Goal: Information Seeking & Learning: Learn about a topic

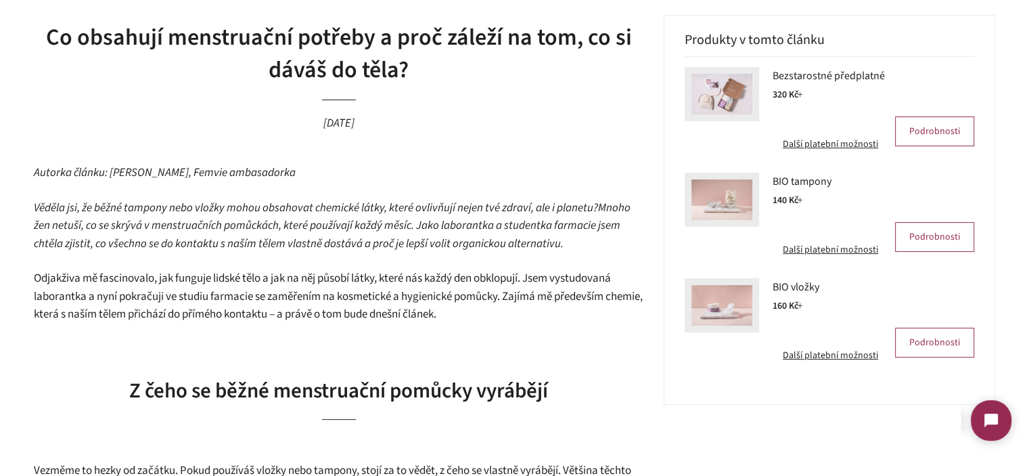
click at [297, 221] on span "Mnoho žen netuší, co se skrývá v menstruačních pomůckách, které používají každý…" at bounding box center [332, 226] width 597 height 52
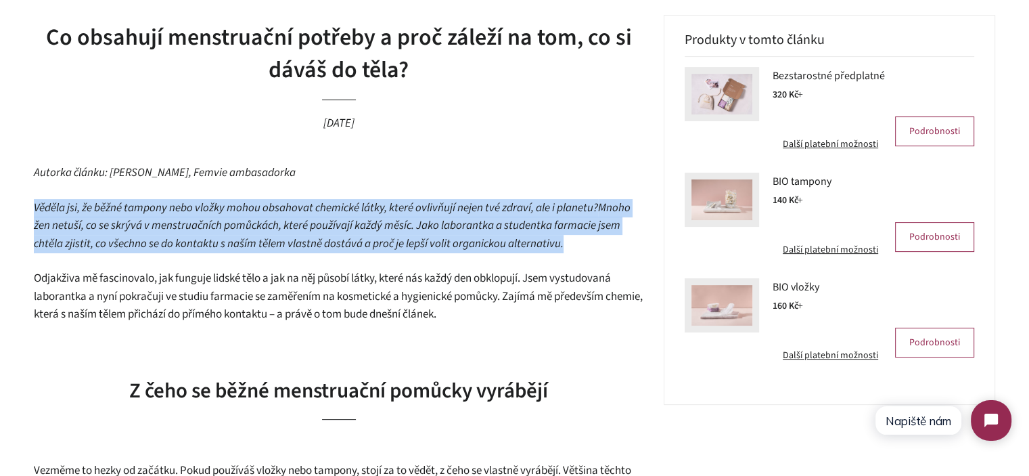
click at [297, 221] on span "Mnoho žen netuší, co se skrývá v menstruačních pomůckách, které používají každý…" at bounding box center [332, 226] width 597 height 52
click at [371, 232] on span "Mnoho žen netuší, co se skrývá v menstruačních pomůckách, které používají každý…" at bounding box center [332, 226] width 597 height 52
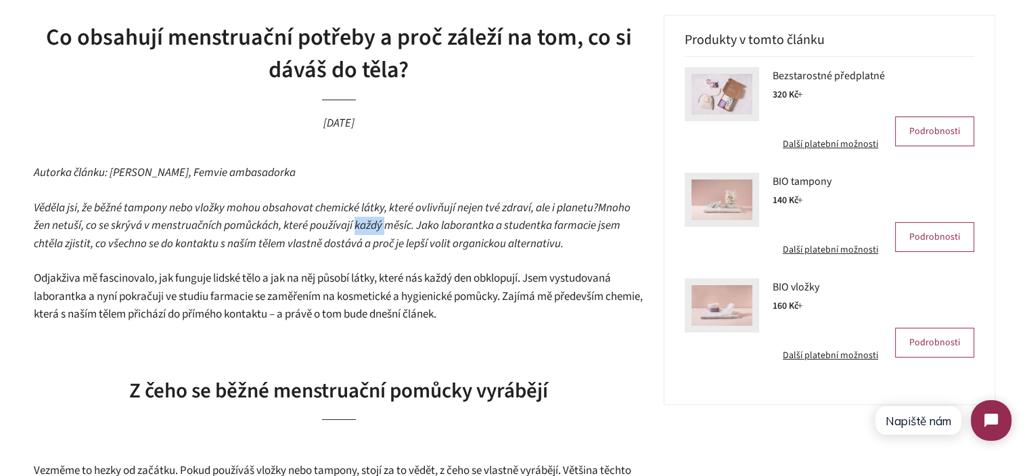
click at [371, 232] on span "Mnoho žen netuší, co se skrývá v menstruačních pomůckách, které používají každý…" at bounding box center [332, 226] width 597 height 52
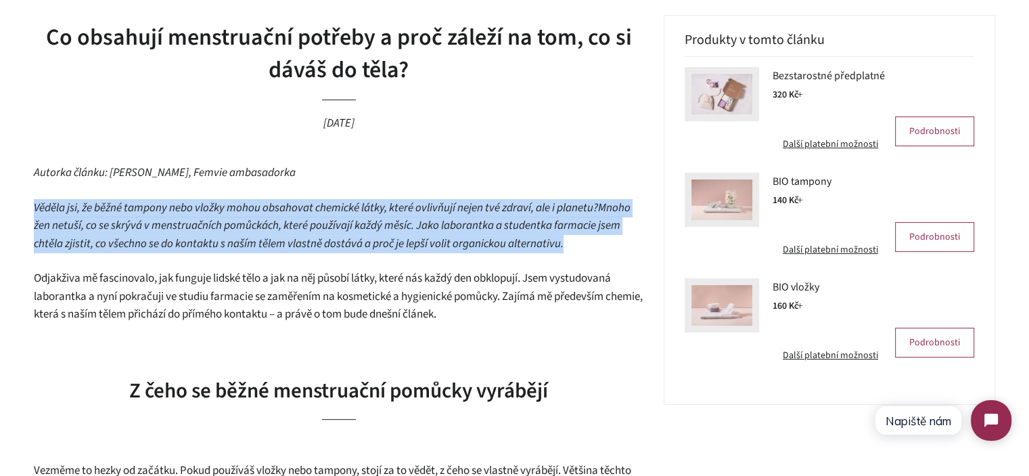
click at [371, 232] on span "Mnoho žen netuší, co se skrývá v menstruačních pomůckách, které používají každý…" at bounding box center [332, 226] width 597 height 52
click at [606, 247] on p "Věděla jsi, že běžné tampony nebo vložky mohou obsahovat chemické látky, které …" at bounding box center [338, 226] width 609 height 54
drag, startPoint x: 595, startPoint y: 247, endPoint x: 26, endPoint y: 174, distance: 573.6
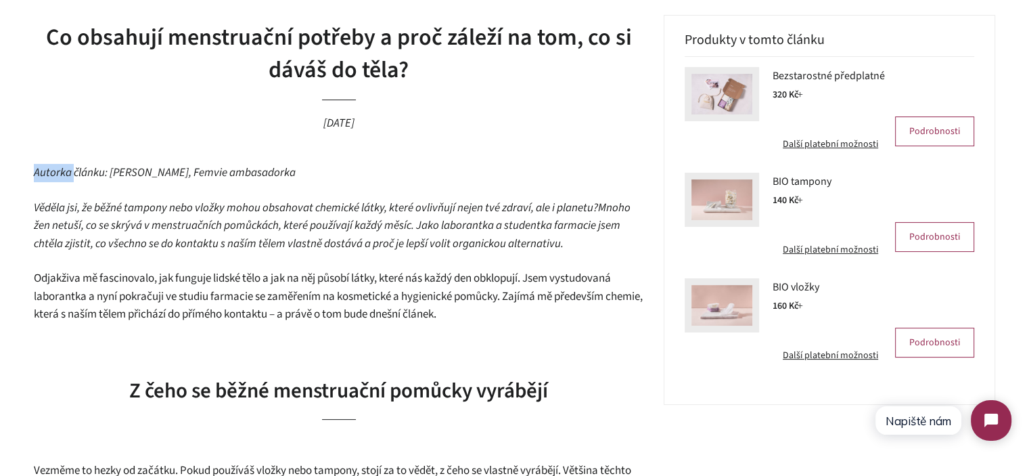
click at [146, 231] on span "Mnoho žen netuší, co se skrývá v menstruačních pomůckách, které používají každý…" at bounding box center [332, 226] width 597 height 52
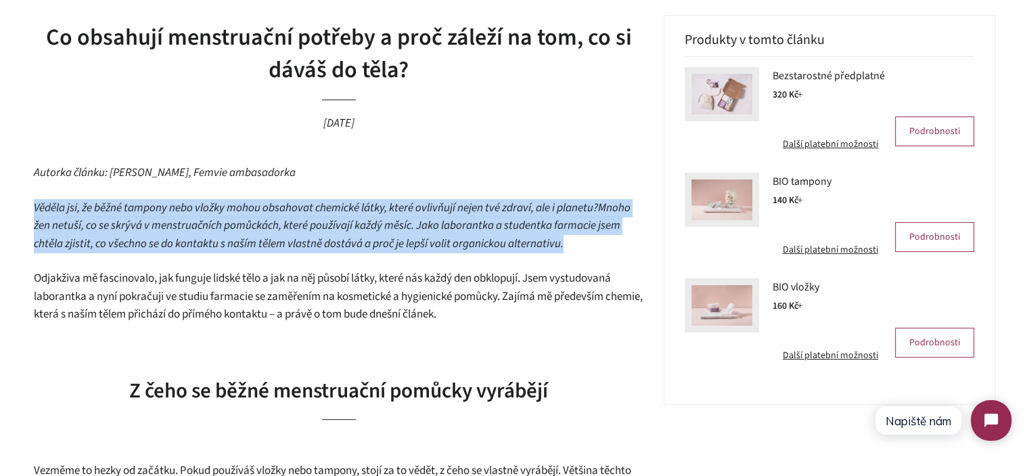
click at [146, 231] on span "Mnoho žen netuší, co se skrývá v menstruačních pomůckách, které používají každý…" at bounding box center [332, 226] width 597 height 52
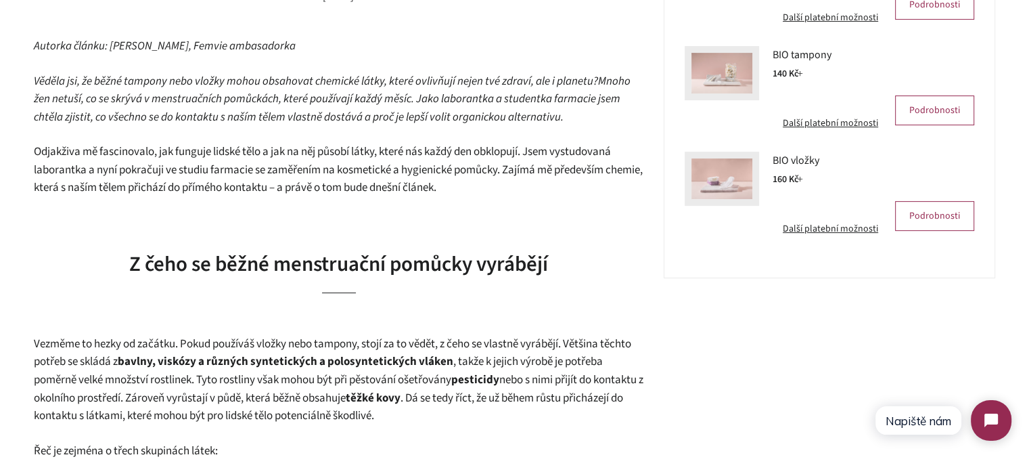
scroll to position [474, 0]
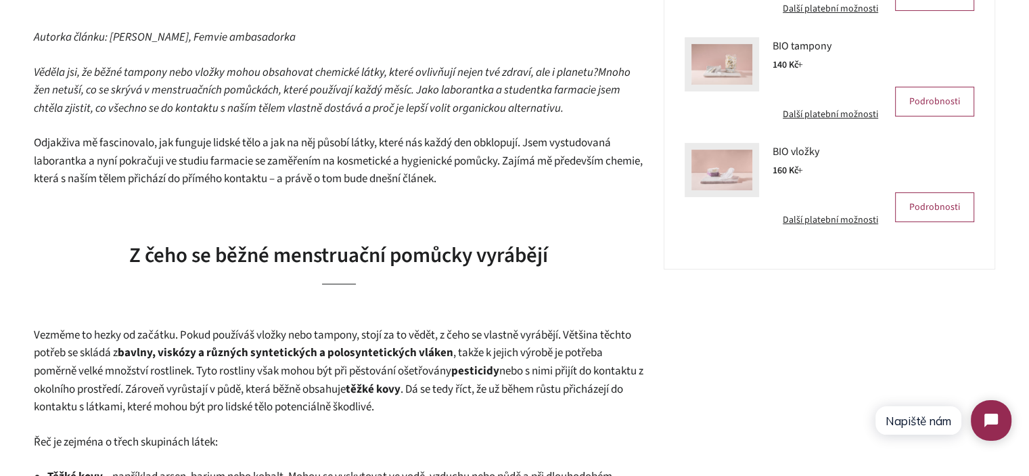
click at [379, 178] on span "Odjakživa mě fascinovalo, jak funguje lidské tělo a jak na něj působí látky, kt…" at bounding box center [338, 161] width 609 height 52
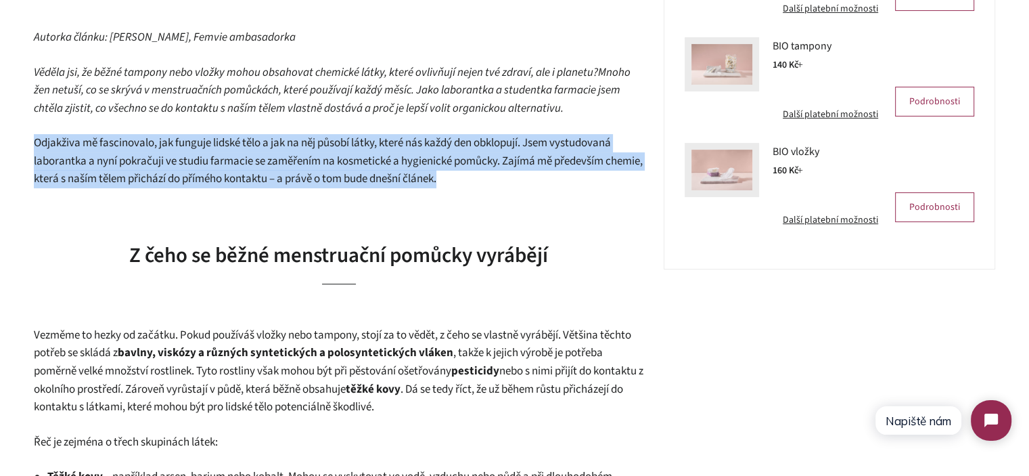
drag, startPoint x: 379, startPoint y: 178, endPoint x: 411, endPoint y: 179, distance: 32.5
click at [379, 178] on span "Odjakživa mě fascinovalo, jak funguje lidské tělo a jak na něj působí látky, kt…" at bounding box center [338, 161] width 609 height 52
click at [459, 181] on span "Odjakživa mě fascinovalo, jak funguje lidské tělo a jak na něj působí látky, kt…" at bounding box center [338, 161] width 609 height 52
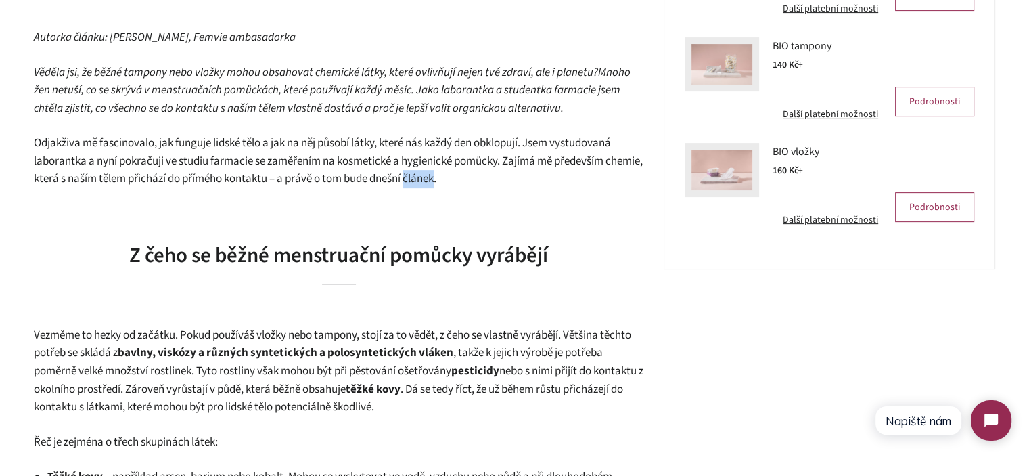
click at [459, 181] on span "Odjakživa mě fascinovalo, jak funguje lidské tělo a jak na něj působí látky, kt…" at bounding box center [338, 161] width 609 height 52
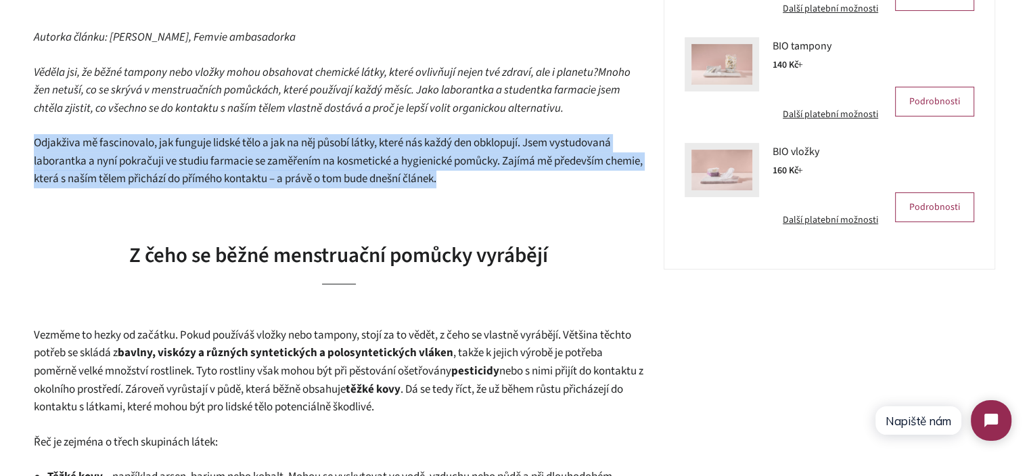
click at [459, 181] on span "Odjakživa mě fascinovalo, jak funguje lidské tělo a jak na něj působí látky, kt…" at bounding box center [338, 161] width 609 height 52
click at [528, 187] on p "Odjakživa mě fascinovalo, jak funguje lidské tělo a jak na něj působí látky, kt…" at bounding box center [338, 161] width 609 height 54
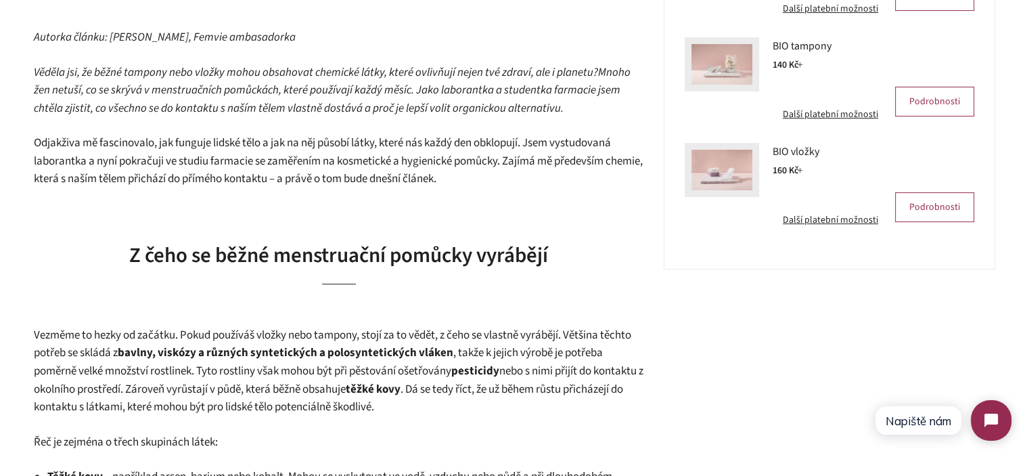
click at [522, 183] on p "Odjakživa mě fascinovalo, jak funguje lidské tělo a jak na něj působí látky, kt…" at bounding box center [338, 161] width 609 height 54
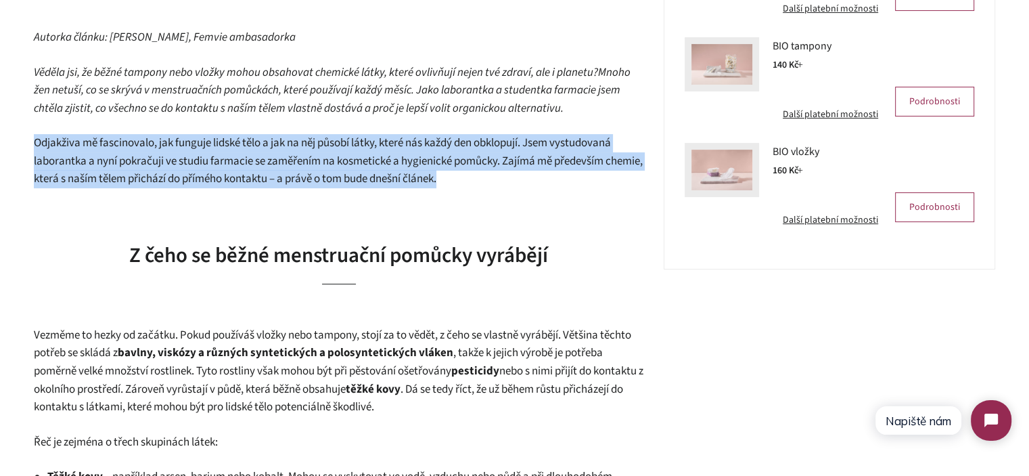
click at [522, 183] on p "Odjakživa mě fascinovalo, jak funguje lidské tělo a jak na něj působí látky, kt…" at bounding box center [338, 161] width 609 height 54
click at [533, 182] on p "Odjakživa mě fascinovalo, jak funguje lidské tělo a jak na něj působí látky, kt…" at bounding box center [338, 161] width 609 height 54
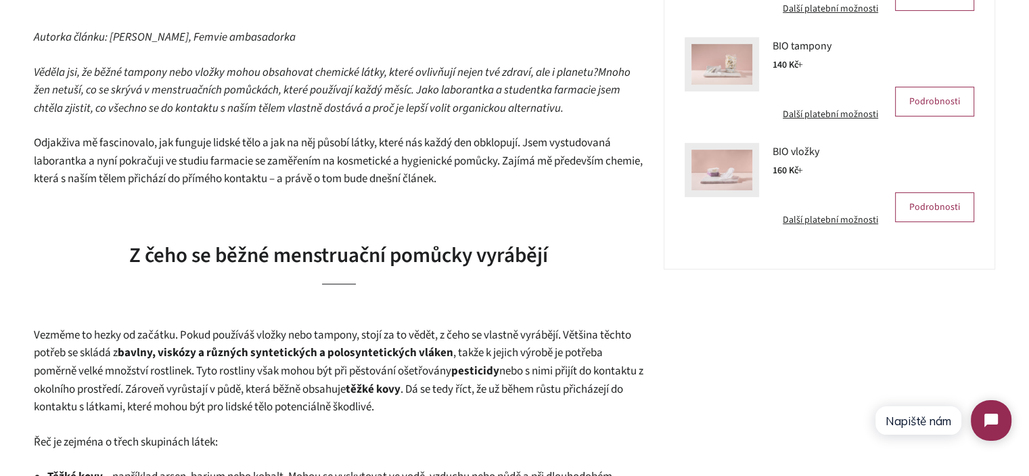
click at [440, 165] on span "Odjakživa mě fascinovalo, jak funguje lidské tělo a jak na něj působí látky, kt…" at bounding box center [338, 161] width 609 height 52
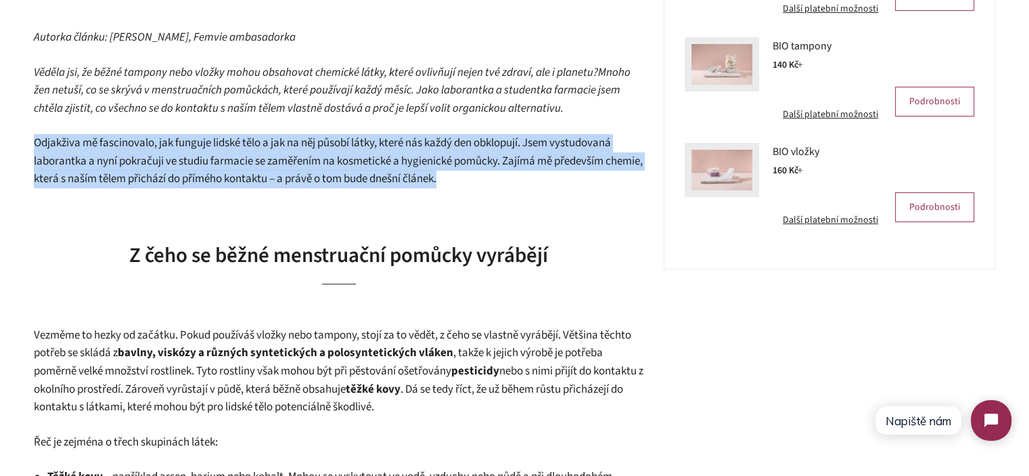
drag, startPoint x: 440, startPoint y: 165, endPoint x: 447, endPoint y: 165, distance: 7.4
click at [440, 165] on span "Odjakživa mě fascinovalo, jak funguje lidské tělo a jak na něj působí látky, kt…" at bounding box center [338, 161] width 609 height 52
click at [502, 175] on p "Odjakživa mě fascinovalo, jak funguje lidské tělo a jak na něj působí látky, kt…" at bounding box center [338, 161] width 609 height 54
drag, startPoint x: 503, startPoint y: 175, endPoint x: 42, endPoint y: 148, distance: 462.1
click at [42, 148] on p "Odjakživa mě fascinovalo, jak funguje lidské tělo a jak na něj působí látky, kt…" at bounding box center [338, 161] width 609 height 54
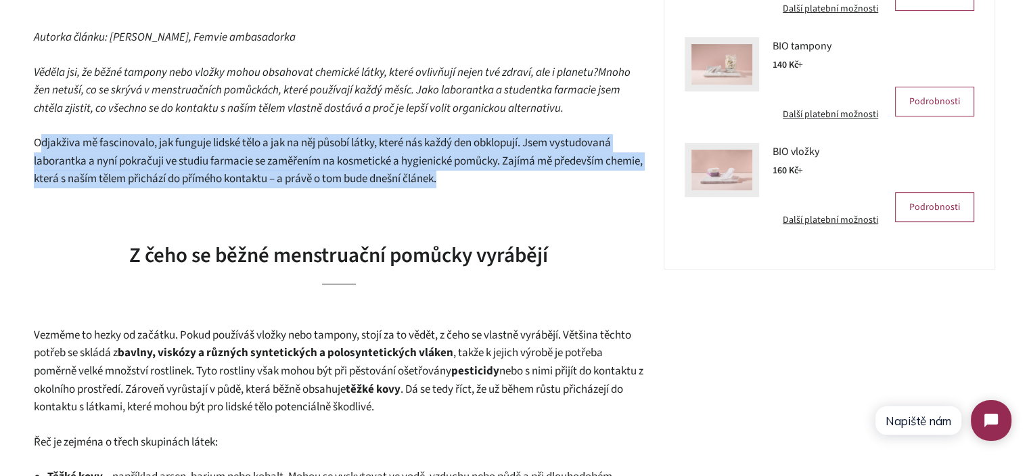
click at [42, 148] on span "Odjakživa mě fascinovalo, jak funguje lidské tělo a jak na něj působí látky, kt…" at bounding box center [338, 161] width 609 height 52
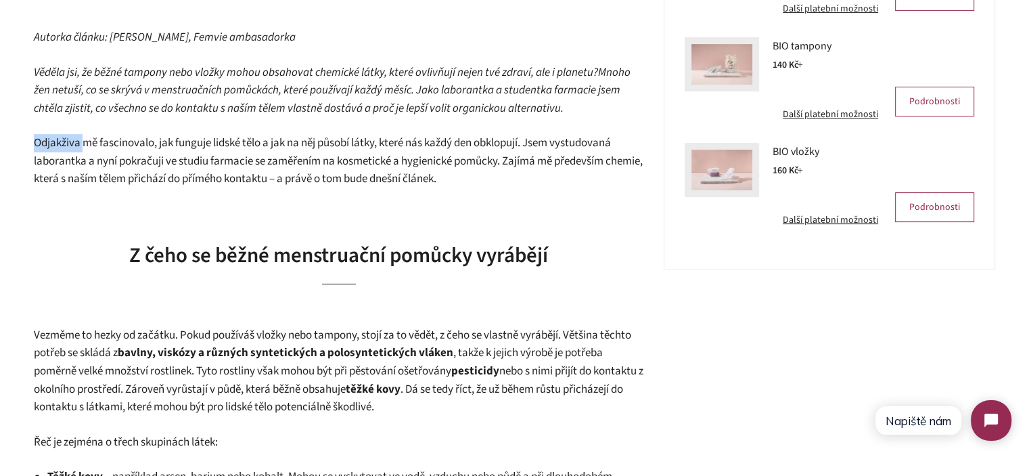
click at [42, 148] on span "Odjakživa mě fascinovalo, jak funguje lidské tělo a jak na něj působí látky, kt…" at bounding box center [338, 161] width 609 height 52
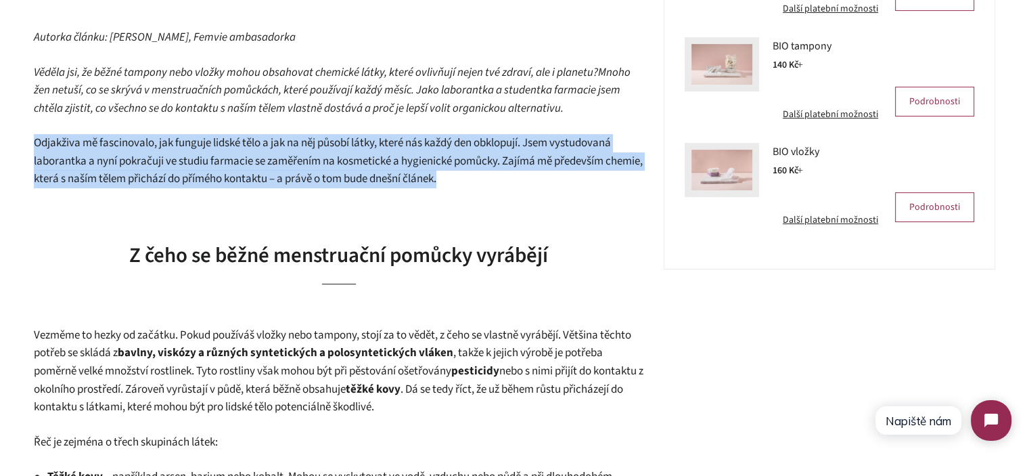
click at [42, 148] on span "Odjakživa mě fascinovalo, jak funguje lidské tělo a jak na něj působí látky, kt…" at bounding box center [338, 161] width 609 height 52
click at [273, 163] on span "Odjakživa mě fascinovalo, jak funguje lidské tělo a jak na něj působí látky, kt…" at bounding box center [338, 161] width 609 height 52
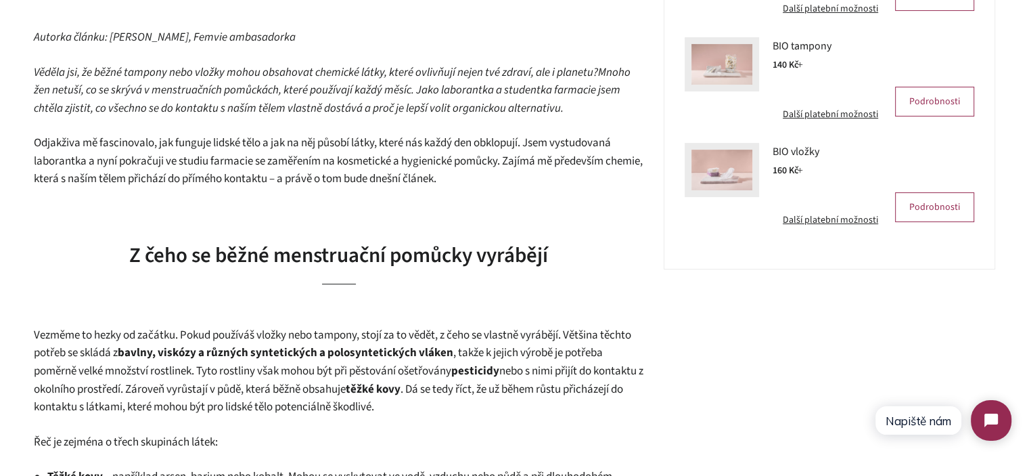
click at [237, 268] on span "Z čeho se běžné menstruační pomůcky vyrábějí" at bounding box center [338, 255] width 419 height 30
click at [246, 251] on span "Z čeho se běžné menstruační pomůcky vyrábějí" at bounding box center [338, 255] width 419 height 30
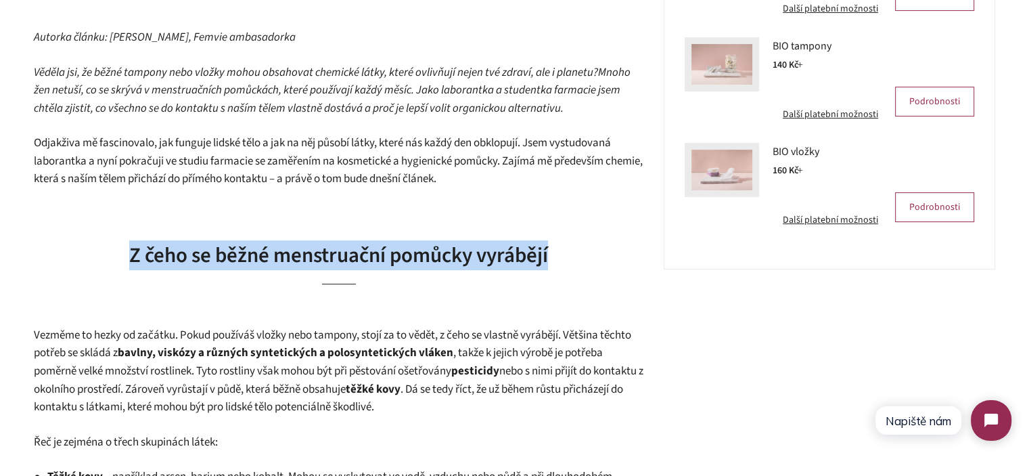
click at [246, 251] on span "Z čeho se běžné menstruační pomůcky vyrábějí" at bounding box center [338, 255] width 419 height 30
click at [314, 262] on span "Z čeho se běžné menstruační pomůcky vyrábějí" at bounding box center [338, 255] width 419 height 30
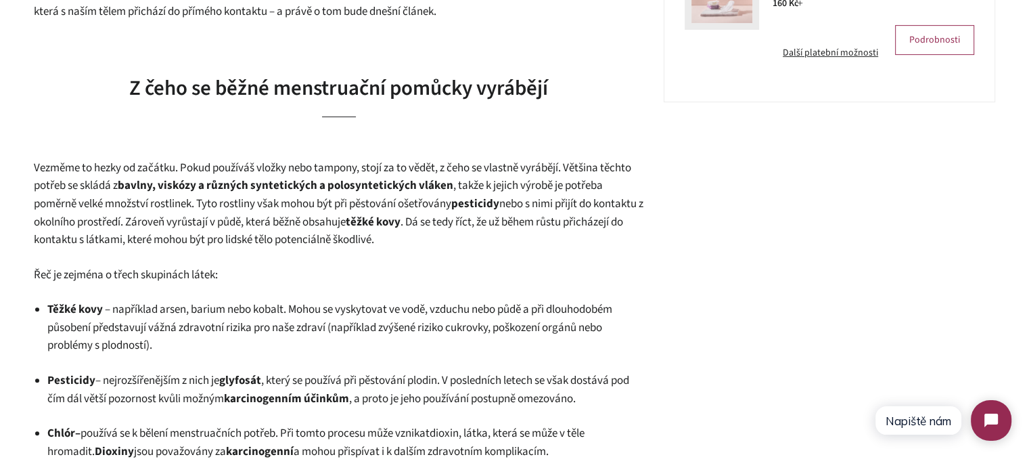
scroll to position [676, 0]
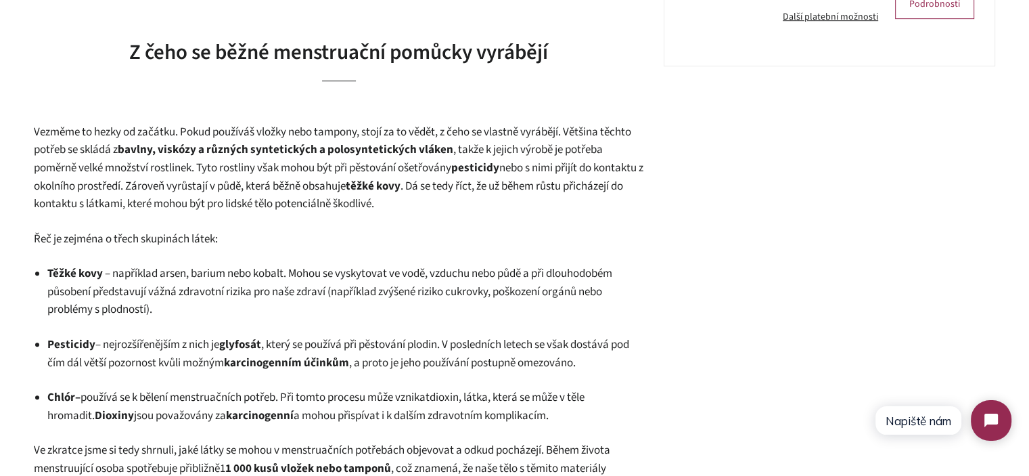
click at [273, 200] on span ". Dá se tedy říct, že už během růstu přicházejí do kontaktu s látkami, které mo…" at bounding box center [328, 195] width 589 height 34
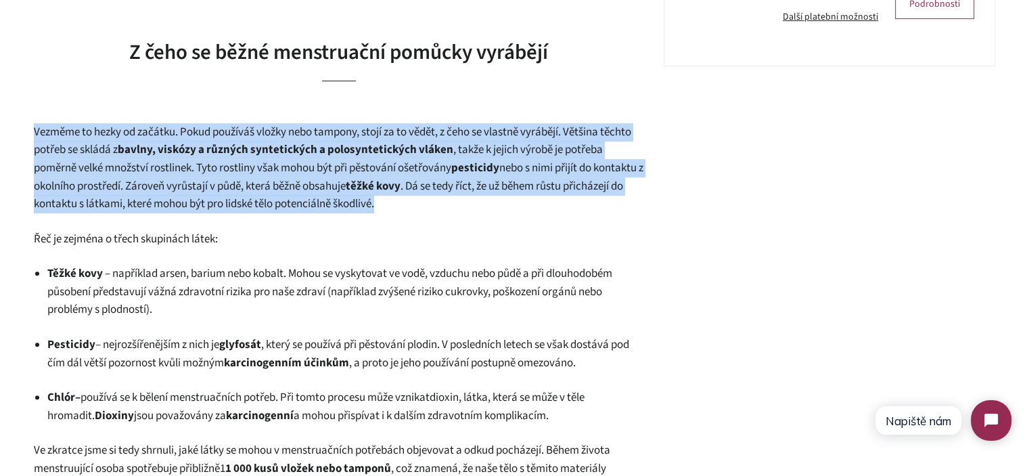
click at [273, 200] on span ". Dá se tedy říct, že už během růstu přicházejí do kontaktu s látkami, které mo…" at bounding box center [328, 195] width 589 height 34
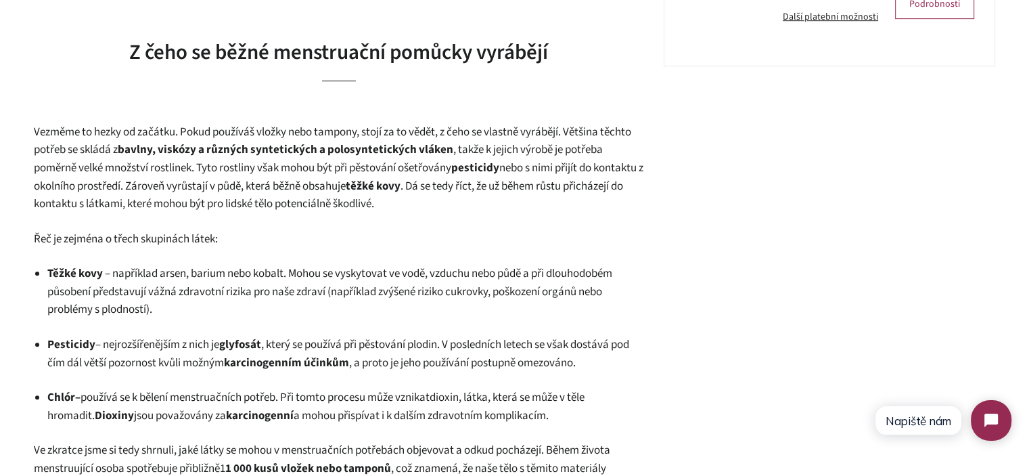
click at [319, 237] on p "Řeč je zejména o třech skupinách látek:" at bounding box center [338, 239] width 609 height 18
click at [218, 202] on span ". Dá se tedy říct, že už během růstu přicházejí do kontaktu s látkami, které mo…" at bounding box center [328, 195] width 589 height 34
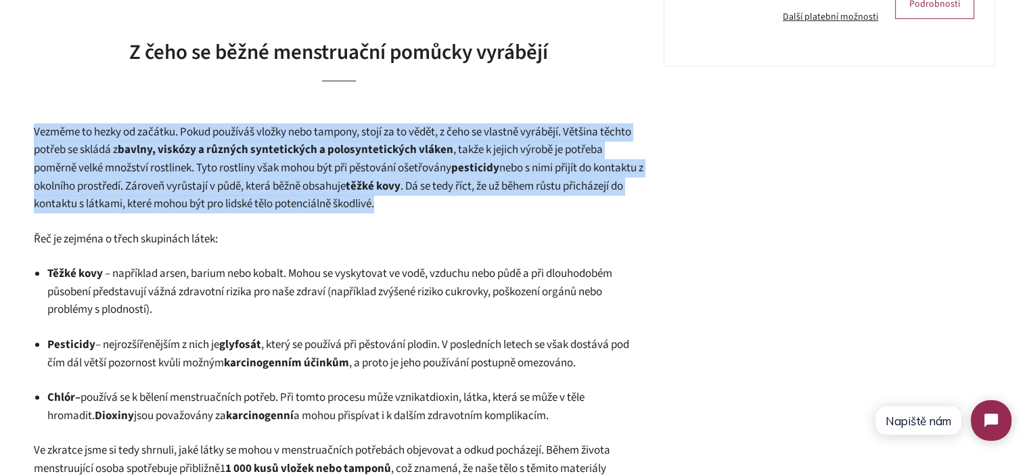
click at [218, 202] on span ". Dá se tedy říct, že už během růstu přicházejí do kontaktu s látkami, které mo…" at bounding box center [328, 195] width 589 height 34
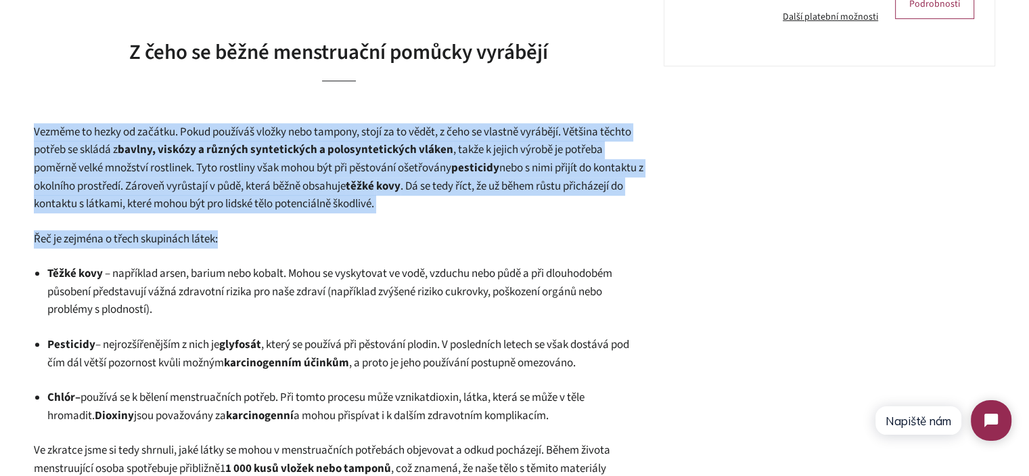
drag, startPoint x: 218, startPoint y: 218, endPoint x: 160, endPoint y: 170, distance: 75.4
click at [158, 168] on span ", takže k jejich výrobě je potřeba poměrně velké množství rostlinek. Tyto rostl…" at bounding box center [318, 158] width 569 height 34
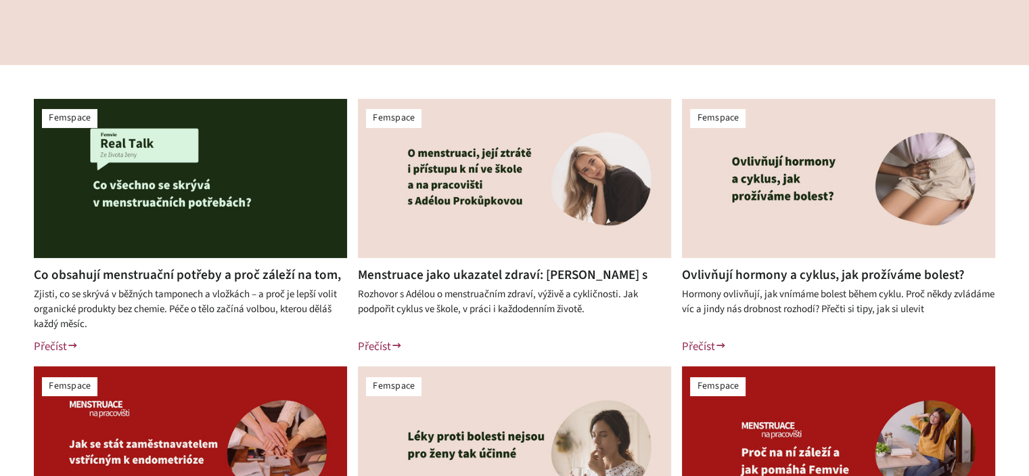
click at [238, 274] on link "Co obsahují menstruační potřeby a proč záleží na tom, co si dáváš do těla?" at bounding box center [187, 283] width 307 height 37
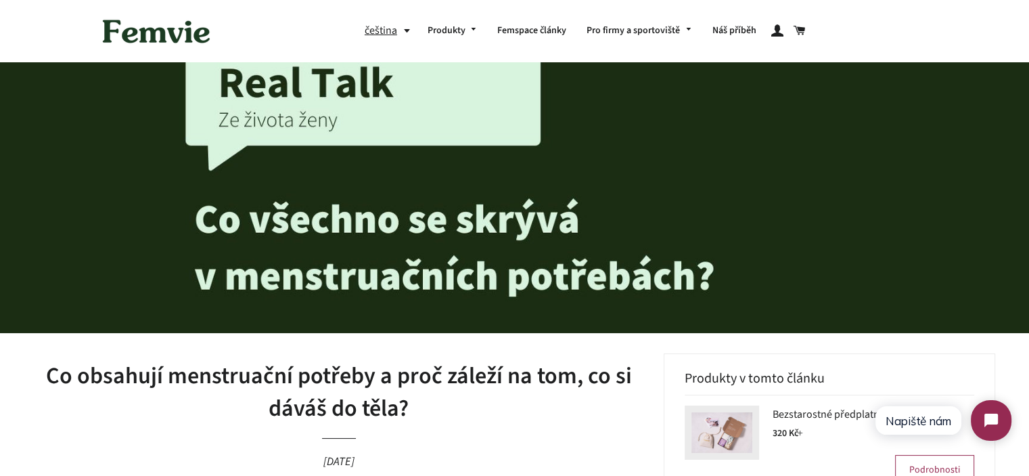
click at [249, 371] on h1 "Co obsahují menstruační potřeby a proč záleží na tom, co si dáváš do těla?" at bounding box center [338, 392] width 609 height 64
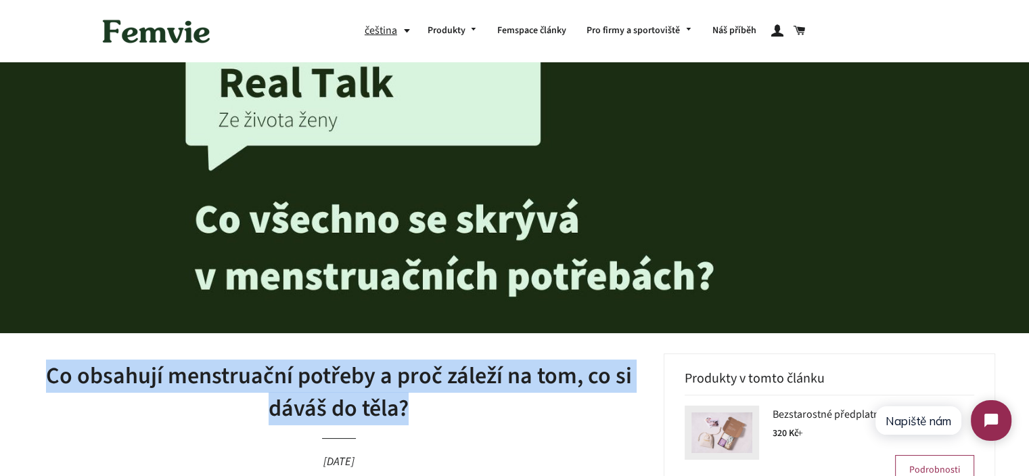
click at [249, 371] on h1 "Co obsahují menstruační potřeby a proč záleží na tom, co si dáváš do těla?" at bounding box center [338, 392] width 609 height 64
copy h1 "Co obsahují menstruační potřeby a proč záleží na tom, co si dáváš do těla?"
click at [528, 377] on h1 "Co obsahují menstruační potřeby a proč záleží na tom, co si dáváš do těla?" at bounding box center [338, 392] width 609 height 64
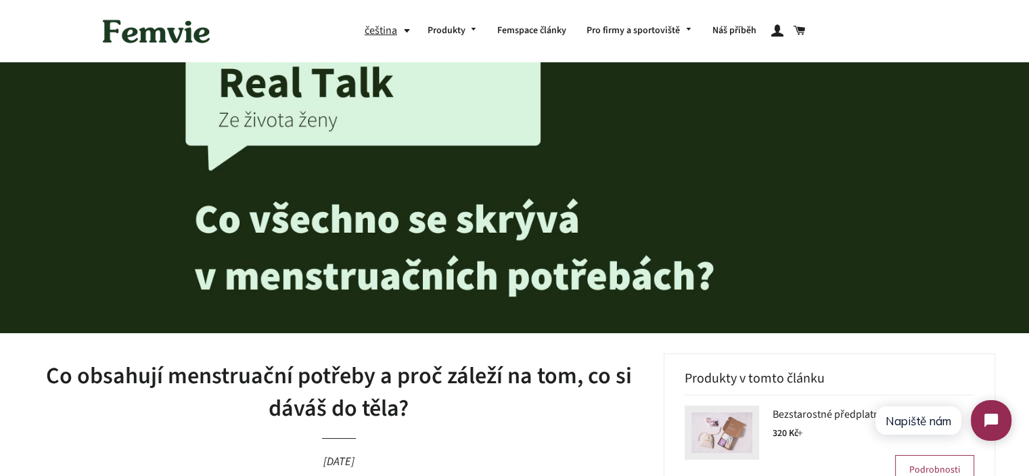
click at [490, 386] on h1 "Co obsahují menstruační potřeby a proč záleží na tom, co si dáváš do těla?" at bounding box center [338, 392] width 609 height 64
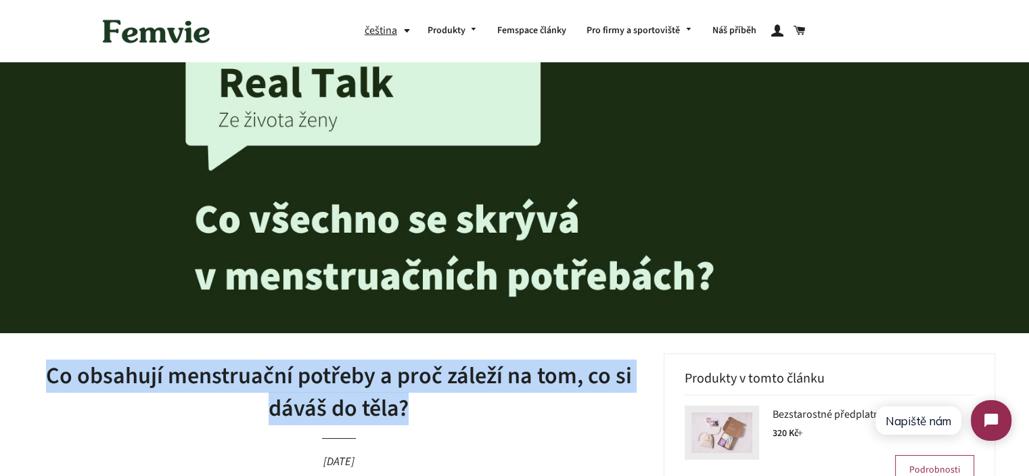
click at [490, 386] on h1 "Co obsahují menstruační potřeby a proč záleží na tom, co si dáváš do těla?" at bounding box center [338, 392] width 609 height 64
click at [498, 396] on h1 "Co obsahují menstruační potřeby a proč záleží na tom, co si dáváš do těla?" at bounding box center [338, 392] width 609 height 64
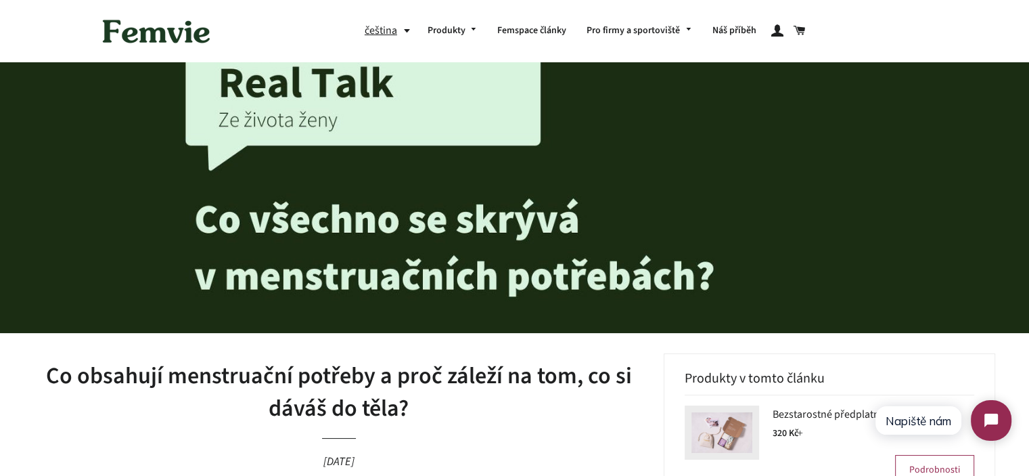
click at [415, 377] on h1 "Co obsahují menstruační potřeby a proč záleží na tom, co si dáváš do těla?" at bounding box center [338, 392] width 609 height 64
click at [381, 377] on h1 "Co obsahují menstruační potřeby a proč záleží na tom, co si dáváš do těla?" at bounding box center [338, 392] width 609 height 64
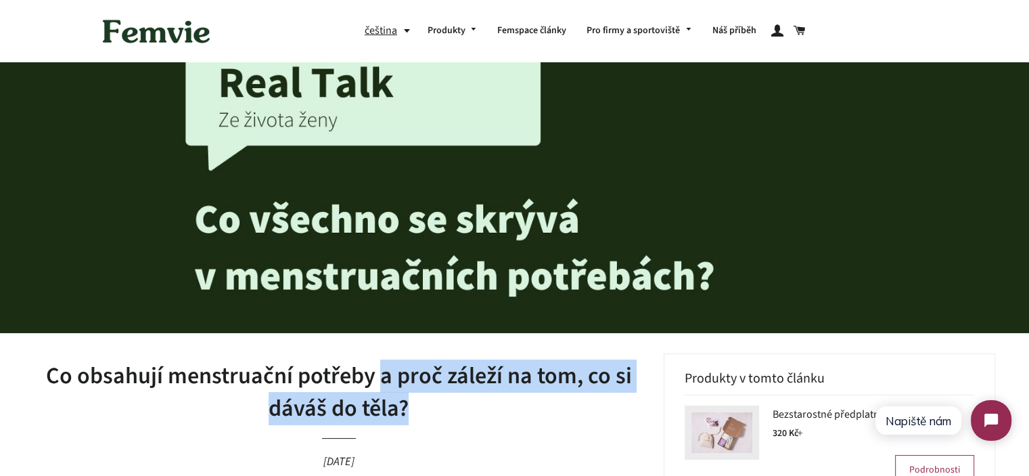
drag, startPoint x: 381, startPoint y: 377, endPoint x: 418, endPoint y: 397, distance: 42.1
click at [418, 397] on h1 "Co obsahují menstruační potřeby a proč záleží na tom, co si dáváš do těla?" at bounding box center [338, 392] width 609 height 64
copy h1 "a proč záleží na tom, co si dáváš do těla?"
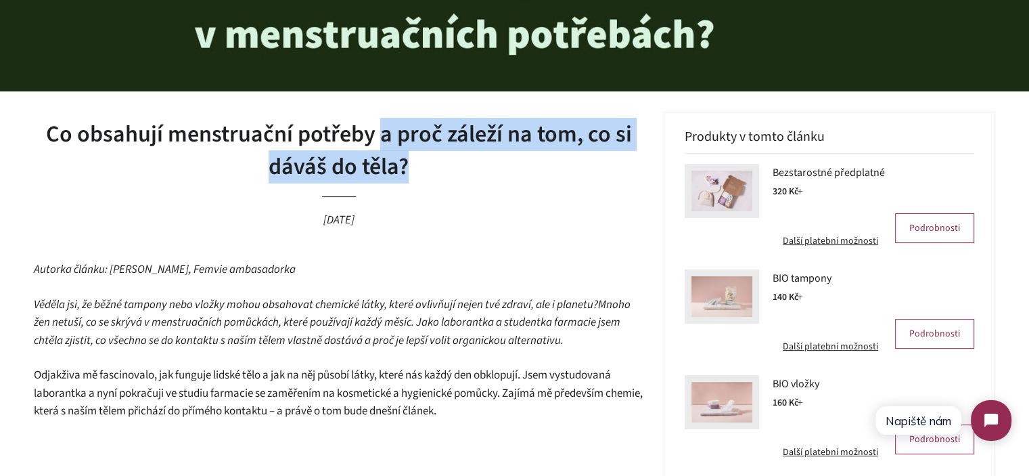
scroll to position [271, 0]
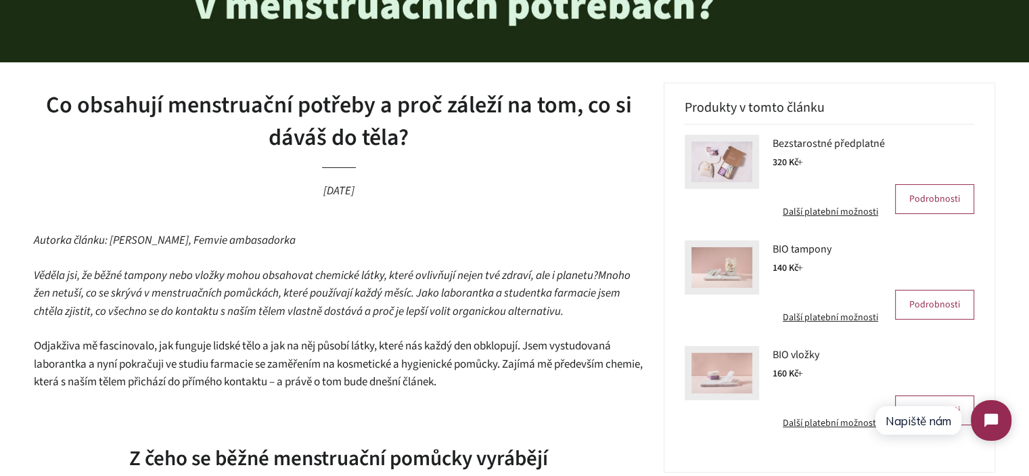
click at [147, 290] on span "Mnoho žen netuší, co se skrývá v menstruačních pomůckách, které používají každý…" at bounding box center [332, 293] width 597 height 52
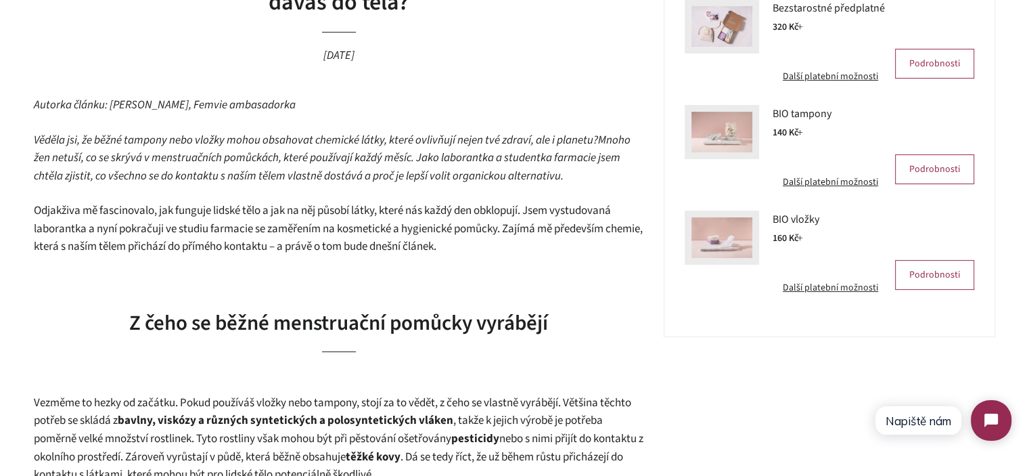
click at [290, 175] on span "Mnoho žen netuší, co se skrývá v menstruačních pomůckách, které používají každý…" at bounding box center [332, 158] width 597 height 52
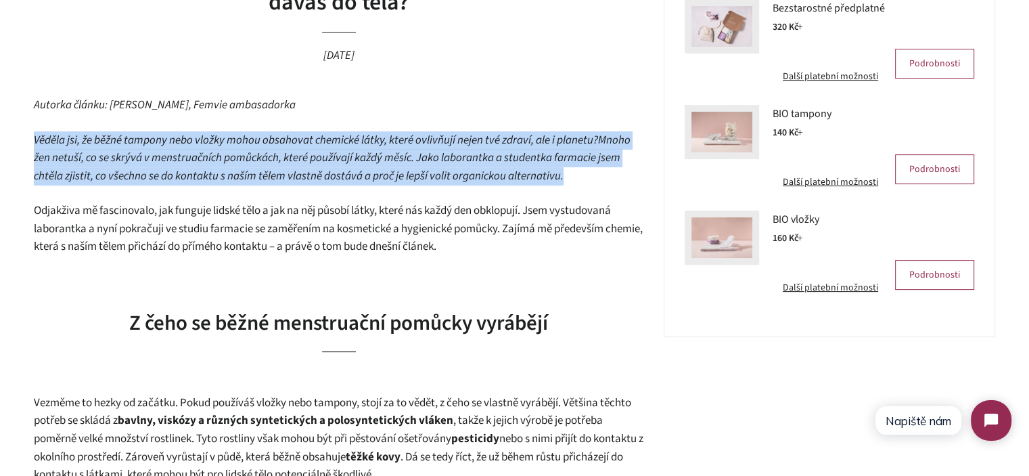
click at [290, 175] on span "Mnoho žen netuší, co se skrývá v menstruačních pomůckách, které používají každý…" at bounding box center [332, 158] width 597 height 52
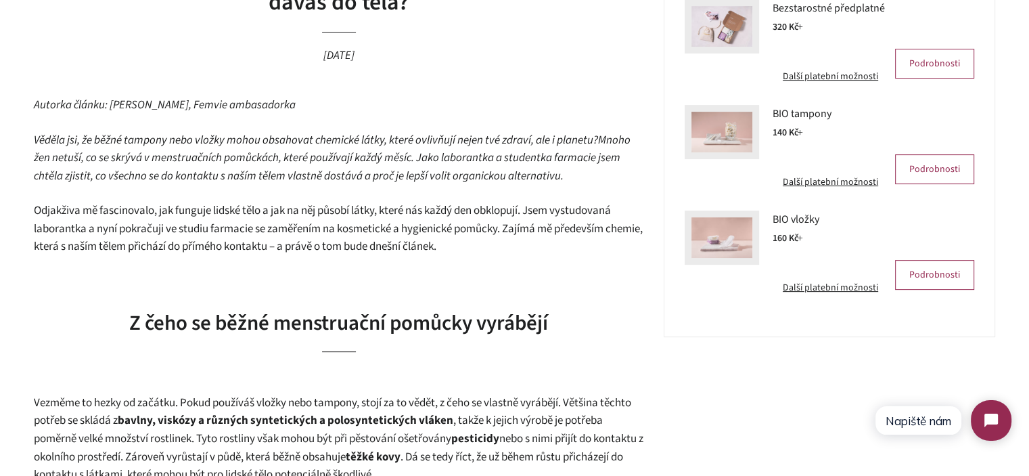
click at [283, 230] on span "Odjakživa mě fascinovalo, jak funguje lidské tělo a jak na něj působí látky, kt…" at bounding box center [338, 228] width 609 height 52
click at [262, 168] on span "Mnoho žen netuší, co se skrývá v menstruačních pomůckách, které používají každý…" at bounding box center [332, 158] width 597 height 52
click at [262, 167] on span "Mnoho žen netuší, co se skrývá v menstruačních pomůckách, které používají každý…" at bounding box center [332, 158] width 597 height 52
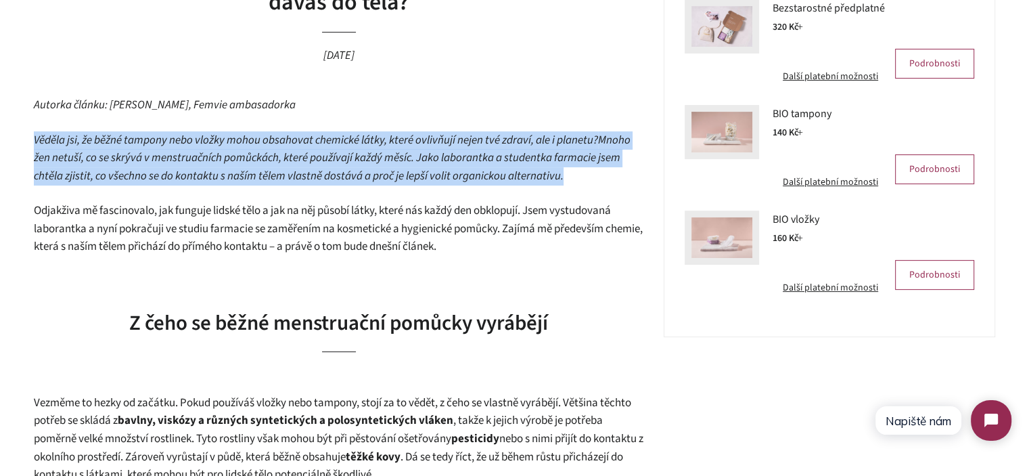
click at [262, 167] on span "Mnoho žen netuší, co se skrývá v menstruačních pomůckách, které používají každý…" at bounding box center [332, 158] width 597 height 52
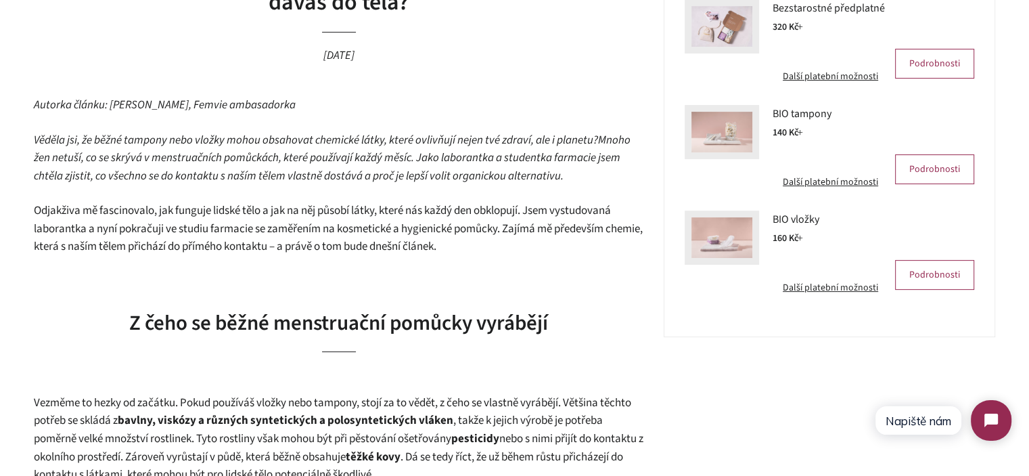
click at [264, 221] on span "Odjakživa mě fascinovalo, jak funguje lidské tělo a jak na něj působí látky, kt…" at bounding box center [338, 228] width 609 height 52
click at [440, 172] on span "Mnoho žen netuší, co se skrývá v menstruačních pomůckách, které používají každý…" at bounding box center [332, 158] width 597 height 52
drag, startPoint x: 440, startPoint y: 172, endPoint x: 580, endPoint y: 175, distance: 139.4
click at [582, 181] on p "Věděla jsi, že běžné tampony nebo vložky mohou obsahovat chemické látky, které …" at bounding box center [338, 158] width 609 height 54
click at [579, 175] on p "Věděla jsi, že běžné tampony nebo vložky mohou obsahovat chemické látky, které …" at bounding box center [338, 158] width 609 height 54
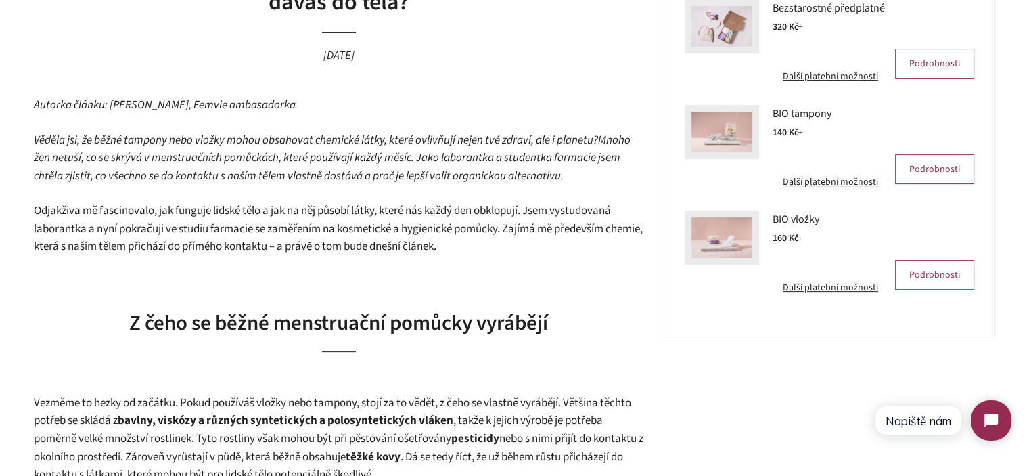
click at [579, 175] on p "Věděla jsi, že běžné tampony nebo vložky mohou obsahovat chemické látky, které …" at bounding box center [338, 158] width 609 height 54
click at [572, 174] on p "Věděla jsi, že běžné tampony nebo vložky mohou obsahovat chemické látky, které …" at bounding box center [338, 158] width 609 height 54
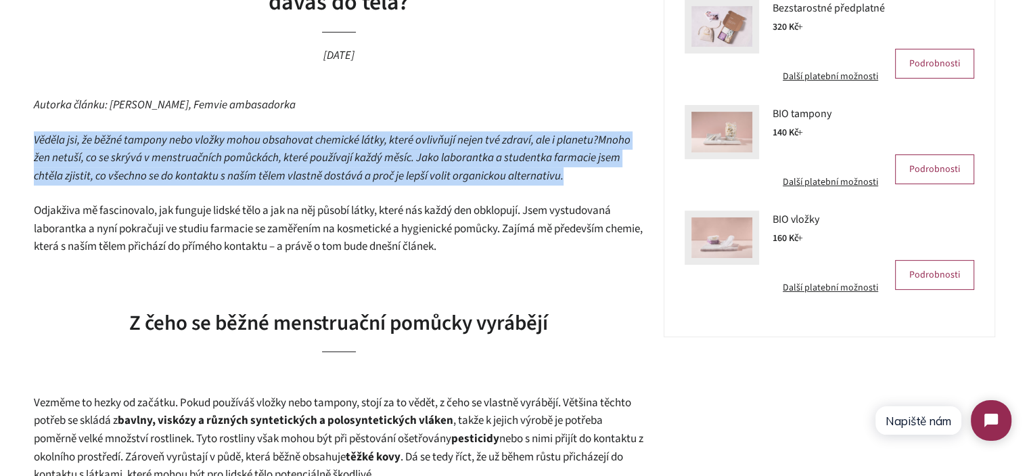
click at [572, 174] on p "Věděla jsi, že běžné tampony nebo vložky mohou obsahovat chemické látky, které …" at bounding box center [338, 158] width 609 height 54
click at [451, 163] on span "Mnoho žen netuší, co se skrývá v menstruačních pomůckách, které používají každý…" at bounding box center [332, 158] width 597 height 52
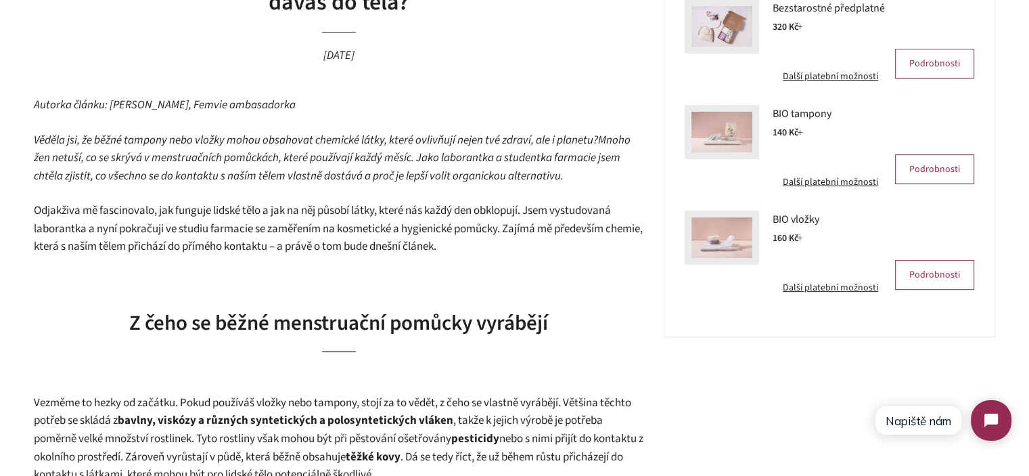
click at [453, 162] on span "Mnoho žen netuší, co se skrývá v menstruačních pomůckách, které používají každý…" at bounding box center [332, 158] width 597 height 52
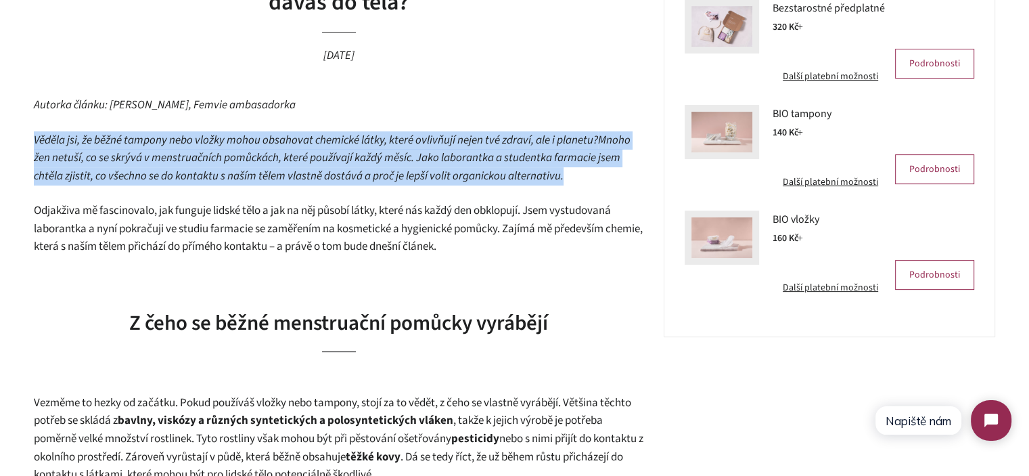
click at [453, 162] on span "Mnoho žen netuší, co se skrývá v menstruačních pomůckách, které používají každý…" at bounding box center [332, 158] width 597 height 52
drag, startPoint x: 485, startPoint y: 158, endPoint x: 561, endPoint y: 143, distance: 77.9
click at [486, 158] on span "Mnoho žen netuší, co se skrývá v menstruačních pomůckách, které používají každý…" at bounding box center [332, 158] width 597 height 52
drag, startPoint x: 583, startPoint y: 136, endPoint x: 598, endPoint y: 136, distance: 14.9
click at [584, 136] on span "Věděla jsi, že běžné tampony nebo vložky mohou obsahovat chemické látky, které …" at bounding box center [316, 140] width 564 height 16
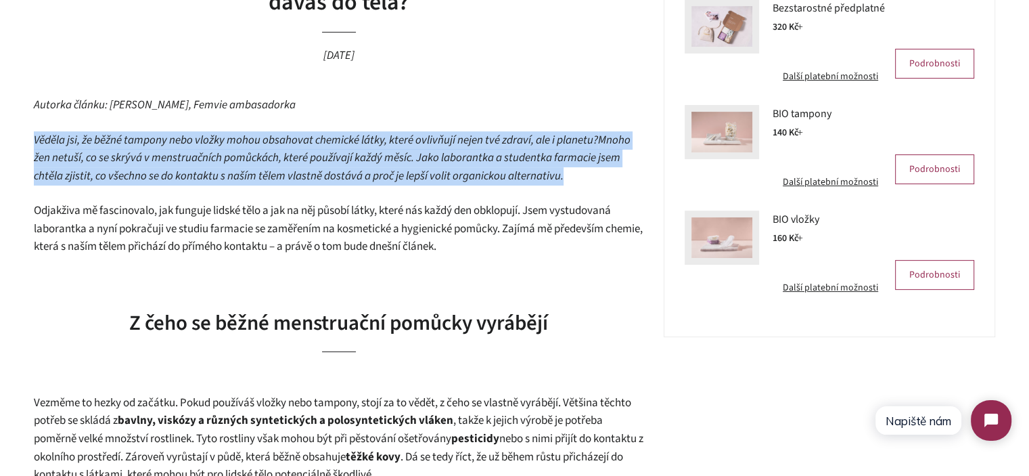
click at [613, 136] on span "Mnoho žen netuší, co se skrývá v menstruačních pomůckách, které používají každý…" at bounding box center [332, 158] width 597 height 52
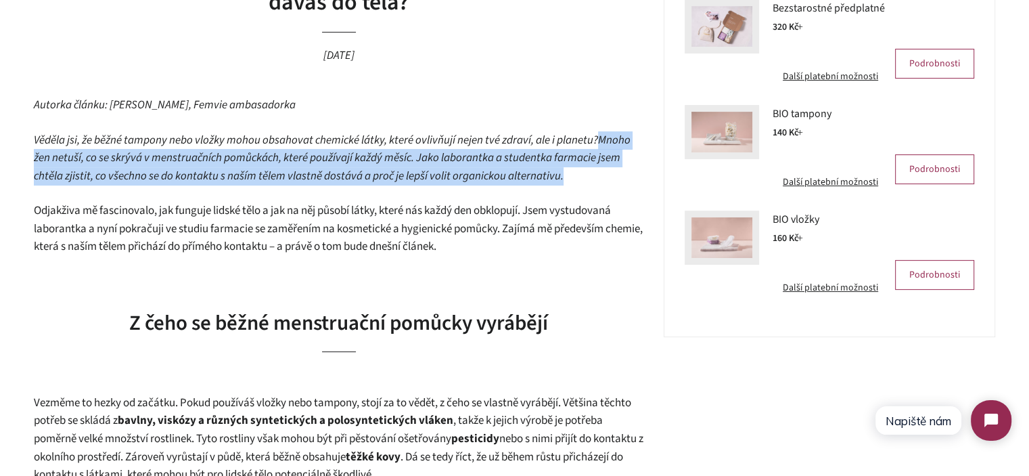
drag, startPoint x: 613, startPoint y: 136, endPoint x: 610, endPoint y: 181, distance: 45.4
click at [610, 181] on p "Věděla jsi, že běžné tampony nebo vložky mohou obsahovat chemické látky, které …" at bounding box center [338, 158] width 609 height 54
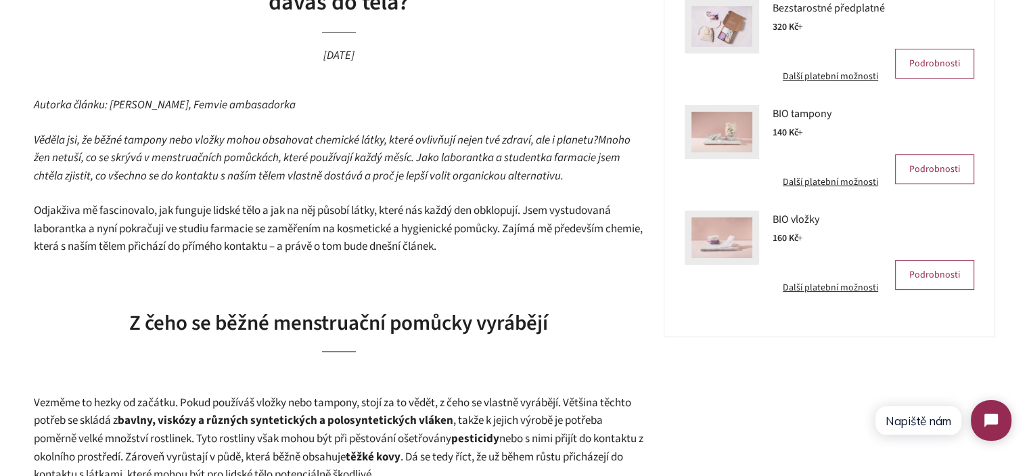
click at [147, 235] on span "Odjakživa mě fascinovalo, jak funguje lidské tělo a jak na něj působí látky, kt…" at bounding box center [338, 228] width 609 height 52
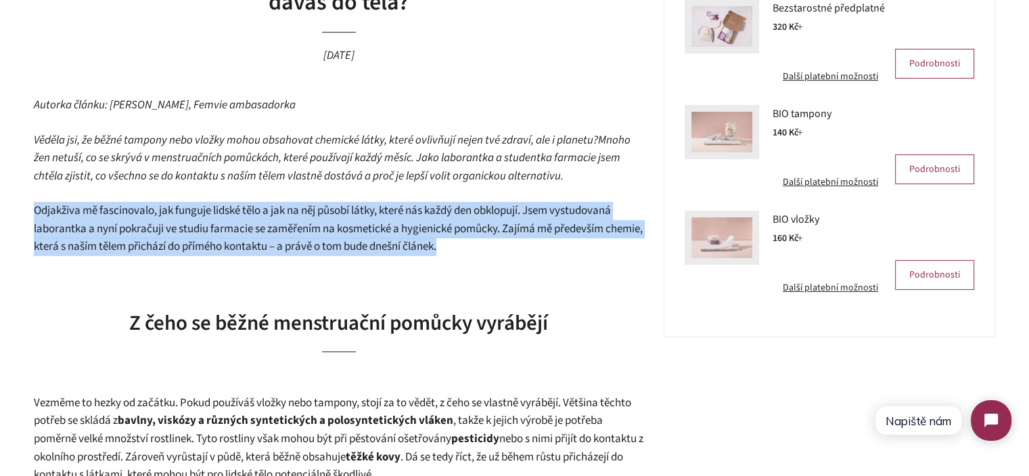
click at [147, 235] on span "Odjakživa mě fascinovalo, jak funguje lidské tělo a jak na něj působí látky, kt…" at bounding box center [338, 228] width 609 height 52
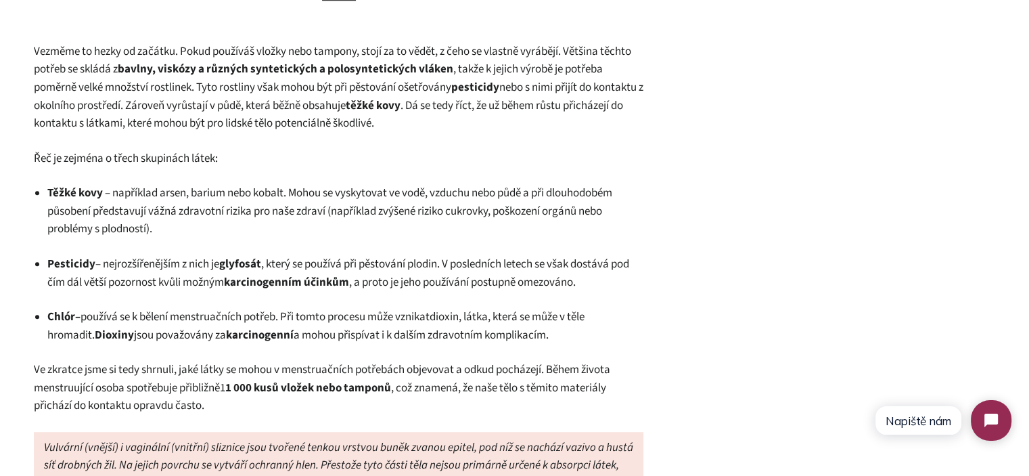
scroll to position [879, 0]
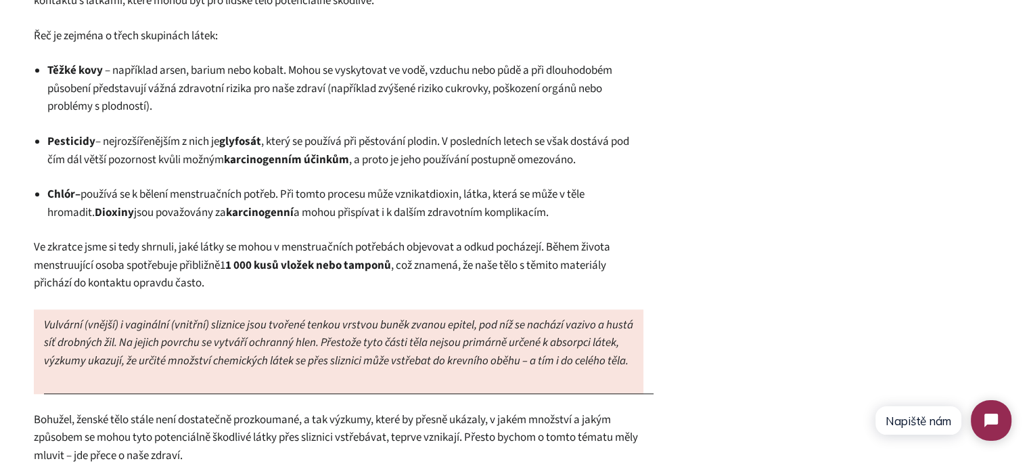
click at [258, 254] on span "Ve zkratce jsme si tedy shrnuli, jaké látky se mohou v menstruačních potřebách …" at bounding box center [322, 256] width 576 height 34
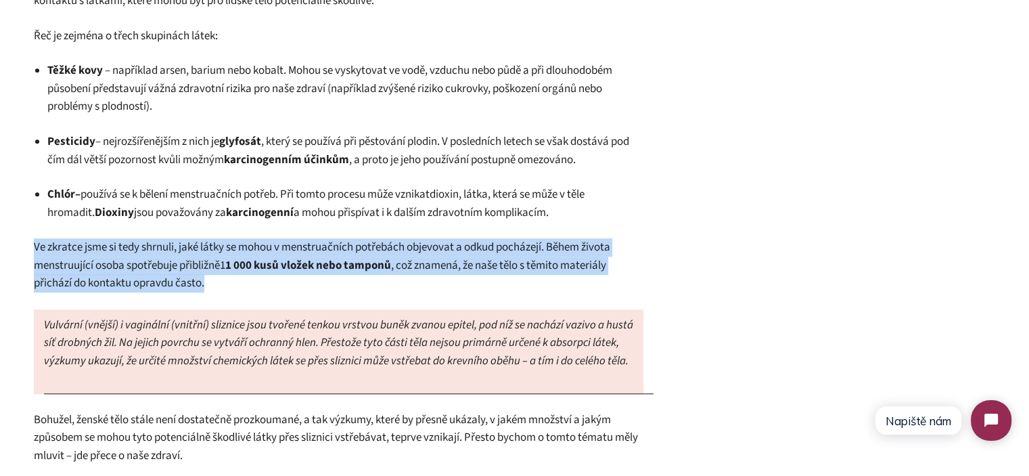
click at [258, 254] on span "Ve zkratce jsme si tedy shrnuli, jaké látky se mohou v menstruačních potřebách …" at bounding box center [322, 256] width 576 height 34
click at [281, 278] on p "Ve zkratce jsme si tedy shrnuli, jaké látky se mohou v menstruačních potřebách …" at bounding box center [338, 265] width 609 height 54
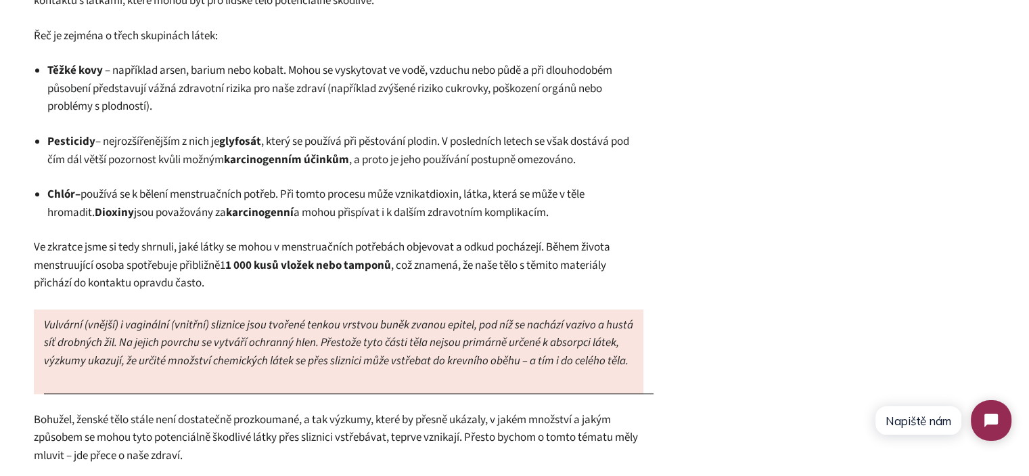
click at [280, 266] on strong "1 000 kusů vložek nebo tamponů" at bounding box center [308, 265] width 166 height 16
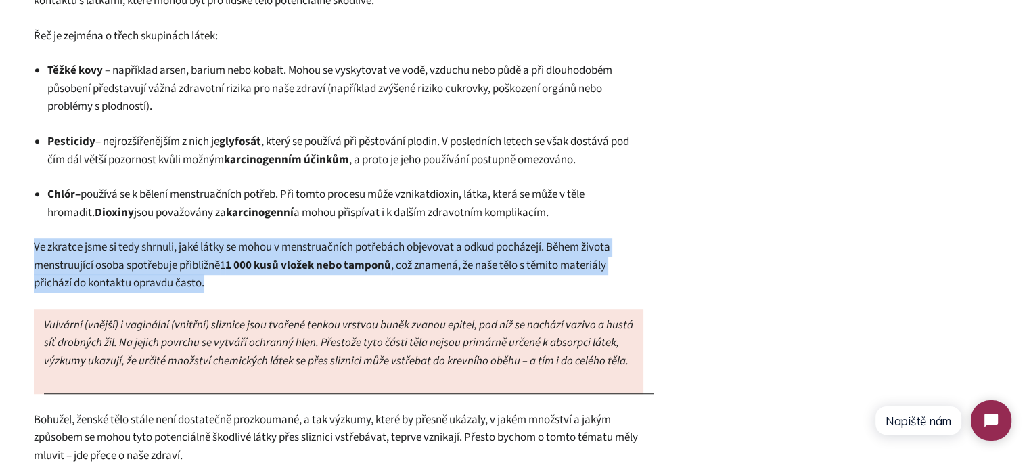
click at [280, 266] on strong "1 000 kusů vložek nebo tamponů" at bounding box center [308, 265] width 166 height 16
click at [282, 271] on strong "1 000 kusů vložek nebo tamponů" at bounding box center [308, 265] width 166 height 16
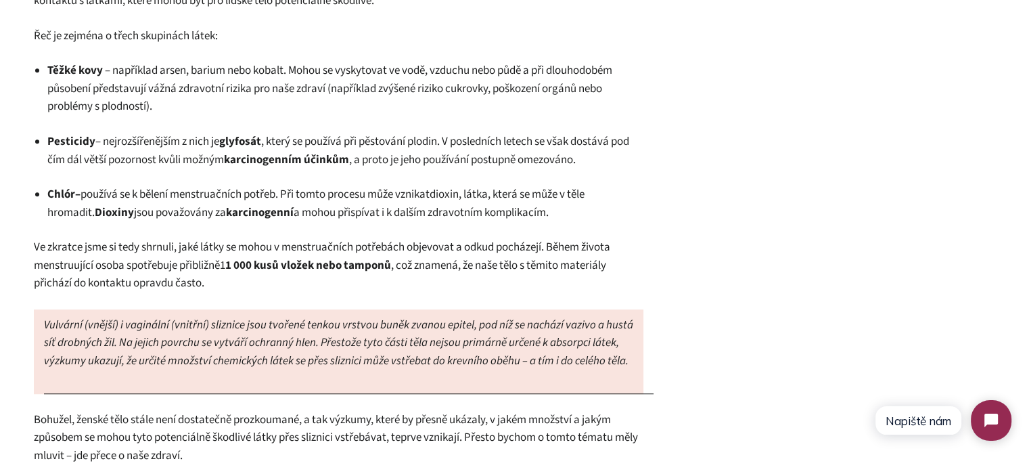
click at [282, 271] on strong "1 000 kusů vložek nebo tamponů" at bounding box center [308, 265] width 166 height 16
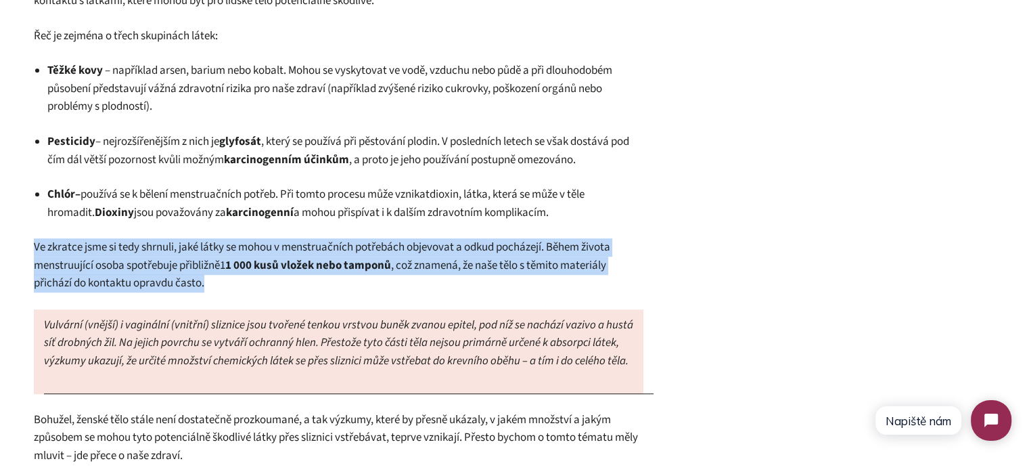
click at [282, 271] on strong "1 000 kusů vložek nebo tamponů" at bounding box center [308, 265] width 166 height 16
click at [336, 279] on p "Ve zkratce jsme si tedy shrnuli, jaké látky se mohou v menstruačních potřebách …" at bounding box center [338, 265] width 609 height 54
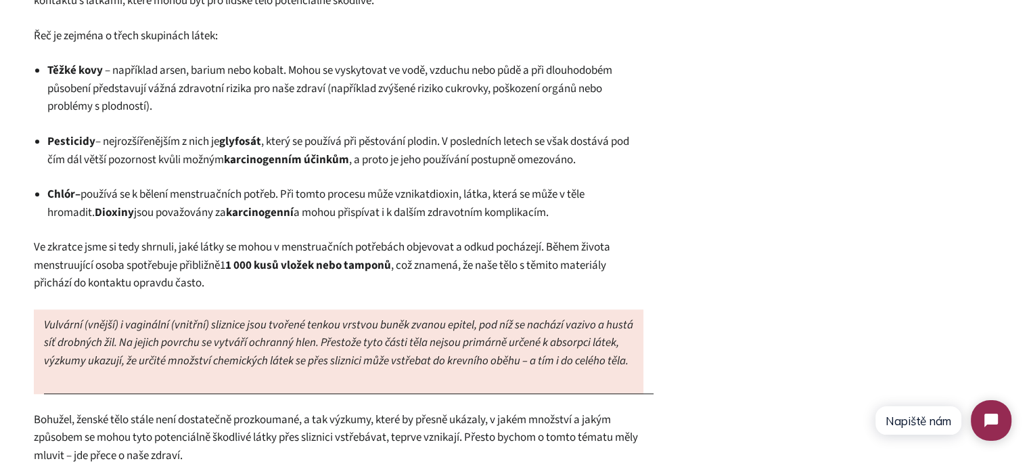
click at [573, 246] on span "Ve zkratce jsme si tedy shrnuli, jaké látky se mohou v menstruačních potřebách …" at bounding box center [322, 256] width 576 height 34
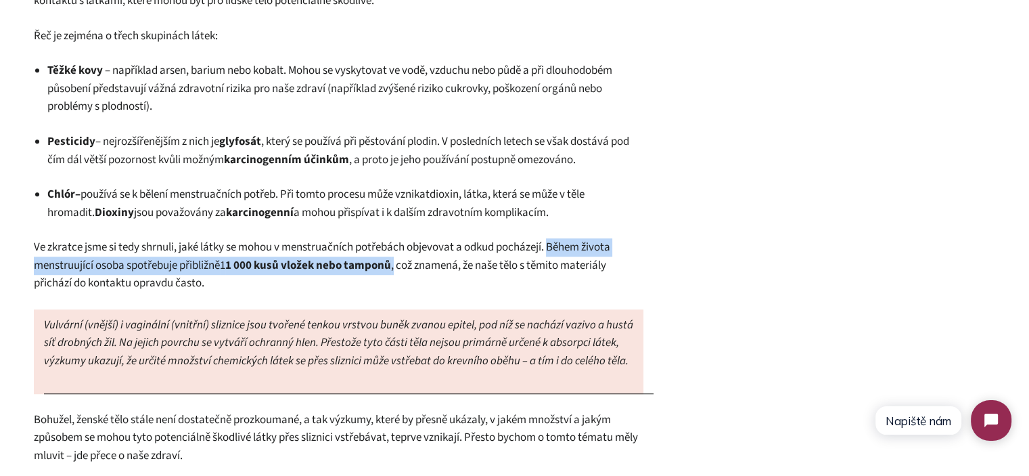
drag, startPoint x: 573, startPoint y: 246, endPoint x: 398, endPoint y: 267, distance: 176.5
click at [398, 267] on p "Ve zkratce jsme si tedy shrnuli, jaké látky se mohou v menstruačních potřebách …" at bounding box center [338, 265] width 609 height 54
click at [398, 267] on span ", což znamená, že naše tělo s těmito materiály přichází do kontaktu opravdu čas…" at bounding box center [320, 274] width 572 height 34
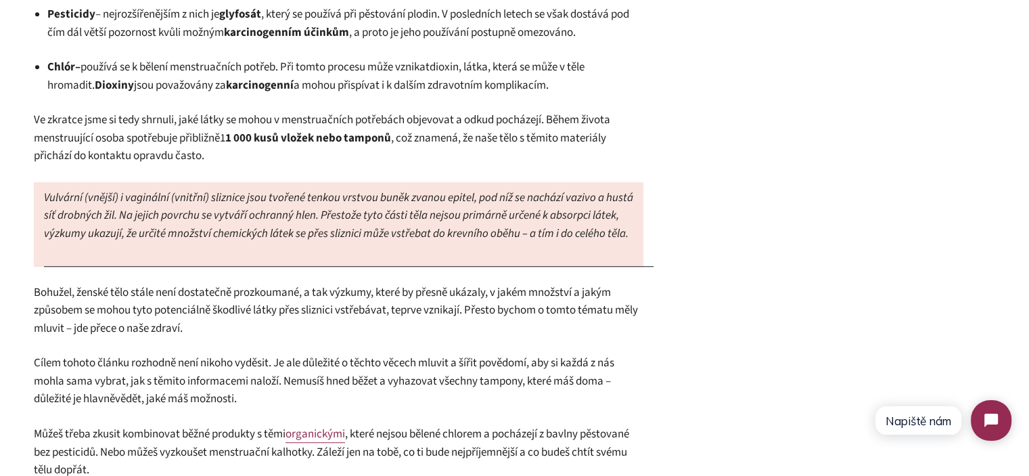
scroll to position [1150, 0]
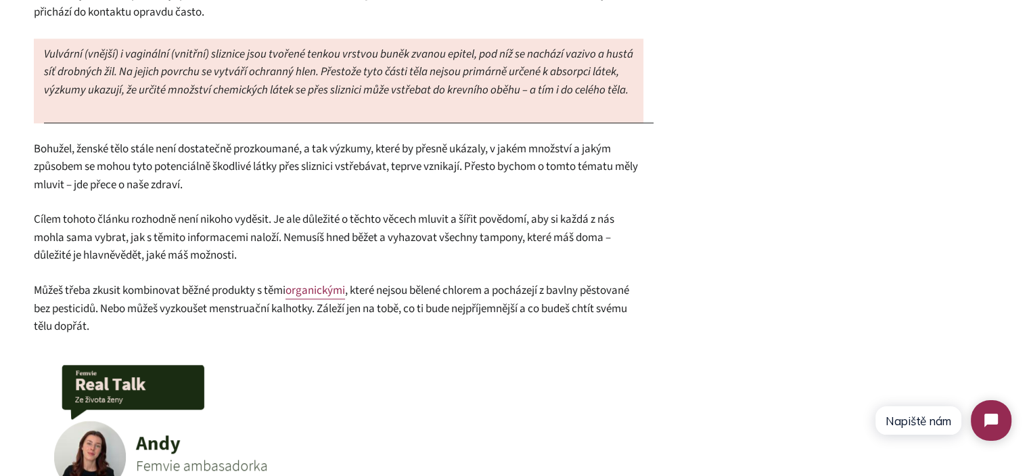
click at [250, 173] on span "Bohužel, ženské tělo stále není dostatečně prozkoumané, a tak výzkumy, které by…" at bounding box center [336, 167] width 604 height 52
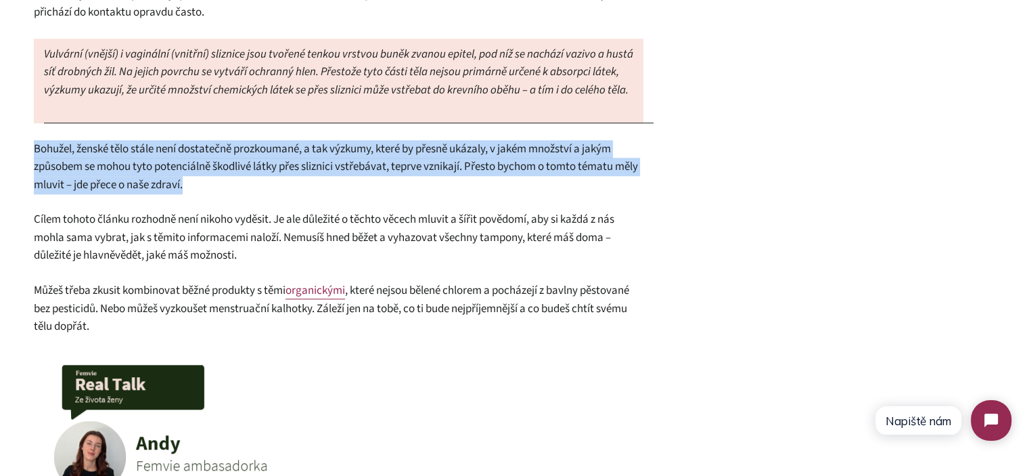
click at [250, 173] on span "Bohužel, ženské tělo stále není dostatečně prozkoumané, a tak výzkumy, které by…" at bounding box center [336, 167] width 604 height 52
click at [313, 194] on div "Autorka článku: Andy, Femvie ambasadorka Věděla jsi, že běžné tampony nebo vlož…" at bounding box center [338, 100] width 609 height 1497
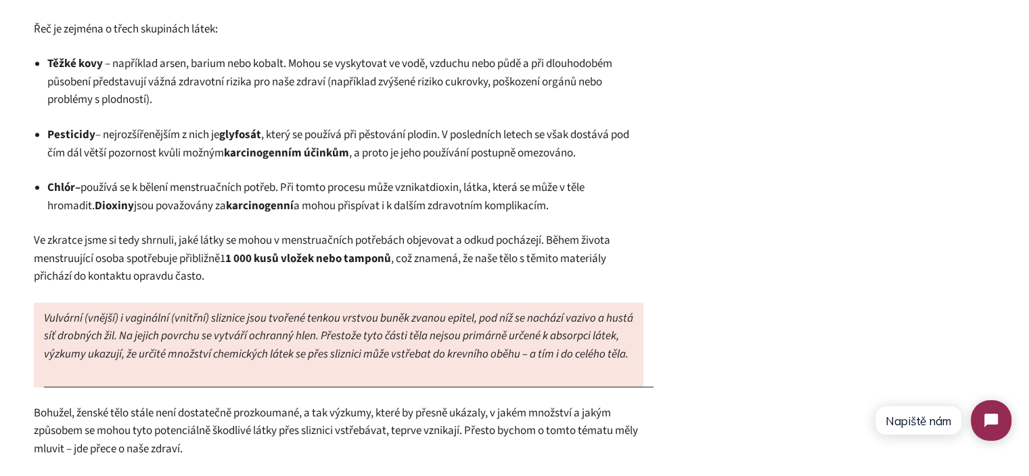
scroll to position [879, 0]
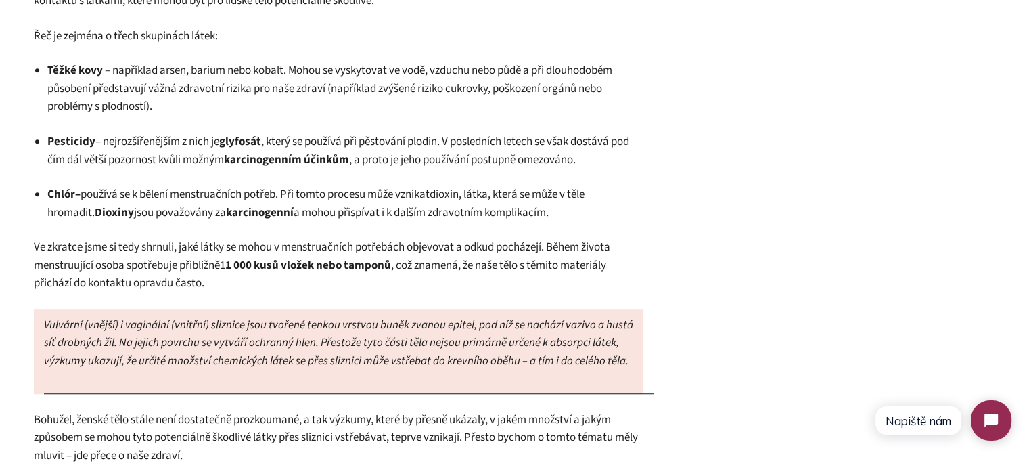
click at [567, 246] on span "Ve zkratce jsme si tedy shrnuli, jaké látky se mohou v menstruačních potřebách …" at bounding box center [322, 256] width 576 height 34
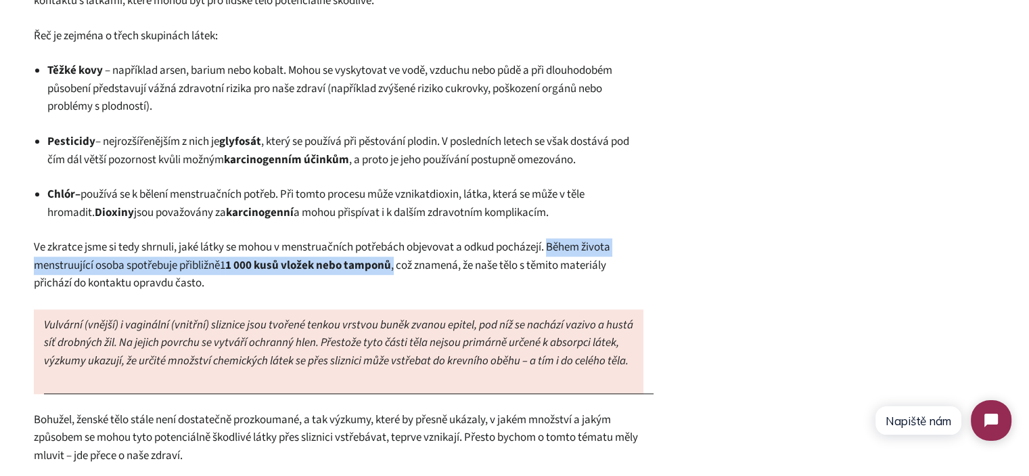
drag, startPoint x: 567, startPoint y: 246, endPoint x: 395, endPoint y: 266, distance: 172.9
click at [395, 266] on p "Ve zkratce jsme si tedy shrnuli, jaké látky se mohou v menstruačních potřebách …" at bounding box center [338, 265] width 609 height 54
click at [391, 266] on strong "1 000 kusů vložek nebo tamponů" at bounding box center [308, 265] width 166 height 16
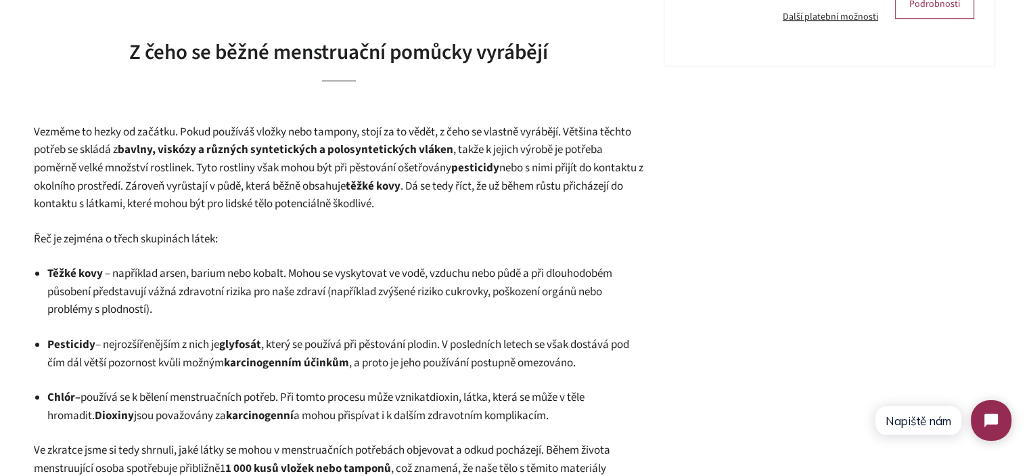
scroll to position [1015, 0]
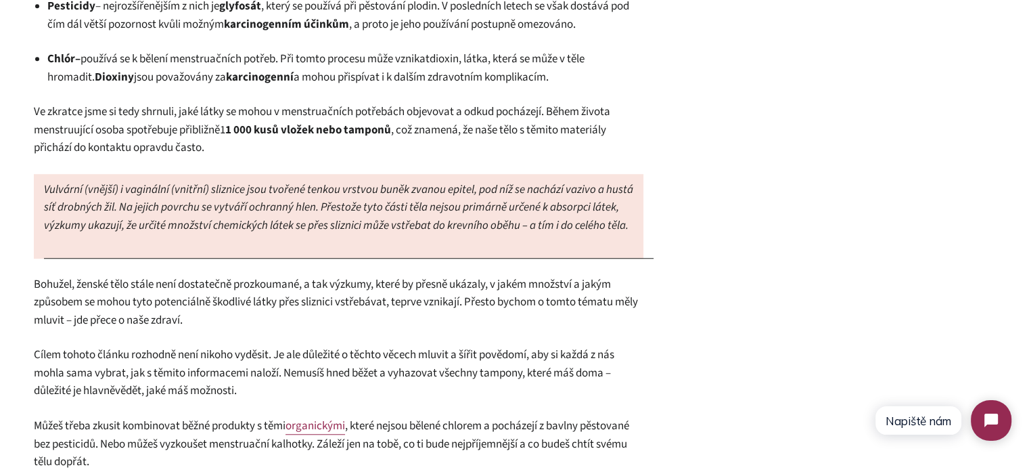
click at [560, 108] on span "Ve zkratce jsme si tedy shrnuli, jaké látky se mohou v menstruačních potřebách …" at bounding box center [322, 120] width 576 height 34
click at [560, 109] on span "Ve zkratce jsme si tedy shrnuli, jaké látky se mohou v menstruačních potřebách …" at bounding box center [322, 120] width 576 height 34
click at [564, 139] on p "Ve zkratce jsme si tedy shrnuli, jaké látky se mohou v menstruačních potřebách …" at bounding box center [338, 130] width 609 height 54
click at [422, 288] on span "Bohužel, ženské tělo stále není dostatečně prozkoumané, a tak výzkumy, které by…" at bounding box center [336, 302] width 604 height 52
click at [422, 287] on span "Bohužel, ženské tělo stále není dostatečně prozkoumané, a tak výzkumy, které by…" at bounding box center [336, 302] width 604 height 52
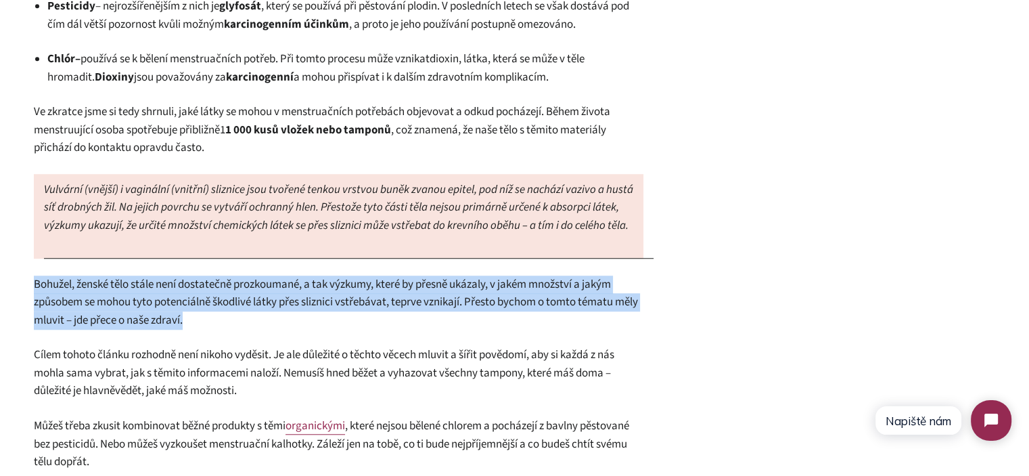
click at [422, 287] on span "Bohužel, ženské tělo stále není dostatečně prozkoumané, a tak výzkumy, které by…" at bounding box center [336, 302] width 604 height 52
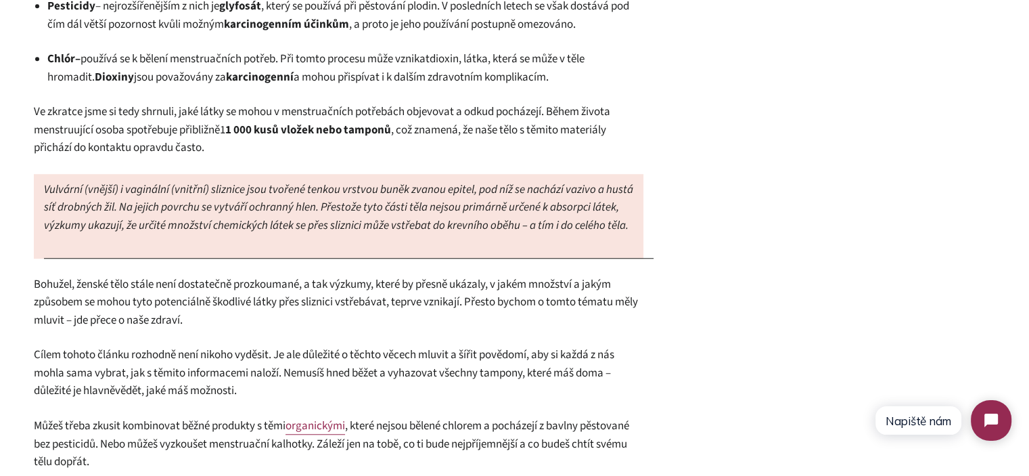
click at [285, 142] on p "Ve zkratce jsme si tedy shrnuli, jaké látky se mohou v menstruačních potřebách …" at bounding box center [338, 130] width 609 height 54
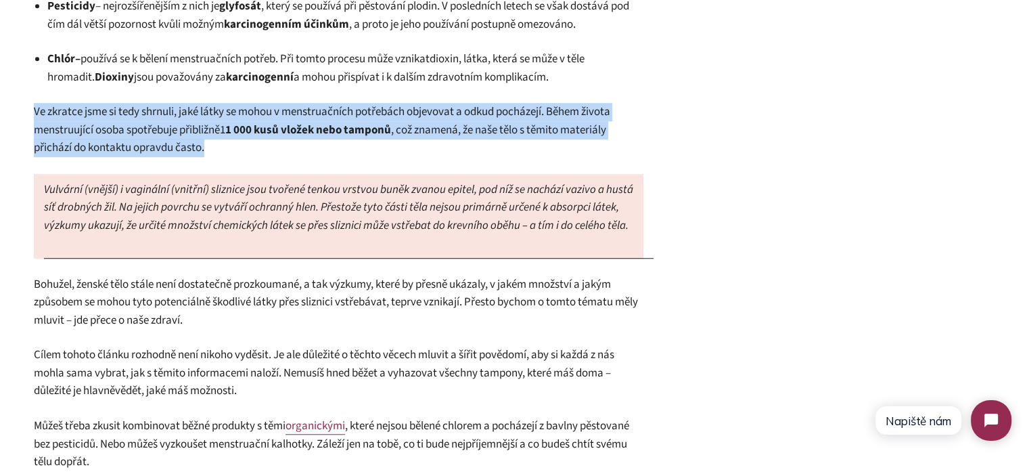
click at [285, 142] on p "Ve zkratce jsme si tedy shrnuli, jaké látky se mohou v menstruačních potřebách …" at bounding box center [338, 130] width 609 height 54
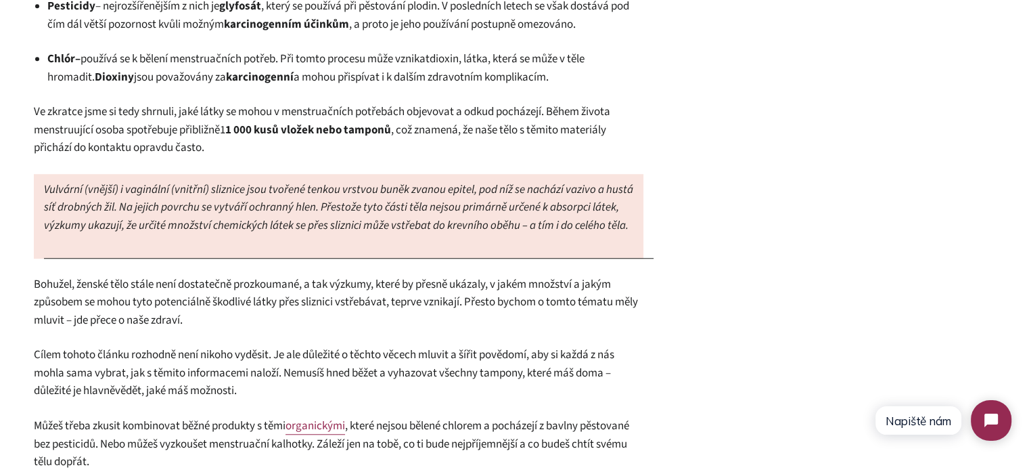
click at [522, 367] on span "Cílem tohoto článku rozhodně není nikoho vyděsit. Je ale důležité o těchto věce…" at bounding box center [324, 372] width 580 height 52
click at [567, 110] on span "Ve zkratce jsme si tedy shrnuli, jaké látky se mohou v menstruačních potřebách …" at bounding box center [322, 120] width 576 height 34
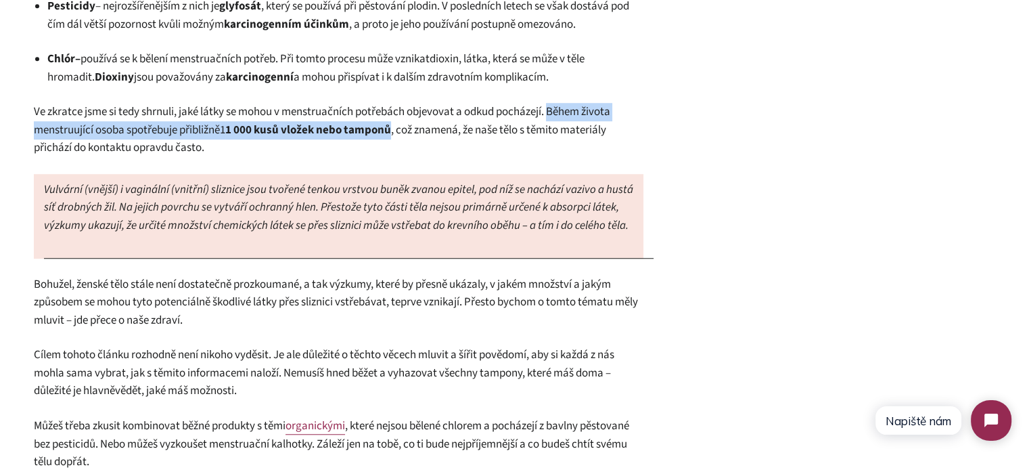
drag, startPoint x: 567, startPoint y: 110, endPoint x: 390, endPoint y: 135, distance: 179.0
click at [390, 135] on p "Ve zkratce jsme si tedy shrnuli, jaké látky se mohou v menstruačních potřebách …" at bounding box center [338, 130] width 609 height 54
copy p "Během života menstruující osoba spotřebuje přibližně 1 1 000 kusů vložek nebo t…"
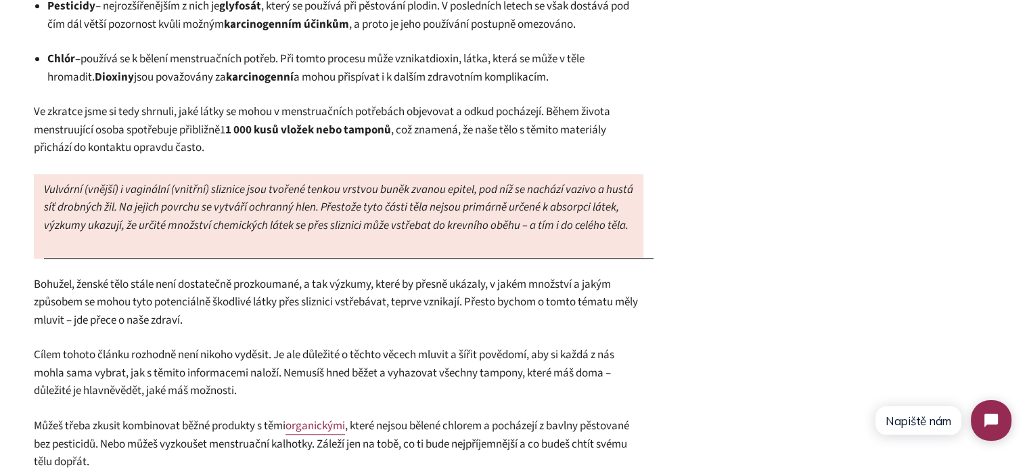
click at [239, 280] on span "Bohužel, ženské tělo stále není dostatečně prozkoumané, a tak výzkumy, které by…" at bounding box center [336, 302] width 604 height 52
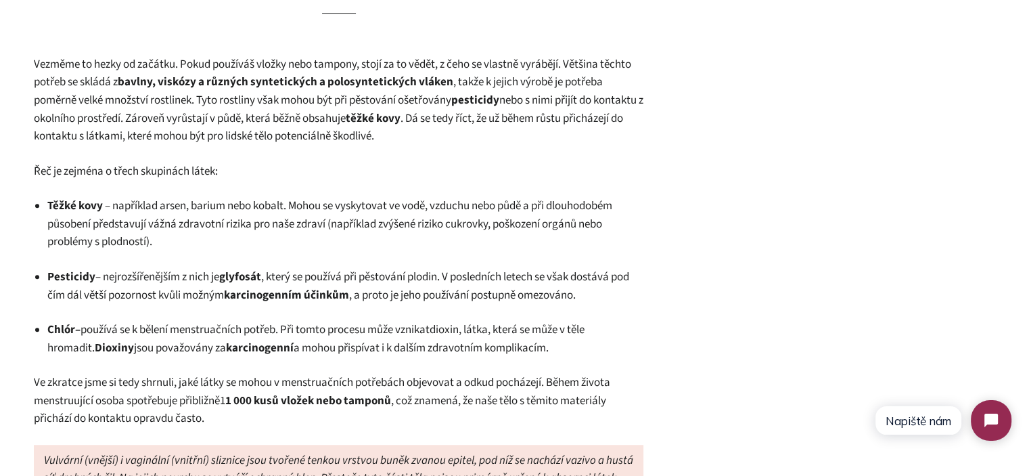
scroll to position [676, 0]
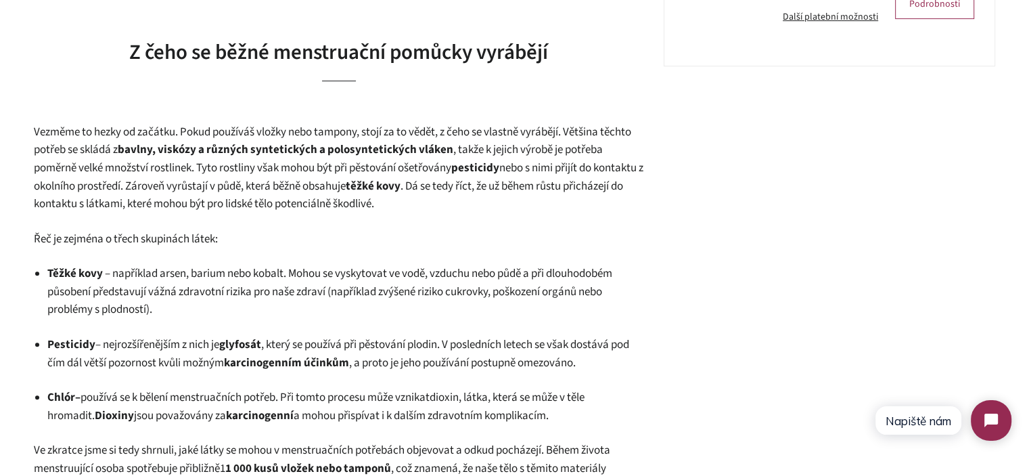
click at [230, 166] on span ", takže k jejich výrobě je potřeba poměrně velké množství rostlinek. Tyto rostl…" at bounding box center [318, 158] width 569 height 34
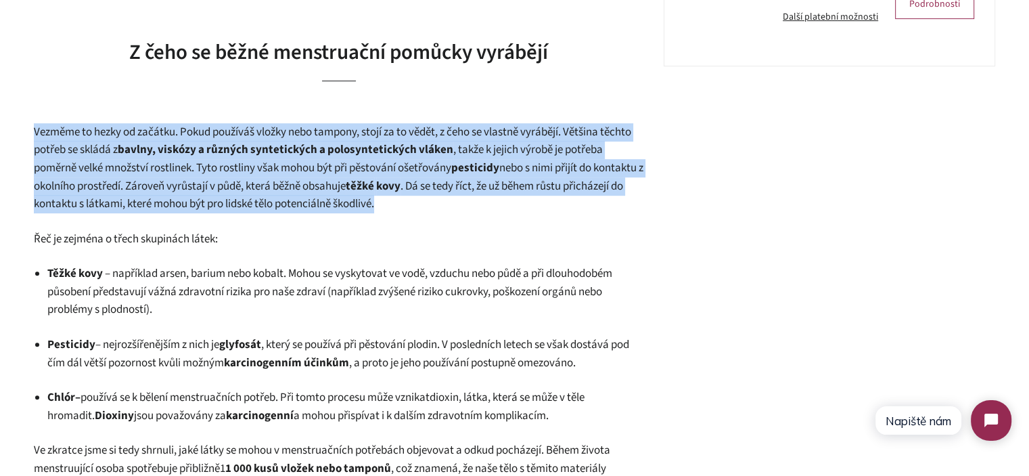
click at [230, 165] on span ", takže k jejich výrobě je potřeba poměrně velké množství rostlinek. Tyto rostl…" at bounding box center [318, 158] width 569 height 34
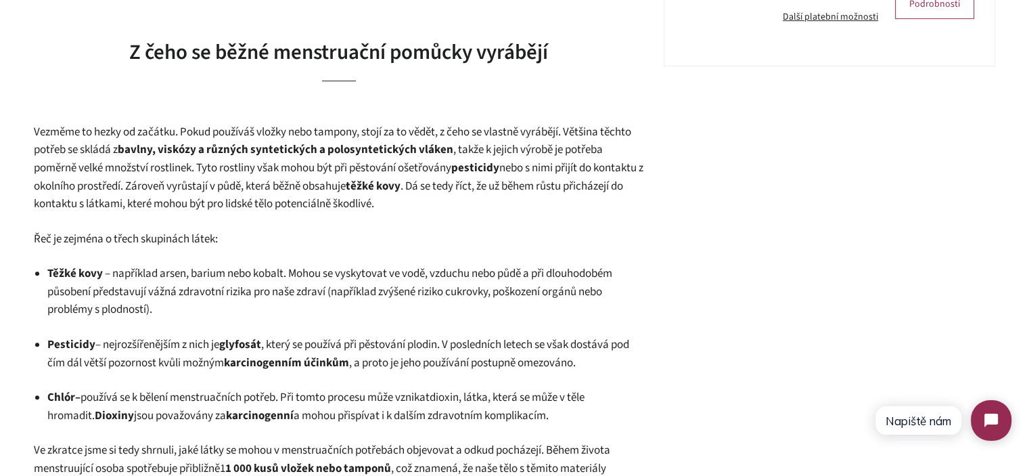
click at [230, 165] on span ", takže k jejich výrobě je potřeba poměrně velké množství rostlinek. Tyto rostl…" at bounding box center [318, 158] width 569 height 34
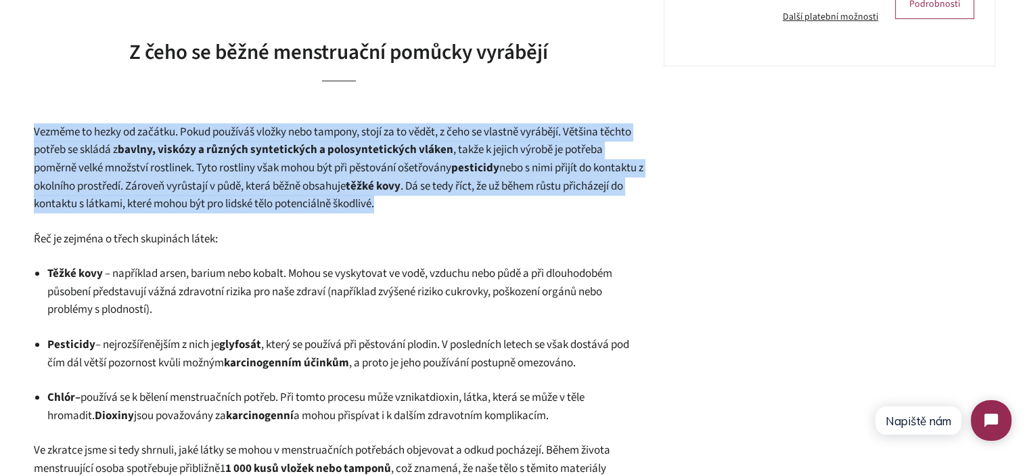
click at [230, 165] on span ", takže k jejich výrobě je potřeba poměrně velké množství rostlinek. Tyto rostl…" at bounding box center [318, 158] width 569 height 34
click at [374, 186] on strong "těžké" at bounding box center [360, 186] width 28 height 16
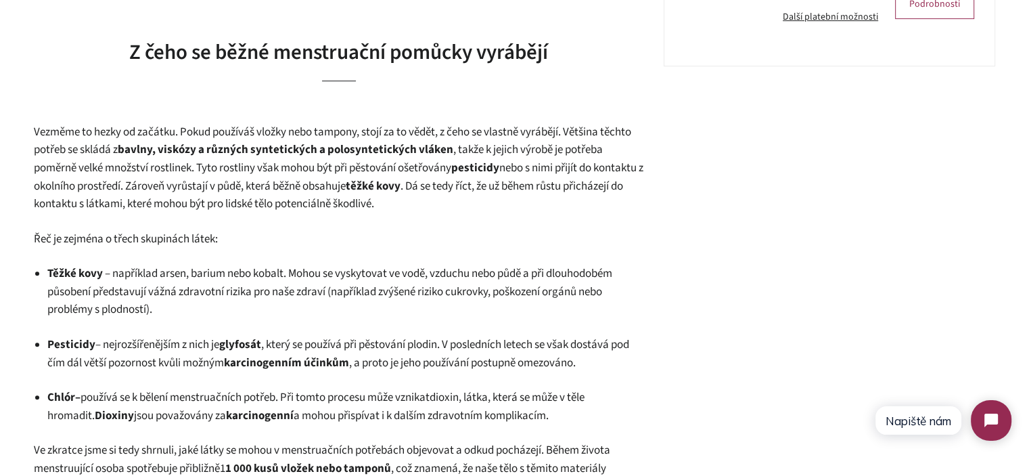
click at [488, 194] on p "Vezměme to hezky od začátku. Pokud používáš vložky nebo tampony, stojí za to vě…" at bounding box center [338, 168] width 609 height 90
click at [482, 201] on p "Vezměme to hezky od začátku. Pokud používáš vložky nebo tampony, stojí za to vě…" at bounding box center [338, 168] width 609 height 90
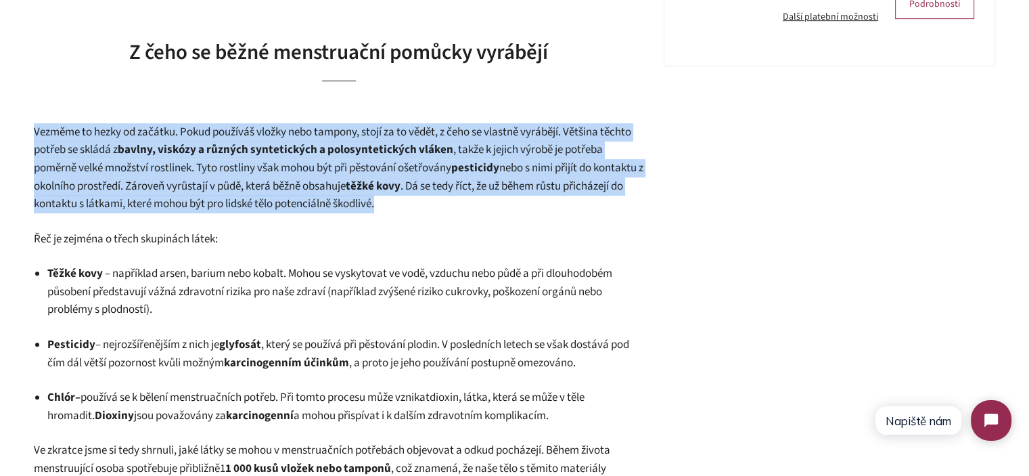
click at [482, 201] on p "Vezměme to hezky od začátku. Pokud používáš vložky nebo tampony, stojí za to vě…" at bounding box center [338, 168] width 609 height 90
click at [500, 202] on p "Vezměme to hezky od začátku. Pokud používáš vložky nebo tampony, stojí za to vě…" at bounding box center [338, 168] width 609 height 90
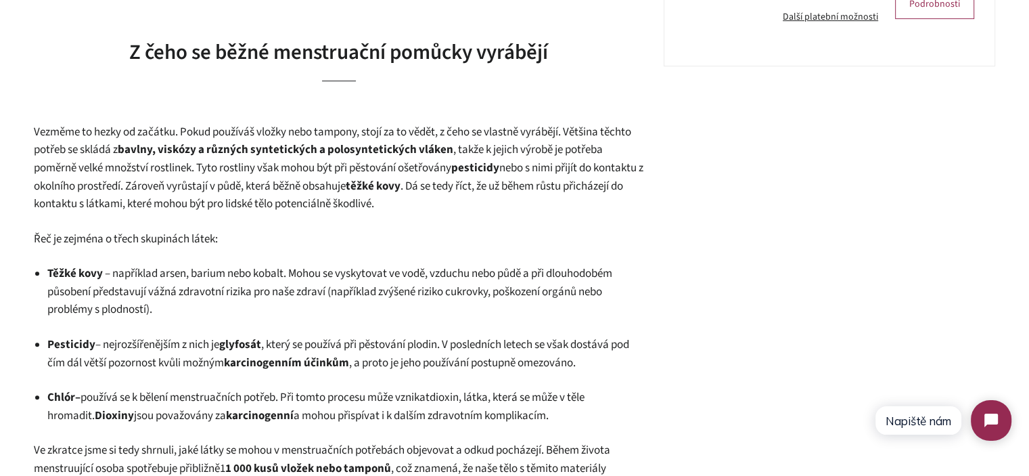
click at [478, 154] on span ", takže k jejich výrobě je potřeba poměrně velké množství rostlinek. Tyto rostl…" at bounding box center [318, 158] width 569 height 34
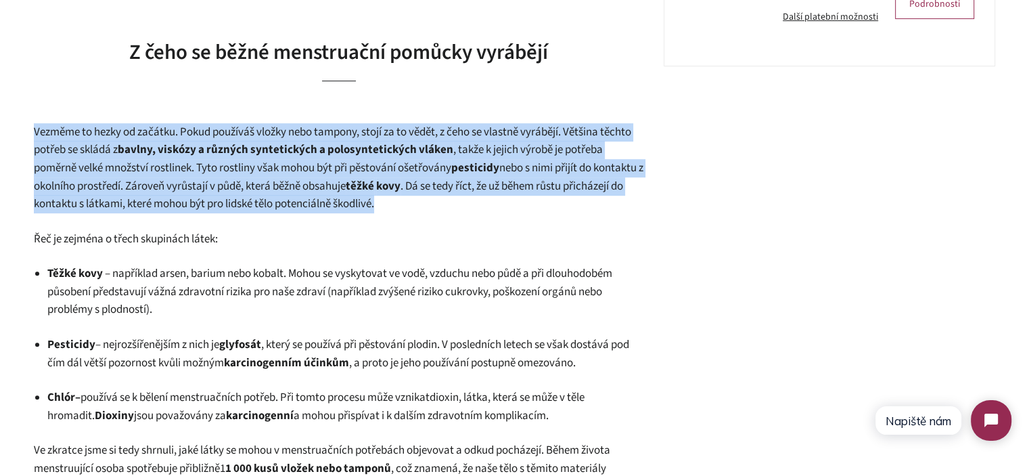
click at [478, 154] on span ", takže k jejich výrobě je potřeba poměrně velké množství rostlinek. Tyto rostl…" at bounding box center [318, 158] width 569 height 34
click at [495, 200] on p "Vezměme to hezky od začátku. Pokud používáš vložky nebo tampony, stojí za to vě…" at bounding box center [338, 168] width 609 height 90
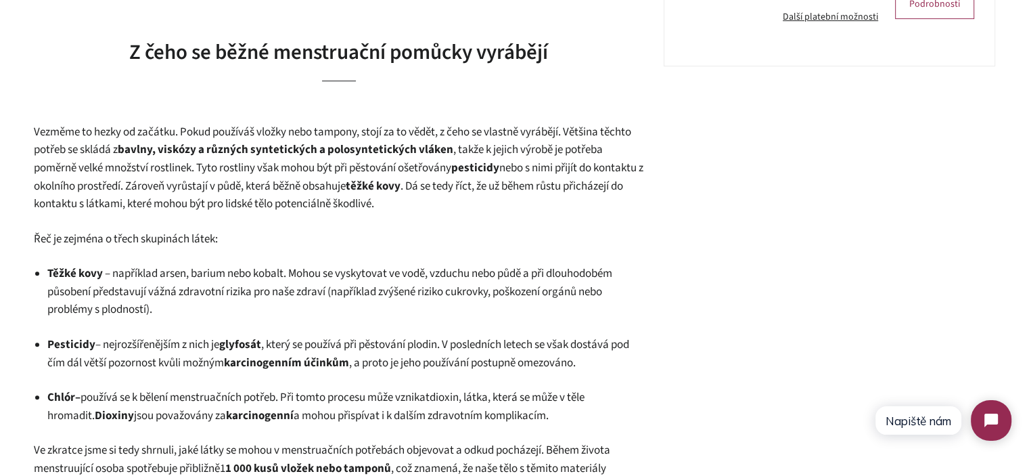
click at [431, 204] on span ". Dá se tedy říct, že už během růstu přicházejí do kontaktu s látkami, které mo…" at bounding box center [328, 195] width 589 height 34
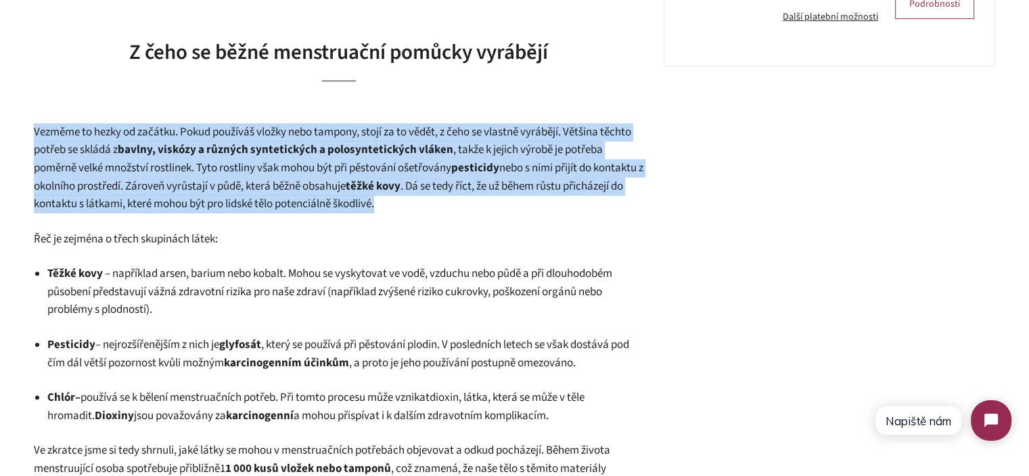
click at [431, 204] on span ". Dá se tedy říct, že už během růstu přicházejí do kontaktu s látkami, které mo…" at bounding box center [328, 195] width 589 height 34
click at [466, 203] on p "Vezměme to hezky od začátku. Pokud používáš vložky nebo tampony, stojí za to vě…" at bounding box center [338, 168] width 609 height 90
drag, startPoint x: 475, startPoint y: 203, endPoint x: 15, endPoint y: 135, distance: 465.0
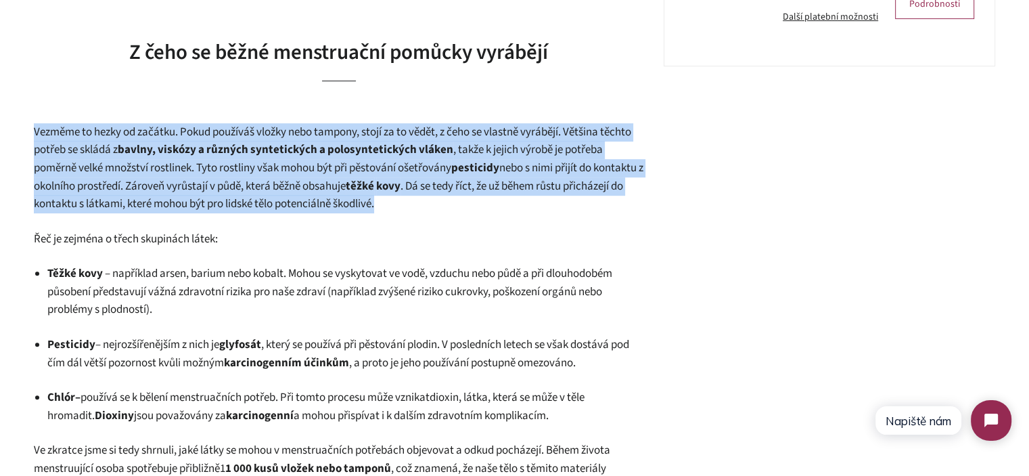
drag, startPoint x: 16, startPoint y: 132, endPoint x: 517, endPoint y: 206, distance: 506.7
click at [517, 207] on p "Vezměme to hezky od začátku. Pokud používáš vložky nebo tampony, stojí za to vě…" at bounding box center [338, 168] width 609 height 90
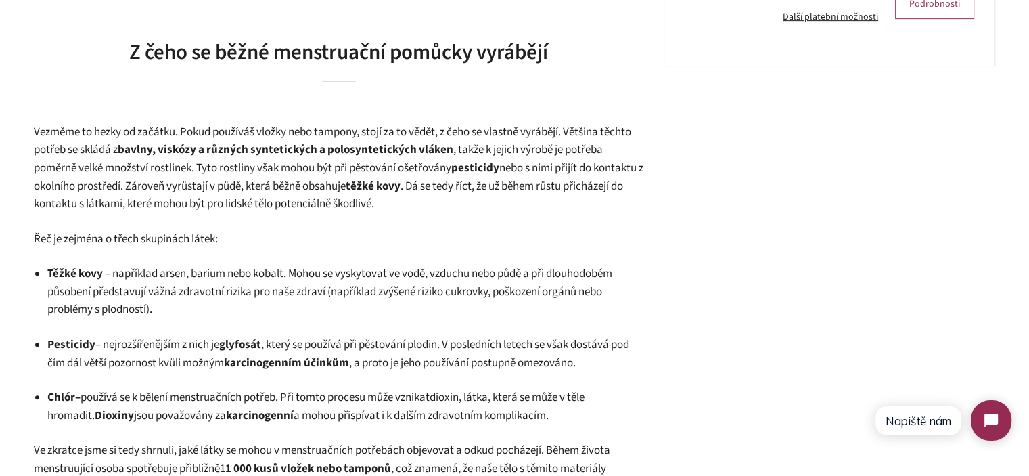
click at [462, 290] on span "– například arsen, barium nebo kobalt. Mohou se vyskytovat ve vodě, vzduchu neb…" at bounding box center [329, 291] width 565 height 52
click at [306, 200] on span ". Dá se tedy říct, že už během růstu přicházejí do kontaktu s látkami, které mo…" at bounding box center [328, 195] width 589 height 34
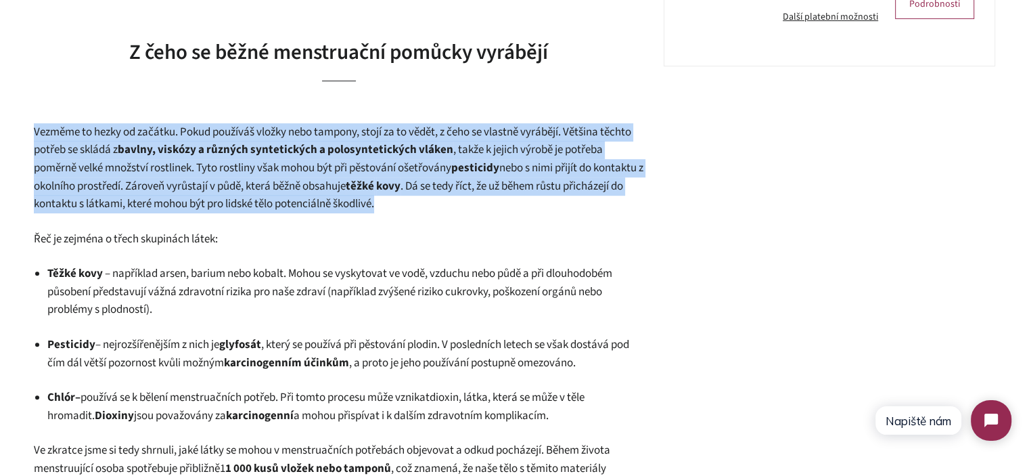
click at [306, 200] on span ". Dá se tedy říct, že už během růstu přicházejí do kontaktu s látkami, které mo…" at bounding box center [328, 195] width 589 height 34
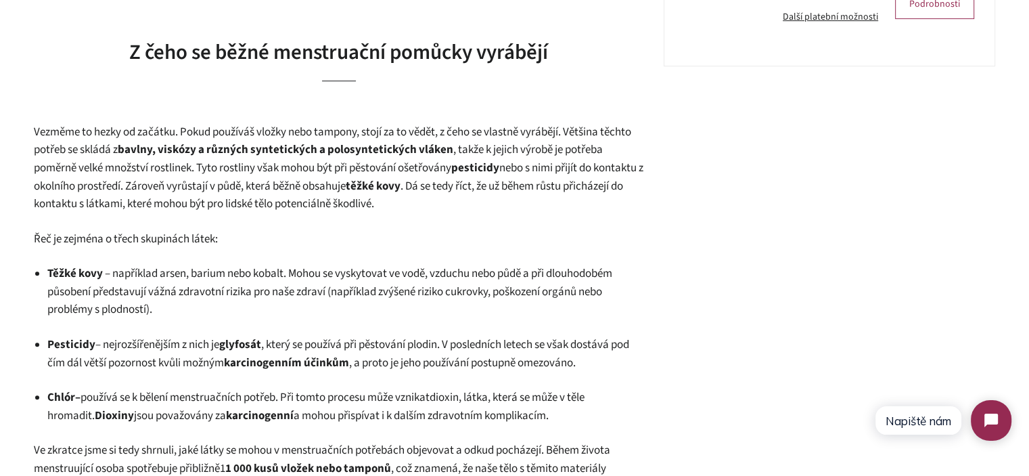
click at [218, 241] on span "Řeč je zejména o třech skupinách látek:" at bounding box center [126, 239] width 184 height 16
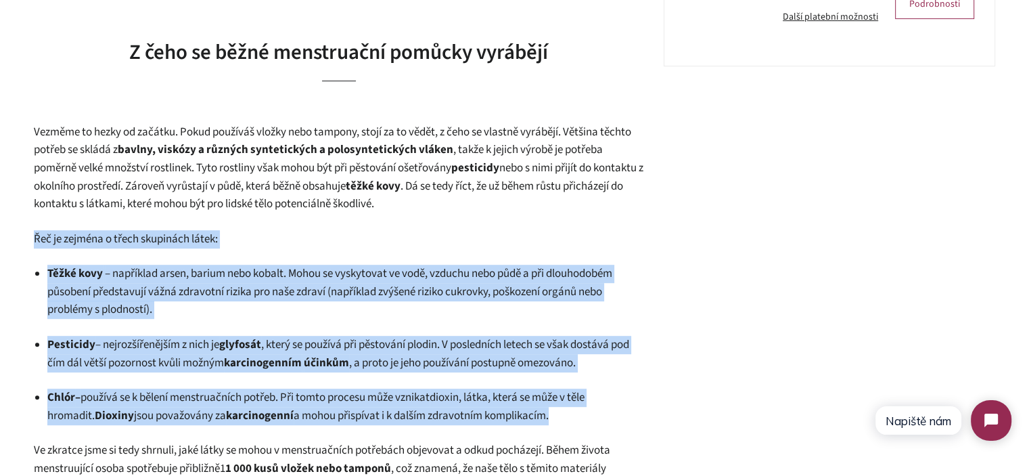
drag, startPoint x: 221, startPoint y: 241, endPoint x: 592, endPoint y: 400, distance: 404.0
click at [587, 411] on p "Chlór – používá se k bělení menstruačních potřeb. Při tomto procesu může vznika…" at bounding box center [345, 406] width 596 height 36
click at [574, 414] on p "Chlór – používá se k bělení menstruačních potřeb. Při tomto procesu může vznika…" at bounding box center [345, 406] width 596 height 36
drag, startPoint x: 574, startPoint y: 414, endPoint x: 185, endPoint y: 289, distance: 408.6
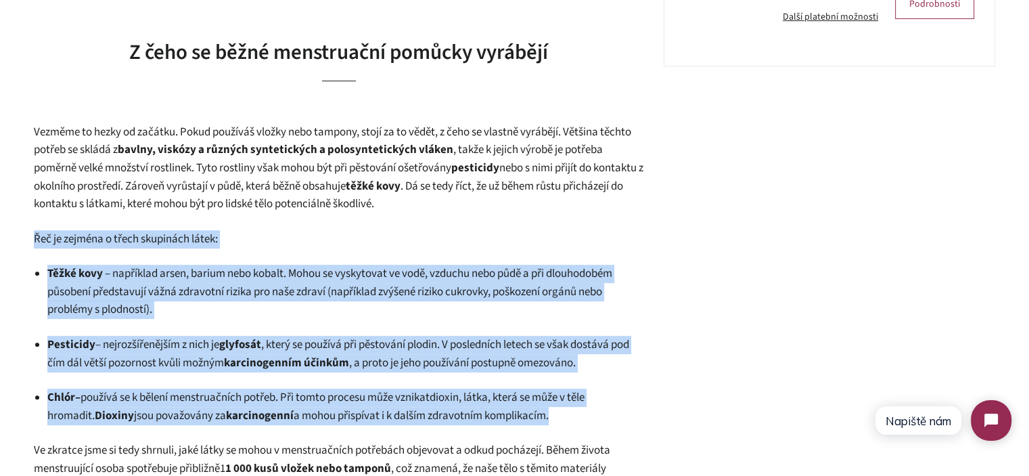
click at [571, 415] on p "Chlór – používá se k bělení menstruačních potřeb. Při tomto procesu může vznika…" at bounding box center [345, 406] width 596 height 36
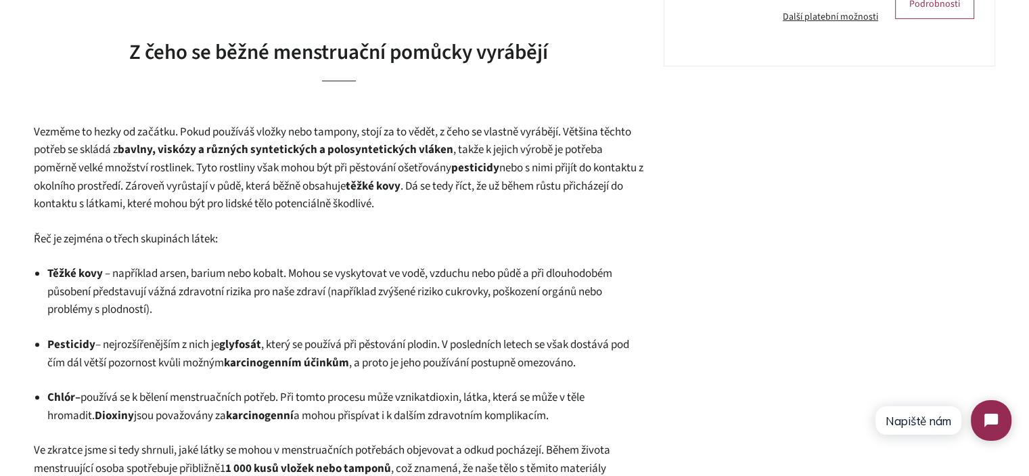
click at [44, 239] on span "Řeč je zejména o třech skupinách látek:" at bounding box center [126, 239] width 184 height 16
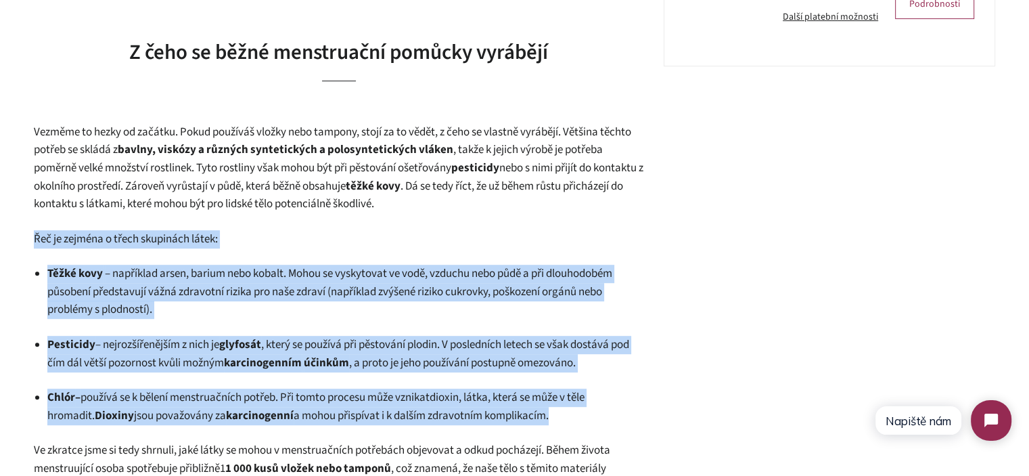
drag, startPoint x: 44, startPoint y: 239, endPoint x: 551, endPoint y: 413, distance: 536.5
drag, startPoint x: 551, startPoint y: 413, endPoint x: 593, endPoint y: 419, distance: 41.6
click at [549, 413] on span "a mohou přispívat i k dalším zdravotním komplikacím." at bounding box center [421, 415] width 255 height 16
click at [593, 419] on p "Chlór – používá se k bělení menstruačních potřeb. Při tomto procesu může vznika…" at bounding box center [345, 406] width 596 height 36
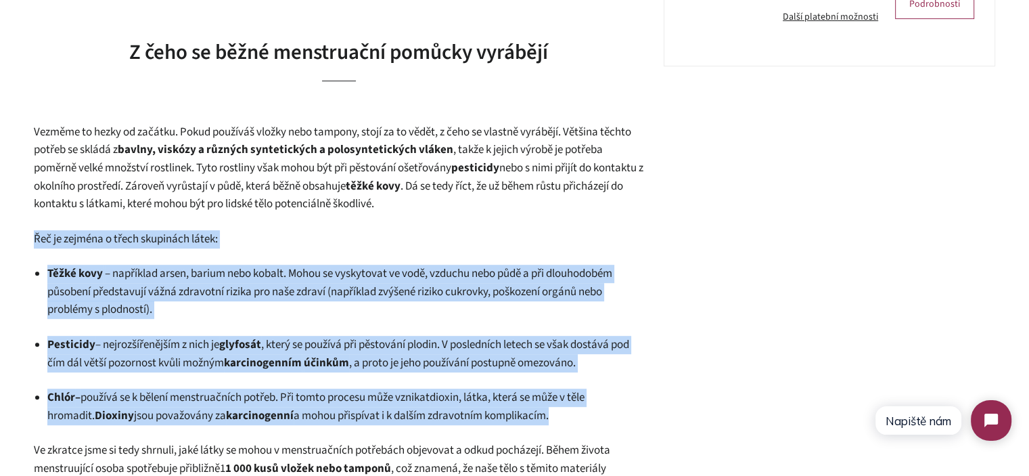
drag, startPoint x: 593, startPoint y: 419, endPoint x: 29, endPoint y: 235, distance: 592.8
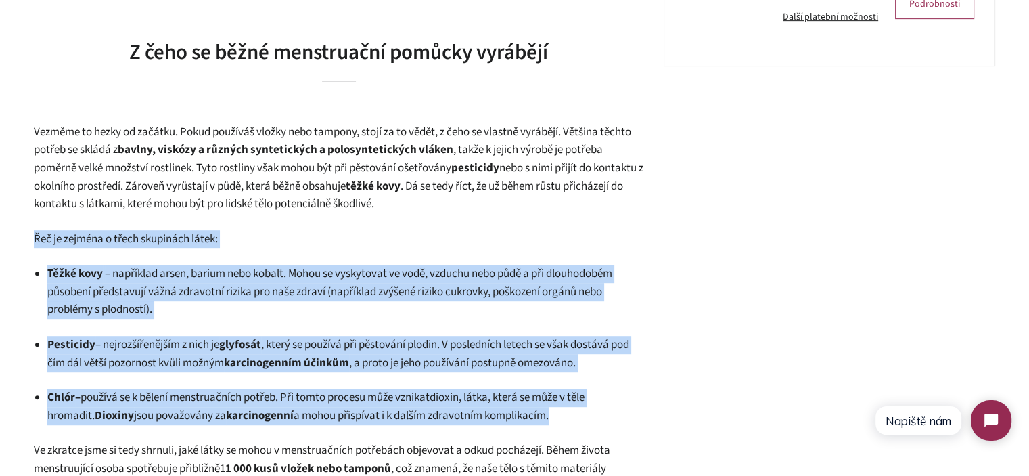
drag, startPoint x: 29, startPoint y: 235, endPoint x: 522, endPoint y: 405, distance: 521.8
click at [549, 411] on span "a mohou přispívat i k dalším zdravotním komplikacím." at bounding box center [421, 415] width 255 height 16
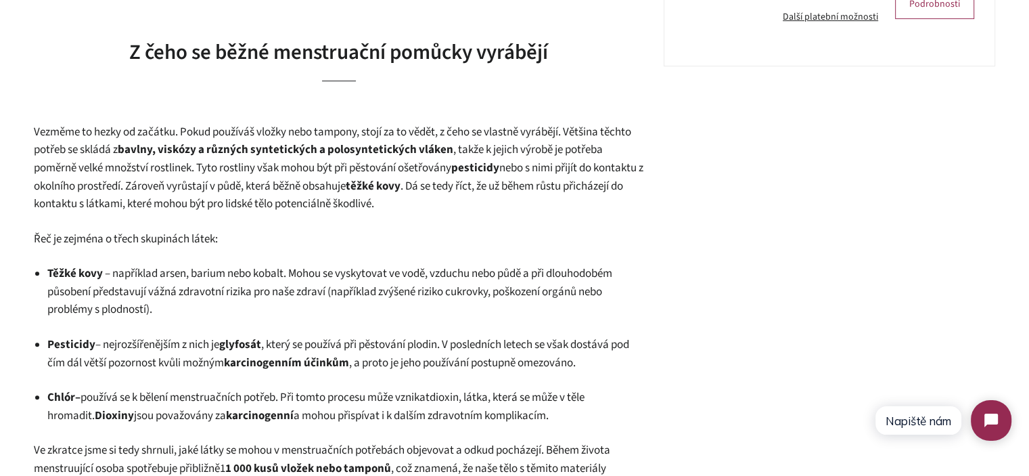
click at [566, 413] on p "Chlór – používá se k bělení menstruačních potřeb. Při tomto procesu může vznika…" at bounding box center [345, 406] width 596 height 36
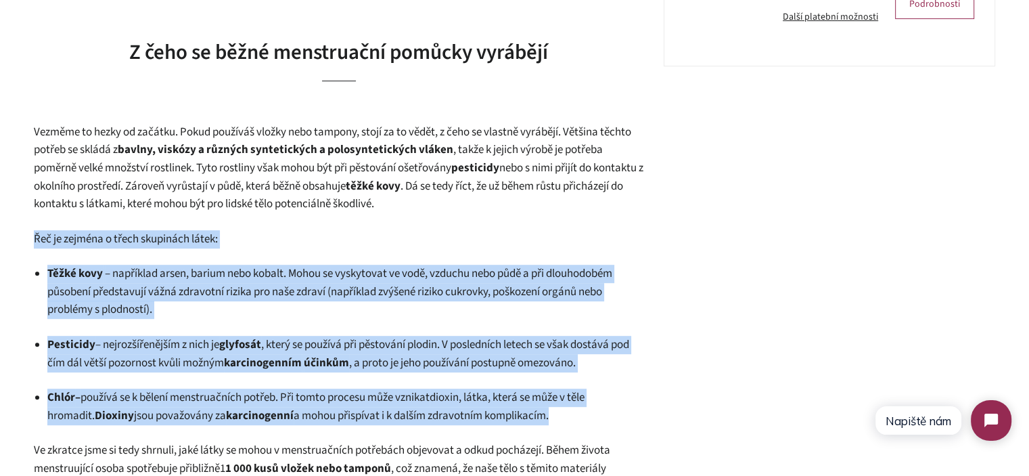
drag, startPoint x: 566, startPoint y: 413, endPoint x: 35, endPoint y: 238, distance: 558.5
click at [35, 238] on span "Řeč je zejména o třech skupinách látek:" at bounding box center [126, 239] width 184 height 16
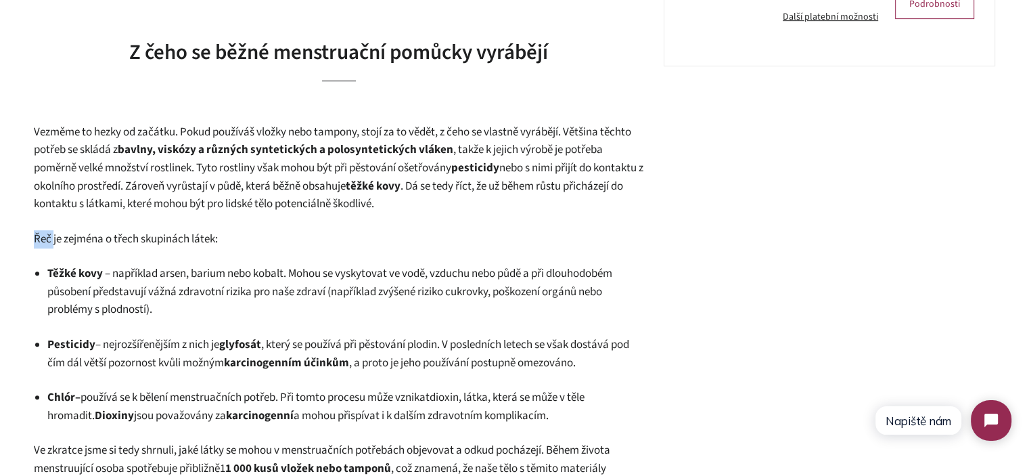
click at [35, 238] on span "Řeč je zejména o třech skupinách látek:" at bounding box center [126, 239] width 184 height 16
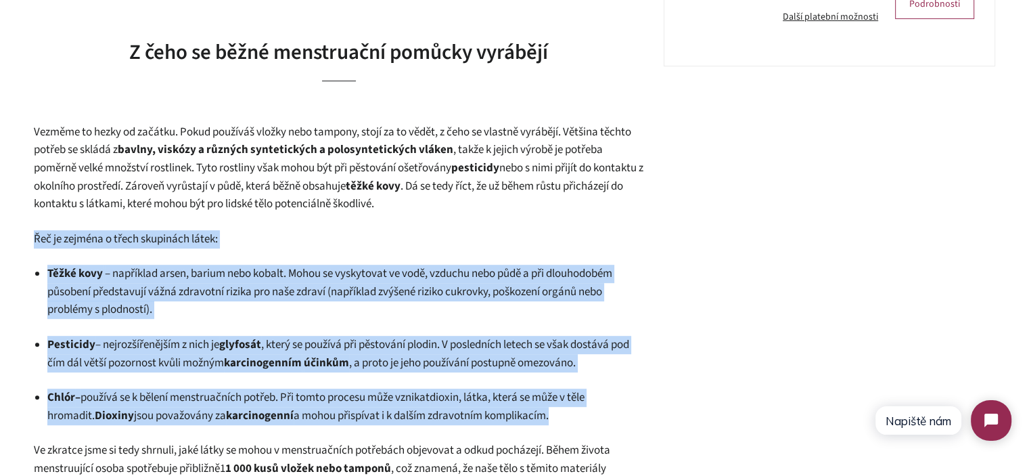
drag, startPoint x: 35, startPoint y: 238, endPoint x: 547, endPoint y: 414, distance: 540.8
click at [548, 414] on span "a mohou přispívat i k dalším zdravotním komplikacím." at bounding box center [421, 415] width 255 height 16
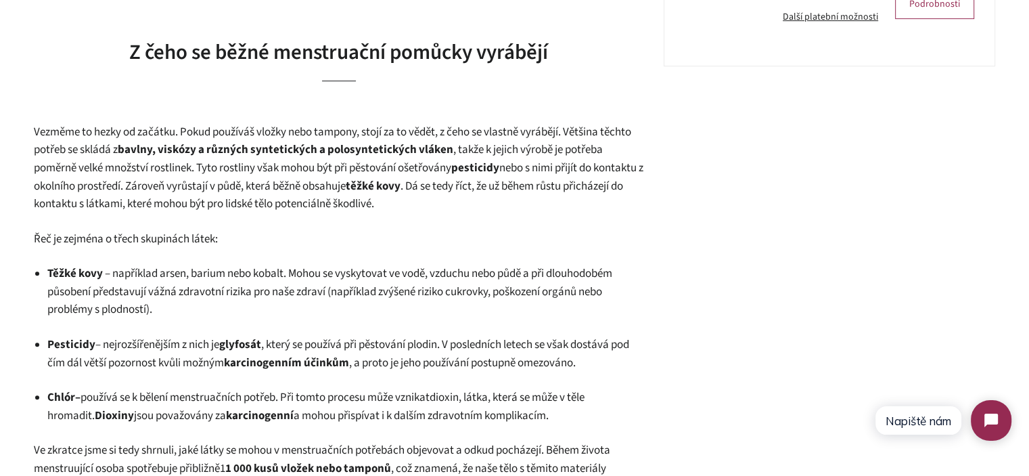
click at [572, 414] on p "Chlór – používá se k bělení menstruačních potřeb. Při tomto procesu může vznika…" at bounding box center [345, 406] width 596 height 36
click at [582, 131] on span "Vezměme to hezky od začátku. Pokud používáš vložky nebo tampony, stojí za to vě…" at bounding box center [332, 141] width 597 height 34
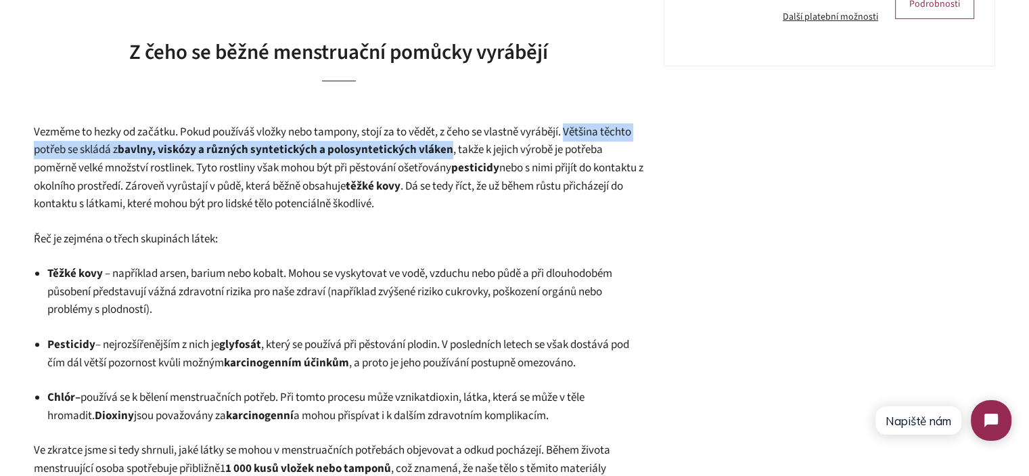
drag, startPoint x: 582, startPoint y: 131, endPoint x: 442, endPoint y: 152, distance: 141.6
click at [442, 152] on p "Vezměme to hezky od začátku. Pokud používáš vložky nebo tampony, stojí za to vě…" at bounding box center [338, 168] width 609 height 90
click at [442, 152] on strong "bavlny, viskózy a různých syntetických a polosyntetických vláken" at bounding box center [286, 149] width 336 height 16
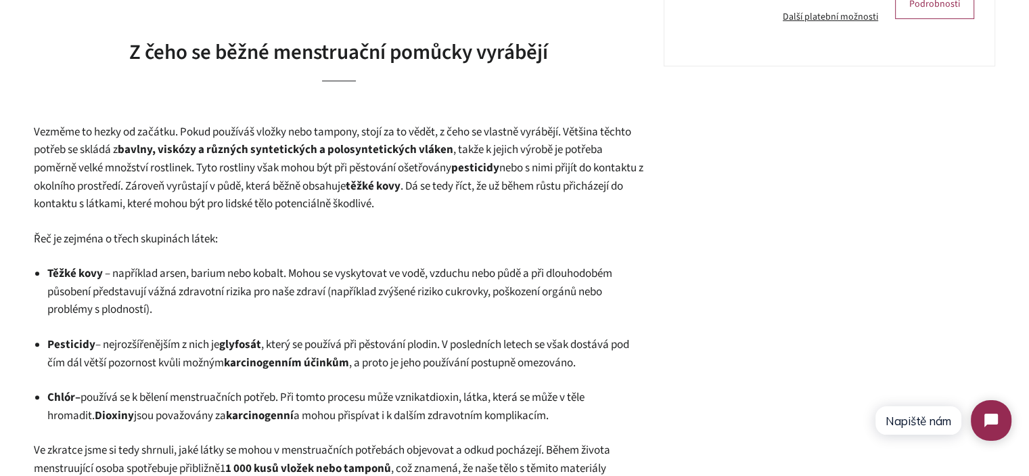
click at [219, 156] on strong "bavlny, viskózy a různých syntetických a polosyntetických vláken" at bounding box center [286, 149] width 336 height 16
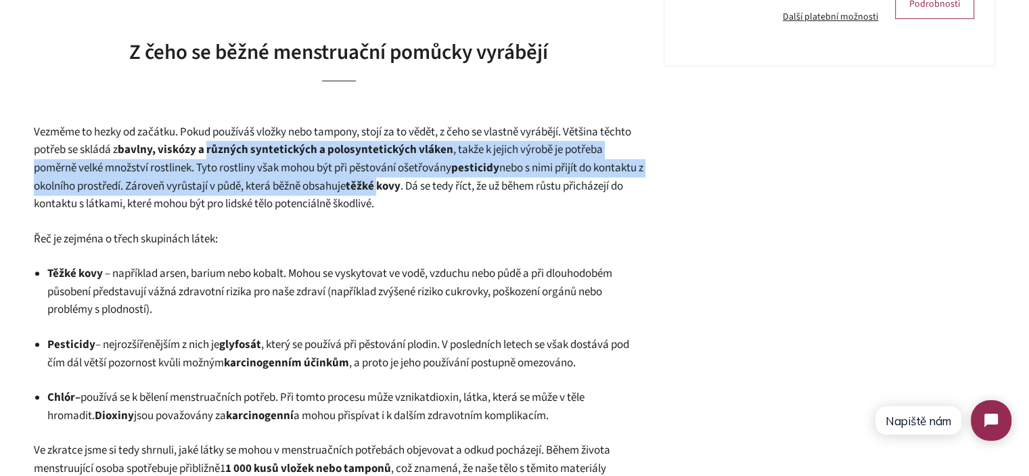
drag, startPoint x: 219, startPoint y: 156, endPoint x: 434, endPoint y: 179, distance: 215.7
click at [434, 179] on p "Vezměme to hezky od začátku. Pokud používáš vložky nebo tampony, stojí za to vě…" at bounding box center [338, 168] width 609 height 90
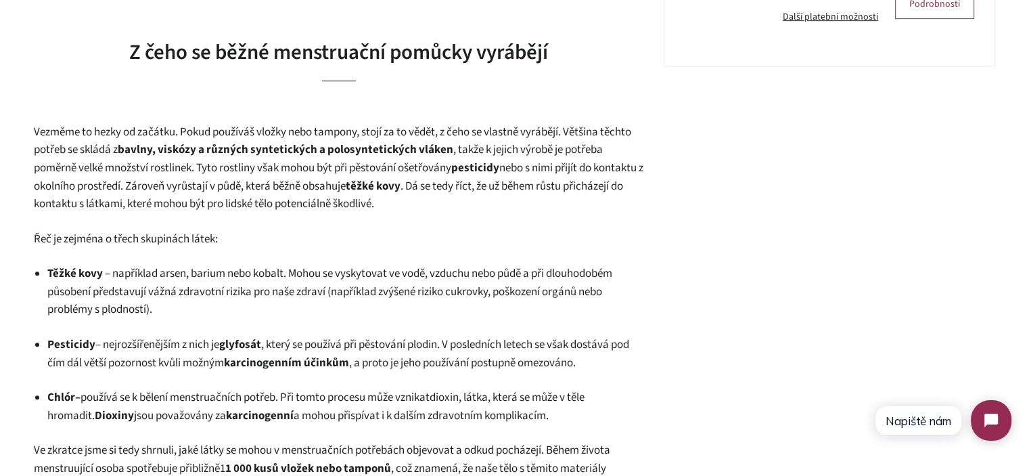
click at [400, 179] on strong "kovy" at bounding box center [388, 186] width 24 height 16
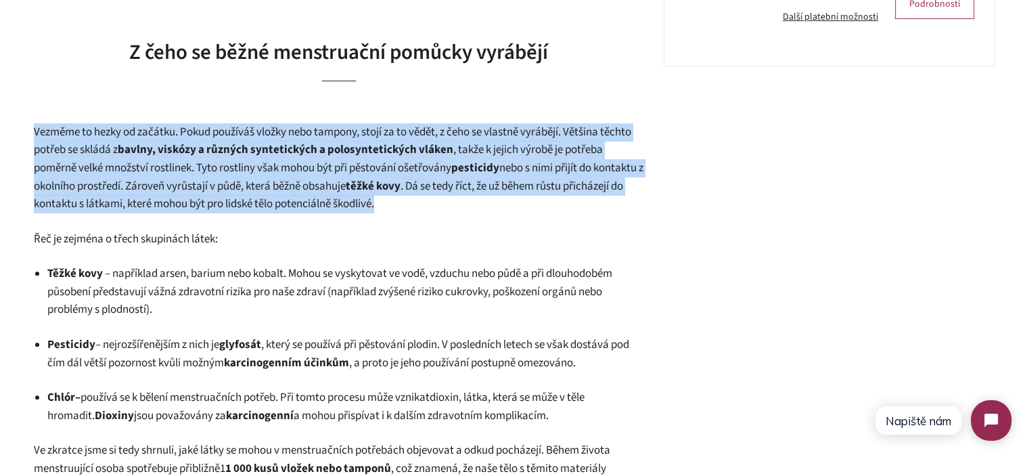
drag, startPoint x: 468, startPoint y: 205, endPoint x: 103, endPoint y: 139, distance: 371.1
click at [124, 140] on span "Vezměme to hezky od začátku. Pokud používáš vložky nebo tampony, stojí za to vě…" at bounding box center [332, 141] width 597 height 34
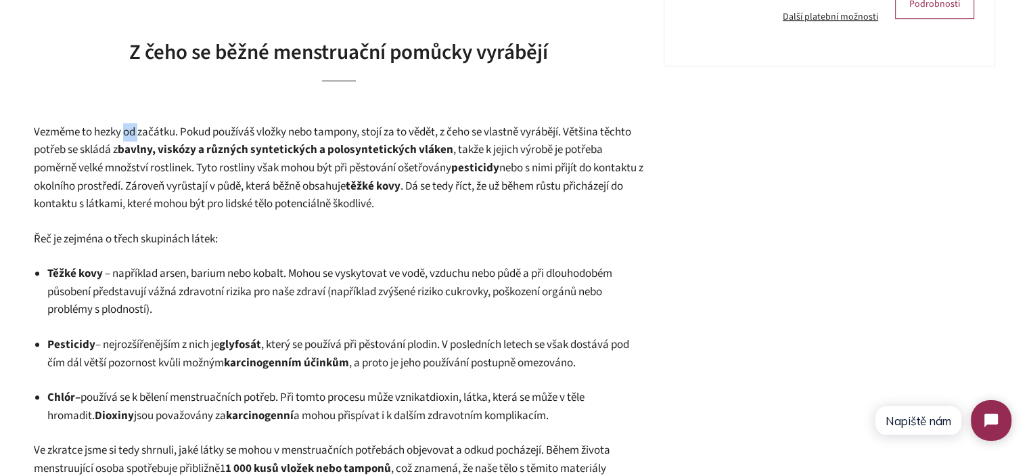
click at [124, 140] on span "Vezměme to hezky od začátku. Pokud používáš vložky nebo tampony, stojí za to vě…" at bounding box center [332, 141] width 597 height 34
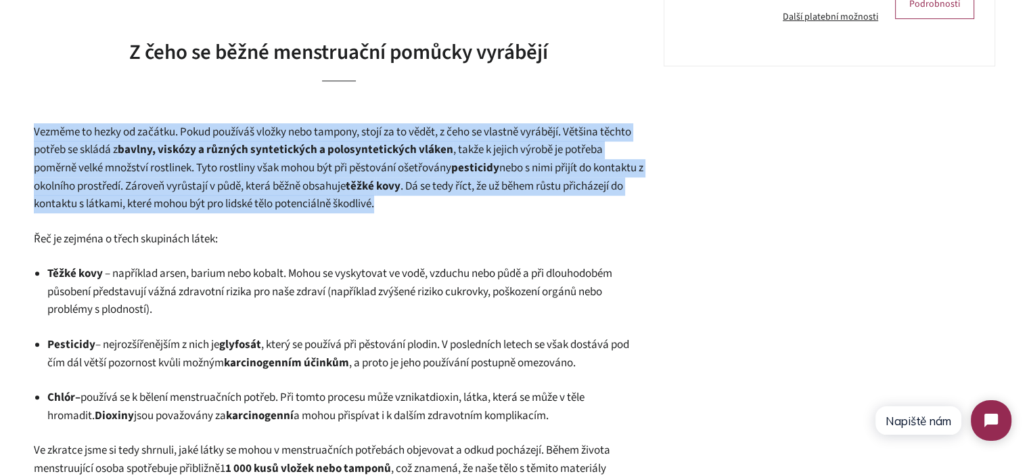
drag, startPoint x: 124, startPoint y: 141, endPoint x: 143, endPoint y: 145, distance: 18.9
click at [126, 141] on p "Vezměme to hezky od začátku. Pokud používáš vložky nebo tampony, stojí za to vě…" at bounding box center [338, 168] width 609 height 90
click at [374, 182] on strong "těžké" at bounding box center [360, 186] width 28 height 16
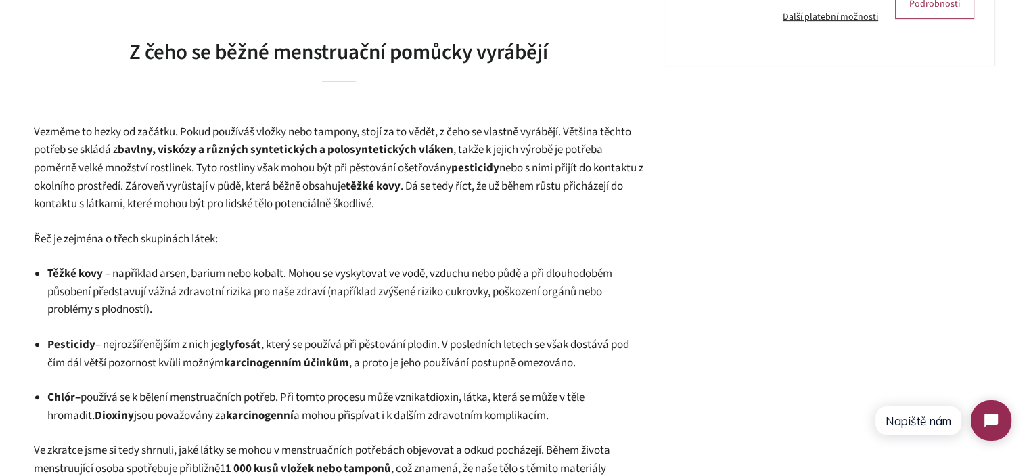
click at [374, 185] on strong "těžké" at bounding box center [360, 186] width 28 height 16
click at [397, 148] on strong "bavlny, viskózy a různých syntetických a polosyntetických vláken" at bounding box center [286, 149] width 336 height 16
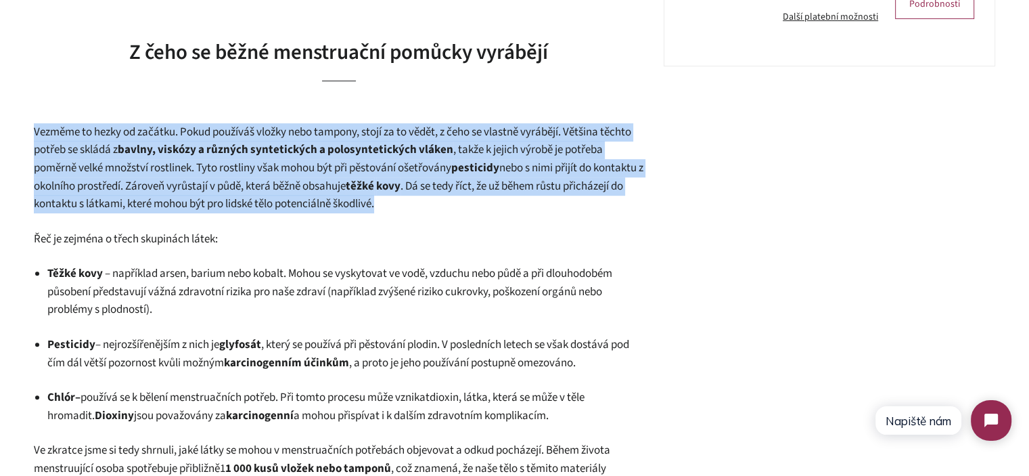
click at [397, 148] on strong "bavlny, viskózy a různých syntetických a polosyntetických vláken" at bounding box center [286, 149] width 336 height 16
click at [476, 189] on span ". Dá se tedy říct, že už během růstu přicházejí do kontaktu s látkami, které mo…" at bounding box center [328, 195] width 589 height 34
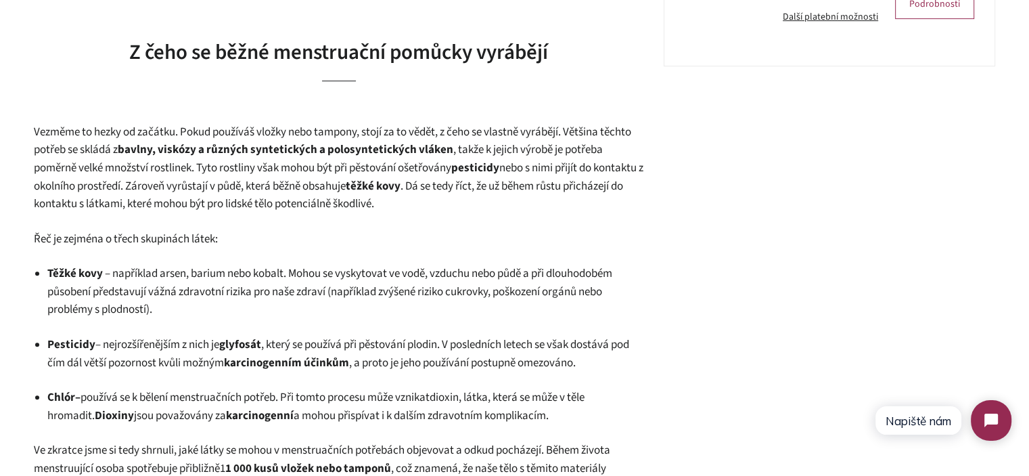
click at [432, 172] on span ", takže k jejich výrobě je potřeba poměrně velké množství rostlinek. Tyto rostl…" at bounding box center [318, 158] width 569 height 34
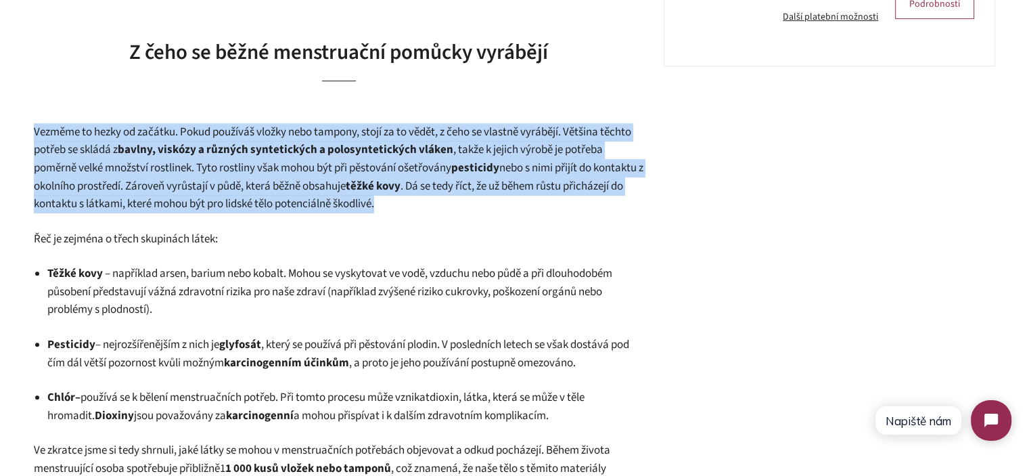
click at [432, 172] on span ", takže k jejich výrobě je potřeba poměrně velké množství rostlinek. Tyto rostl…" at bounding box center [318, 158] width 569 height 34
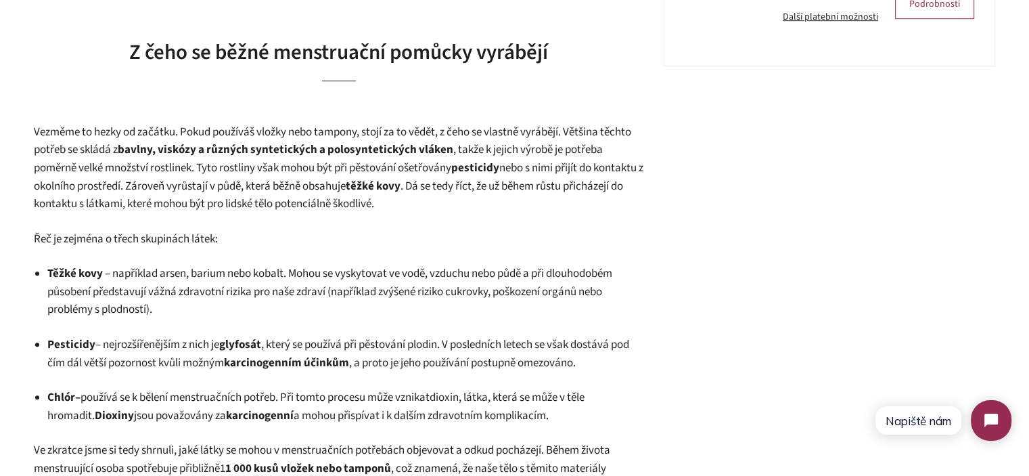
click at [584, 129] on span "Vezměme to hezky od začátku. Pokud používáš vložky nebo tampony, stojí za to vě…" at bounding box center [332, 141] width 597 height 34
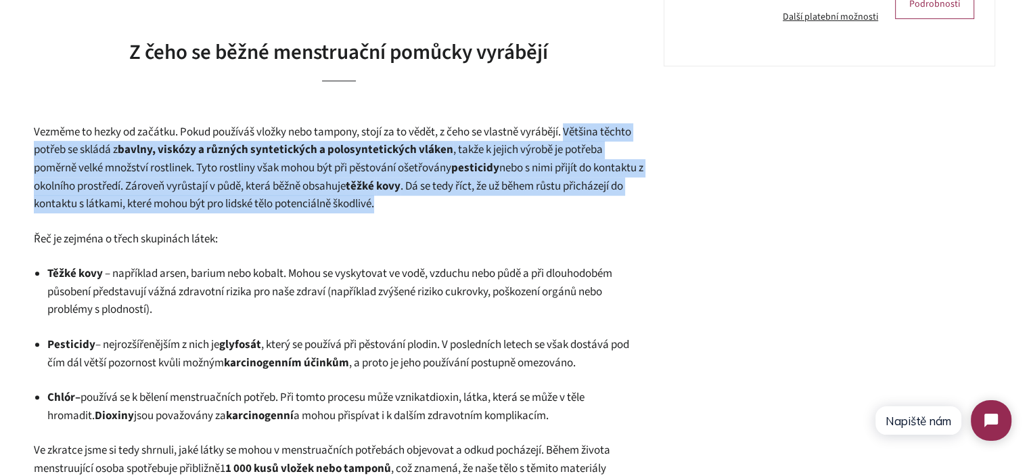
drag, startPoint x: 584, startPoint y: 129, endPoint x: 474, endPoint y: 209, distance: 136.1
click at [474, 209] on p "Vezměme to hezky od začátku. Pokud používáš vložky nebo tampony, stojí za to vě…" at bounding box center [338, 168] width 609 height 90
copy div "Většina těchto potřeb se skládá z bavlny, viskózy a různých syntetických a polo…"
click at [509, 211] on p "Vezměme to hezky od začátku. Pokud používáš vložky nebo tampony, stojí za to vě…" at bounding box center [338, 168] width 609 height 90
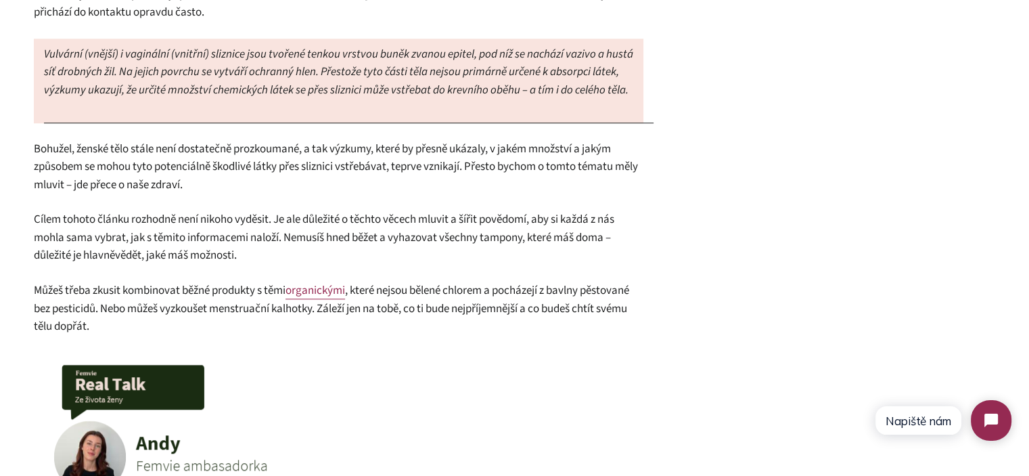
scroll to position [879, 0]
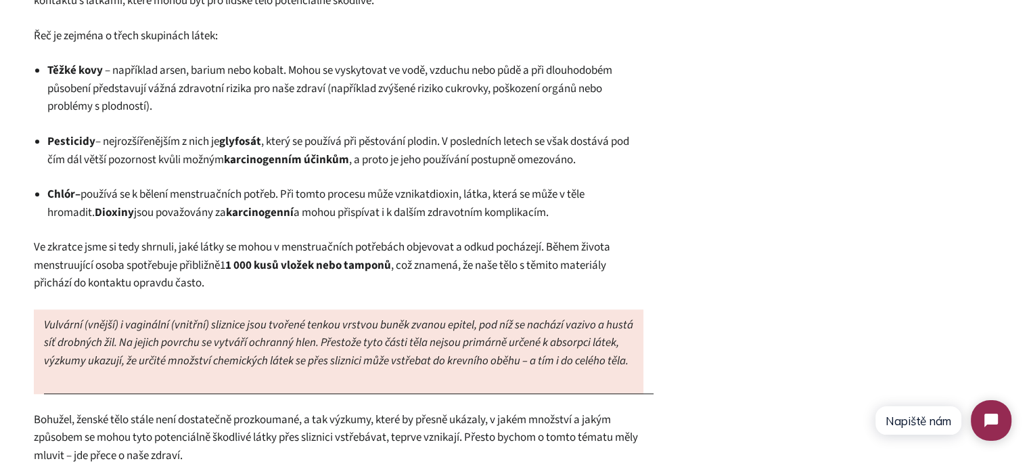
click at [201, 256] on span "Ve zkratce jsme si tedy shrnuli, jaké látky se mohou v menstruačních potřebách …" at bounding box center [322, 256] width 576 height 34
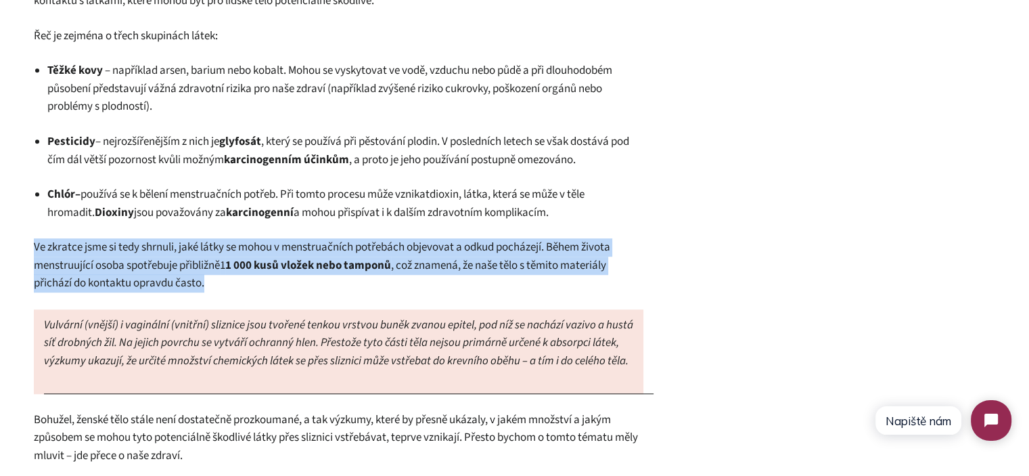
click at [201, 256] on span "Ve zkratce jsme si tedy shrnuli, jaké látky se mohou v menstruačních potřebách …" at bounding box center [322, 256] width 576 height 34
copy div "Ve zkratce jsme si tedy shrnuli, jaké látky se mohou v menstruačních potřebách …"
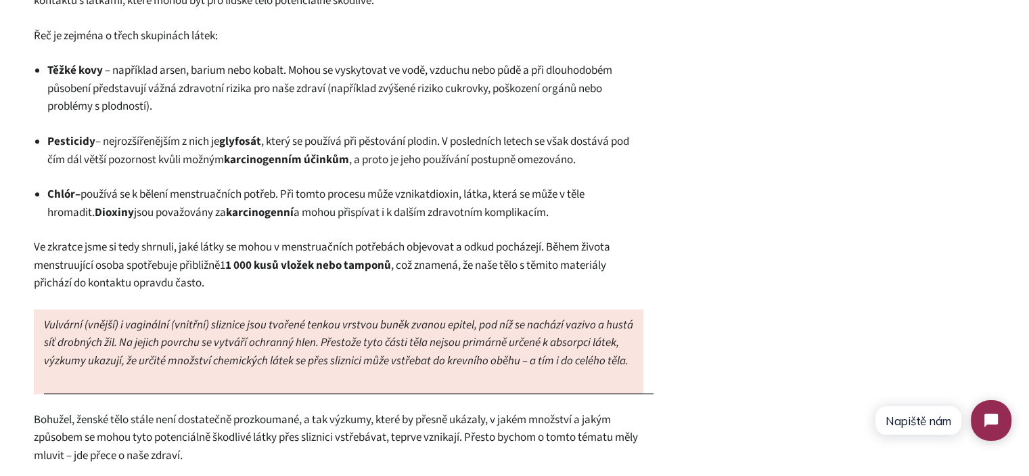
click at [426, 187] on span "– používá se k bělení menstruačních potřeb. Při tomto procesu může vznikat" at bounding box center [252, 194] width 354 height 16
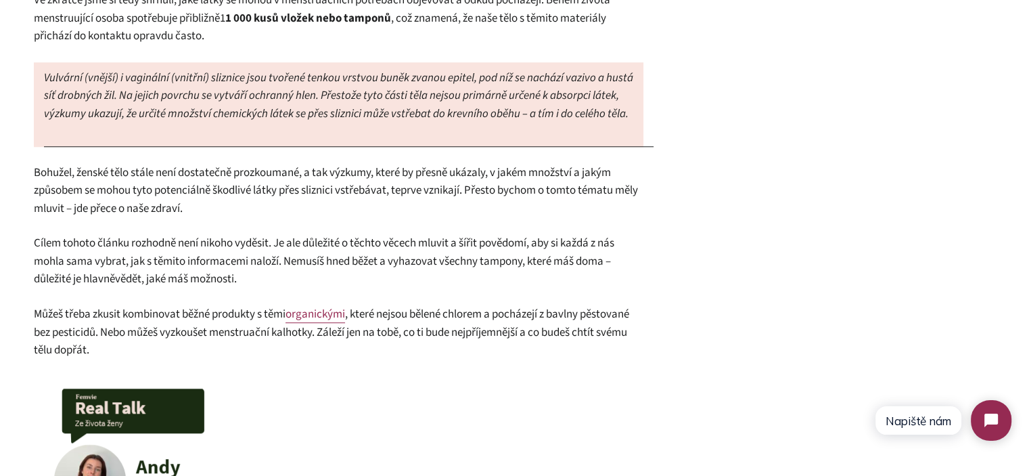
scroll to position [1150, 0]
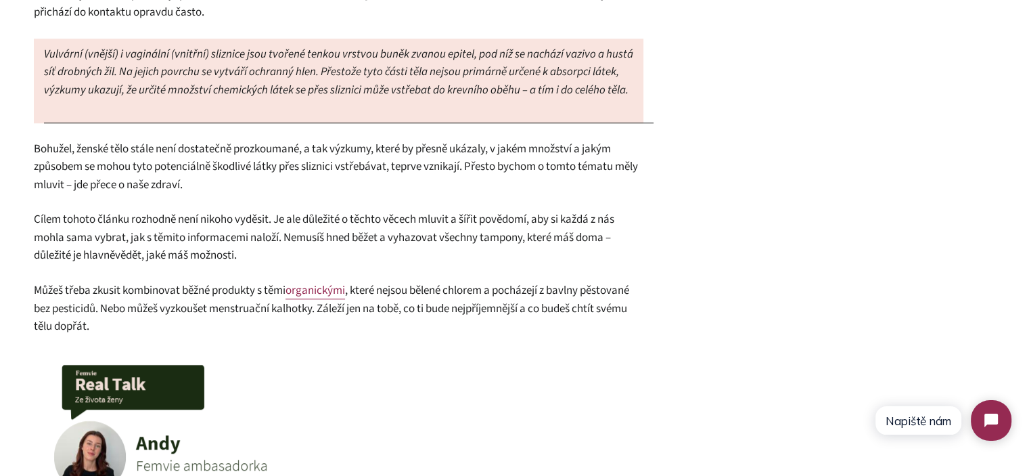
click at [272, 175] on span "Bohužel, ženské tělo stále není dostatečně prozkoumané, a tak výzkumy, které by…" at bounding box center [336, 167] width 604 height 52
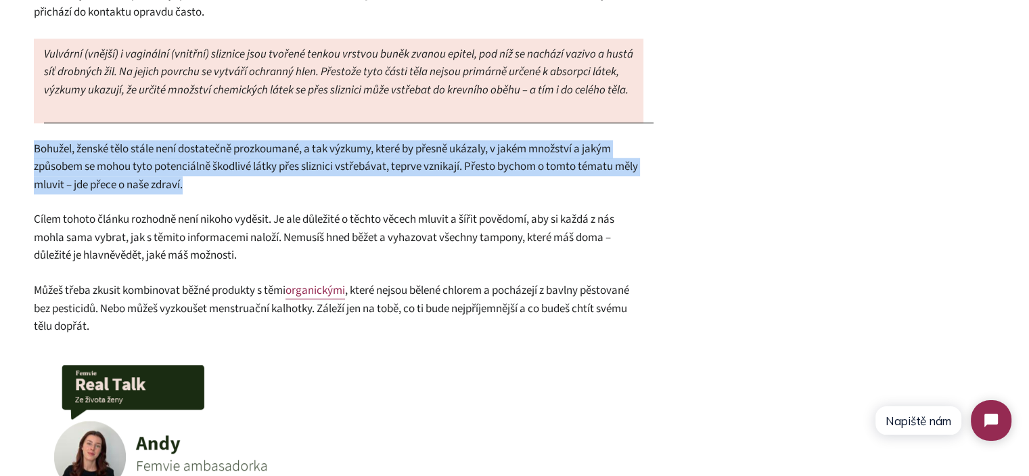
click at [272, 175] on span "Bohužel, ženské tělo stále není dostatečně prozkoumané, a tak výzkumy, které by…" at bounding box center [336, 167] width 604 height 52
click at [310, 191] on p "Bohužel, ženské tělo stále není dostatečně prozkoumané, a tak výzkumy, které by…" at bounding box center [338, 167] width 609 height 54
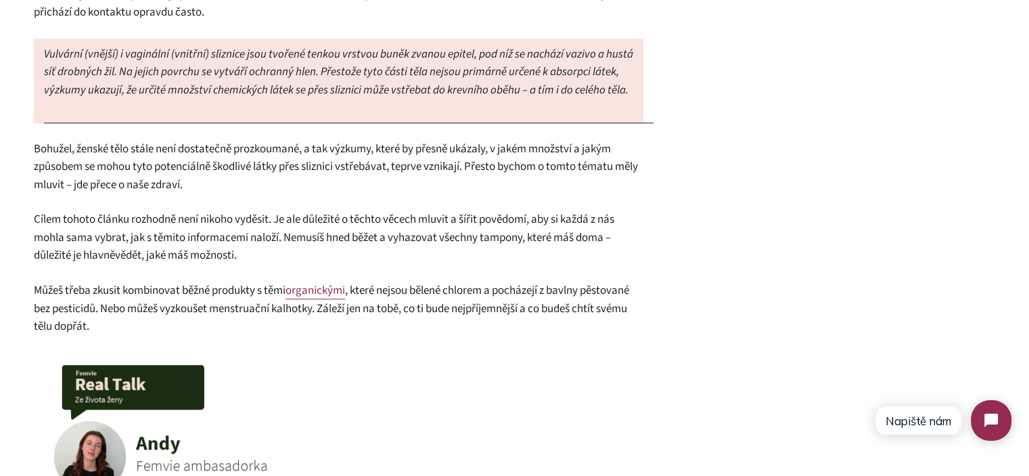
click at [310, 191] on p "Bohužel, ženské tělo stále není dostatečně prozkoumané, a tak výzkumy, které by…" at bounding box center [338, 167] width 609 height 54
click at [221, 302] on span ", které nejsou bělené chlorem a pocházejí z bavlny pěstované bez pesticidů. Neb…" at bounding box center [331, 308] width 595 height 52
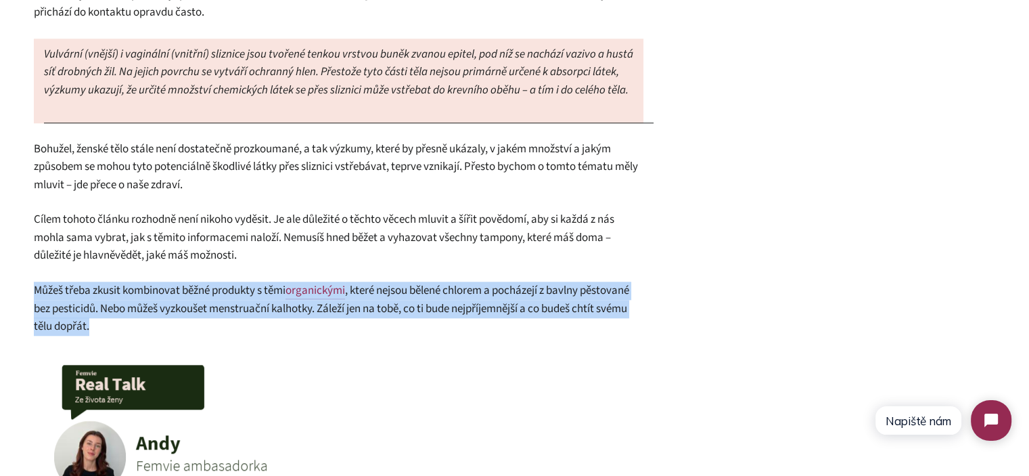
click at [221, 302] on span ", které nejsou bělené chlorem a pocházejí z bavlny pěstované bez pesticidů. Neb…" at bounding box center [331, 308] width 595 height 52
click at [180, 294] on span "Můžeš třeba zkusit kombinovat běžné produkty s těmi" at bounding box center [160, 290] width 252 height 16
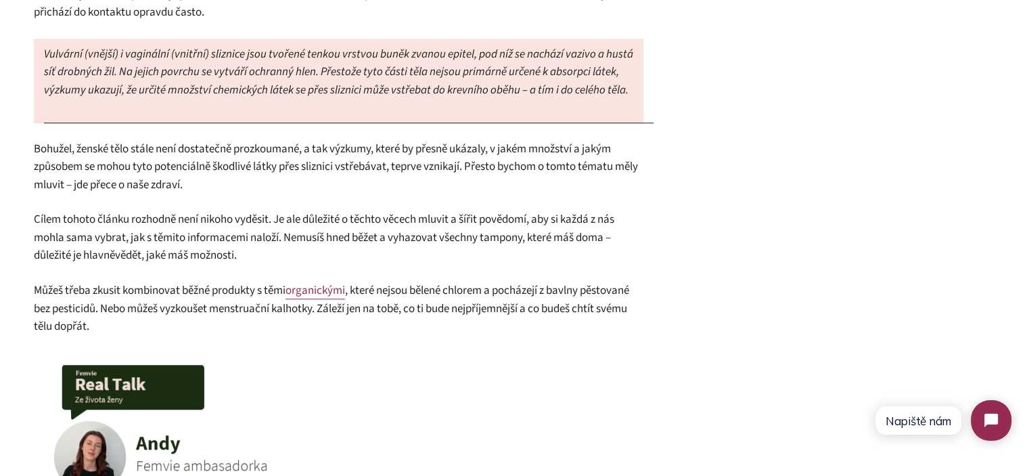
click at [576, 291] on span ", které nejsou bělené chlorem a pocházejí z bavlny pěstované bez pesticidů. Neb…" at bounding box center [331, 308] width 595 height 52
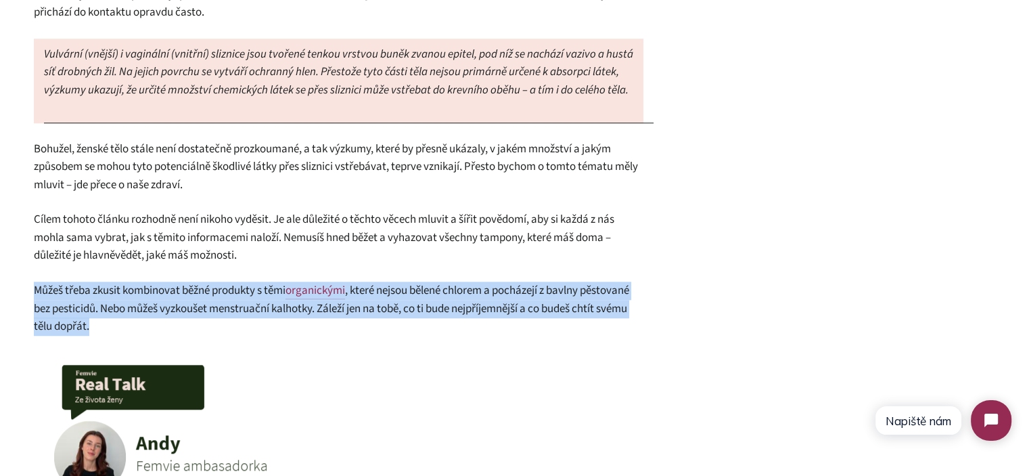
click at [576, 291] on span ", které nejsou bělené chlorem a pocházejí z bavlny pěstované bez pesticidů. Neb…" at bounding box center [331, 308] width 595 height 52
click at [572, 305] on span ", které nejsou bělené chlorem a pocházejí z bavlny pěstované bez pesticidů. Neb…" at bounding box center [331, 308] width 595 height 52
click at [224, 305] on span ", které nejsou bělené chlorem a pocházejí z bavlny pěstované bez pesticidů. Neb…" at bounding box center [331, 308] width 595 height 52
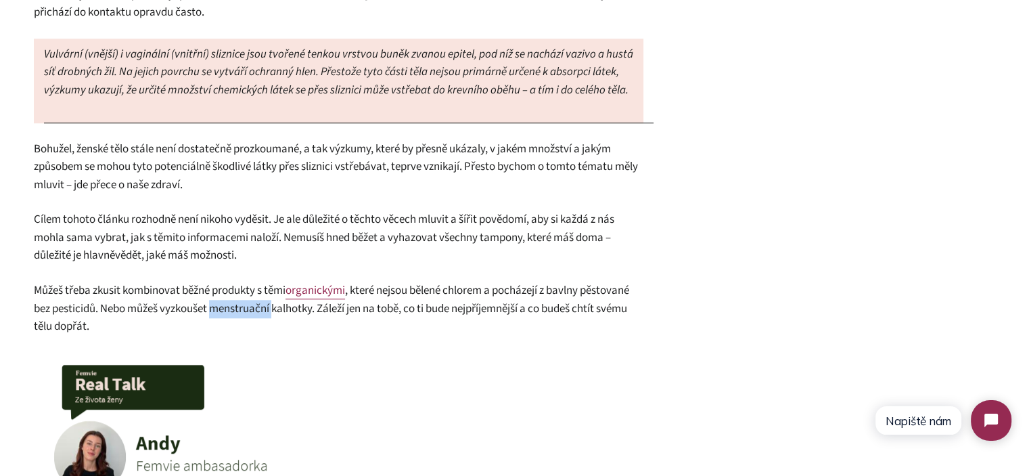
click at [224, 305] on span ", které nejsou bělené chlorem a pocházejí z bavlny pěstované bez pesticidů. Neb…" at bounding box center [331, 308] width 595 height 52
click at [237, 305] on span ", které nejsou bělené chlorem a pocházejí z bavlny pěstované bez pesticidů. Neb…" at bounding box center [331, 308] width 595 height 52
click at [547, 305] on span ", které nejsou bělené chlorem a pocházejí z bavlny pěstované bez pesticidů. Neb…" at bounding box center [331, 308] width 595 height 52
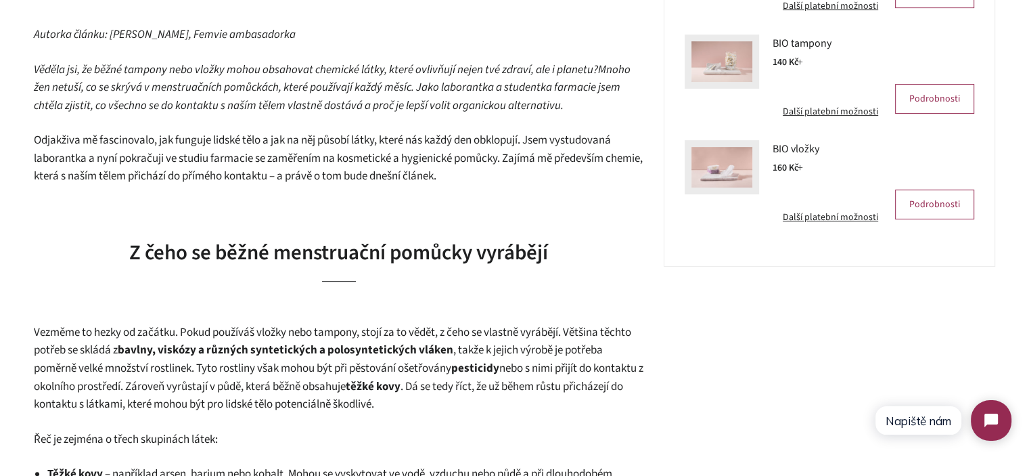
scroll to position [474, 0]
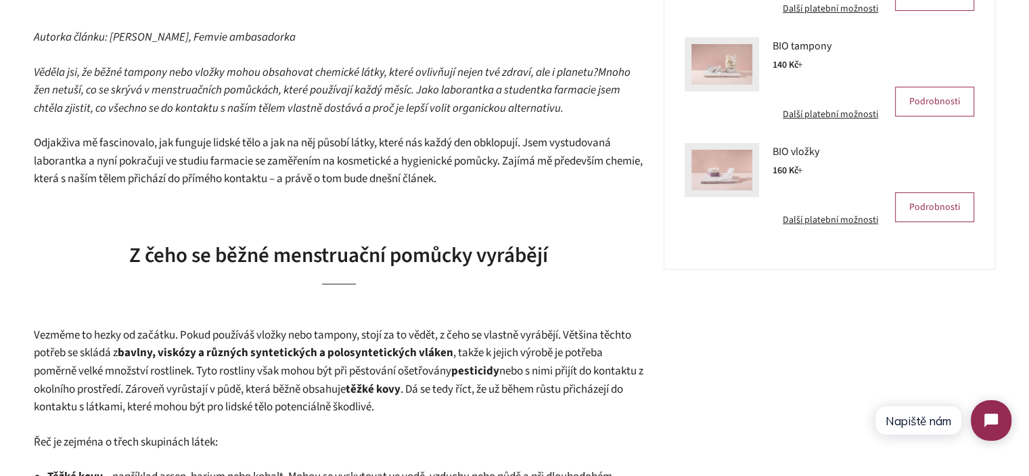
click at [417, 181] on span "Odjakživa mě fascinovalo, jak funguje lidské tělo a jak na něj působí látky, kt…" at bounding box center [338, 161] width 609 height 52
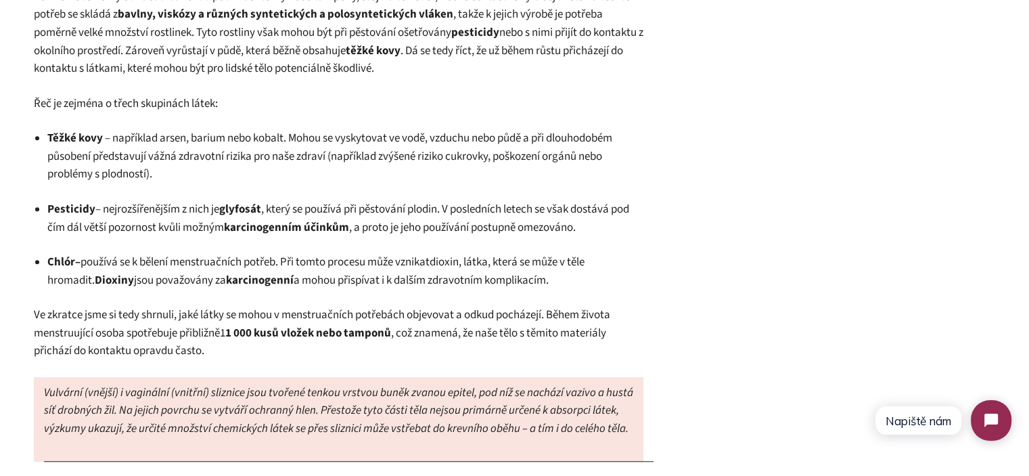
scroll to position [1082, 0]
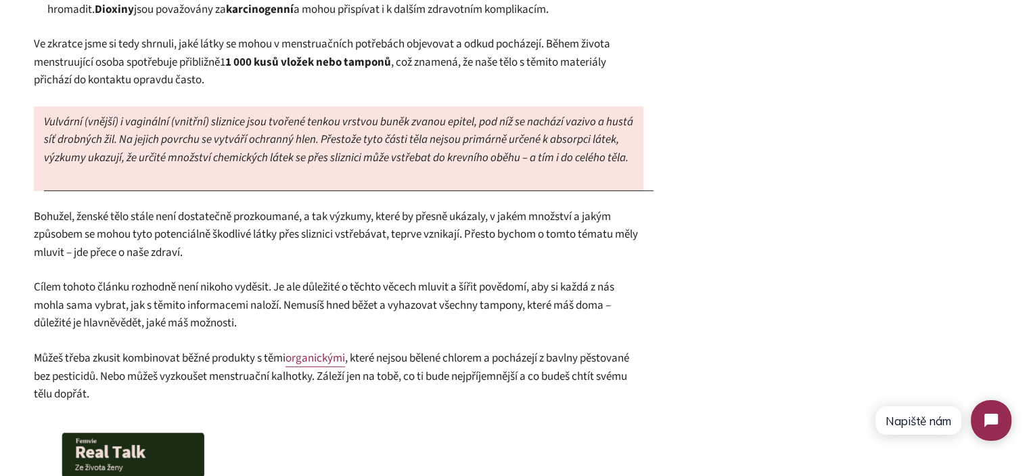
click at [476, 242] on span "Bohužel, ženské tělo stále není dostatečně prozkoumané, a tak výzkumy, které by…" at bounding box center [336, 234] width 604 height 52
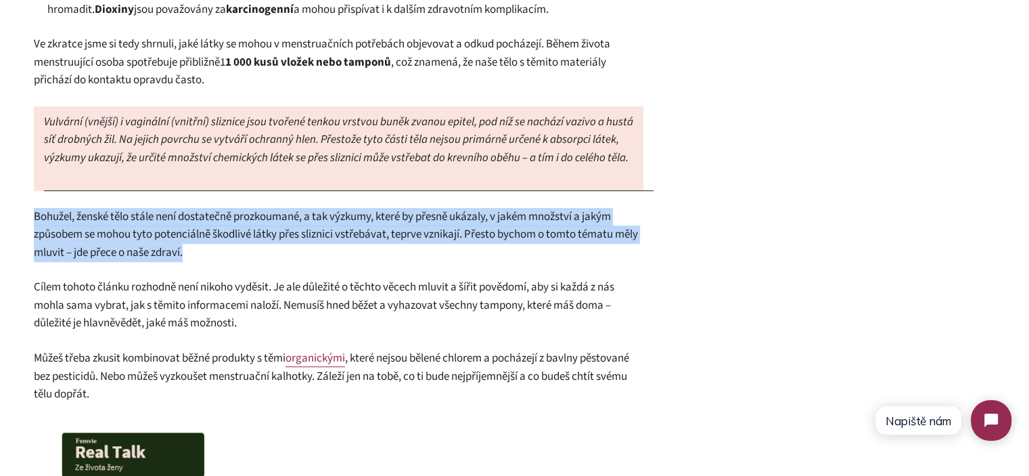
click at [476, 242] on span "Bohužel, ženské tělo stále není dostatečně prozkoumané, a tak výzkumy, které by…" at bounding box center [336, 234] width 604 height 52
click at [548, 237] on span "Bohužel, ženské tělo stále není dostatečně prozkoumané, a tak výzkumy, které by…" at bounding box center [336, 234] width 604 height 52
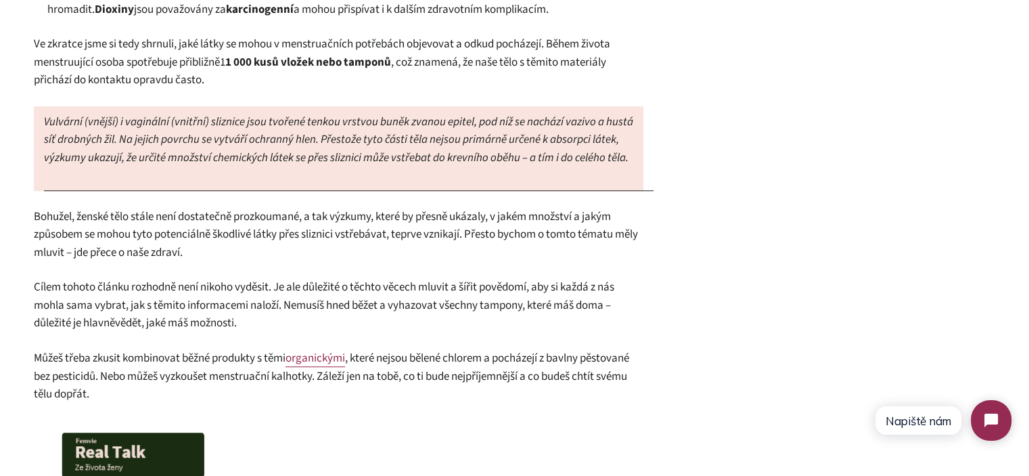
click at [426, 229] on span "Bohužel, ženské tělo stále není dostatečně prozkoumané, a tak výzkumy, které by…" at bounding box center [336, 234] width 604 height 52
click at [425, 229] on span "Bohužel, ženské tělo stále není dostatečně prozkoumané, a tak výzkumy, které by…" at bounding box center [336, 234] width 604 height 52
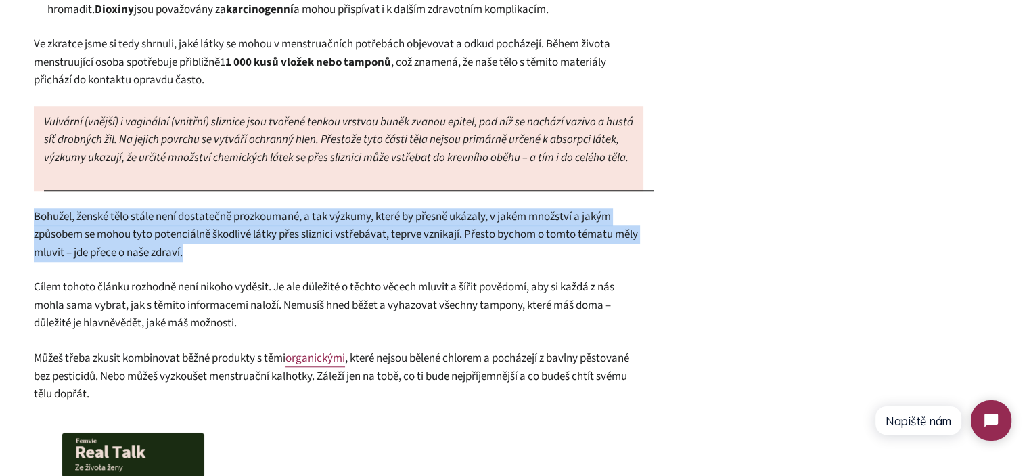
click at [425, 229] on span "Bohužel, ženské tělo stále není dostatečně prozkoumané, a tak výzkumy, které by…" at bounding box center [336, 234] width 604 height 52
click at [258, 258] on p "Bohužel, ženské tělo stále není dostatečně prozkoumané, a tak výzkumy, které by…" at bounding box center [338, 235] width 609 height 54
click at [245, 253] on p "Bohužel, ženské tělo stále není dostatečně prozkoumané, a tak výzkumy, které by…" at bounding box center [338, 235] width 609 height 54
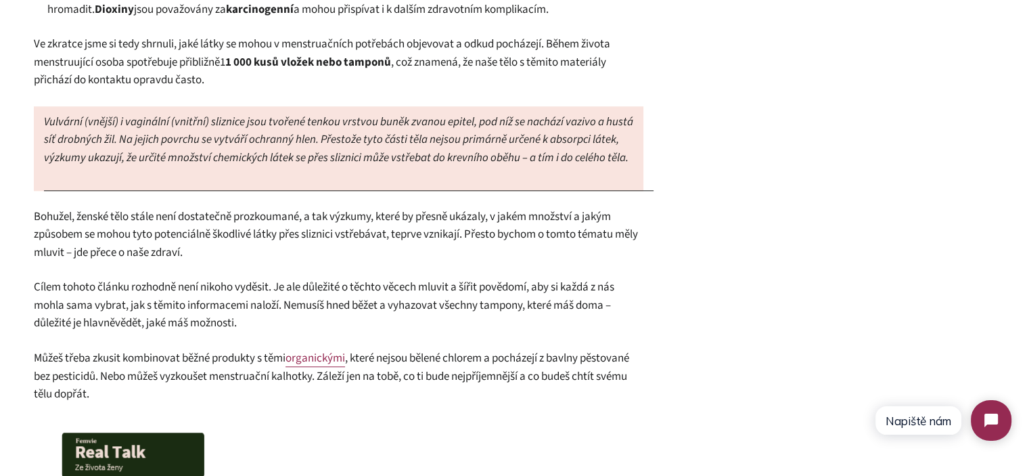
click at [476, 236] on span "Bohužel, ženské tělo stále není dostatečně prozkoumané, a tak výzkumy, které by…" at bounding box center [336, 234] width 604 height 52
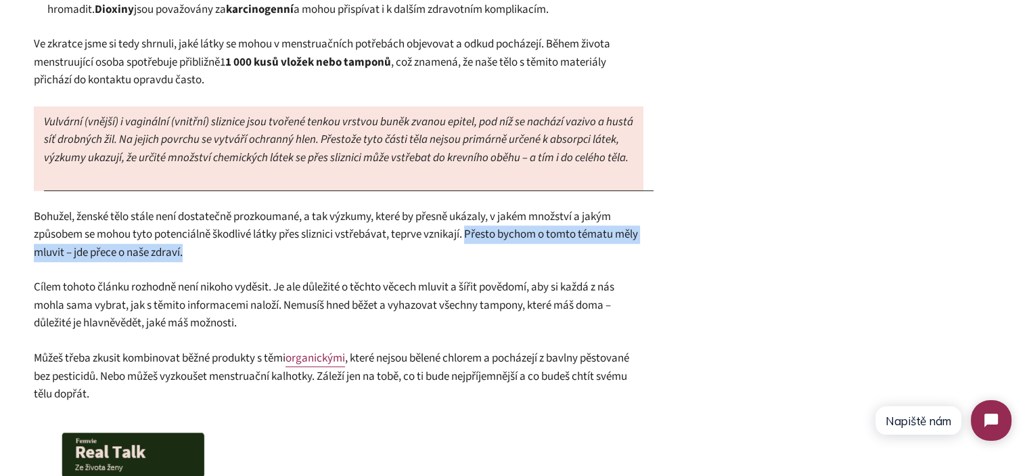
drag, startPoint x: 474, startPoint y: 235, endPoint x: 482, endPoint y: 250, distance: 17.5
click at [482, 250] on p "Bohužel, ženské tělo stále není dostatečně prozkoumané, a tak výzkumy, které by…" at bounding box center [338, 235] width 609 height 54
copy span "Přesto bychom o tomto tématu měly mluvit – jde přece o naše zdraví."
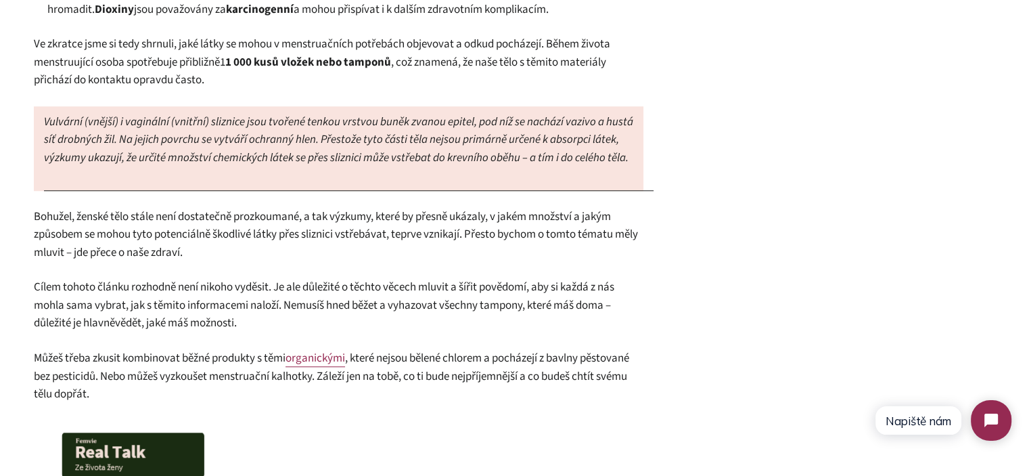
click at [254, 232] on span "Bohužel, ženské tělo stále není dostatečně prozkoumané, a tak výzkumy, které by…" at bounding box center [336, 234] width 604 height 52
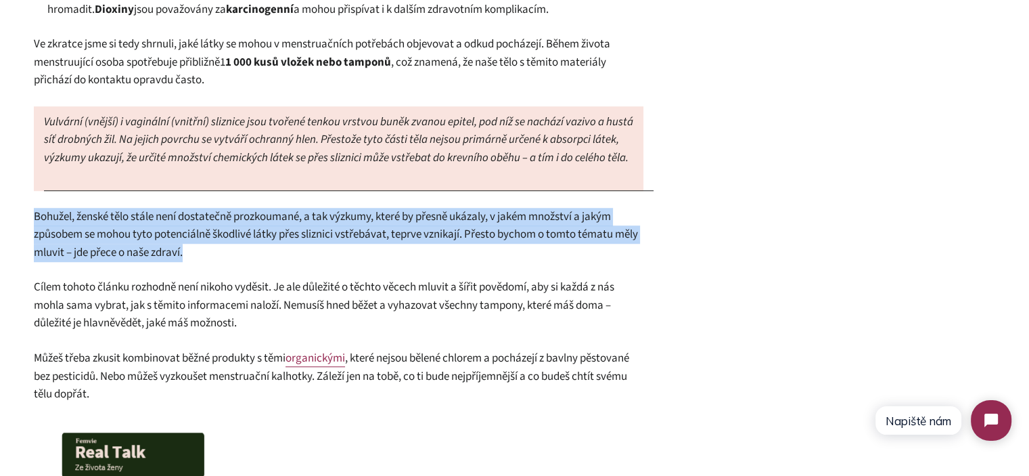
click at [254, 232] on span "Bohužel, ženské tělo stále není dostatečně prozkoumané, a tak výzkumy, které by…" at bounding box center [336, 234] width 604 height 52
click at [313, 249] on p "Bohužel, ženské tělo stále není dostatečně prozkoumané, a tak výzkumy, které by…" at bounding box center [338, 235] width 609 height 54
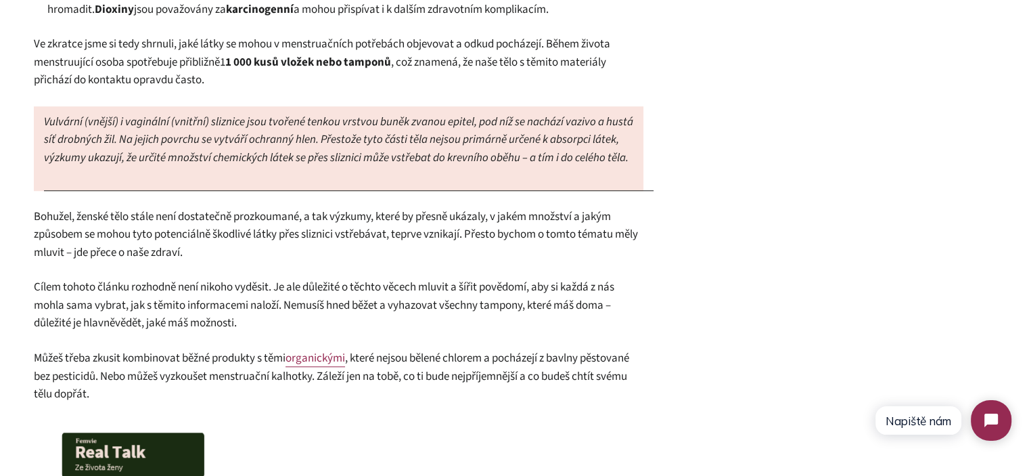
click at [283, 285] on span "Cílem tohoto článku rozhodně není nikoho vyděsit. Je ale důležité o těchto věce…" at bounding box center [324, 305] width 580 height 52
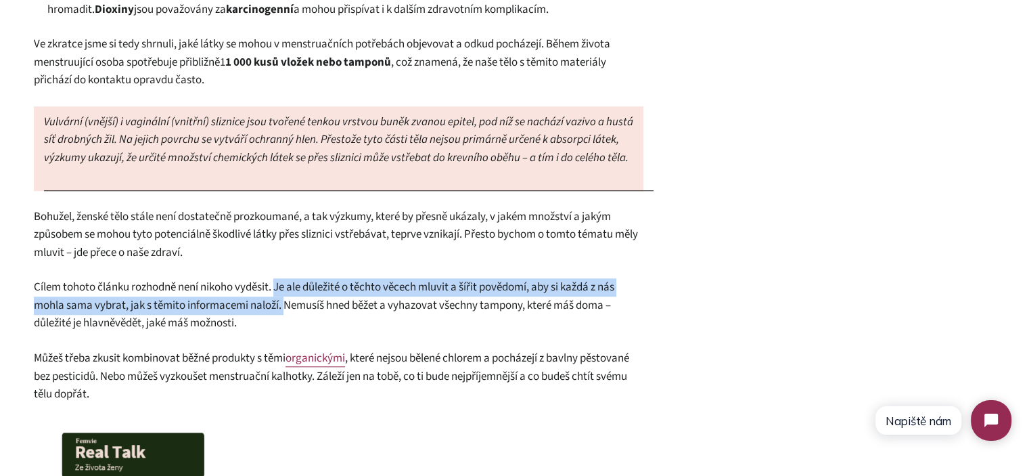
drag, startPoint x: 283, startPoint y: 285, endPoint x: 284, endPoint y: 304, distance: 19.0
click at [284, 304] on span "Cílem tohoto článku rozhodně není nikoho vyděsit. Je ale důležité o těchto věce…" at bounding box center [324, 305] width 580 height 52
copy span "Je ale důležité o těchto věcech mluvit a šířit povědomí, aby si každá z nás moh…"
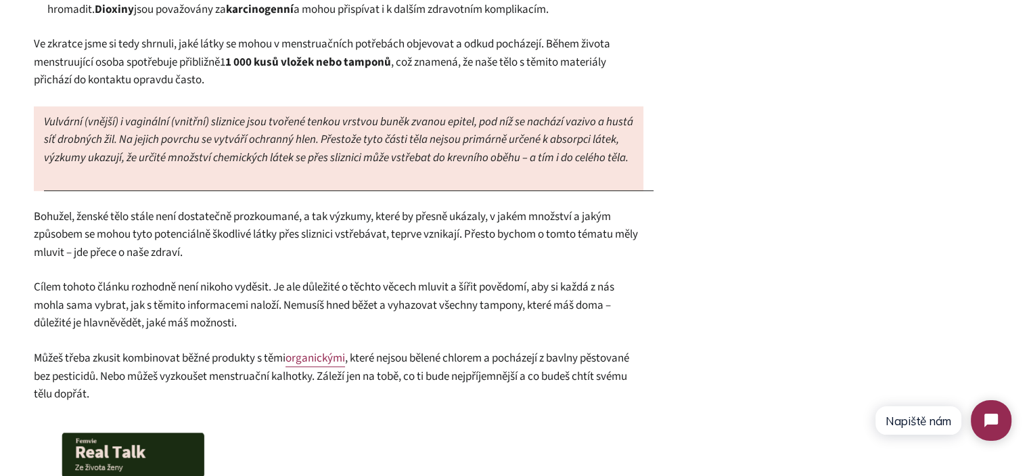
click at [308, 317] on p "Cílem tohoto článku rozhodně není nikoho vyděsit. Je ale důležité o těchto věce…" at bounding box center [338, 305] width 609 height 54
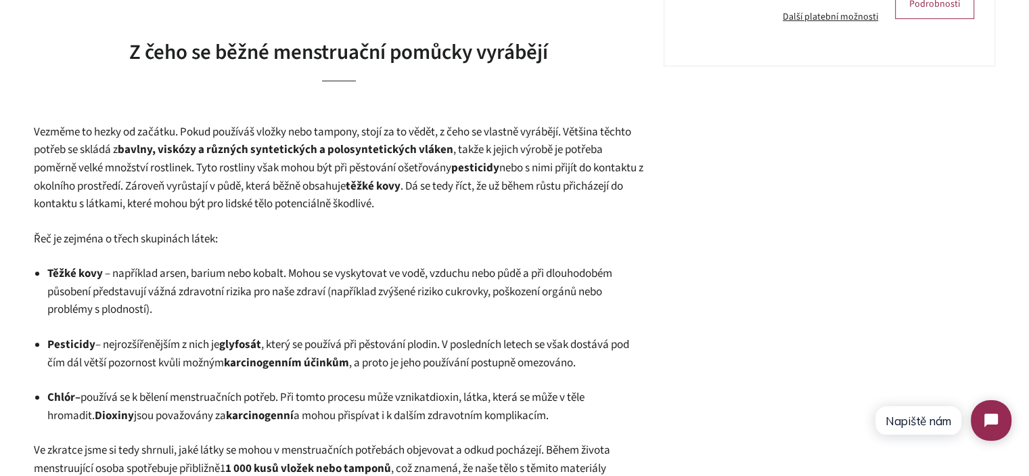
scroll to position [406, 0]
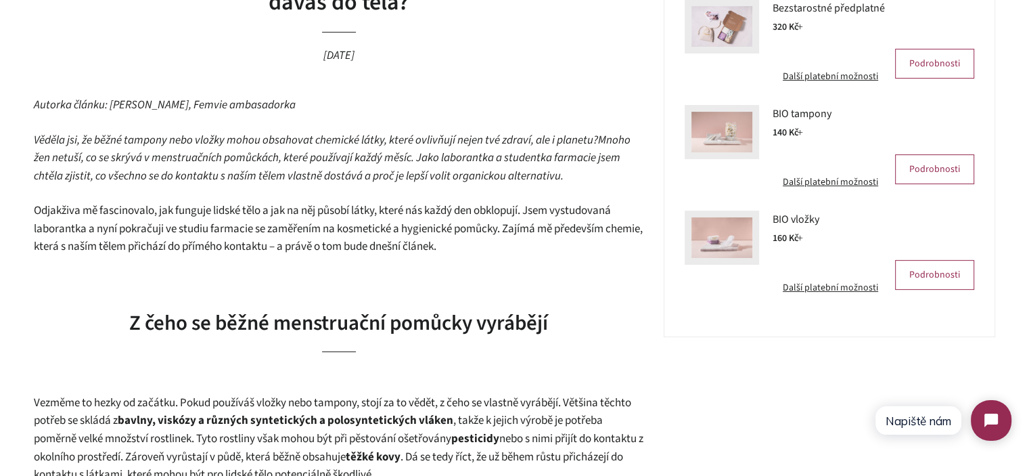
click at [327, 229] on span "Odjakživa mě fascinovalo, jak funguje lidské tělo a jak na něj působí látky, kt…" at bounding box center [338, 228] width 609 height 52
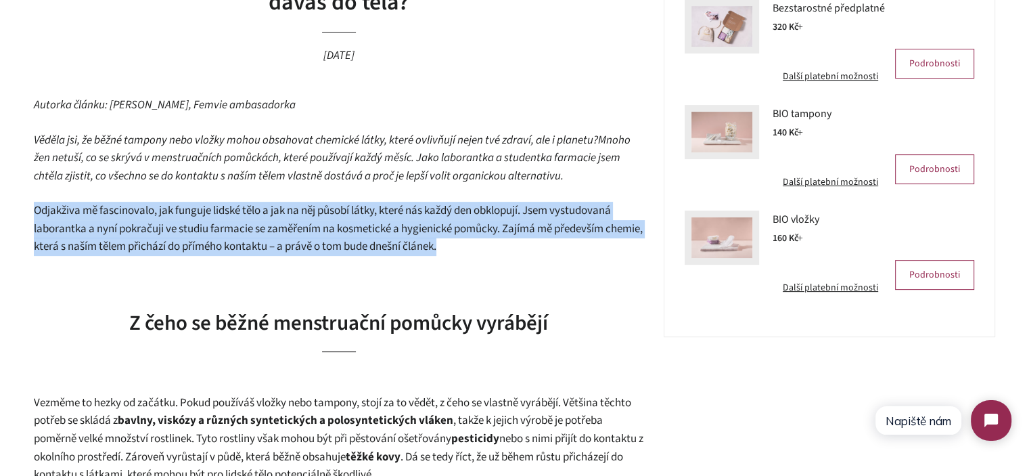
click at [327, 229] on span "Odjakživa mě fascinovalo, jak funguje lidské tělo a jak na něj působí látky, kt…" at bounding box center [338, 228] width 609 height 52
click at [473, 232] on span "Odjakživa mě fascinovalo, jak funguje lidské tělo a jak na něj působí látky, kt…" at bounding box center [338, 228] width 609 height 52
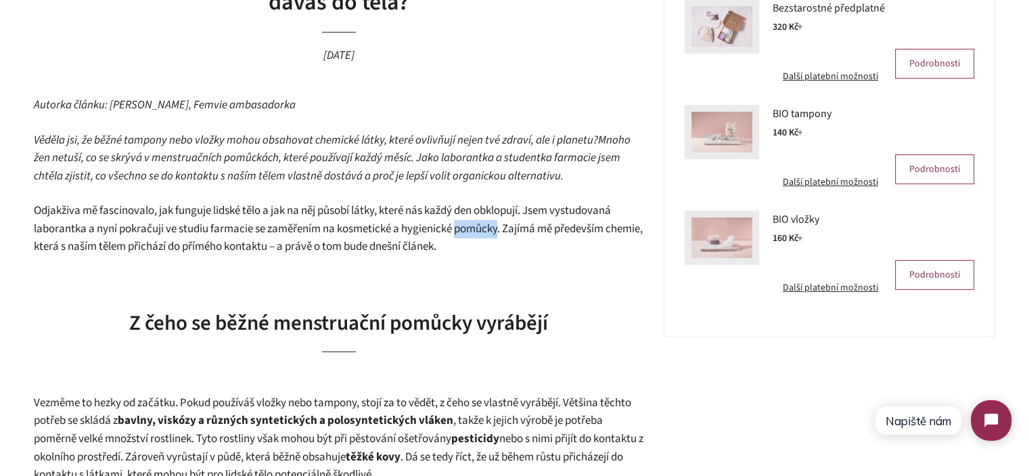
click at [473, 232] on span "Odjakživa mě fascinovalo, jak funguje lidské tělo a jak na něj působí látky, kt…" at bounding box center [338, 228] width 609 height 52
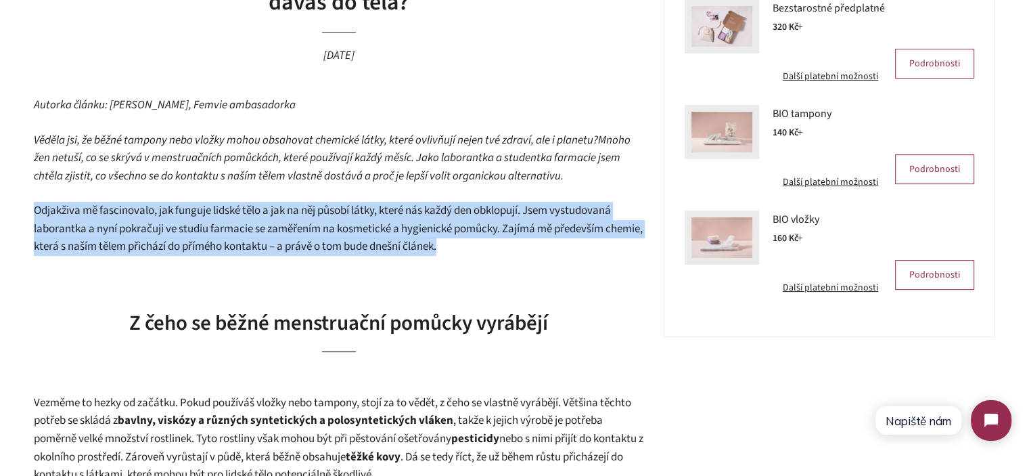
click at [473, 232] on span "Odjakživa mě fascinovalo, jak funguje lidské tělo a jak na něj působí látky, kt…" at bounding box center [338, 228] width 609 height 52
click at [516, 253] on p "Odjakživa mě fascinovalo, jak funguje lidské tělo a jak na něj působí látky, kt…" at bounding box center [338, 229] width 609 height 54
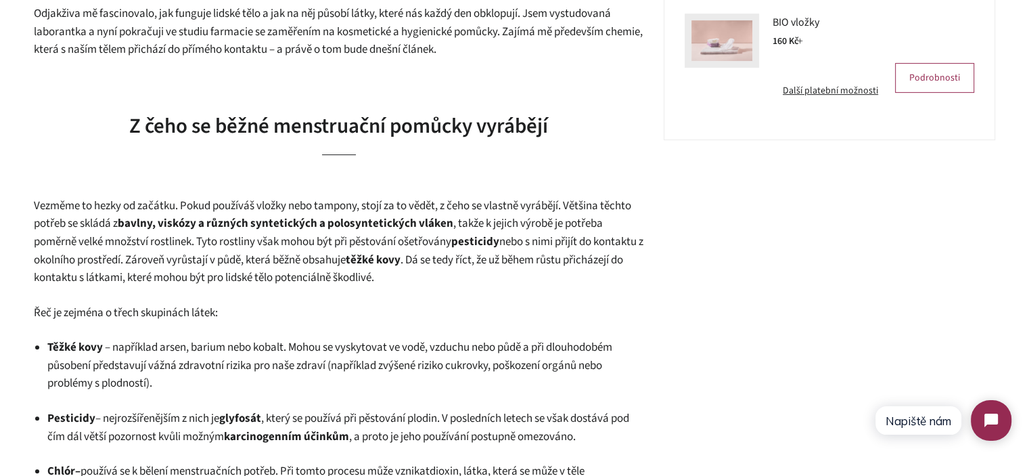
scroll to position [609, 0]
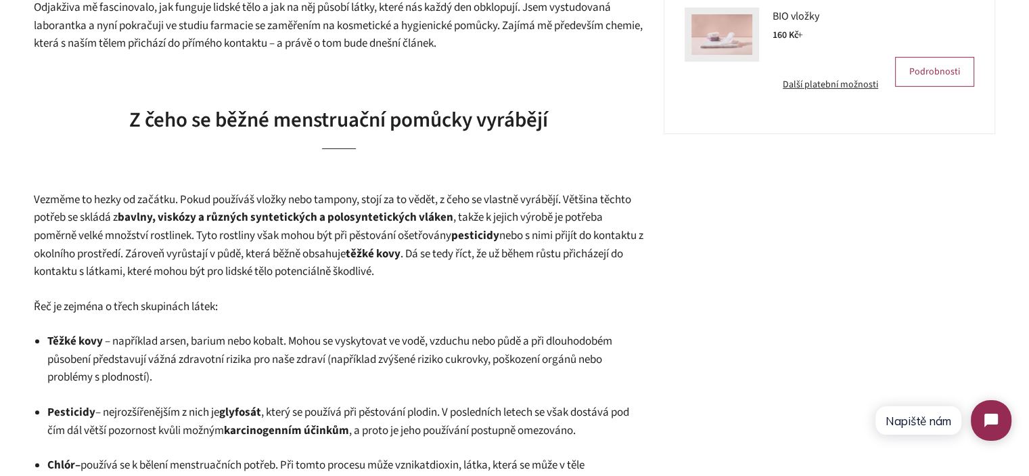
click at [215, 238] on span ", takže k jejich výrobě je potřeba poměrně velké množství rostlinek. Tyto rostl…" at bounding box center [318, 226] width 569 height 34
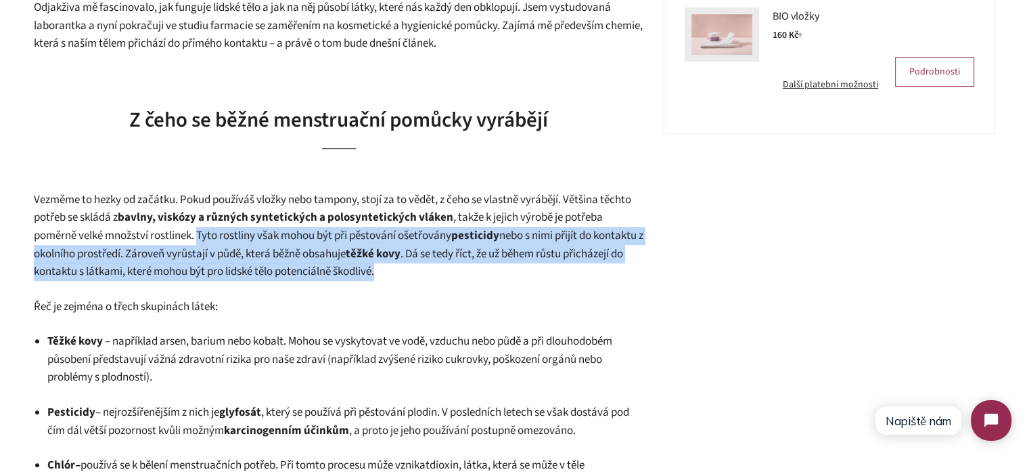
drag, startPoint x: 215, startPoint y: 238, endPoint x: 489, endPoint y: 264, distance: 275.2
click at [488, 264] on p "Vezměme to hezky od začátku. Pokud používáš vložky nebo tampony, stojí za to vě…" at bounding box center [338, 236] width 609 height 90
click at [489, 264] on p "Vezměme to hezky od začátku. Pokud používáš vložky nebo tampony, stojí za to vě…" at bounding box center [338, 236] width 609 height 90
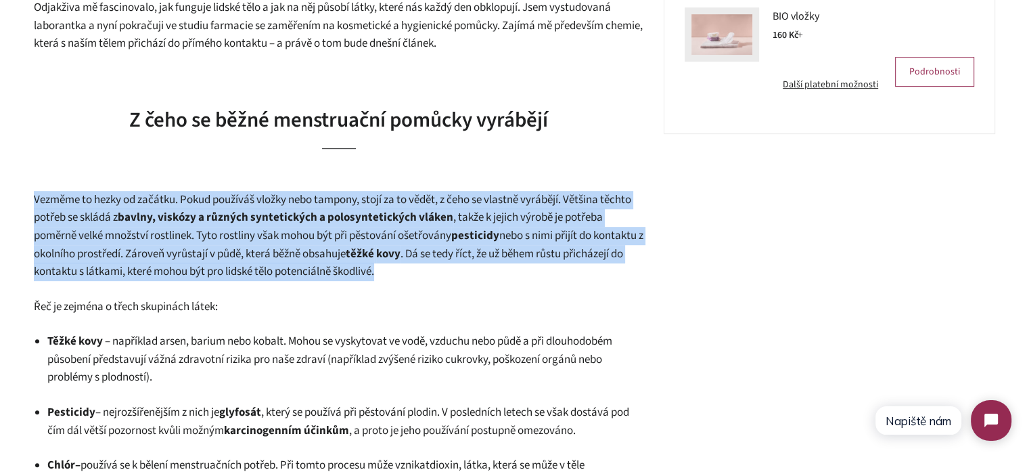
drag, startPoint x: 489, startPoint y: 264, endPoint x: 31, endPoint y: 190, distance: 464.0
drag, startPoint x: 32, startPoint y: 194, endPoint x: 484, endPoint y: 275, distance: 459.1
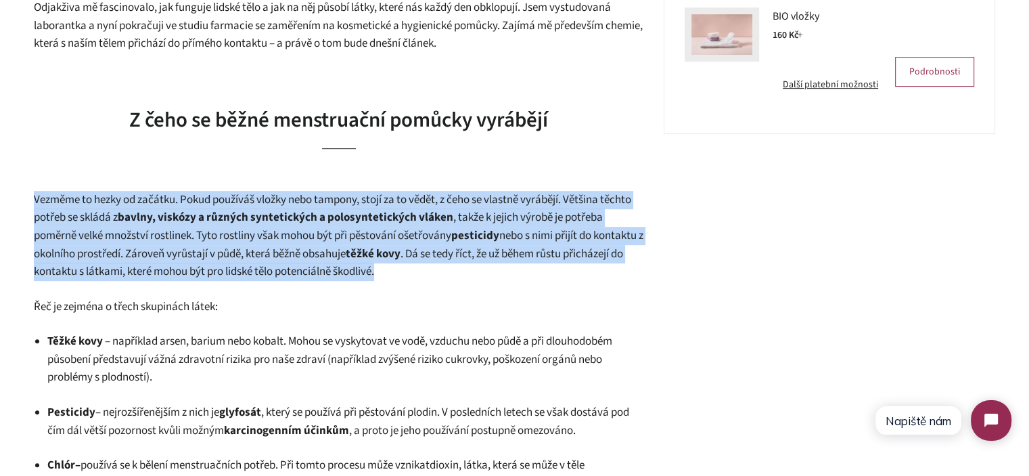
click at [484, 275] on p "Vezměme to hezky od začátku. Pokud používáš vložky nebo tampony, stojí za to vě…" at bounding box center [338, 236] width 609 height 90
drag, startPoint x: 484, startPoint y: 275, endPoint x: 0, endPoint y: 193, distance: 490.4
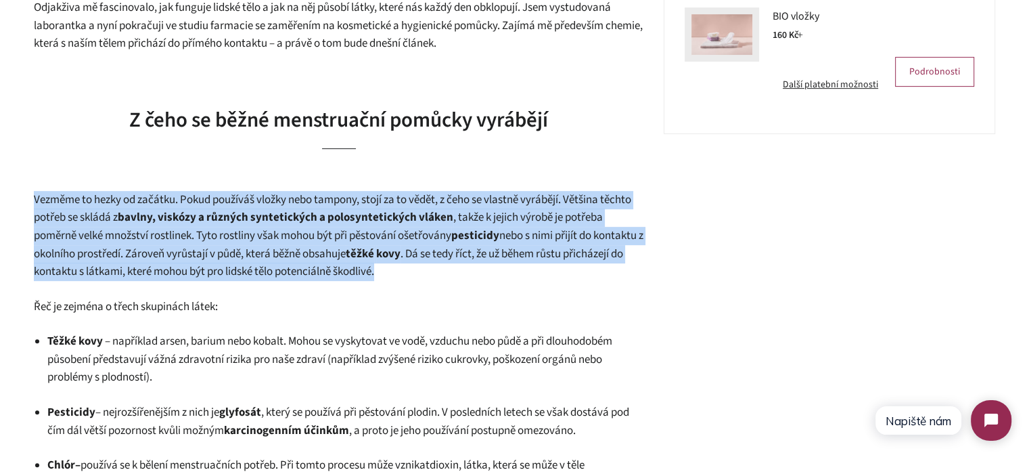
click at [41, 198] on span "Vezměme to hezky od začátku. Pokud používáš vložky nebo tampony, stojí za to vě…" at bounding box center [332, 208] width 597 height 34
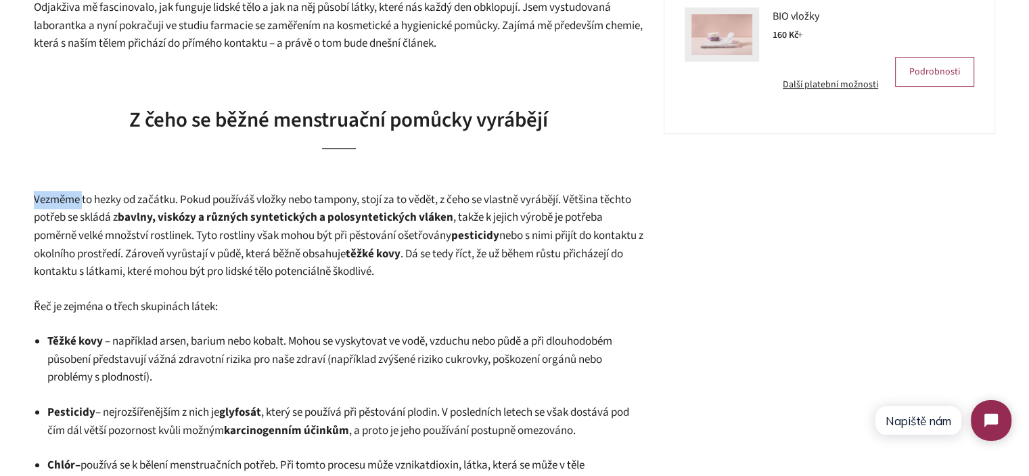
click at [41, 198] on span "Vezměme to hezky od začátku. Pokud používáš vložky nebo tampony, stojí za to vě…" at bounding box center [332, 208] width 597 height 34
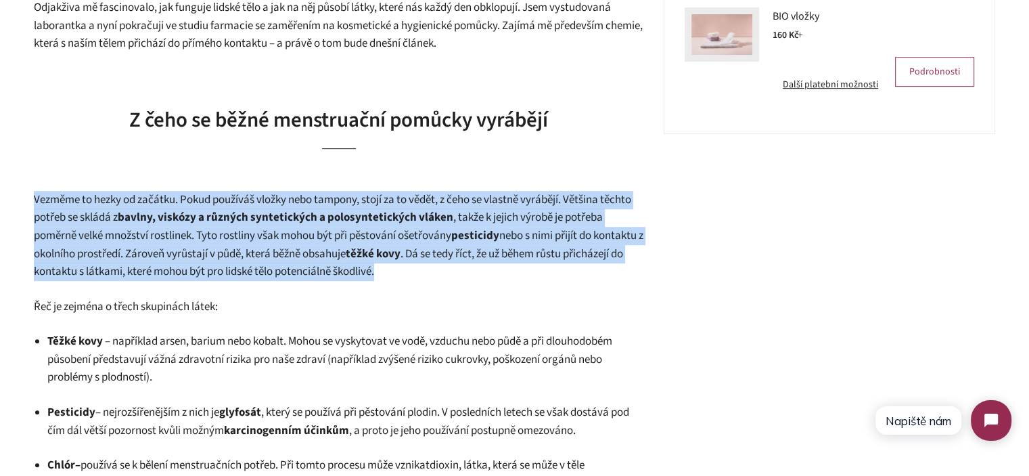
drag, startPoint x: 41, startPoint y: 198, endPoint x: 438, endPoint y: 252, distance: 401.4
click at [438, 252] on p "Vezměme to hezky od začátku. Pokud používáš vložky nebo tampony, stojí za to vě…" at bounding box center [338, 236] width 609 height 90
click at [400, 259] on strong "kovy" at bounding box center [388, 254] width 24 height 16
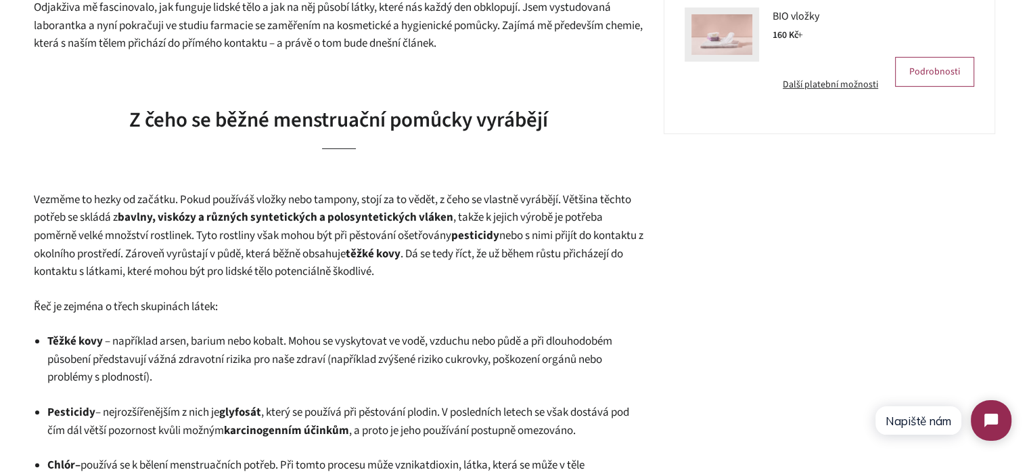
click at [463, 267] on p "Vezměme to hezky od začátku. Pokud používáš vložky nebo tampony, stojí za to vě…" at bounding box center [338, 236] width 609 height 90
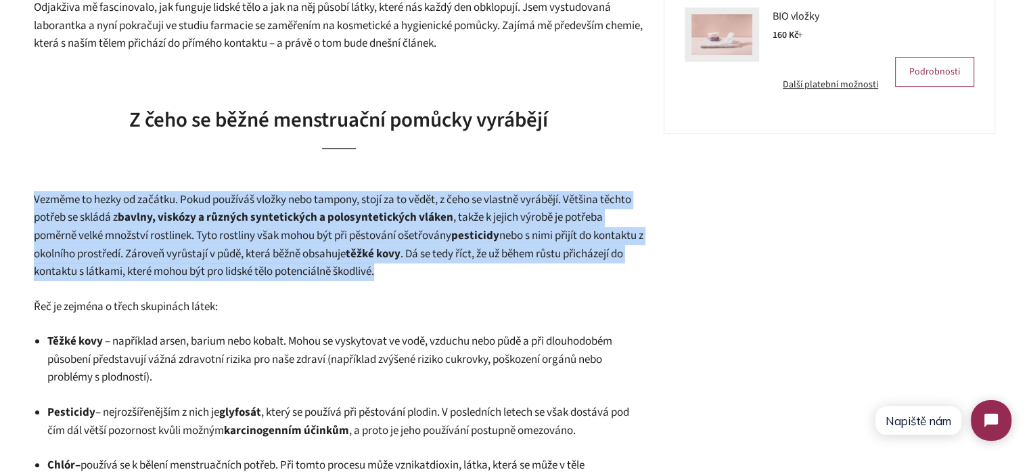
drag, startPoint x: 463, startPoint y: 267, endPoint x: 42, endPoint y: 201, distance: 425.8
click at [42, 201] on p "Vezměme to hezky od začátku. Pokud používáš vložky nebo tampony, stojí za to vě…" at bounding box center [338, 236] width 609 height 90
click at [42, 201] on span "Vezměme to hezky od začátku. Pokud používáš vložky nebo tampony, stojí za to vě…" at bounding box center [332, 208] width 597 height 34
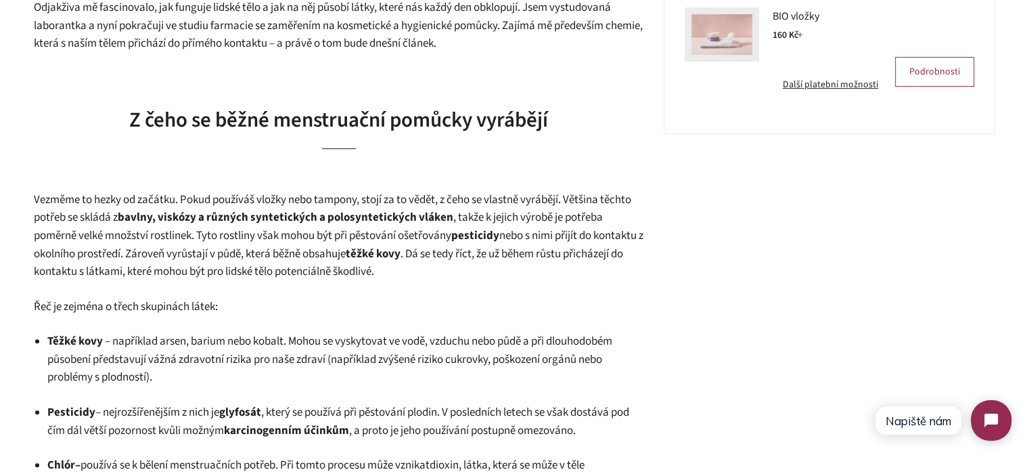
click at [119, 208] on span "Vezměme to hezky od začátku. Pokud používáš vložky nebo tampony, stojí za to vě…" at bounding box center [332, 208] width 597 height 34
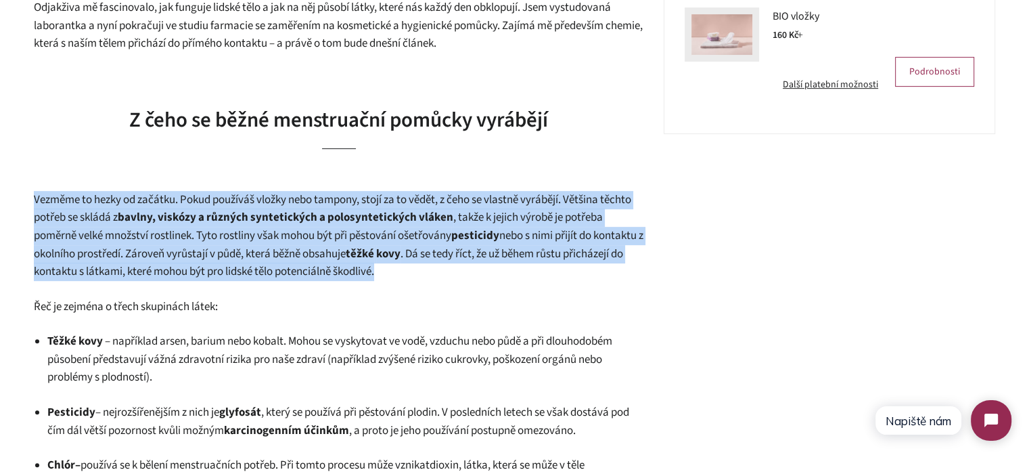
click at [119, 208] on span "Vezměme to hezky od začátku. Pokud používáš vložky nebo tampony, stojí za to vě…" at bounding box center [332, 208] width 597 height 34
click at [222, 233] on span ", takže k jejich výrobě je potřeba poměrně velké množství rostlinek. Tyto rostl…" at bounding box center [318, 226] width 569 height 34
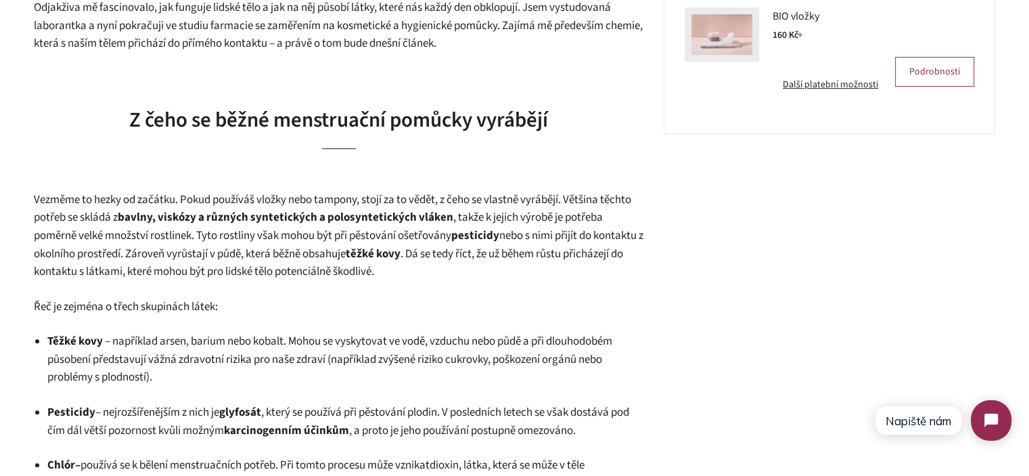
click at [261, 240] on span ", takže k jejich výrobě je potřeba poměrně velké množství rostlinek. Tyto rostl…" at bounding box center [318, 226] width 569 height 34
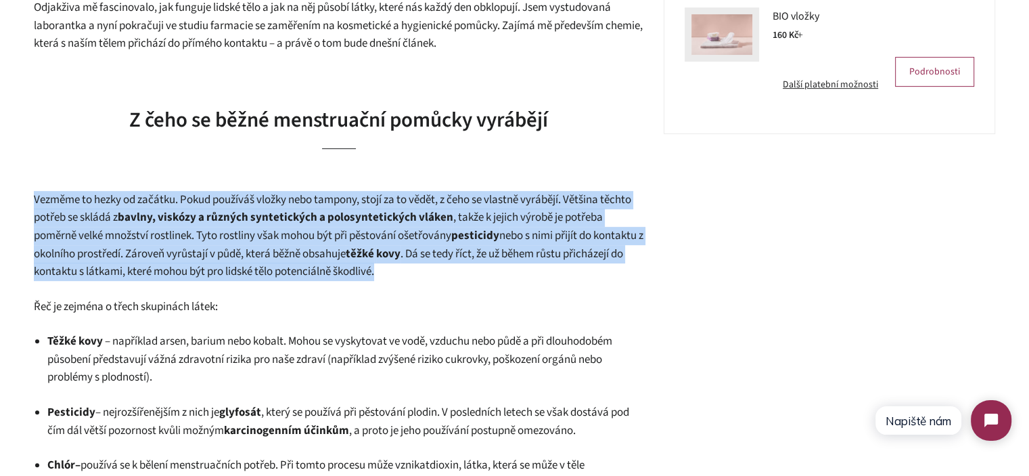
click at [261, 240] on span ", takže k jejich výrobě je potřeba poměrně velké množství rostlinek. Tyto rostl…" at bounding box center [318, 226] width 569 height 34
click at [396, 256] on span "nebo s nimi přijít do kontaktu z okolního prostředí. Zároveň vyrůstají v půdě, …" at bounding box center [338, 244] width 609 height 34
drag, startPoint x: 452, startPoint y: 278, endPoint x: 22, endPoint y: 198, distance: 436.9
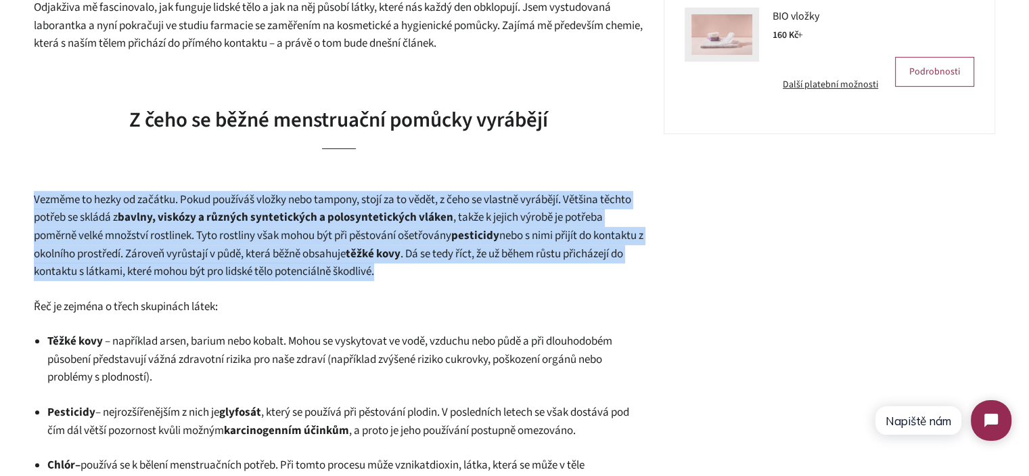
drag, startPoint x: 22, startPoint y: 198, endPoint x: 489, endPoint y: 264, distance: 471.4
click at [490, 264] on p "Vezměme to hezky od začátku. Pokud používáš vložky nebo tampony, stojí za to vě…" at bounding box center [338, 236] width 609 height 90
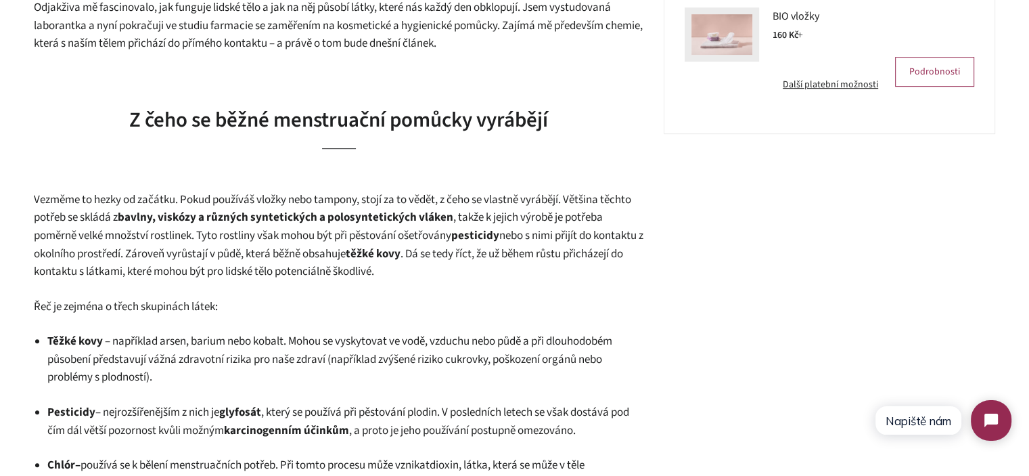
click at [419, 273] on span ". Dá se tedy říct, že už během růstu přicházejí do kontaktu s látkami, které mo…" at bounding box center [328, 263] width 589 height 34
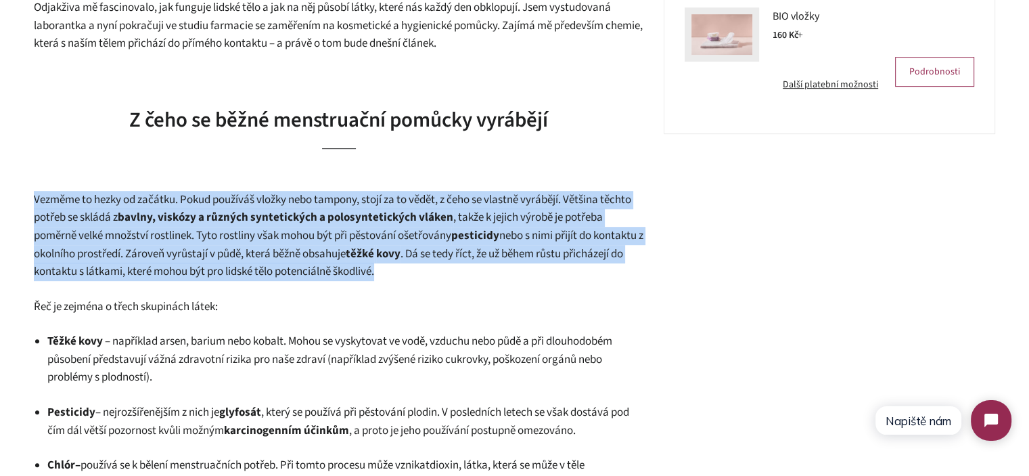
click at [419, 273] on span ". Dá se tedy říct, že už během růstu přicházejí do kontaktu s látkami, které mo…" at bounding box center [328, 263] width 589 height 34
click at [478, 273] on p "Vezměme to hezky od začátku. Pokud používáš vložky nebo tampony, stojí za to vě…" at bounding box center [338, 236] width 609 height 90
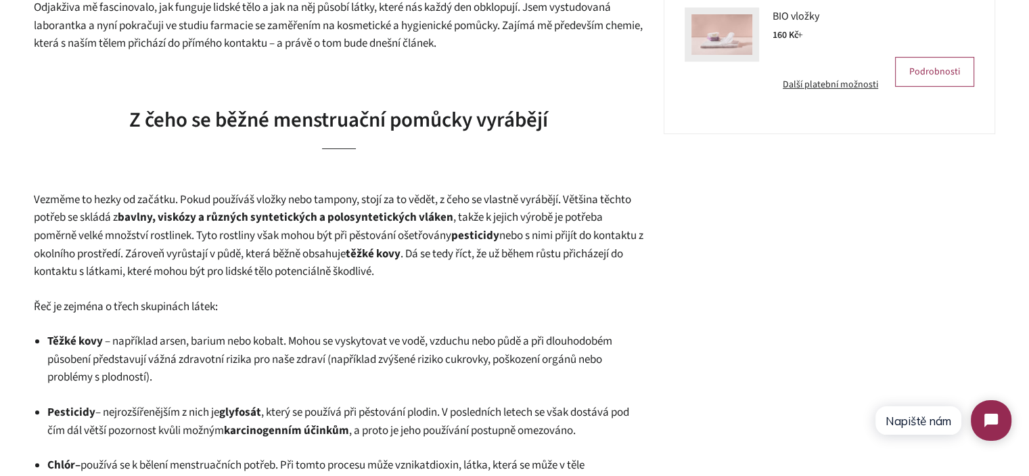
click at [223, 229] on span ", takže k jejich výrobě je potřeba poměrně velké množství rostlinek. Tyto rostl…" at bounding box center [318, 226] width 569 height 34
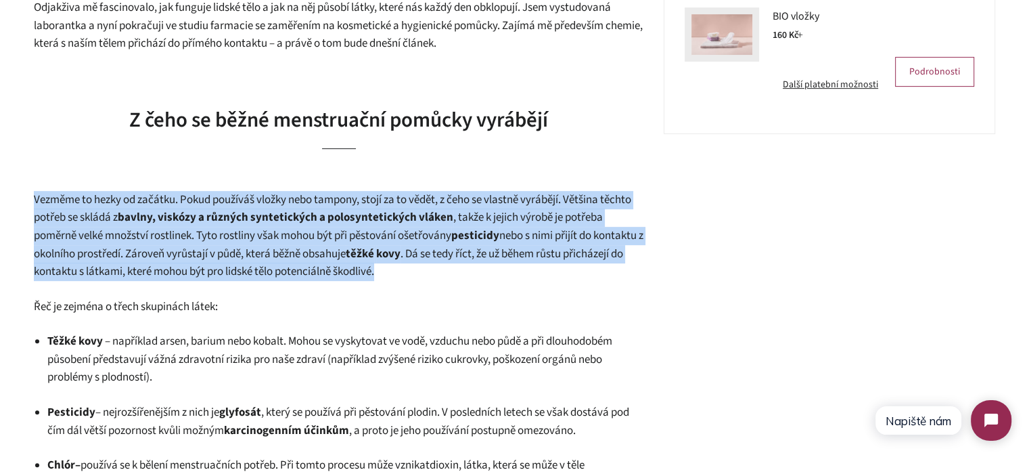
click at [223, 229] on span ", takže k jejich výrobě je potřeba poměrně velké množství rostlinek. Tyto rostl…" at bounding box center [318, 226] width 569 height 34
click at [478, 228] on strong "pesticidy" at bounding box center [475, 235] width 48 height 16
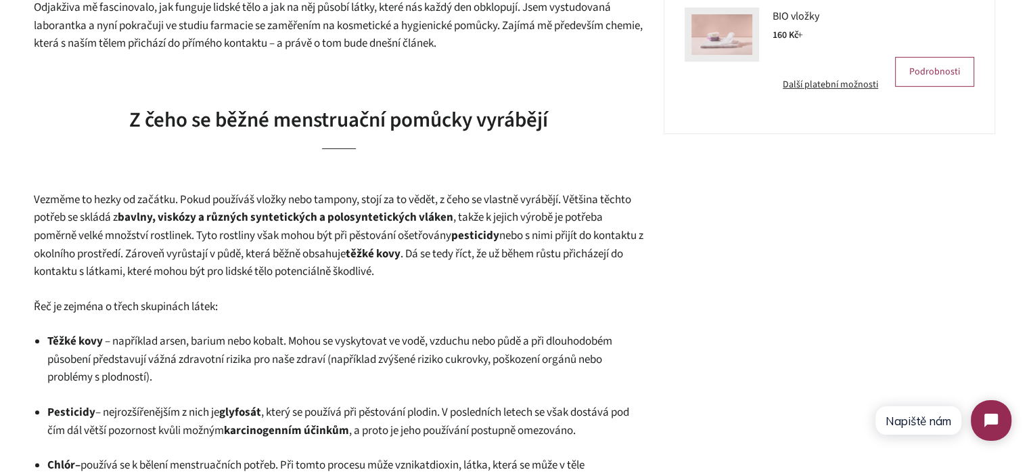
click at [473, 264] on p "Vezměme to hezky od začátku. Pokud používáš vložky nebo tampony, stojí za to vě…" at bounding box center [338, 236] width 609 height 90
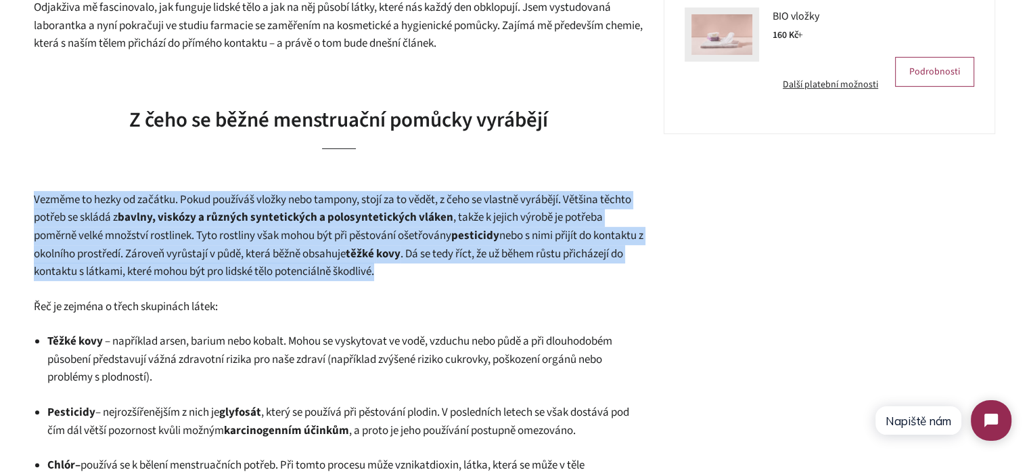
click at [473, 264] on p "Vezměme to hezky od začátku. Pokud používáš vložky nebo tampony, stojí za to vě…" at bounding box center [338, 236] width 609 height 90
click at [490, 266] on p "Vezměme to hezky od začátku. Pokud používáš vložky nebo tampony, stojí za to vě…" at bounding box center [338, 236] width 609 height 90
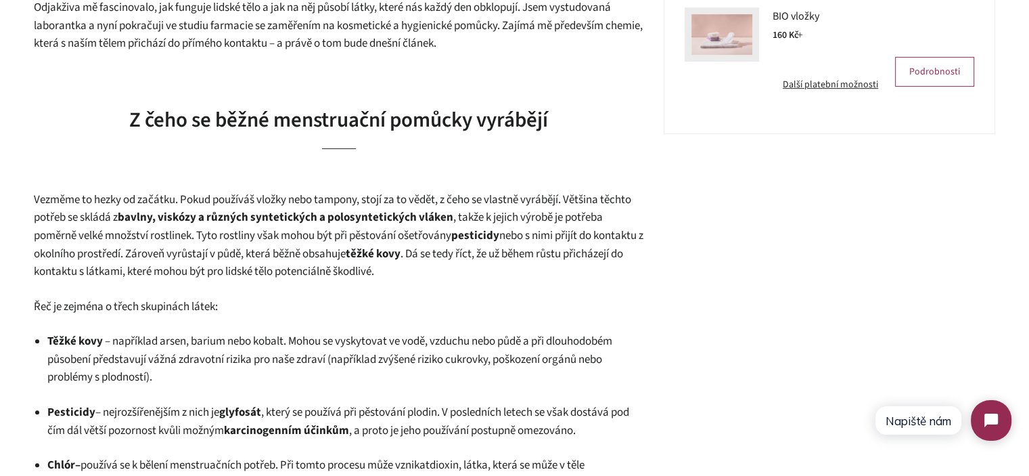
click at [379, 267] on span ". Dá se tedy říct, že už během růstu přicházejí do kontaktu s látkami, které mo…" at bounding box center [328, 263] width 589 height 34
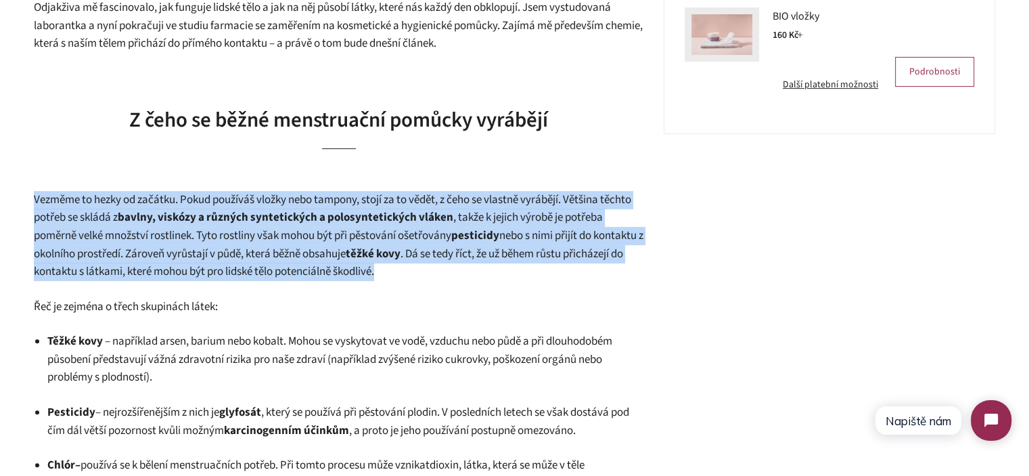
click at [379, 267] on span ". Dá se tedy říct, že už během růstu přicházejí do kontaktu s látkami, které mo…" at bounding box center [328, 263] width 589 height 34
click at [459, 267] on p "Vezměme to hezky od začátku. Pokud používáš vložky nebo tampony, stojí za to vě…" at bounding box center [338, 236] width 609 height 90
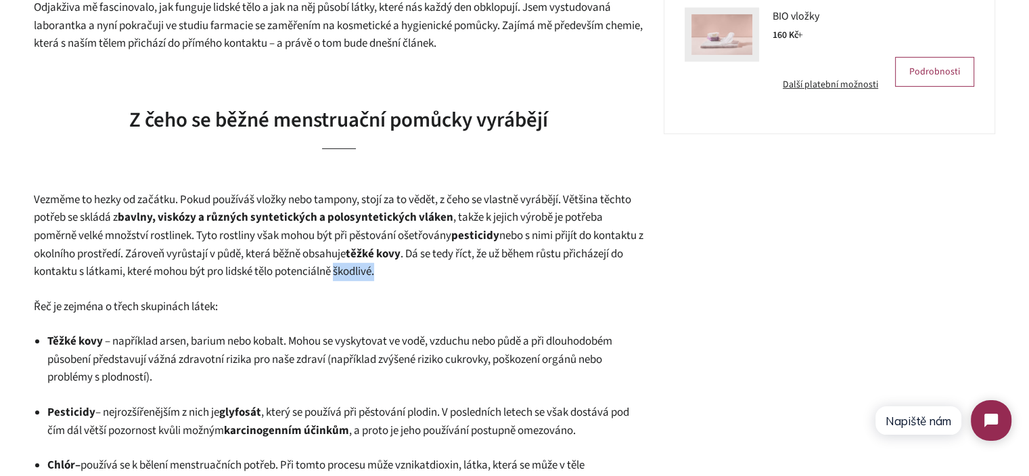
drag, startPoint x: 459, startPoint y: 267, endPoint x: 432, endPoint y: 267, distance: 27.7
click at [432, 267] on p "Vezměme to hezky od začátku. Pokud používáš vložky nebo tampony, stojí za to vě…" at bounding box center [338, 236] width 609 height 90
click at [432, 267] on span ". Dá se tedy říct, že už během růstu přicházejí do kontaktu s látkami, které mo…" at bounding box center [328, 263] width 589 height 34
click at [151, 244] on span ", takže k jejich výrobě je potřeba poměrně velké množství rostlinek. Tyto rostl…" at bounding box center [318, 226] width 569 height 34
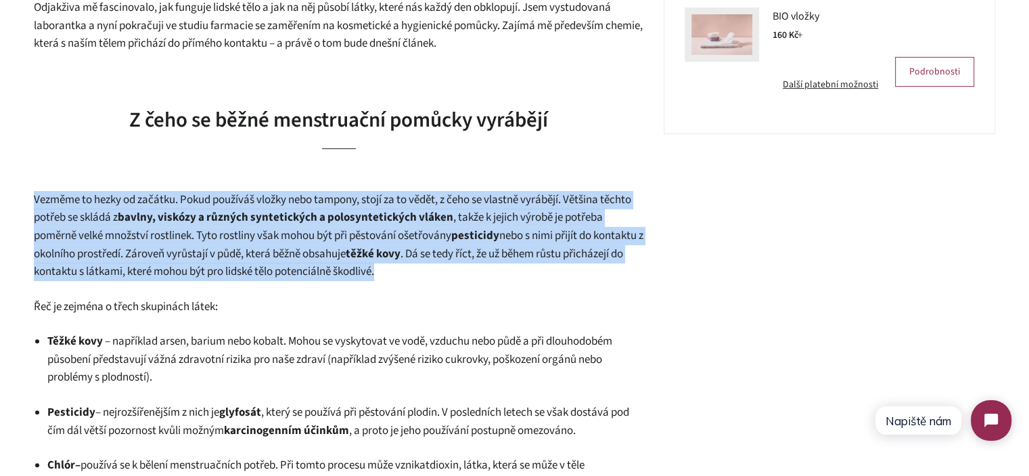
click at [151, 244] on span ", takže k jejich výrobě je potřeba poměrně velké množství rostlinek. Tyto rostl…" at bounding box center [318, 226] width 569 height 34
click at [229, 243] on span ", takže k jejich výrobě je potřeba poměrně velké množství rostlinek. Tyto rostl…" at bounding box center [318, 226] width 569 height 34
click at [348, 224] on strong "bavlny, viskózy a různých syntetických a polosyntetických vláken" at bounding box center [286, 217] width 336 height 16
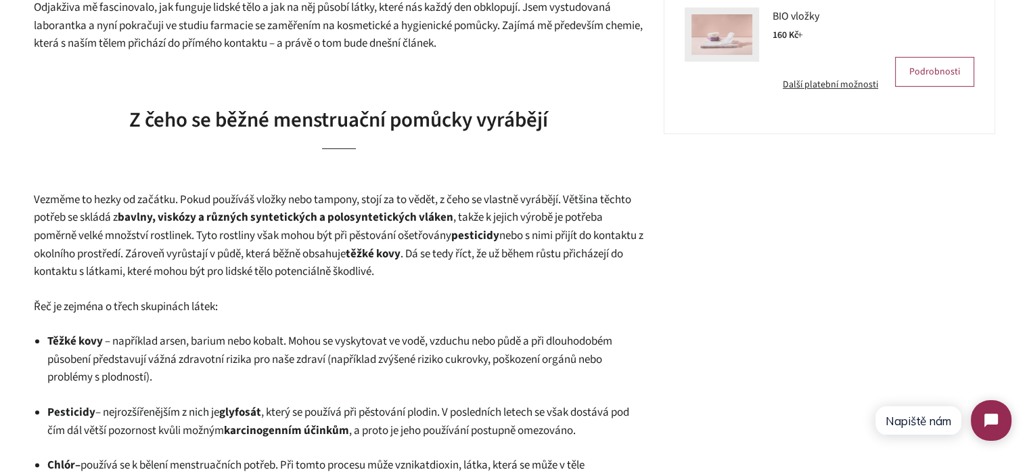
click at [465, 218] on span ", takže k jejich výrobě je potřeba poměrně velké množství rostlinek. Tyto rostl…" at bounding box center [318, 226] width 569 height 34
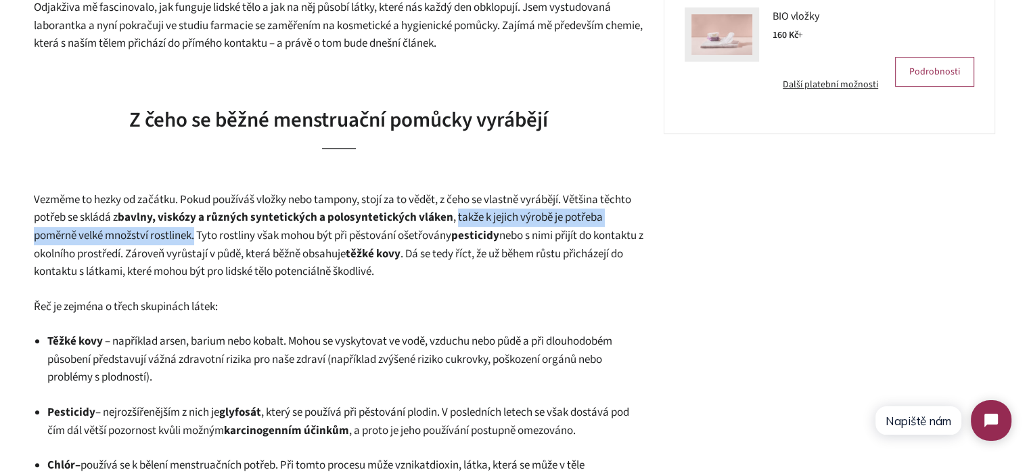
drag, startPoint x: 465, startPoint y: 218, endPoint x: 195, endPoint y: 235, distance: 271.1
click at [195, 235] on span ", takže k jejich výrobě je potřeba poměrně velké množství rostlinek. Tyto rostl…" at bounding box center [318, 226] width 569 height 34
copy span "takže k jejich výrobě je potřeba poměrně velké množství rostlinek."
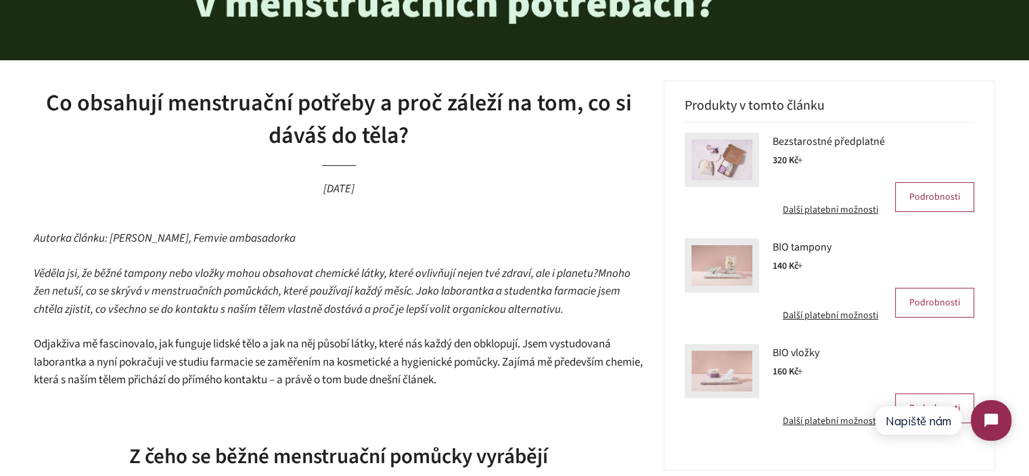
scroll to position [0, 0]
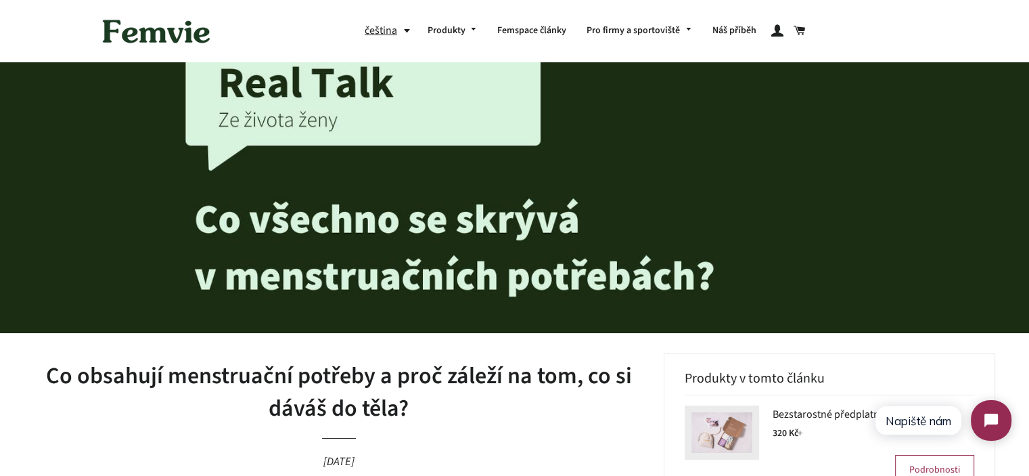
click at [285, 416] on h1 "Co obsahují menstruační potřeby a proč záleží na tom, co si dáváš do těla?" at bounding box center [338, 392] width 609 height 64
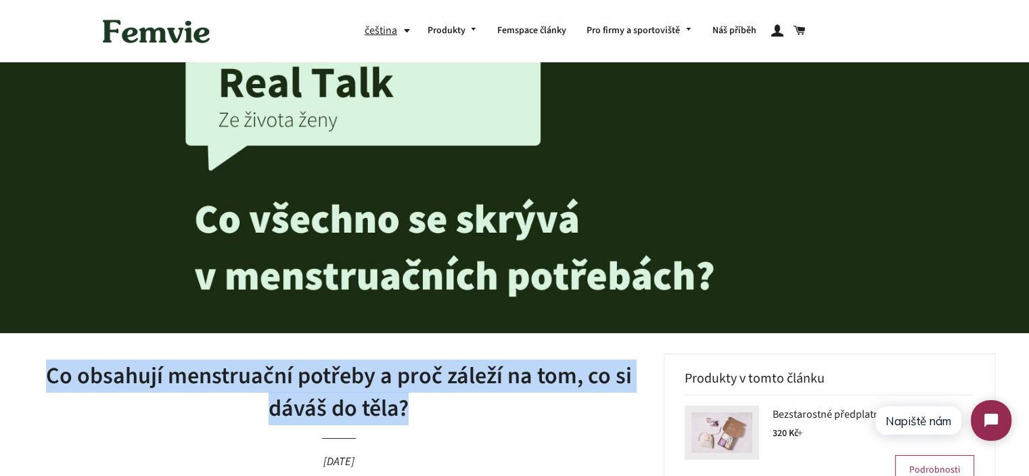
click at [285, 416] on h1 "Co obsahují menstruační potřeby a proč záleží na tom, co si dáváš do těla?" at bounding box center [338, 392] width 609 height 64
copy h1 "Co obsahují menstruační potřeby a proč záleží na tom, co si dáváš do těla?"
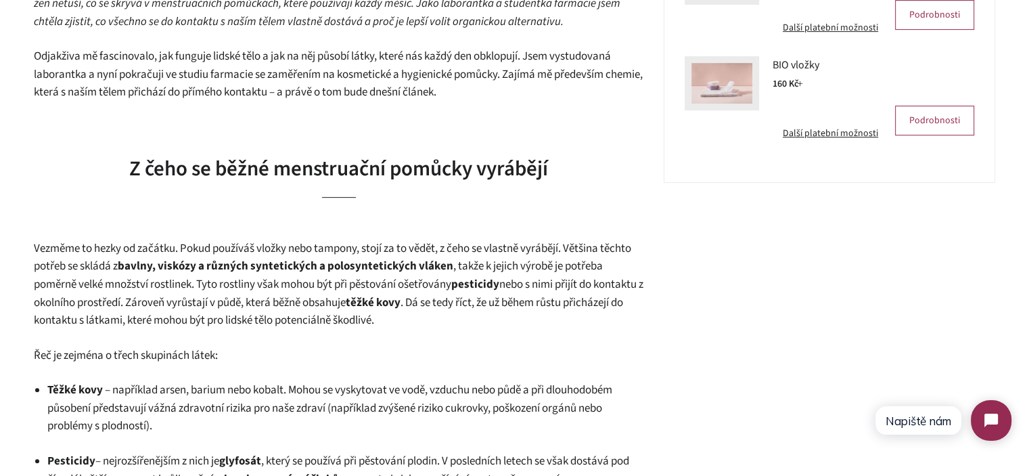
scroll to position [406, 0]
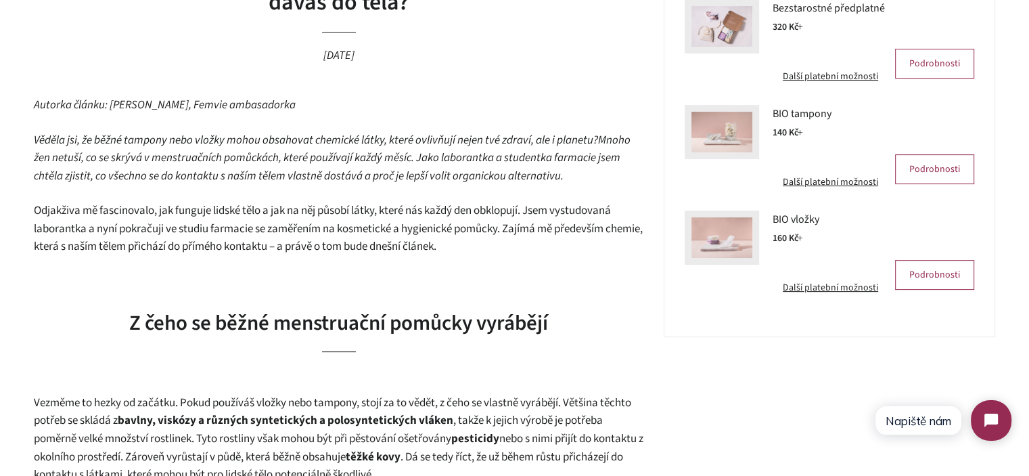
click at [235, 164] on span "Mnoho žen netuší, co se skrývá v menstruačních pomůckách, které používají každý…" at bounding box center [332, 158] width 597 height 52
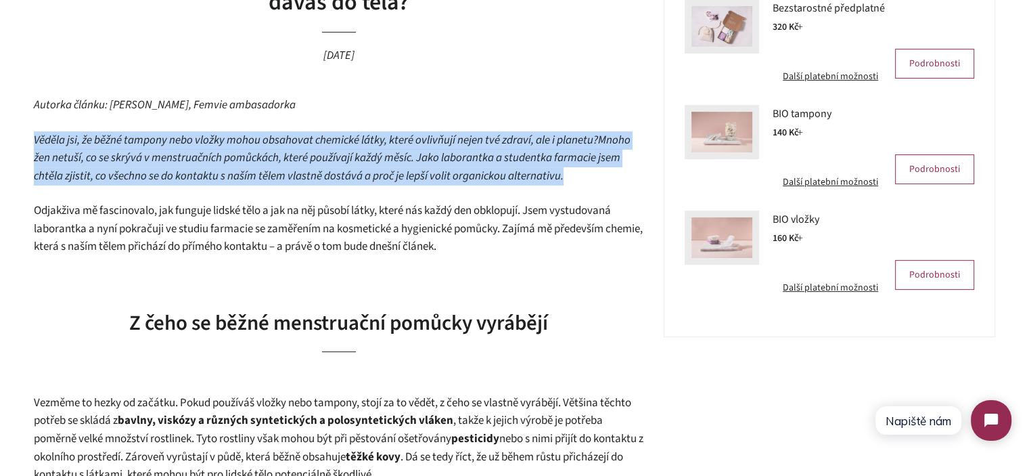
click at [235, 164] on span "Mnoho žen netuší, co se skrývá v menstruačních pomůckách, které používají každý…" at bounding box center [332, 158] width 597 height 52
click at [63, 141] on span "Věděla jsi, že běžné tampony nebo vložky mohou obsahovat chemické látky, které …" at bounding box center [316, 140] width 564 height 16
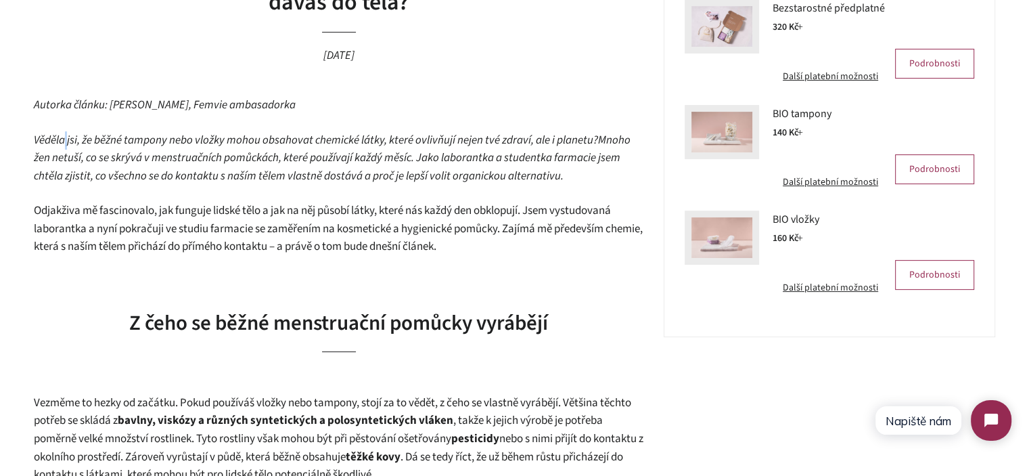
click at [63, 141] on span "Věděla jsi, že běžné tampony nebo vložky mohou obsahovat chemické látky, které …" at bounding box center [316, 140] width 564 height 16
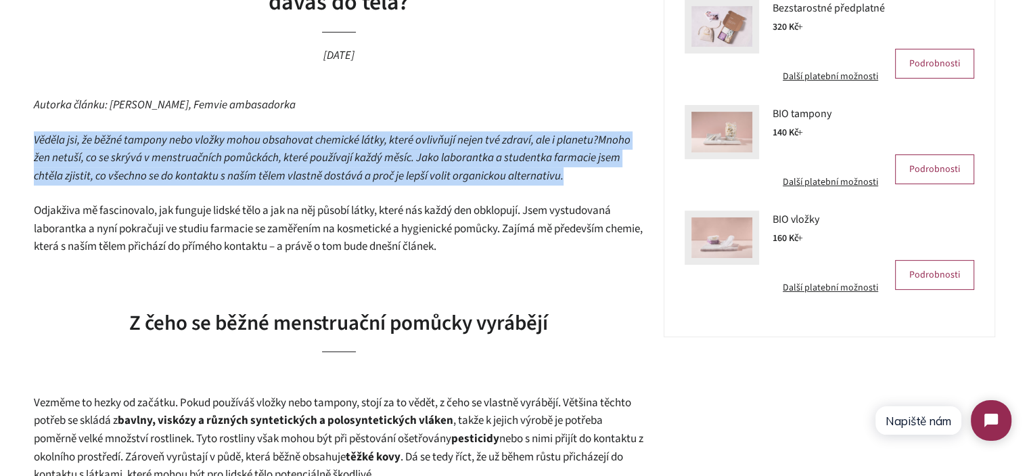
click at [63, 141] on span "Věděla jsi, že běžné tampony nebo vložky mohou obsahovat chemické látky, které …" at bounding box center [316, 140] width 564 height 16
click at [185, 159] on span "Mnoho žen netuší, co se skrývá v menstruačních pomůckách, které používají každý…" at bounding box center [332, 158] width 597 height 52
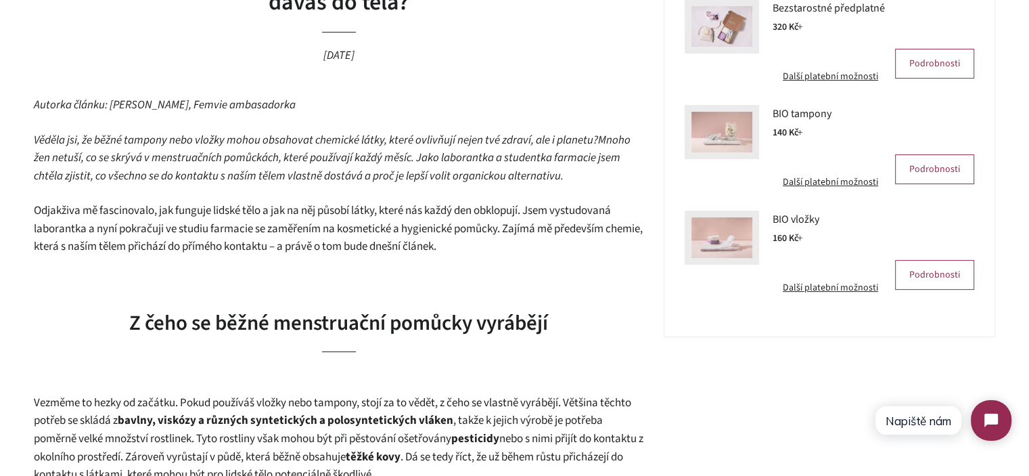
click at [584, 143] on span "Věděla jsi, že běžné tampony nebo vložky mohou obsahovat chemické látky, které …" at bounding box center [316, 140] width 564 height 16
click at [624, 139] on span "Mnoho žen netuší, co se skrývá v menstruačních pomůckách, které používají každý…" at bounding box center [332, 158] width 597 height 52
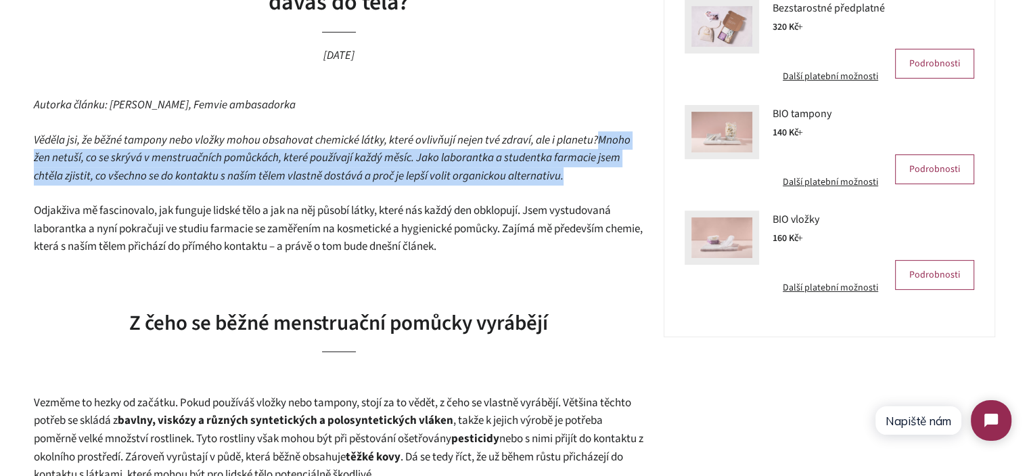
drag, startPoint x: 624, startPoint y: 139, endPoint x: 611, endPoint y: 174, distance: 37.7
click at [611, 174] on p "Věděla jsi, že běžné tampony nebo vložky mohou obsahovat chemické látky, které …" at bounding box center [338, 158] width 609 height 54
copy div "Mnoho žen netuší, co se skrývá v menstruačních pomůckách, které používají každý…"
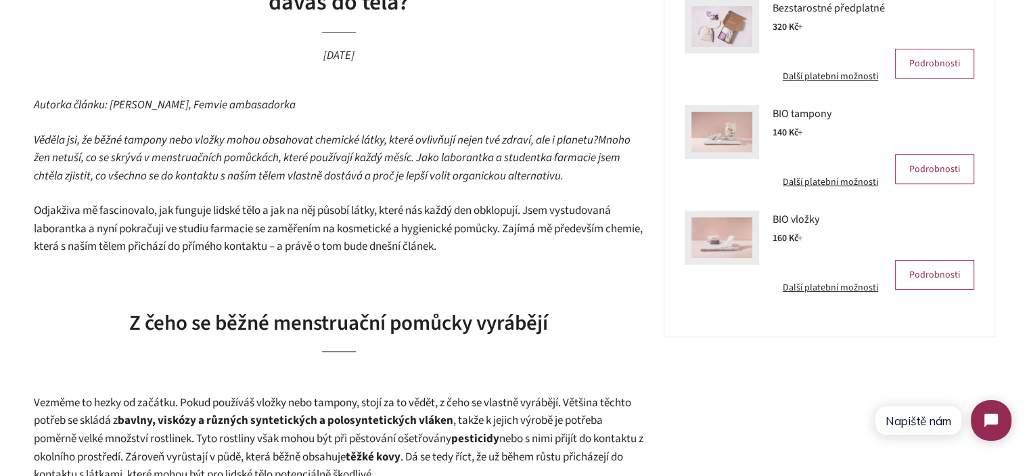
click at [523, 244] on p "Odjakživa mě fascinovalo, jak funguje lidské tělo a jak na něj působí látky, kt…" at bounding box center [338, 229] width 609 height 54
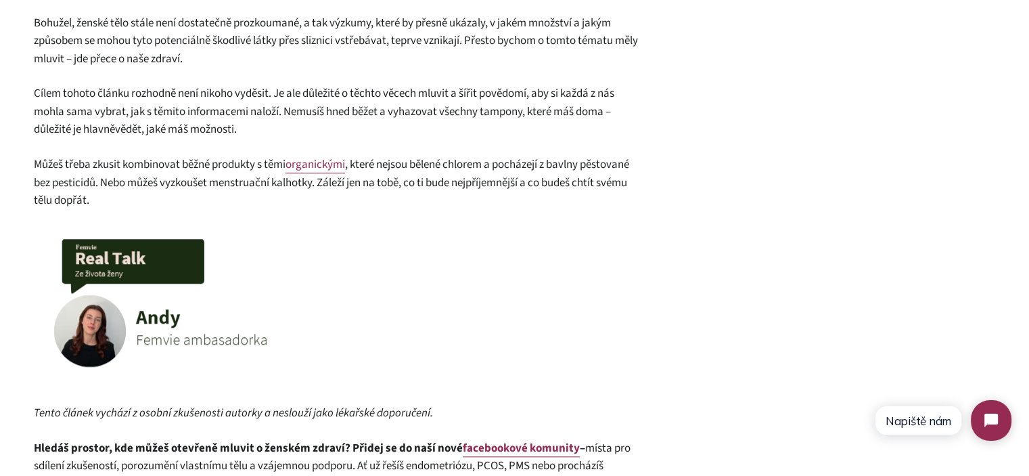
scroll to position [1218, 0]
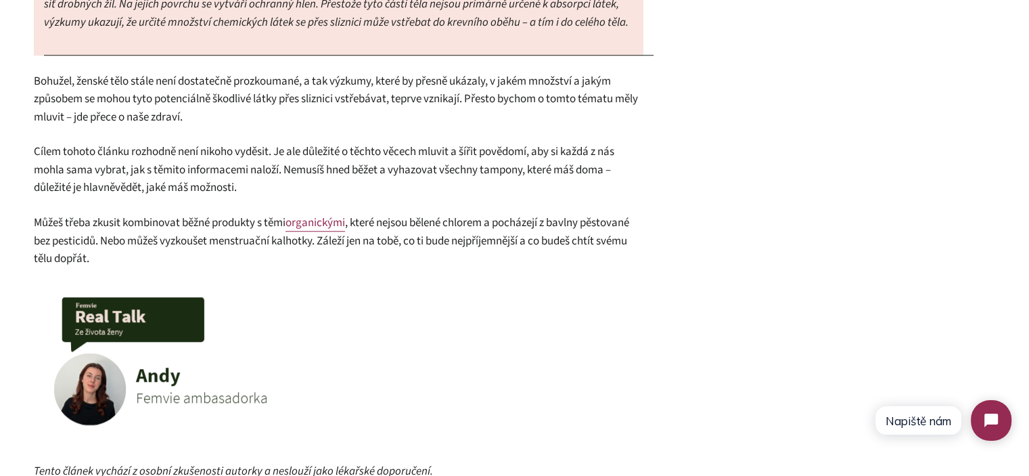
click at [150, 170] on span "Cílem tohoto článku rozhodně není nikoho vyděsit. Je ale důležité o těchto věce…" at bounding box center [324, 169] width 580 height 52
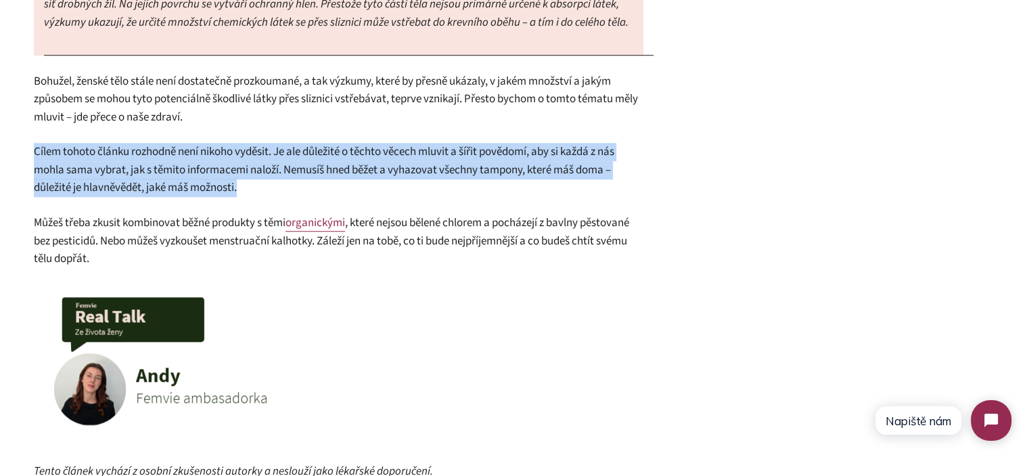
click at [150, 170] on span "Cílem tohoto článku rozhodně není nikoho vyděsit. Je ale důležité o těchto věce…" at bounding box center [324, 169] width 580 height 52
click at [292, 179] on p "Cílem tohoto článku rozhodně není nikoho vyděsit. Je ale důležité o těchto věce…" at bounding box center [338, 170] width 609 height 54
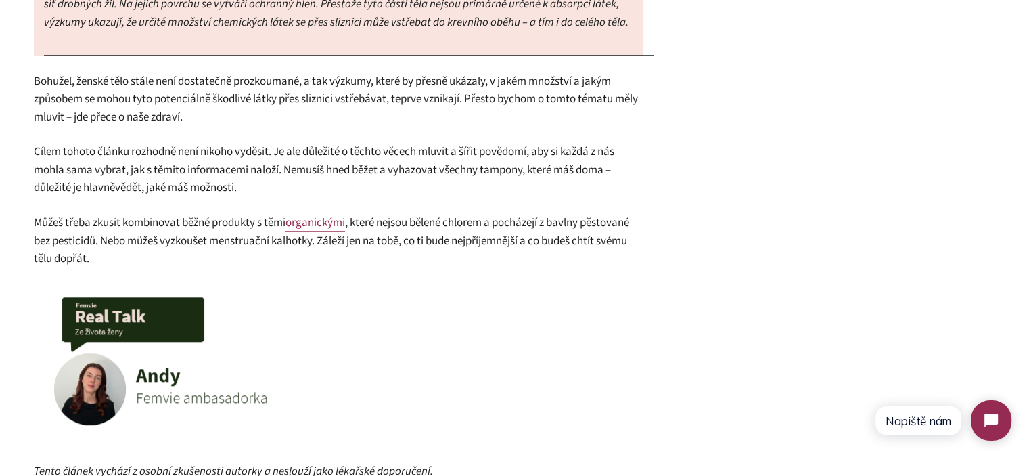
click at [292, 179] on p "Cílem tohoto článku rozhodně není nikoho vyděsit. Je ale důležité o těchto věce…" at bounding box center [338, 170] width 609 height 54
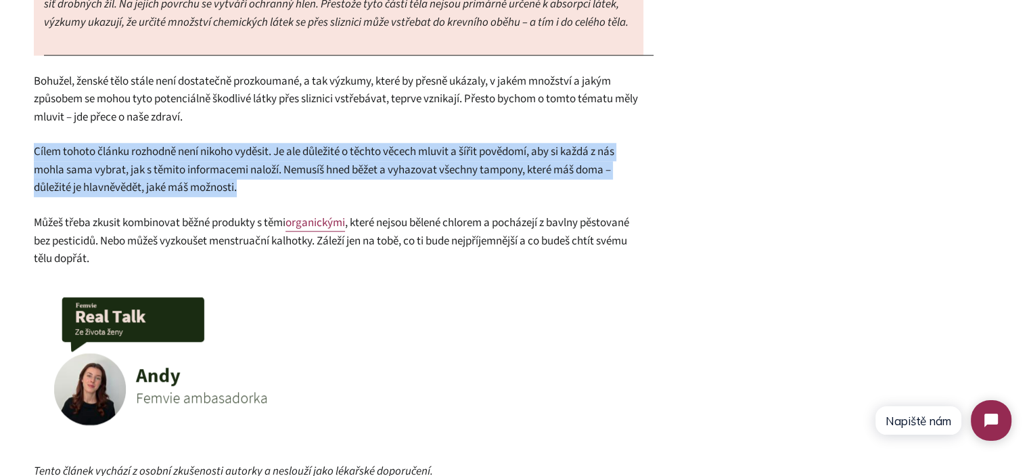
click at [292, 179] on p "Cílem tohoto článku rozhodně není nikoho vyděsit. Je ale důležité o těchto věce…" at bounding box center [338, 170] width 609 height 54
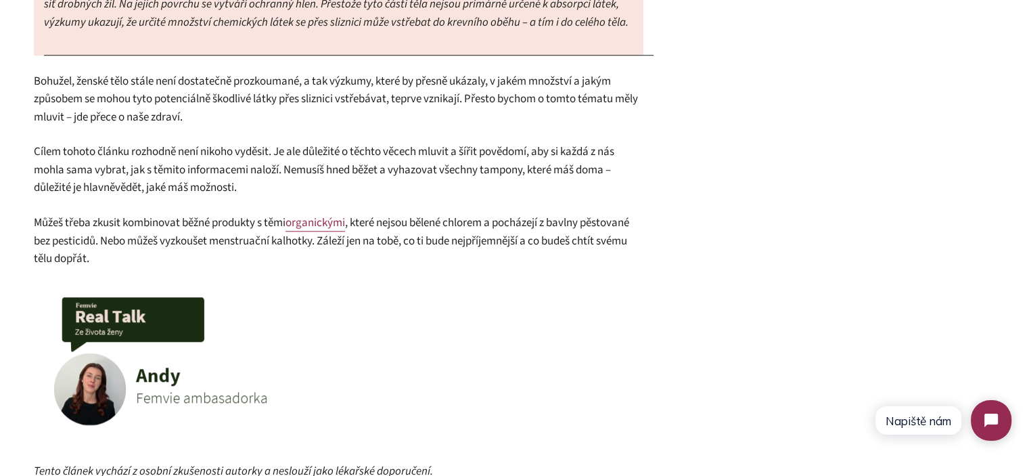
click at [166, 229] on span "Můžeš třeba zkusit kombinovat běžné produkty s těmi" at bounding box center [160, 222] width 252 height 16
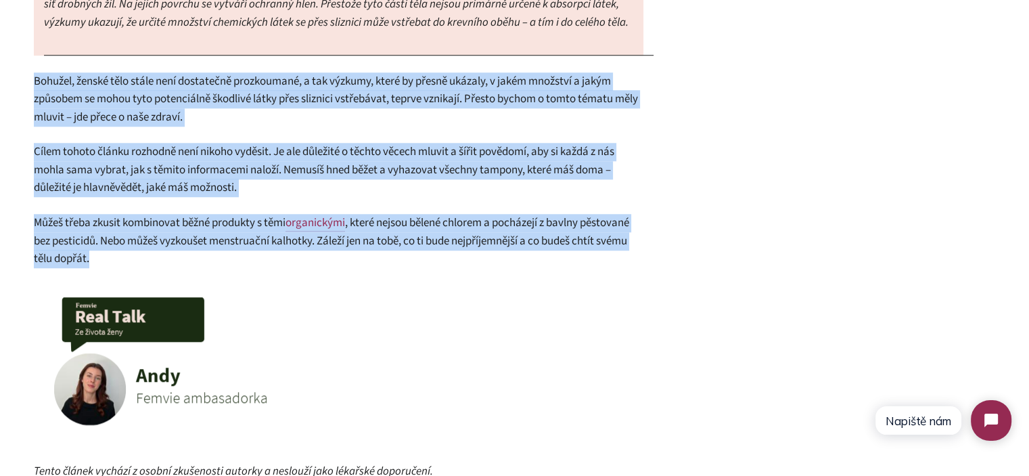
drag, startPoint x: 166, startPoint y: 229, endPoint x: 156, endPoint y: 112, distance: 117.4
click at [156, 113] on div "Autorka článku: Andy, Femvie ambasadorka Věděla jsi, že běžné tampony nebo vlož…" at bounding box center [338, 32] width 609 height 1497
click at [156, 112] on span "Bohužel, ženské tělo stále není dostatečně prozkoumané, a tak výzkumy, které by…" at bounding box center [336, 99] width 604 height 52
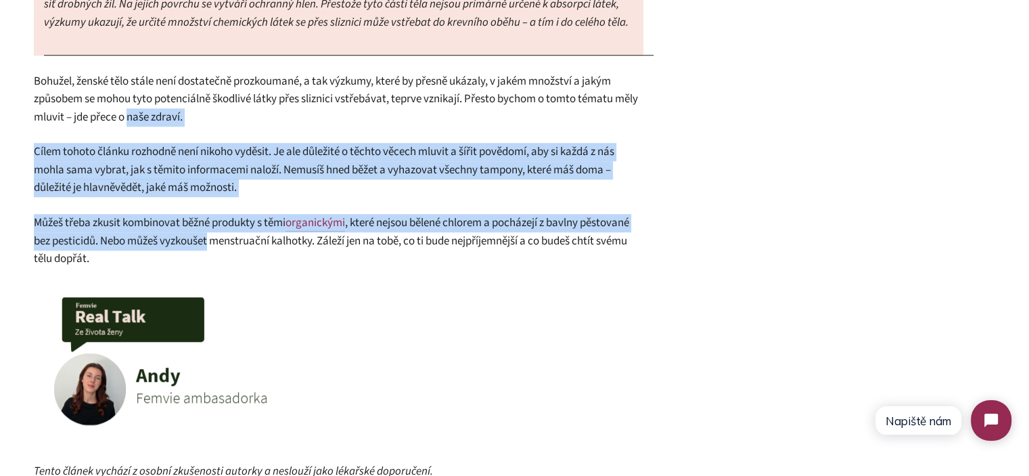
drag, startPoint x: 156, startPoint y: 112, endPoint x: 174, endPoint y: 243, distance: 131.7
click at [174, 243] on div "Autorka článku: Andy, Femvie ambasadorka Věděla jsi, že běžné tampony nebo vlož…" at bounding box center [338, 32] width 609 height 1497
click at [174, 243] on span ", které nejsou bělené chlorem a pocházejí z bavlny pěstované bez pesticidů. Neb…" at bounding box center [331, 240] width 595 height 52
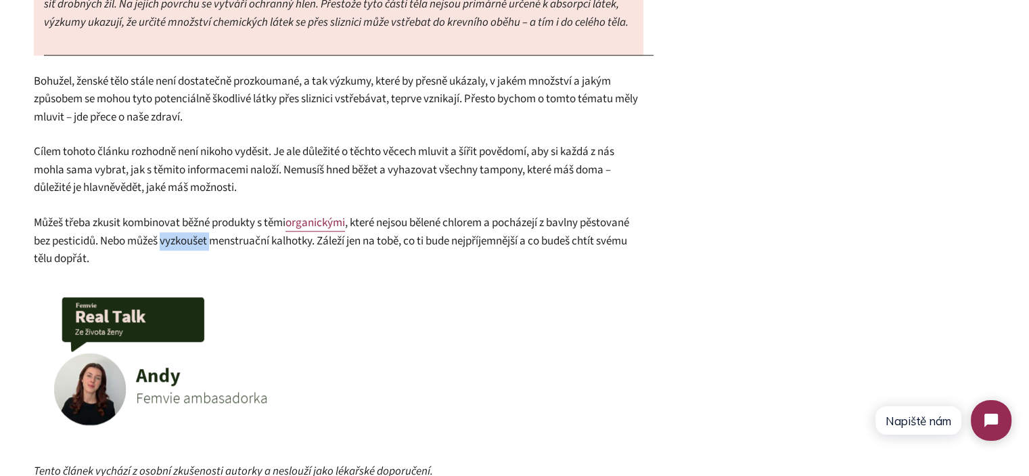
click at [174, 243] on span ", které nejsou bělené chlorem a pocházejí z bavlny pěstované bez pesticidů. Neb…" at bounding box center [331, 240] width 595 height 52
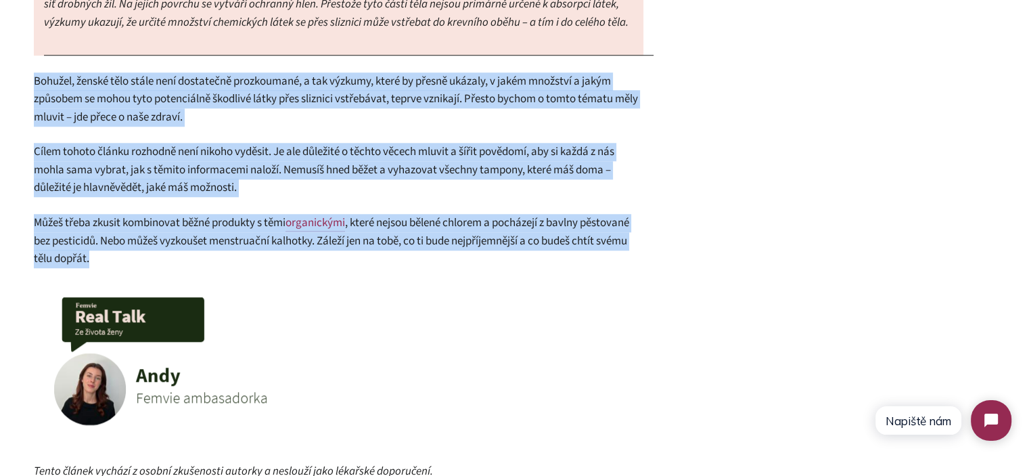
drag, startPoint x: 174, startPoint y: 243, endPoint x: 189, endPoint y: 124, distance: 120.0
click at [189, 124] on div "Autorka článku: Andy, Femvie ambasadorka Věděla jsi, že běžné tampony nebo vlož…" at bounding box center [338, 32] width 609 height 1497
click at [189, 124] on span "Bohužel, ženské tělo stále není dostatečně prozkoumané, a tak výzkumy, které by…" at bounding box center [336, 99] width 604 height 52
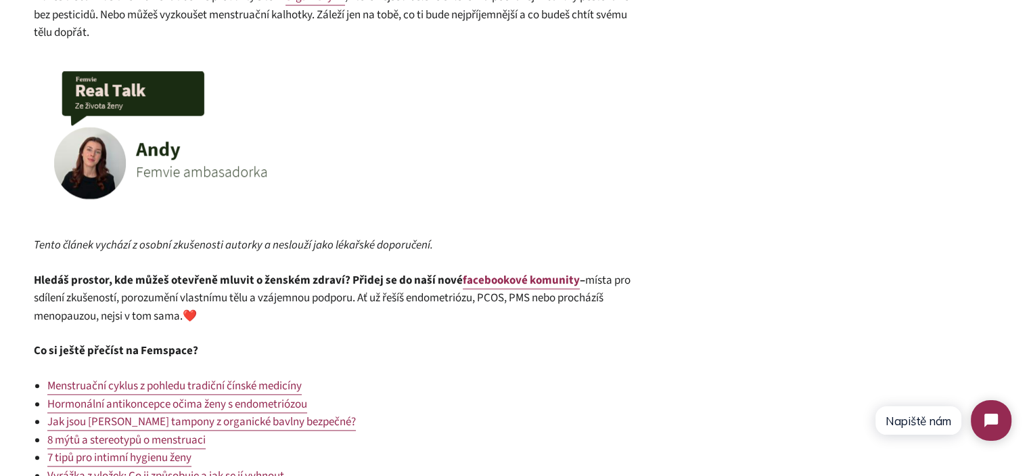
scroll to position [1421, 0]
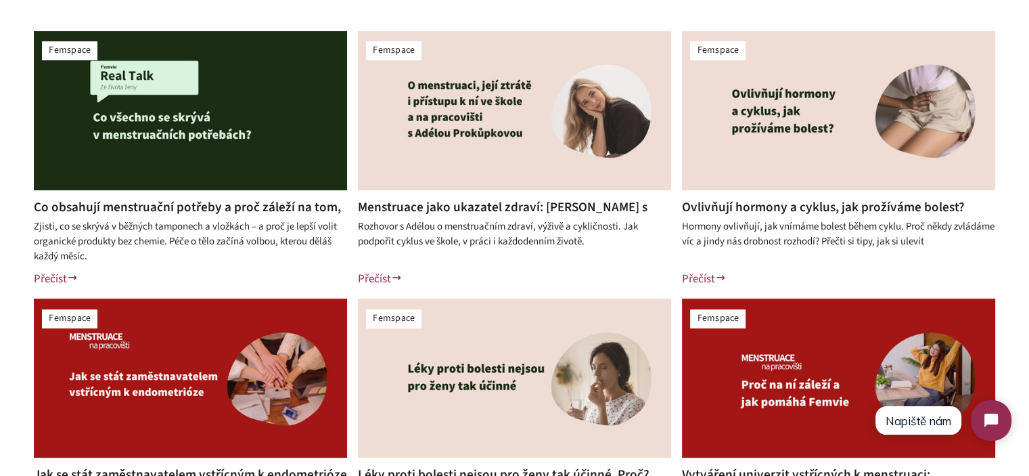
click at [446, 211] on link "Menstruace jako ukazatel zdraví: [PERSON_NAME] s Adélou o cyklu, stravě a podpo…" at bounding box center [503, 216] width 290 height 37
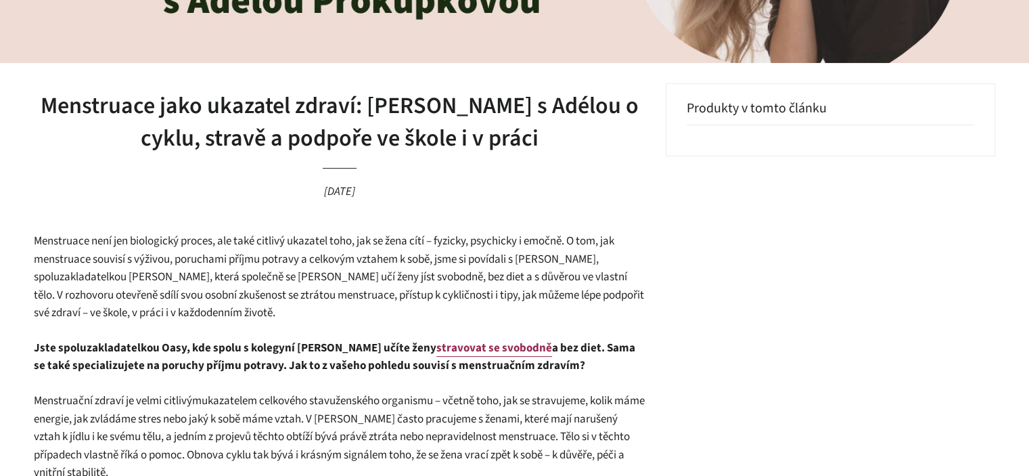
scroll to position [271, 0]
click at [133, 287] on span "Menstruace není jen biologický proces, ale také citlivý ukazatel toho, jak se ž…" at bounding box center [339, 276] width 610 height 88
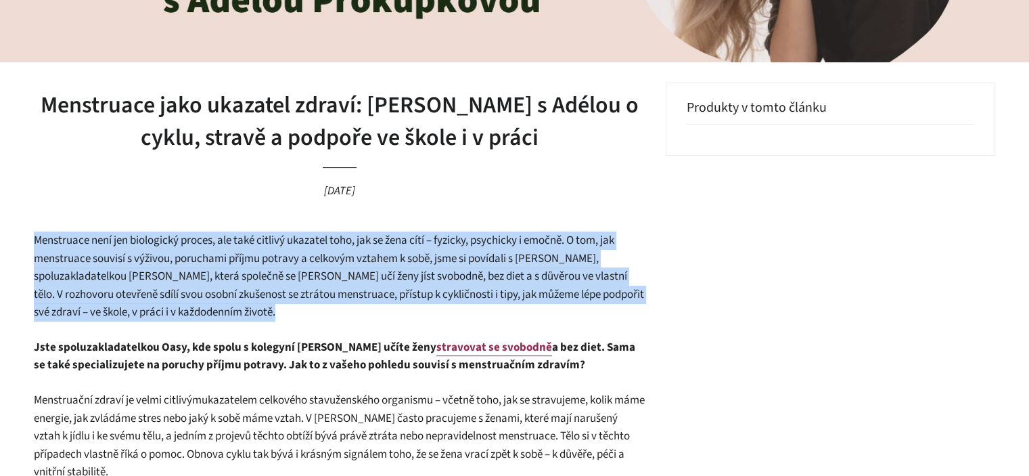
click at [133, 287] on span "Menstruace není jen biologický proces, ale také citlivý ukazatel toho, jak se ž…" at bounding box center [339, 276] width 610 height 88
click at [82, 286] on span "Menstruace není jen biologický proces, ale také citlivý ukazatel toho, jak se ž…" at bounding box center [339, 276] width 610 height 88
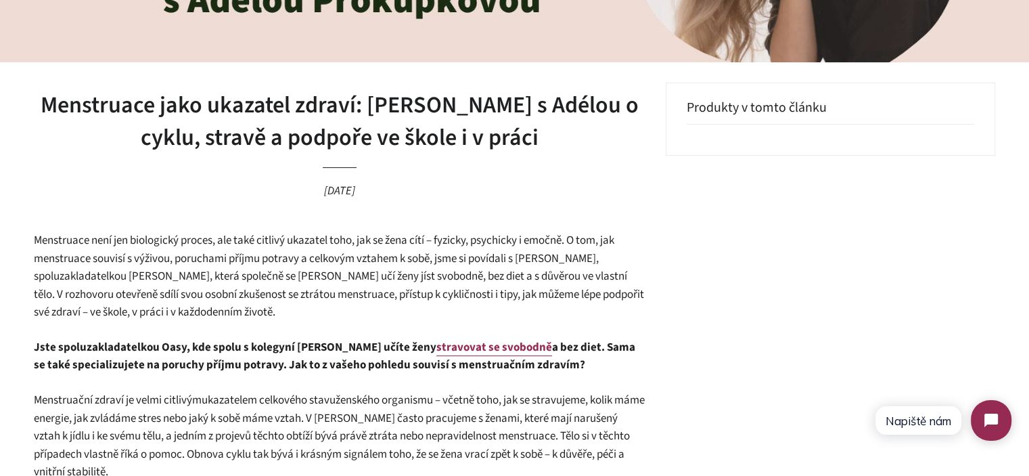
click at [82, 286] on span "Menstruace není jen biologický proces, ale také citlivý ukazatel toho, jak se ž…" at bounding box center [339, 276] width 610 height 88
click at [81, 286] on span "Menstruace není jen biologický proces, ale také citlivý ukazatel toho, jak se ž…" at bounding box center [339, 276] width 610 height 88
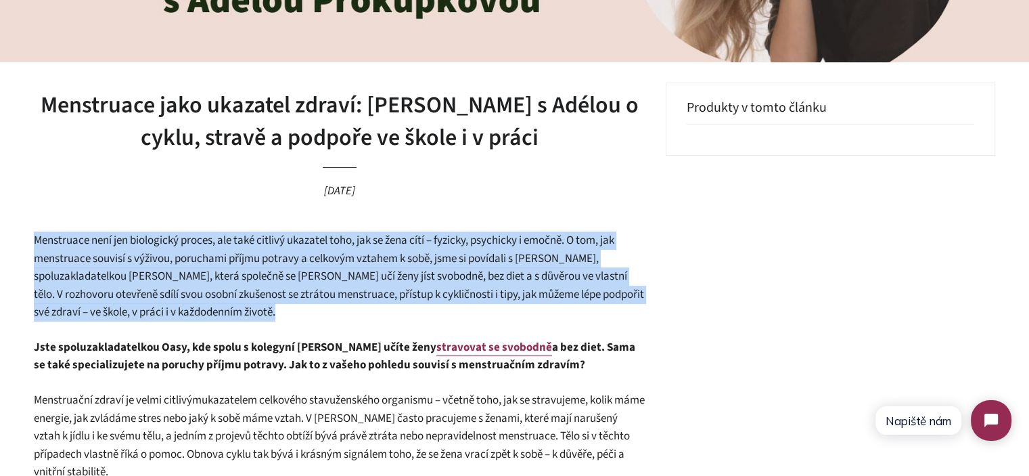
click at [81, 286] on span "Menstruace není jen biologický proces, ale také citlivý ukazatel toho, jak se ž…" at bounding box center [339, 276] width 610 height 88
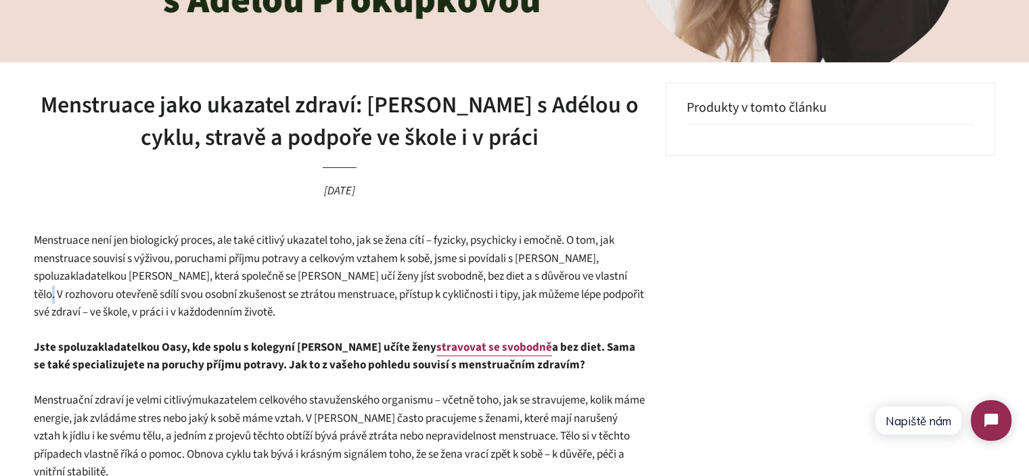
click at [81, 286] on span "Menstruace není jen biologický proces, ale také citlivý ukazatel toho, jak se ž…" at bounding box center [339, 276] width 610 height 88
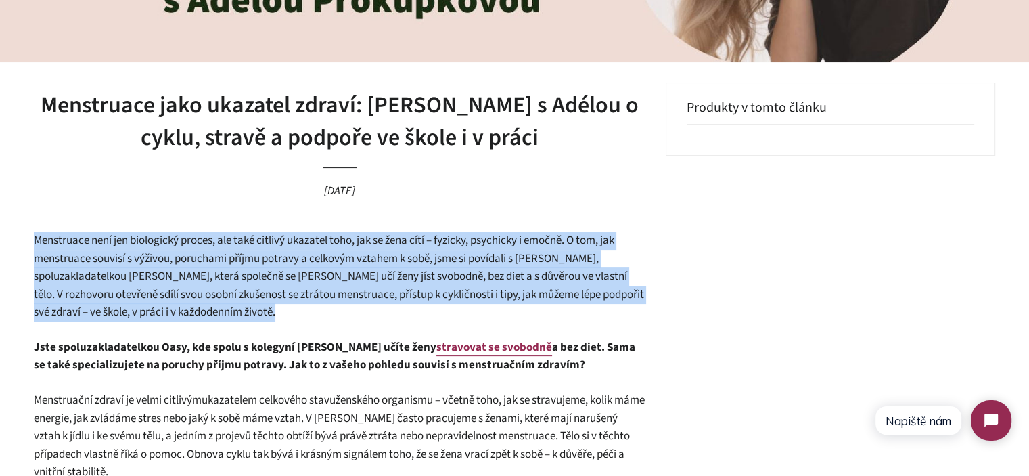
click at [81, 286] on span "Menstruace není jen biologický proces, ale také citlivý ukazatel toho, jak se ž…" at bounding box center [339, 276] width 610 height 88
click at [317, 286] on span "Menstruace není jen biologický proces, ale také citlivý ukazatel toho, jak se ž…" at bounding box center [339, 276] width 610 height 88
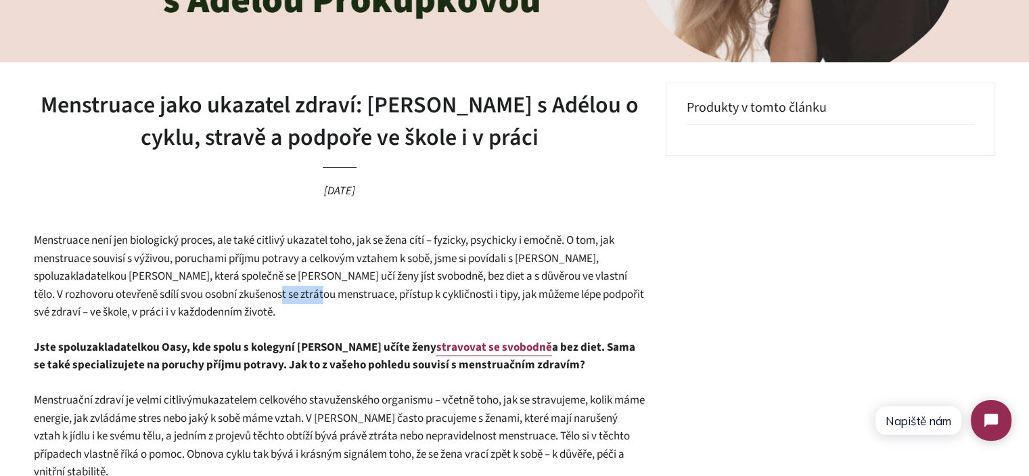
click at [317, 286] on span "Menstruace není jen biologický proces, ale také citlivý ukazatel toho, jak se ž…" at bounding box center [339, 276] width 610 height 88
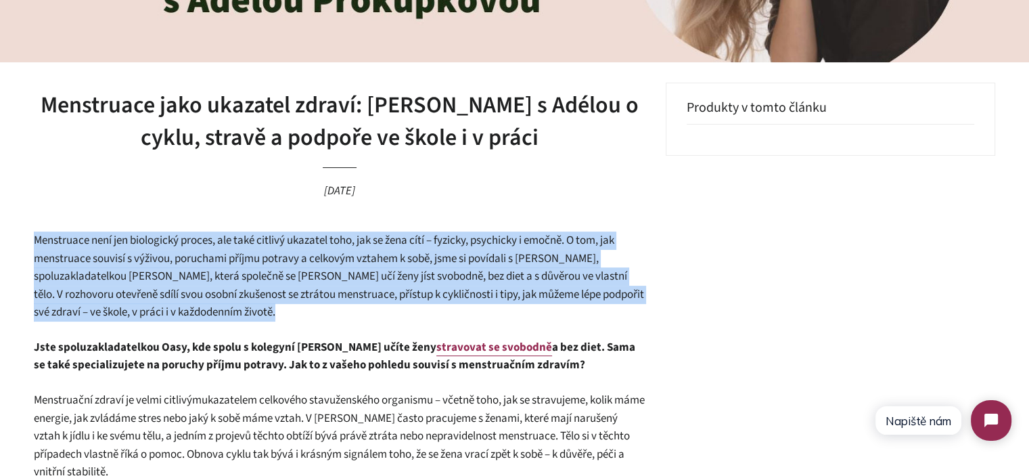
click at [317, 286] on span "Menstruace není jen biologický proces, ale také citlivý ukazatel toho, jak se ž…" at bounding box center [339, 276] width 610 height 88
click at [373, 297] on span "Menstruace není jen biologický proces, ale také citlivý ukazatel toho, jak se ž…" at bounding box center [339, 276] width 610 height 88
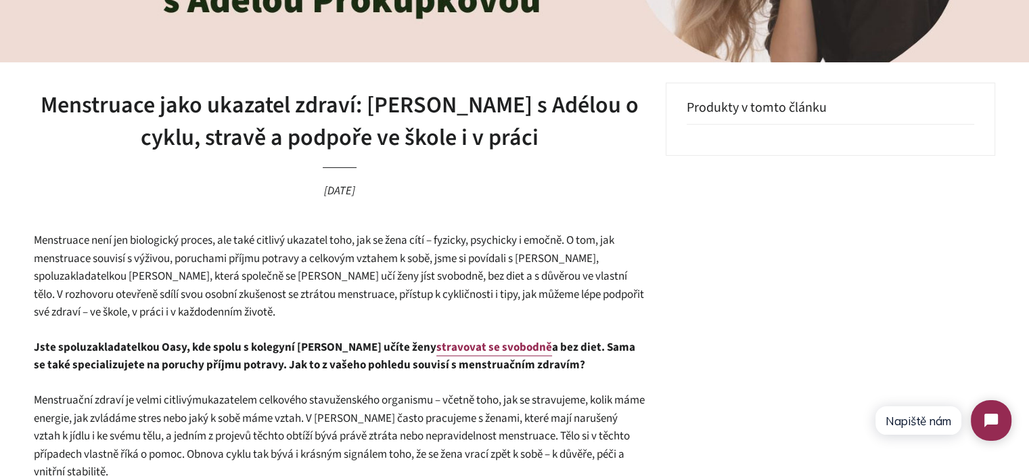
click at [373, 297] on span "Menstruace není jen biologický proces, ale také citlivý ukazatel toho, jak se ž…" at bounding box center [339, 276] width 610 height 88
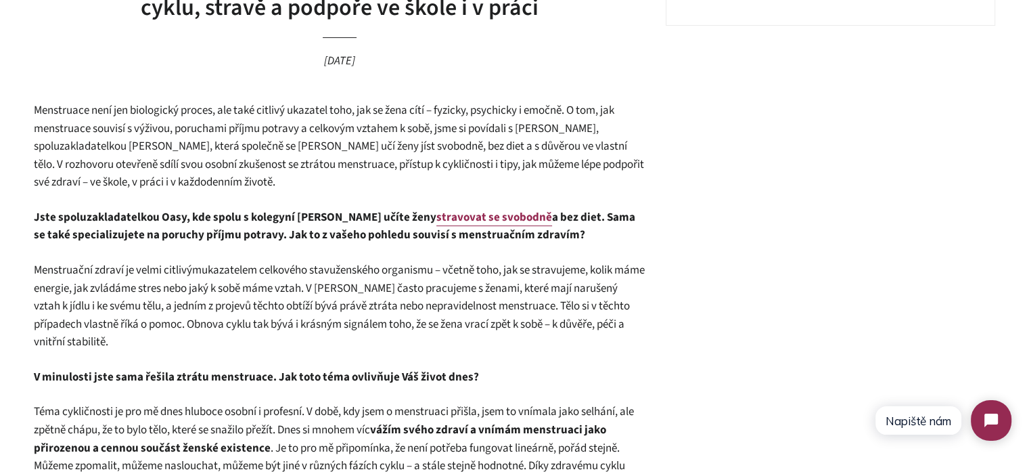
scroll to position [406, 0]
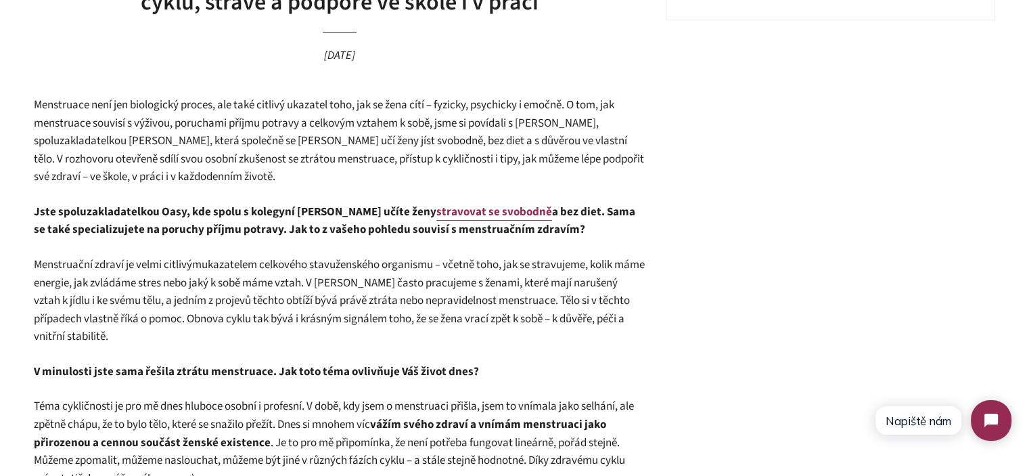
click at [219, 156] on span "Menstruace není jen biologický proces, ale také citlivý ukazatel toho, jak se ž…" at bounding box center [339, 141] width 610 height 88
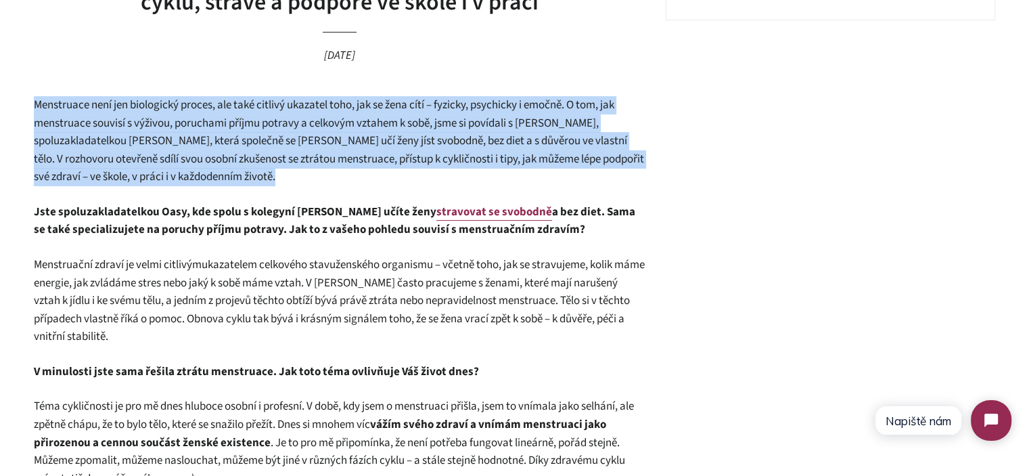
click at [219, 156] on span "Menstruace není jen biologický proces, ale také citlivý ukazatel toho, jak se ž…" at bounding box center [339, 141] width 610 height 88
copy div "Menstruace není jen biologický proces, ale také citlivý ukazatel toho, jak se ž…"
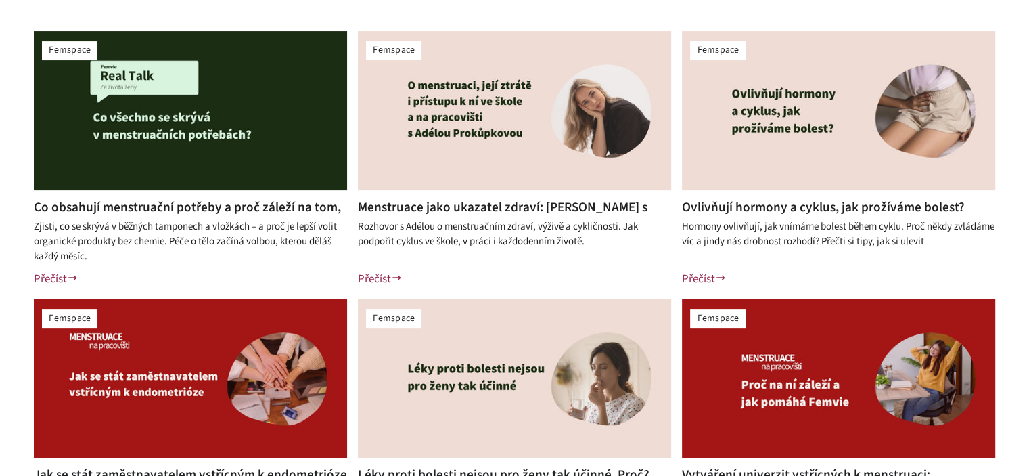
click at [428, 210] on link "Menstruace jako ukazatel zdraví: [PERSON_NAME] s Adélou o cyklu, stravě a podpo…" at bounding box center [503, 216] width 290 height 37
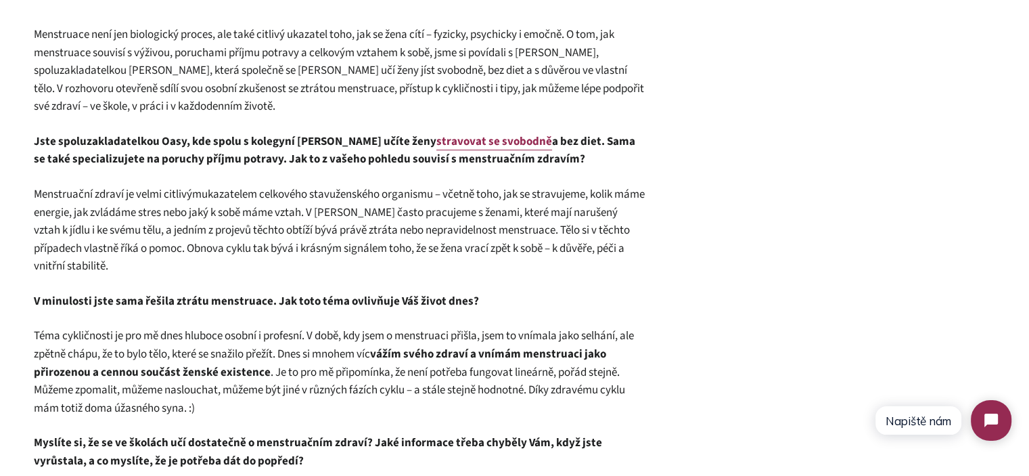
scroll to position [474, 0]
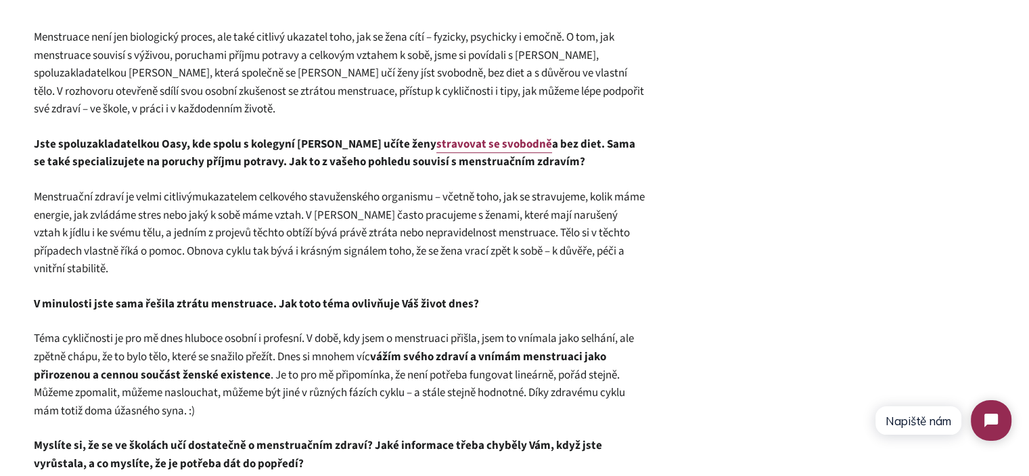
click at [191, 229] on span "ženského organismu – včetně toho, jak se stravujeme, kolik máme energie, jak zv…" at bounding box center [339, 233] width 611 height 88
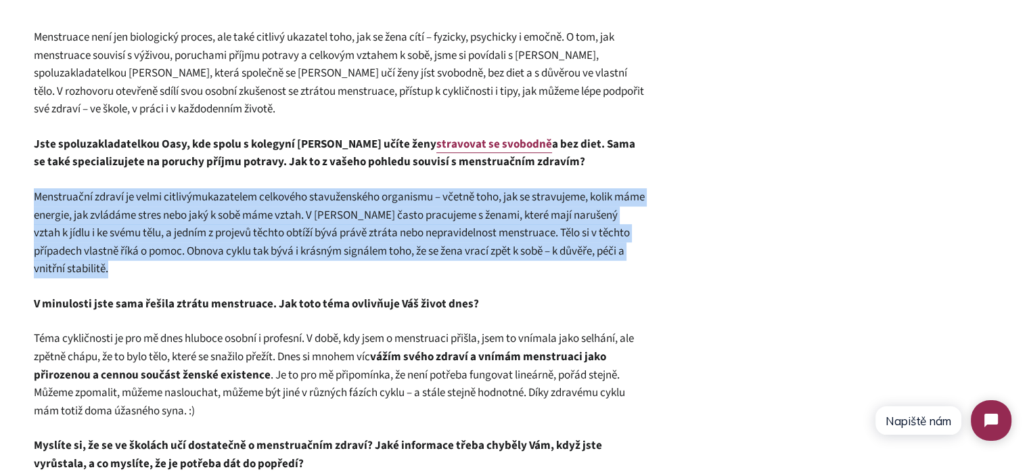
click at [191, 229] on span "ženského organismu – včetně toho, jak se stravujeme, kolik máme energie, jak zv…" at bounding box center [339, 233] width 611 height 88
click at [273, 256] on span "ženského organismu – včetně toho, jak se stravujeme, kolik máme energie, jak zv…" at bounding box center [339, 233] width 611 height 88
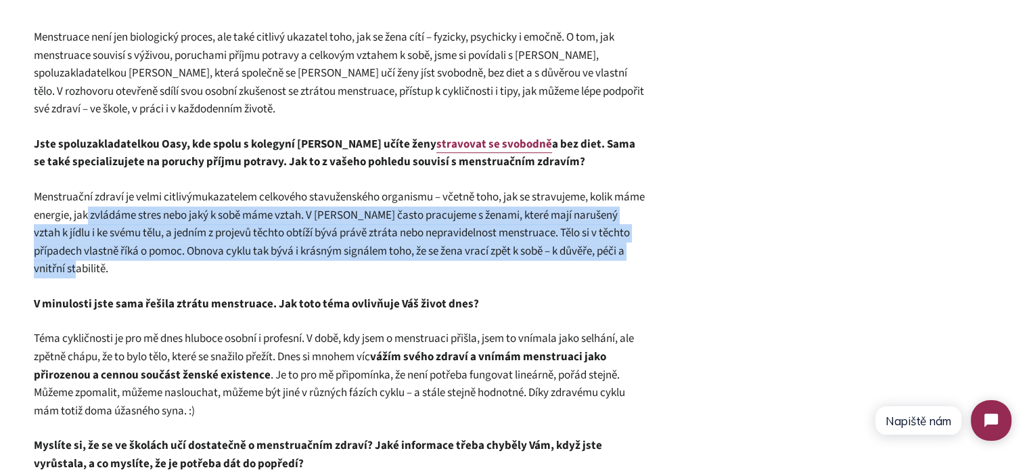
drag, startPoint x: 116, startPoint y: 220, endPoint x: 474, endPoint y: 273, distance: 361.7
click at [474, 273] on p "Menstruační zdraví je velmi citlivým ukazatelem celkového stavu ženského organi…" at bounding box center [340, 233] width 612 height 90
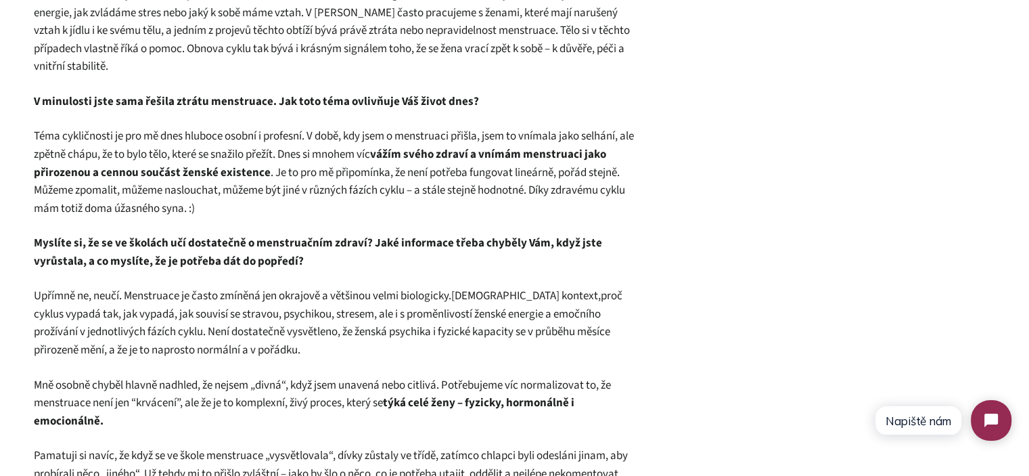
scroll to position [676, 0]
click at [311, 149] on span "Téma cykličnosti je pro mě dnes hluboce osobní i profesní. V době, kdy jsem o m…" at bounding box center [334, 171] width 600 height 88
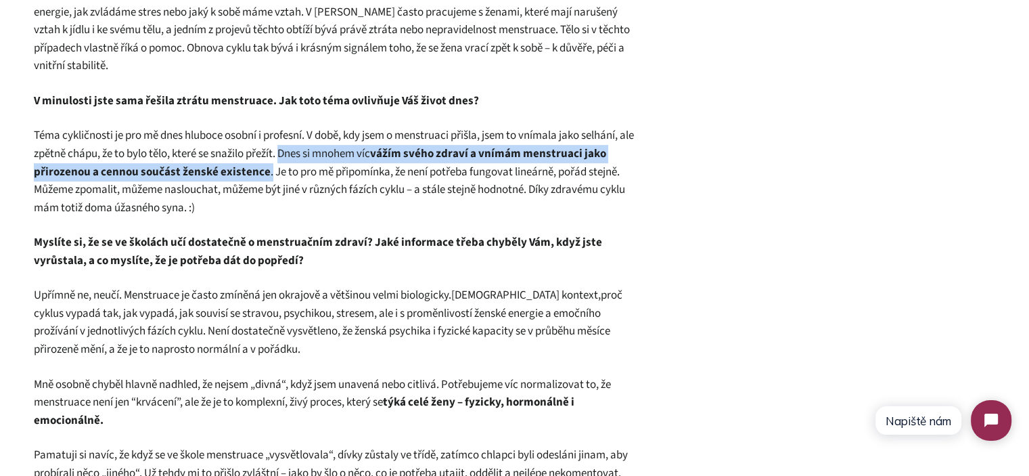
drag, startPoint x: 311, startPoint y: 149, endPoint x: 263, endPoint y: 178, distance: 56.1
click at [263, 178] on span "Téma cykličnosti je pro mě dnes hluboce osobní i profesní. V době, kdy jsem o m…" at bounding box center [334, 171] width 600 height 88
copy span "Dnes si mnohem víc vážím svého zdraví a vnímám menstruaci jako přirozenou a cen…"
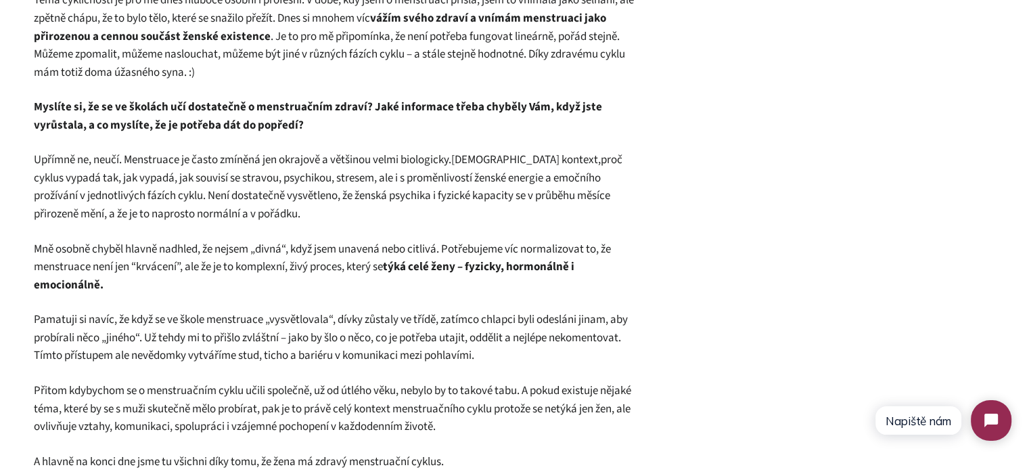
scroll to position [879, 0]
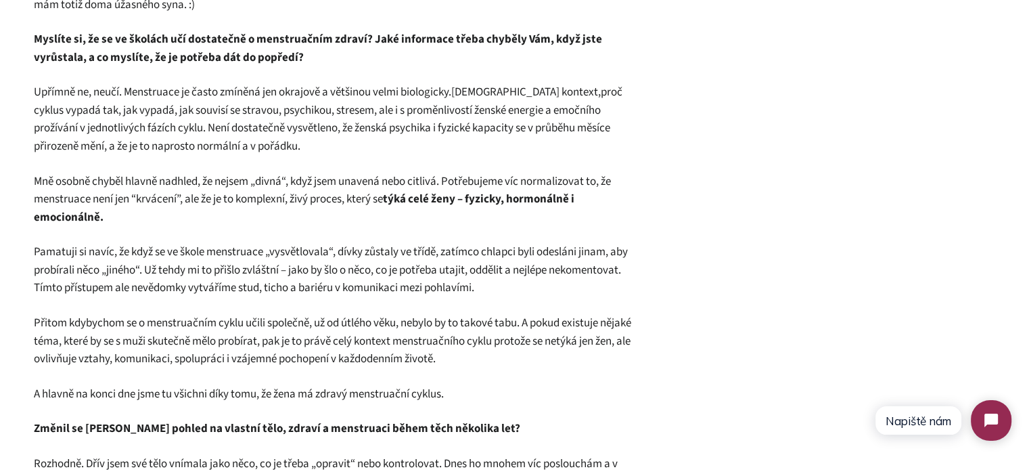
click at [327, 204] on span "Mně osobně chyběl hlavně nadhled, že nejsem „divná“, když jsem unavená nebo cit…" at bounding box center [322, 190] width 577 height 34
click at [466, 178] on span "Mně osobně chyběl hlavně nadhled, že nejsem „divná“, když jsem unavená nebo cit…" at bounding box center [322, 190] width 577 height 34
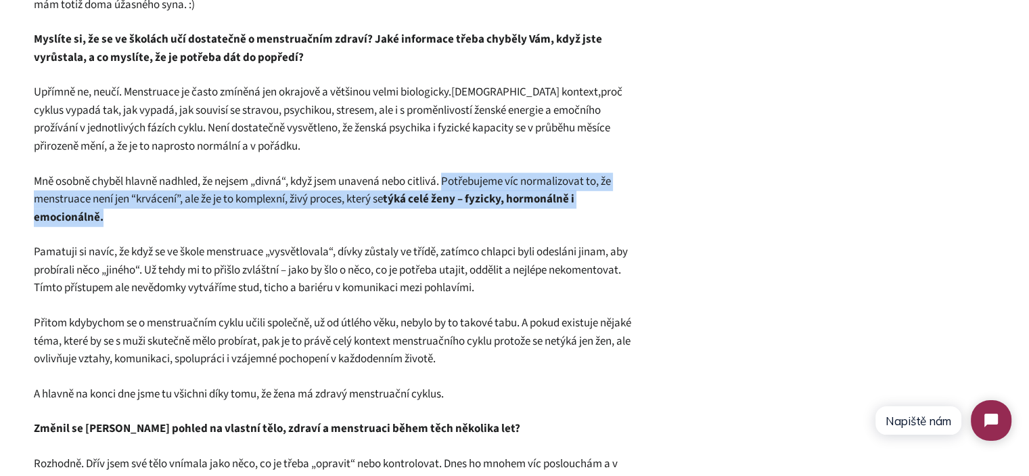
drag, startPoint x: 466, startPoint y: 178, endPoint x: 467, endPoint y: 212, distance: 33.8
click at [467, 211] on p "Mně osobně chyběl hlavně nadhled, že nejsem „divná“, když jsem unavená nebo cit…" at bounding box center [340, 199] width 612 height 54
copy div "Potřebujeme víc normalizovat to, že menstruace není jen “krvácení”, ale že je t…"
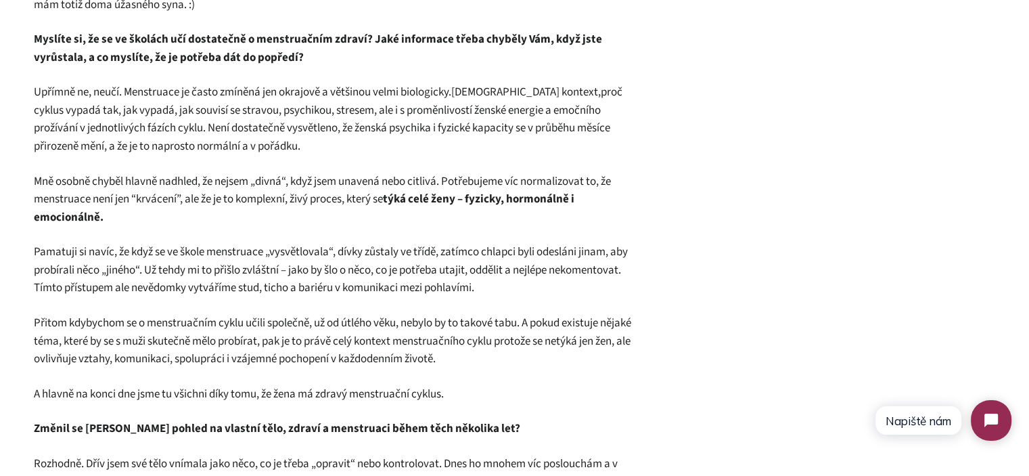
click at [300, 261] on span "Pamatuji si navíc, že když se ve škole menstruace „vysvětlovala“, dívky zůstaly…" at bounding box center [331, 270] width 594 height 52
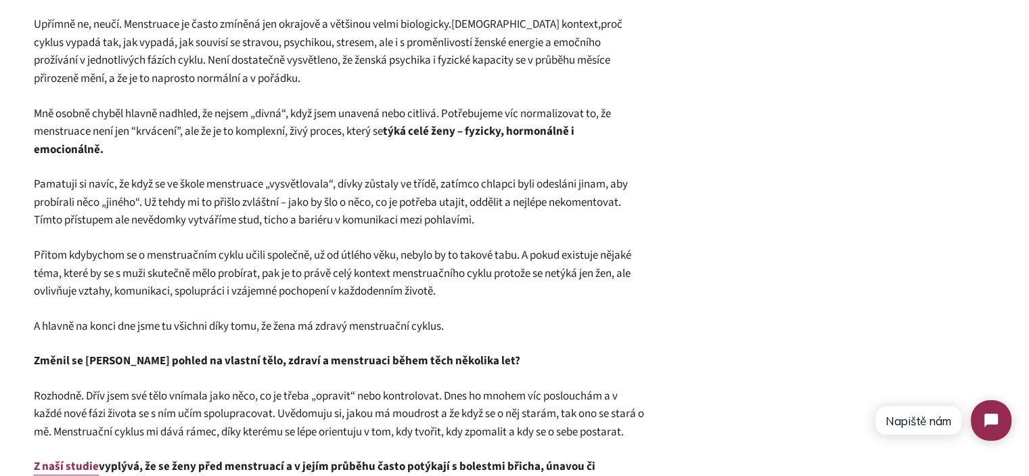
scroll to position [1015, 0]
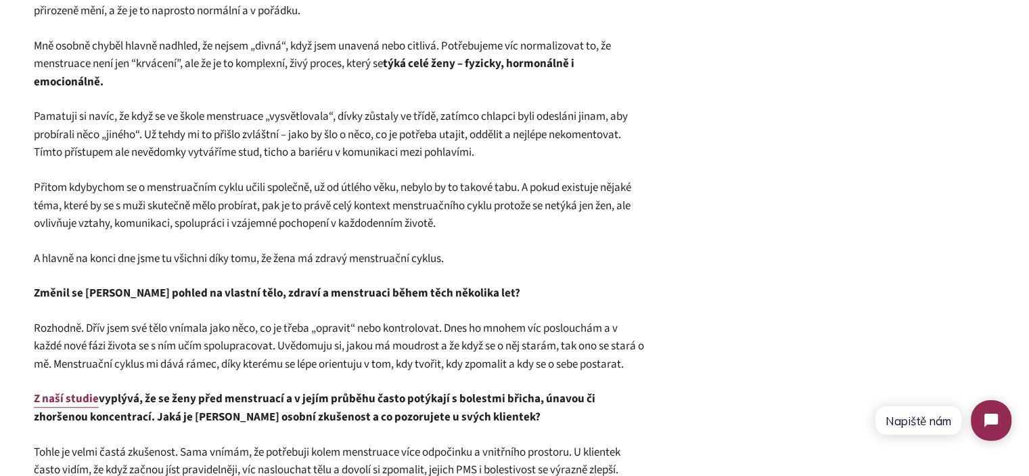
click at [143, 116] on span "Pamatuji si navíc, že když se ve škole menstruace „vysvětlovala“, dívky zůstaly…" at bounding box center [331, 134] width 594 height 52
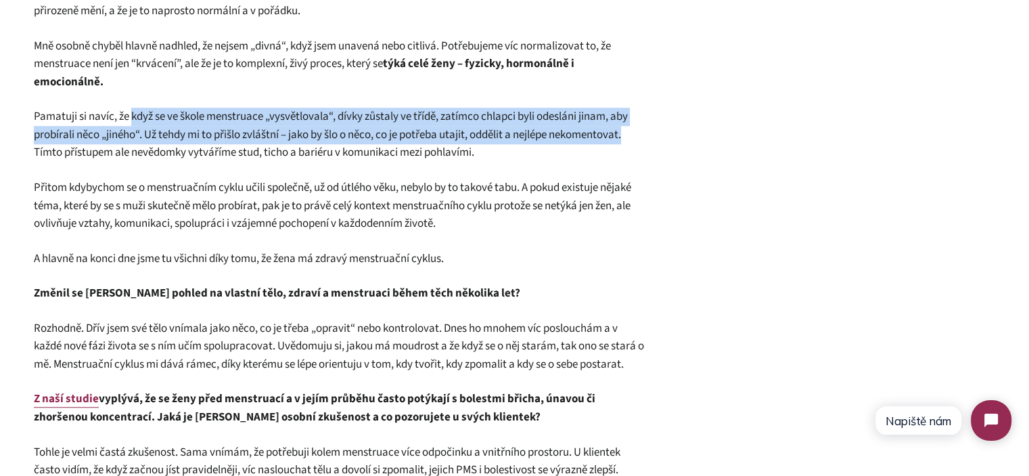
drag, startPoint x: 143, startPoint y: 116, endPoint x: 646, endPoint y: 133, distance: 502.9
copy span "když se ve škole menstruace „vysvětlovala“, dívky zůstaly ve třídě, zatímco chl…"
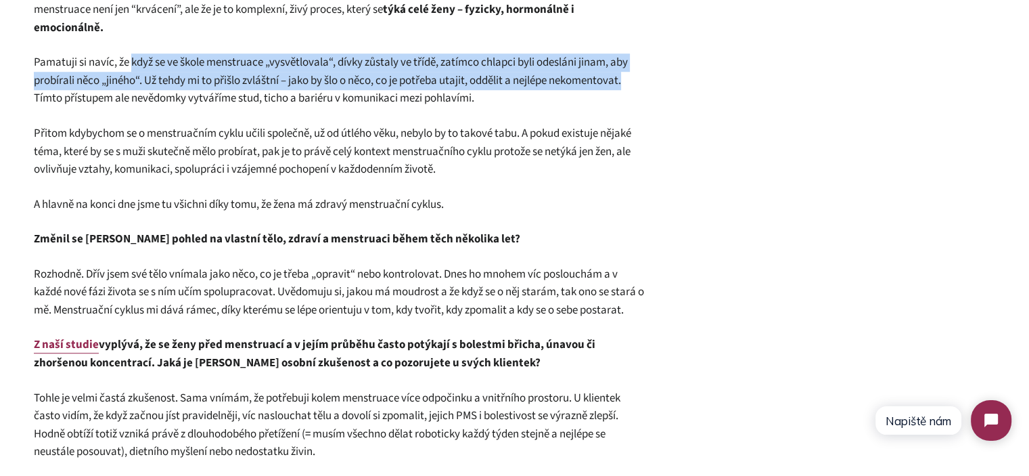
scroll to position [1150, 0]
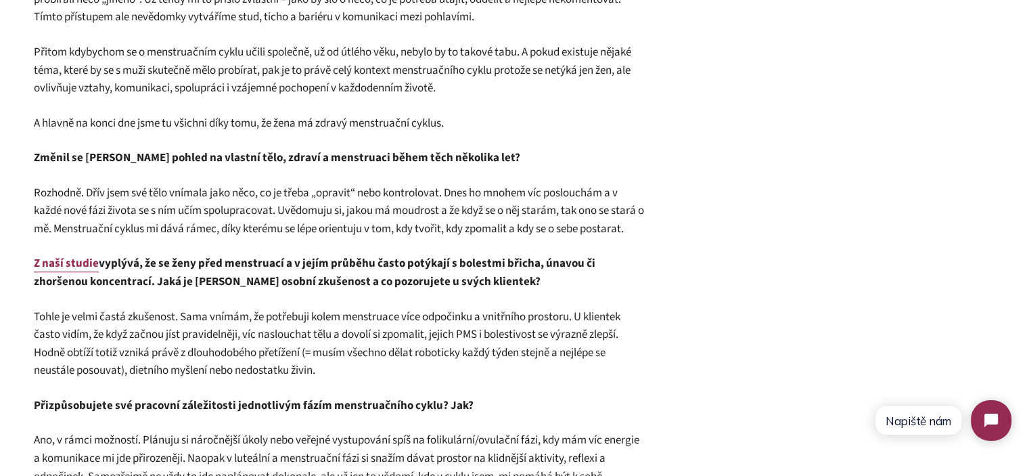
click at [333, 85] on span "Přitom kdybychom se o menstruačním cyklu učili společně, už od útlého věku, neb…" at bounding box center [332, 70] width 597 height 52
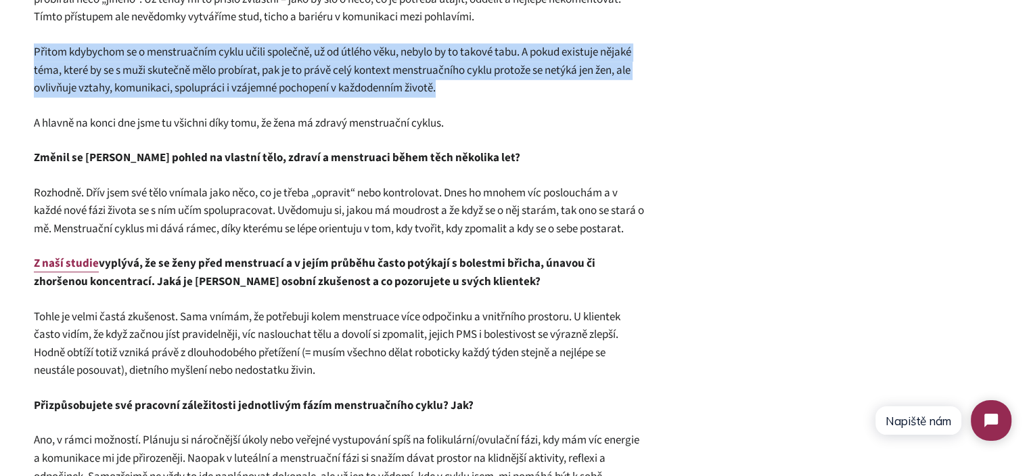
click at [333, 85] on span "Přitom kdybychom se o menstruačním cyklu učili společně, už od útlého věku, neb…" at bounding box center [332, 70] width 597 height 52
click at [366, 202] on p "Rozhodně. Dřív jsem své tělo vnímala jako něco, co je třeba „opravit“ nebo kont…" at bounding box center [340, 211] width 612 height 54
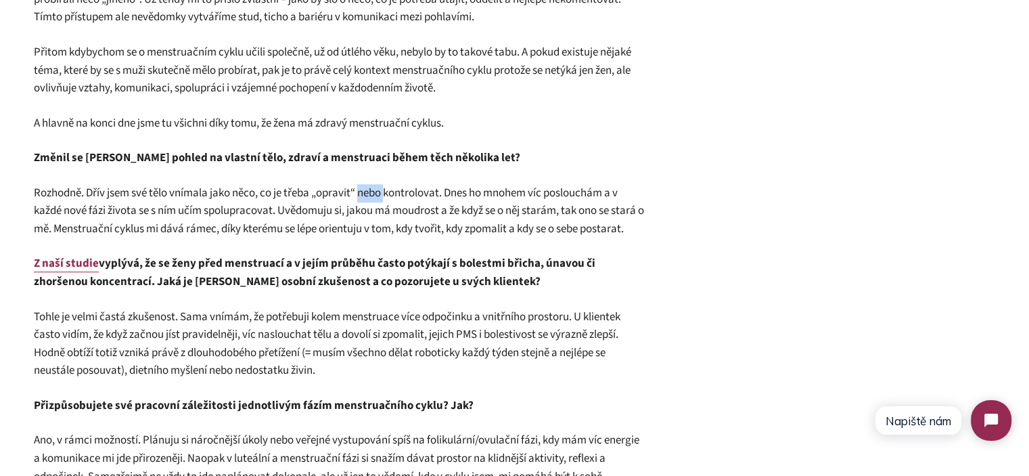
click at [366, 202] on p "Rozhodně. Dřív jsem své tělo vnímala jako něco, co je třeba „opravit“ nebo kont…" at bounding box center [340, 211] width 612 height 54
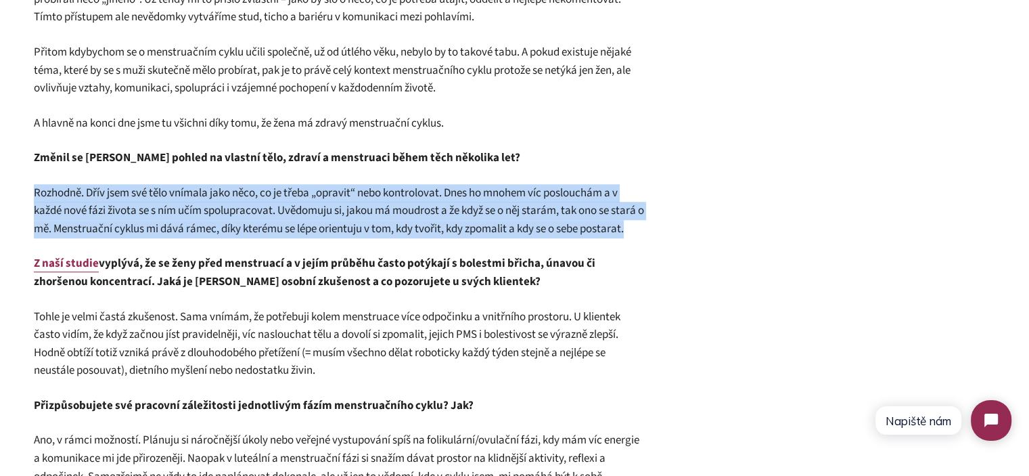
click at [366, 202] on p "Rozhodně. Dřív jsem své tělo vnímala jako něco, co je třeba „opravit“ nebo kont…" at bounding box center [340, 211] width 612 height 54
click at [426, 216] on span "Rozhodně. Dřív jsem své tělo vnímala jako něco, co je třeba „opravit“ nebo kont…" at bounding box center [339, 211] width 610 height 52
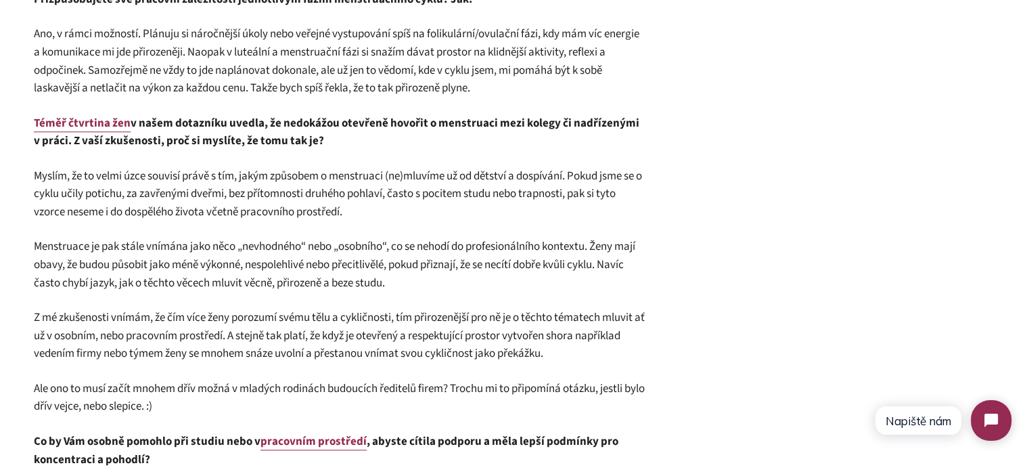
scroll to position [1623, 0]
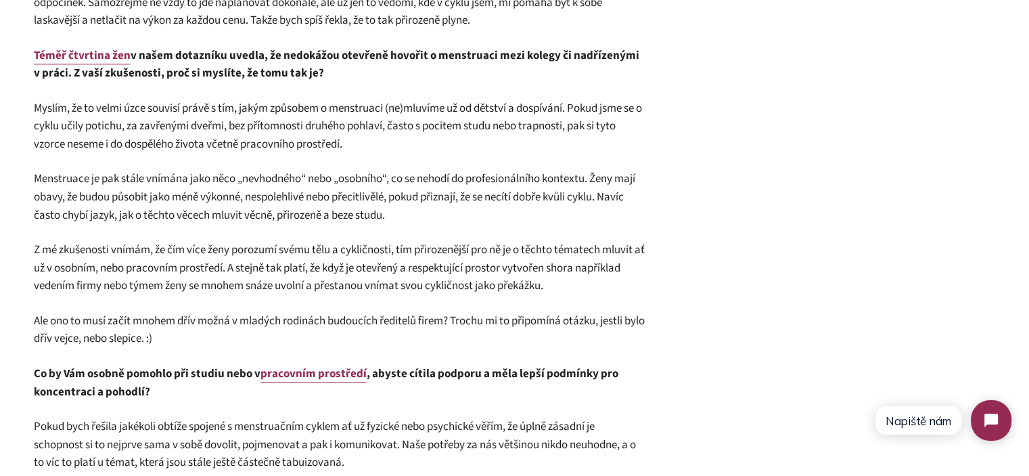
click at [351, 134] on span "Myslím, že to velmi úzce souvisí právě s tím, jakým způsobem o menstruaci (ne)m…" at bounding box center [338, 126] width 608 height 52
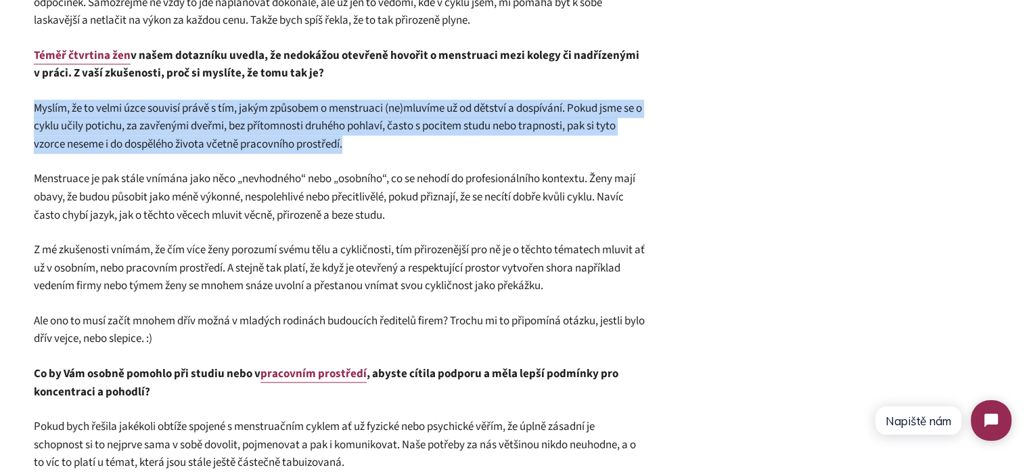
click at [351, 134] on span "Myslím, že to velmi úzce souvisí právě s tím, jakým způsobem o menstruaci (ne)m…" at bounding box center [338, 126] width 608 height 52
click at [421, 145] on p "Myslím, že to velmi úzce souvisí právě s tím, jakým způsobem o menstruaci (ne)m…" at bounding box center [340, 126] width 612 height 54
click at [436, 143] on p "Myslím, že to velmi úzce souvisí právě s tím, jakým způsobem o menstruaci (ne)m…" at bounding box center [340, 126] width 612 height 54
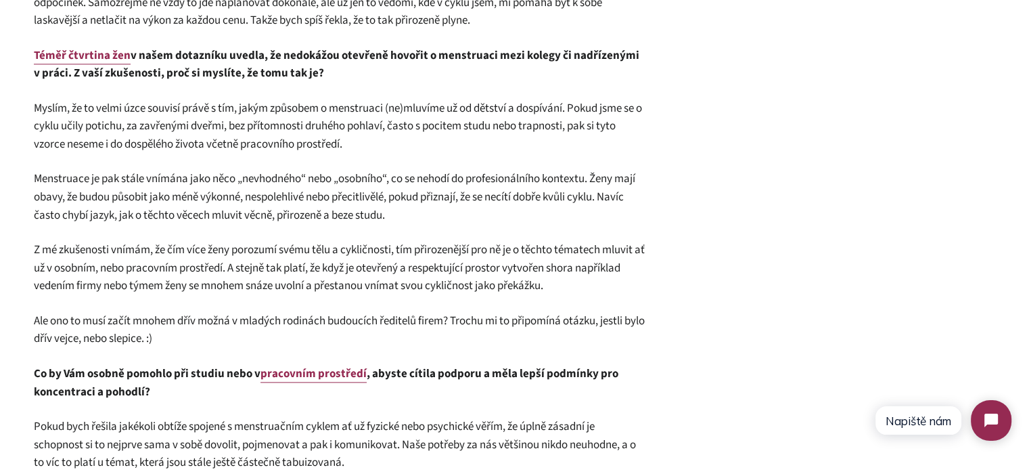
click at [462, 137] on p "Myslím, že to velmi úzce souvisí právě s tím, jakým způsobem o menstruaci (ne)m…" at bounding box center [340, 126] width 612 height 54
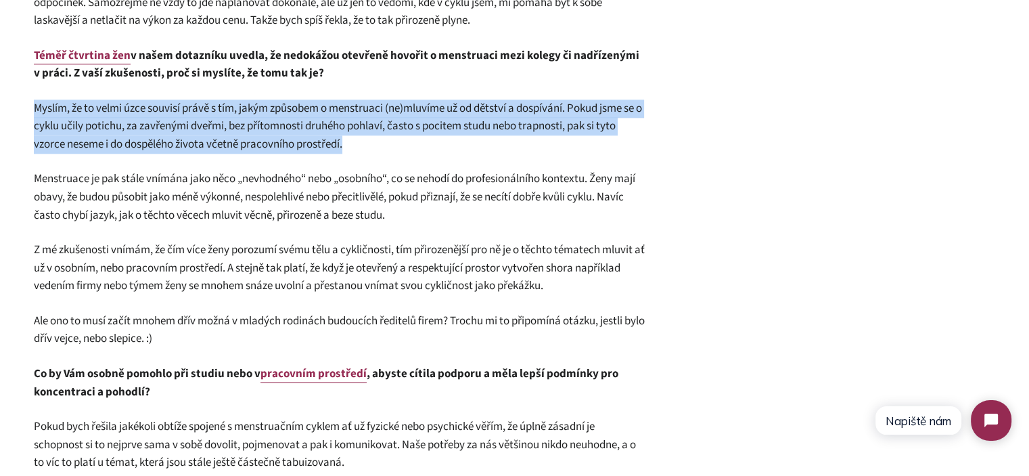
drag, startPoint x: 462, startPoint y: 137, endPoint x: 465, endPoint y: 147, distance: 10.7
click at [465, 147] on p "Myslím, že to velmi úzce souvisí právě s tím, jakým způsobem o menstruaci (ne)m…" at bounding box center [340, 126] width 612 height 54
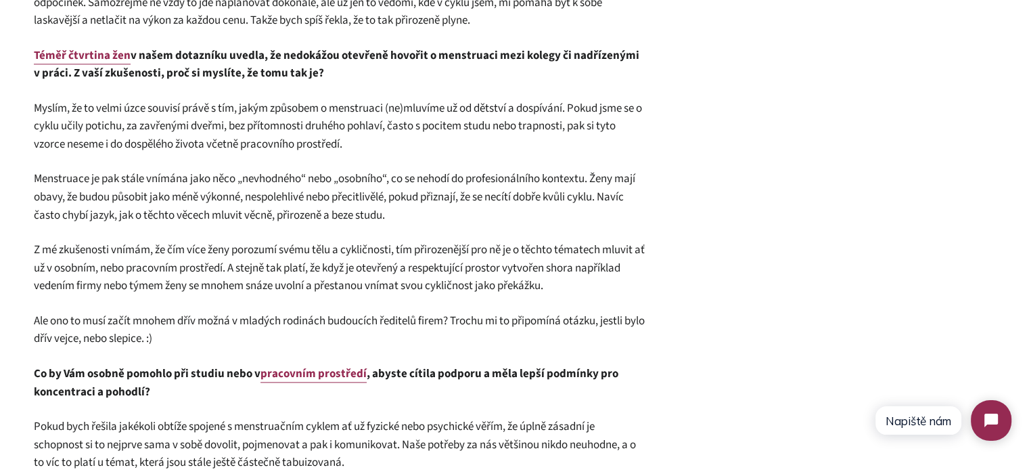
click at [595, 107] on span "Myslím, že to velmi úzce souvisí právě s tím, jakým způsobem o menstruaci (ne)m…" at bounding box center [338, 126] width 608 height 52
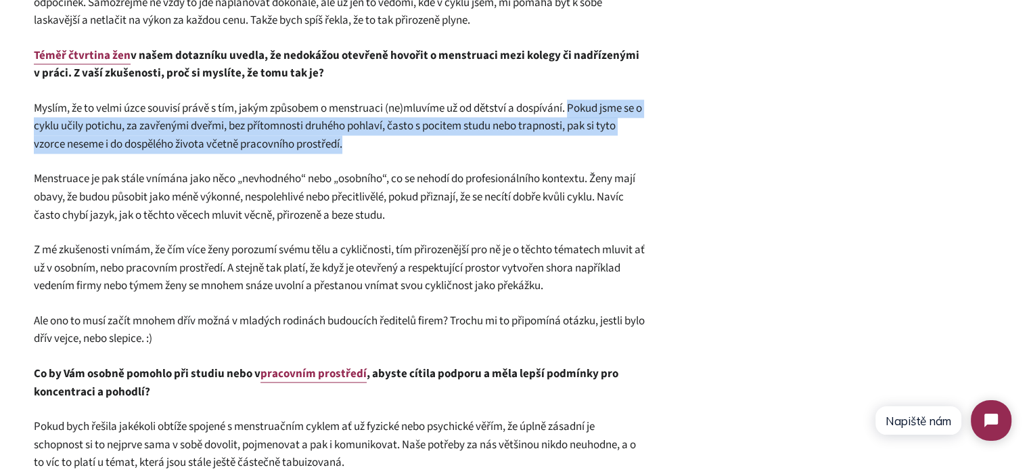
drag, startPoint x: 595, startPoint y: 107, endPoint x: 597, endPoint y: 140, distance: 33.2
click at [597, 140] on p "Myslím, že to velmi úzce souvisí právě s tím, jakým způsobem o menstruaci (ne)m…" at bounding box center [340, 126] width 612 height 54
copy div "Pokud jsme se o cyklu učily potichu, za zavřenými dveřmi, bez přítomnosti druhé…"
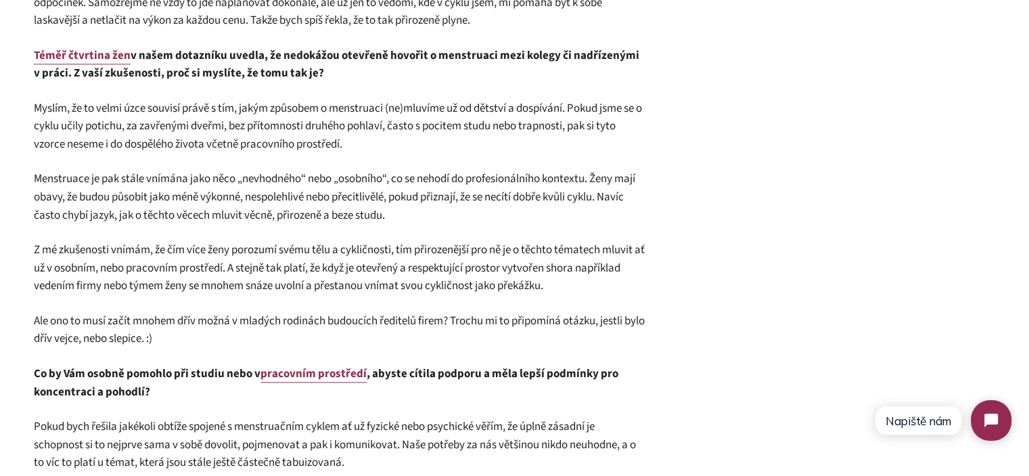
click at [252, 202] on span "Menstruace je pak stále vnímána jako něco „nevhodného“ nebo „osobního“, co se n…" at bounding box center [334, 196] width 601 height 52
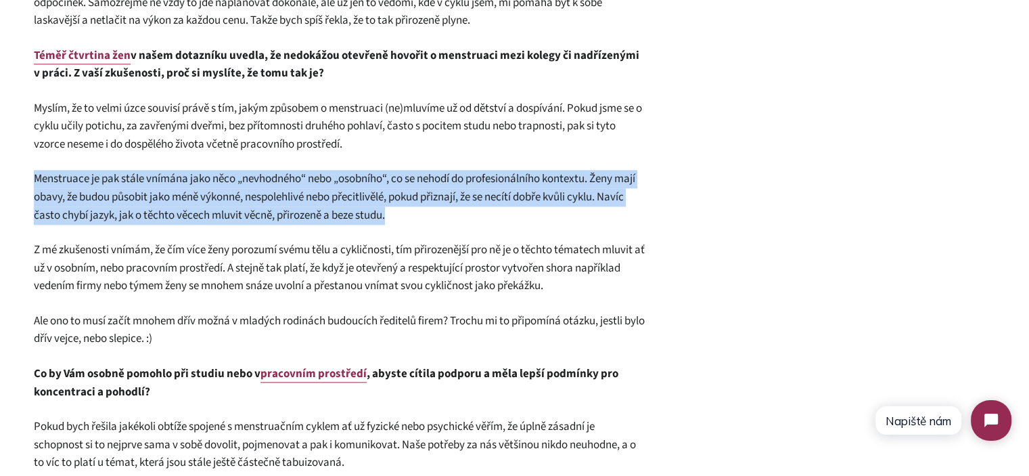
click at [252, 202] on span "Menstruace je pak stále vnímána jako něco „nevhodného“ nebo „osobního“, co se n…" at bounding box center [334, 196] width 601 height 52
click at [392, 218] on span "Menstruace je pak stále vnímána jako něco „nevhodného“ nebo „osobního“, co se n…" at bounding box center [334, 196] width 601 height 52
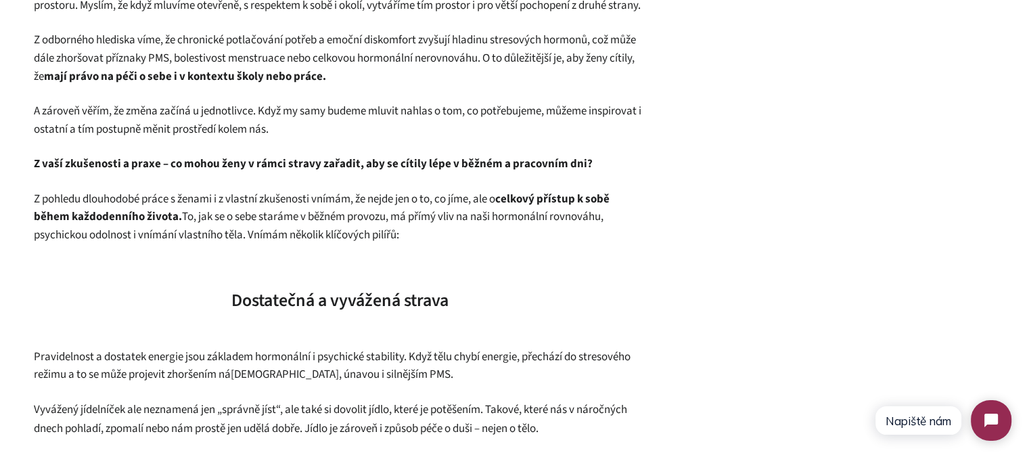
scroll to position [2165, 0]
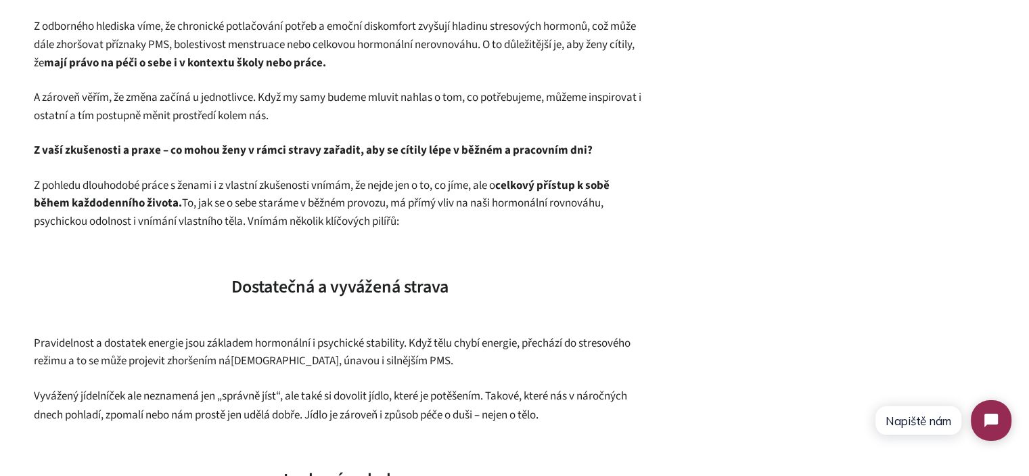
click at [106, 229] on span "Z pohledu dlouhodobé práce s ženami i z vlastní zkušenosti vnímám, že nejde jen…" at bounding box center [322, 203] width 576 height 52
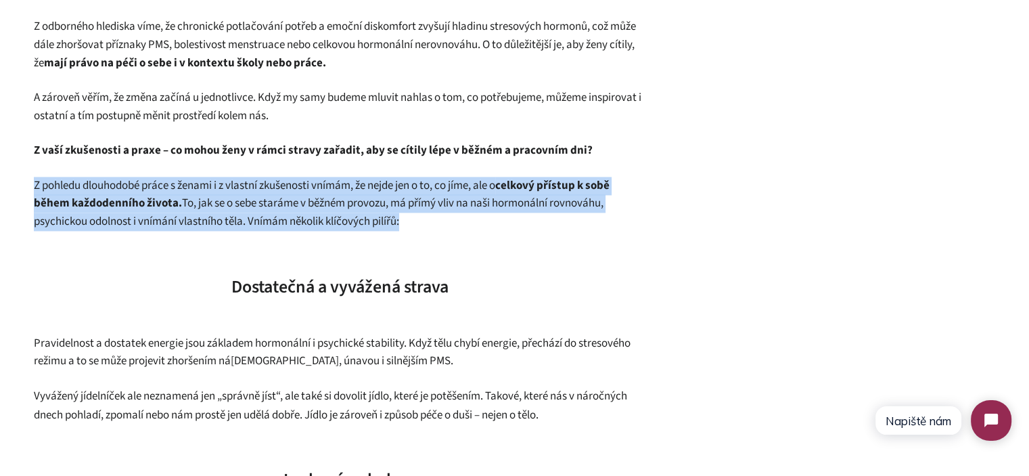
click at [106, 229] on span "Z pohledu dlouhodobé práce s ženami i z vlastní zkušenosti vnímám, že nejde jen…" at bounding box center [322, 203] width 576 height 52
click at [28, 225] on div "Menstruace jako ukazatel zdraví: Rozhovor s Adélou o cyklu, stravě a podpoře ve…" at bounding box center [514, 39] width 1029 height 3702
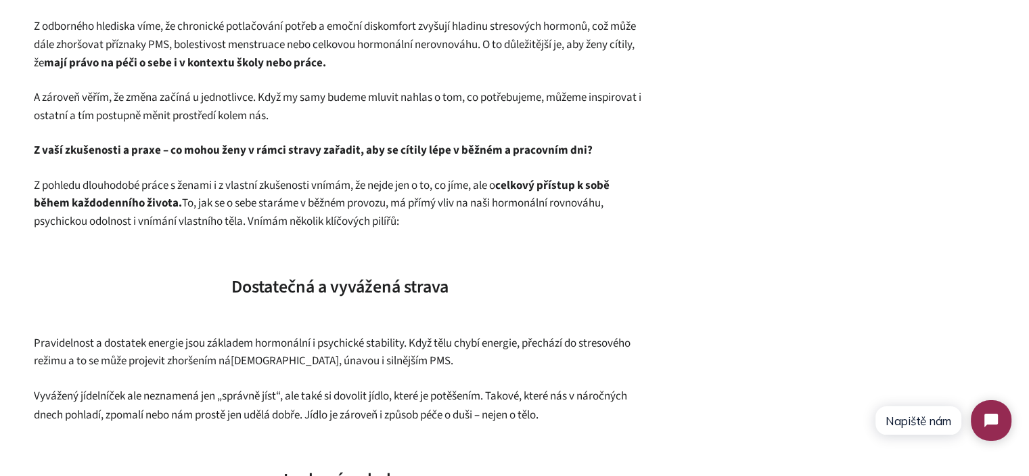
click at [271, 124] on span "A zároveň věřím, že změna začíná u jednotlivce. Když my samy budeme mluvit nahl…" at bounding box center [337, 106] width 607 height 34
click at [277, 114] on span "A zároveň věřím, že změna začíná u jednotlivce. Když my samy budeme mluvit nahl…" at bounding box center [337, 106] width 607 height 34
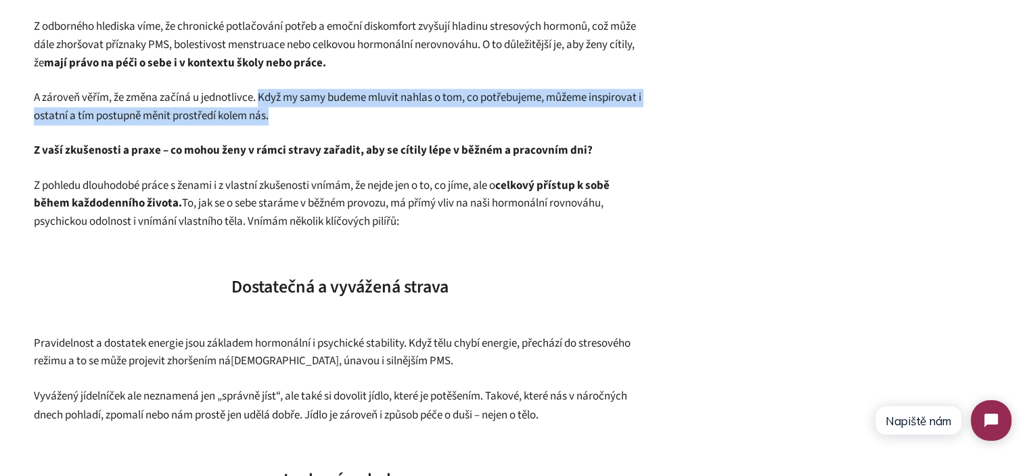
drag, startPoint x: 277, startPoint y: 114, endPoint x: 332, endPoint y: 132, distance: 58.2
click at [332, 124] on p "A zároveň věřím, že změna začíná u jednotlivce. Když my samy budeme mluvit nahl…" at bounding box center [340, 107] width 612 height 36
click at [350, 124] on p "A zároveň věřím, že změna začíná u jednotlivce. Když my samy budeme mluvit nahl…" at bounding box center [340, 107] width 612 height 36
drag, startPoint x: 345, startPoint y: 137, endPoint x: 264, endPoint y: 113, distance: 83.9
click at [264, 113] on p "A zároveň věřím, že změna začíná u jednotlivce. Když my samy budeme mluvit nahl…" at bounding box center [340, 107] width 612 height 36
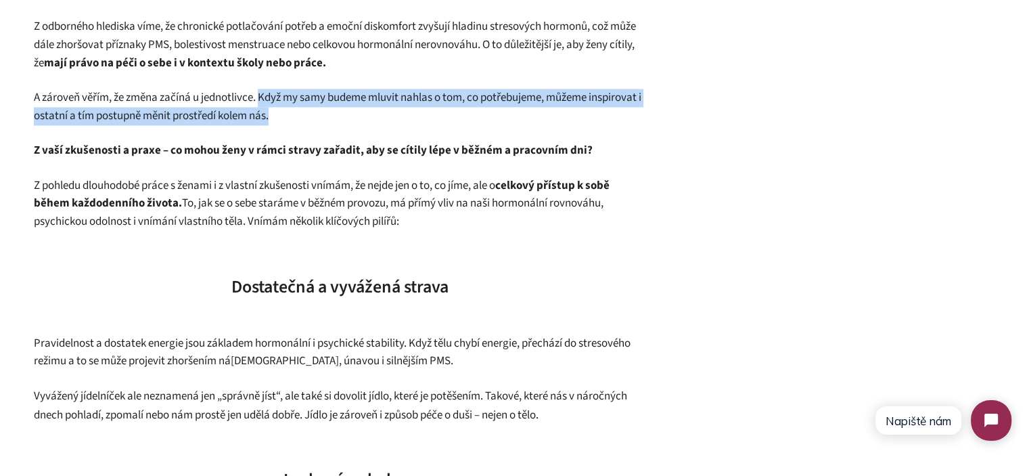
copy span "Když my samy budeme mluvit nahlas o tom, co potřebujeme, můžeme inspirovat i os…"
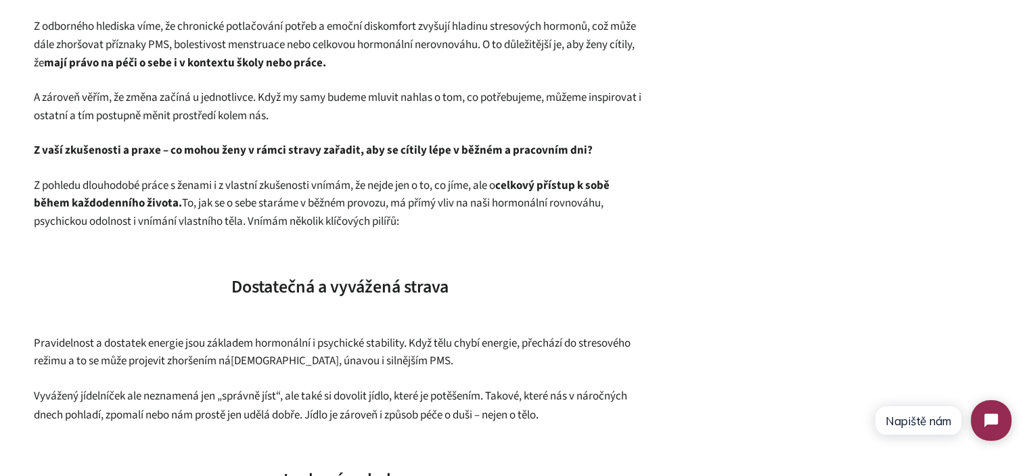
click at [421, 231] on p "Z pohledu dlouhodobé práce s ženami i z vlastní zkušenosti vnímám, že nejde jen…" at bounding box center [340, 204] width 612 height 54
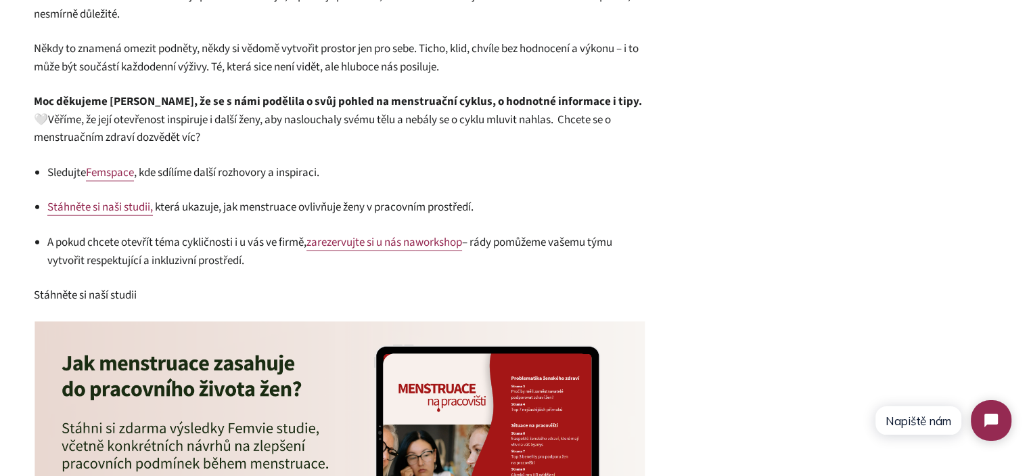
scroll to position [3247, 0]
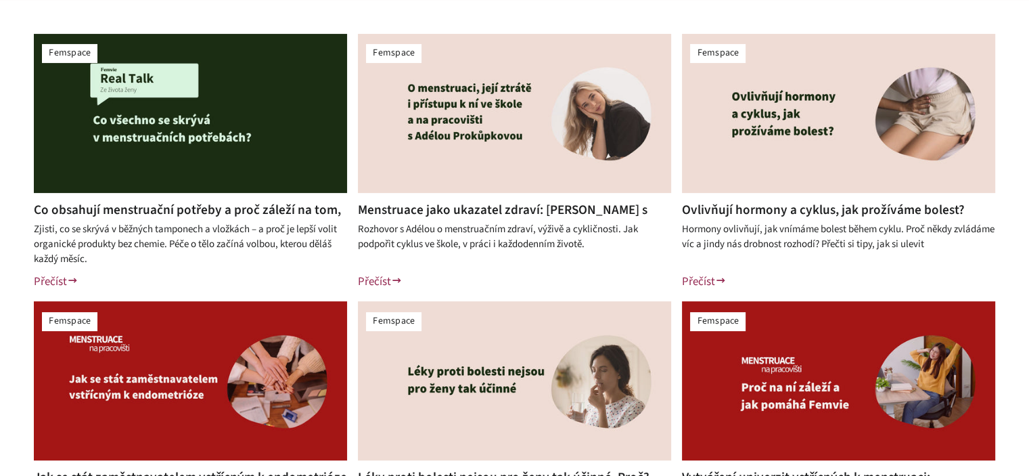
scroll to position [338, 0]
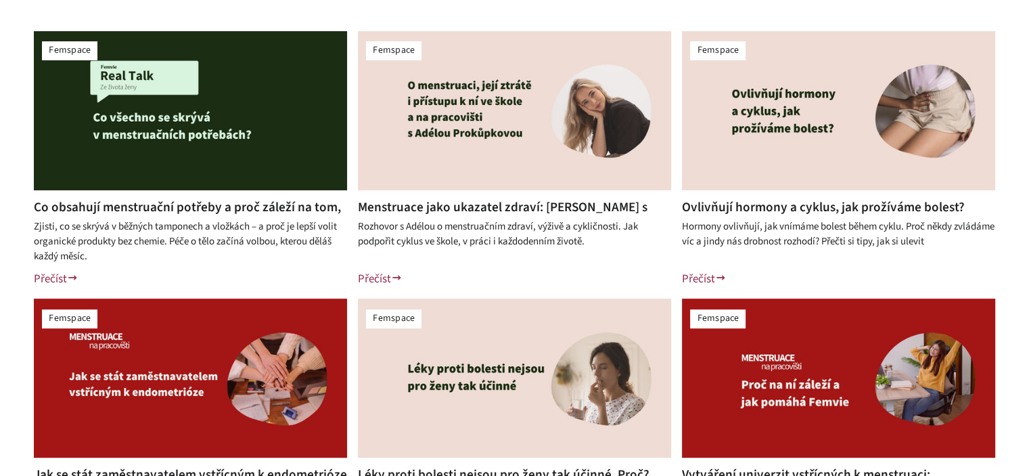
click at [235, 204] on link "Co obsahují menstruační potřeby a proč záleží na tom, co si dáváš do těla?" at bounding box center [187, 216] width 307 height 37
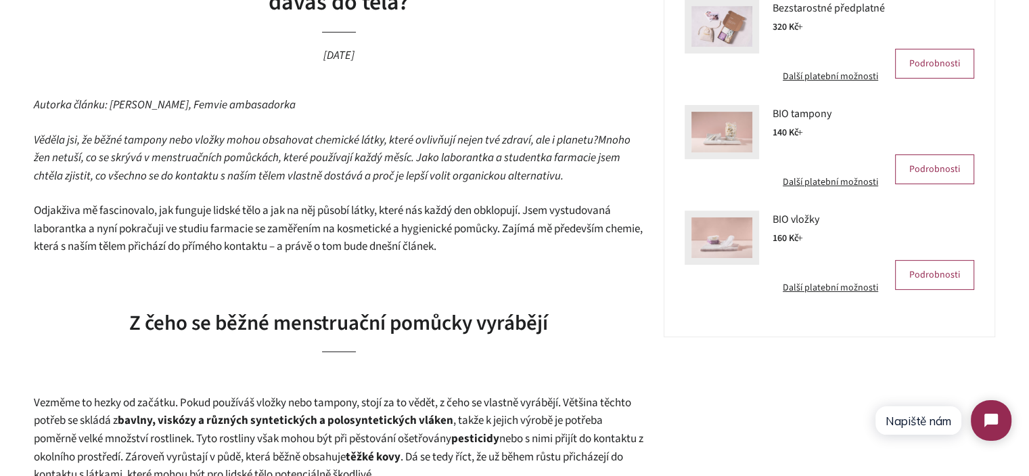
click at [296, 161] on span "Mnoho žen netuší, co se skrývá v menstruačních pomůckách, které používají každý…" at bounding box center [332, 158] width 597 height 52
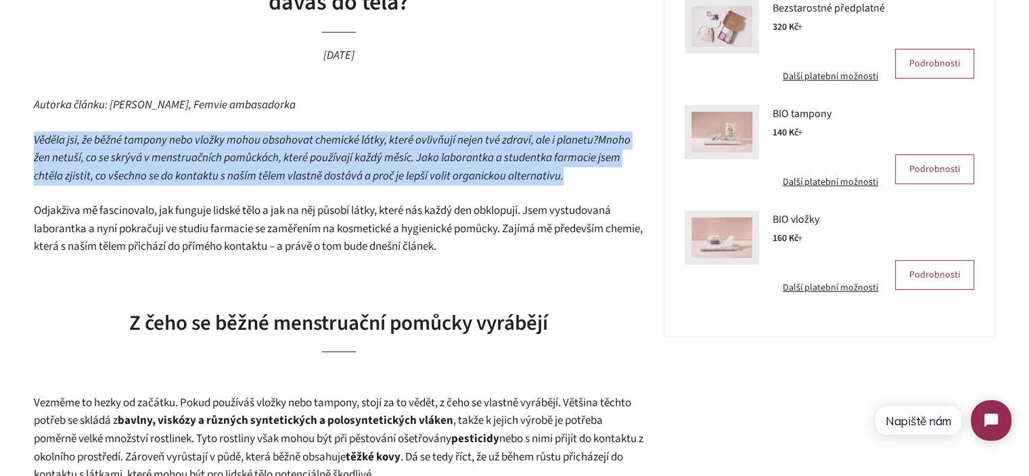
click at [296, 161] on span "Mnoho žen netuší, co se skrývá v menstruačních pomůckách, které používají každý…" at bounding box center [332, 158] width 597 height 52
click at [372, 170] on span "Mnoho žen netuší, co se skrývá v menstruačních pomůckách, které používají každý…" at bounding box center [332, 158] width 597 height 52
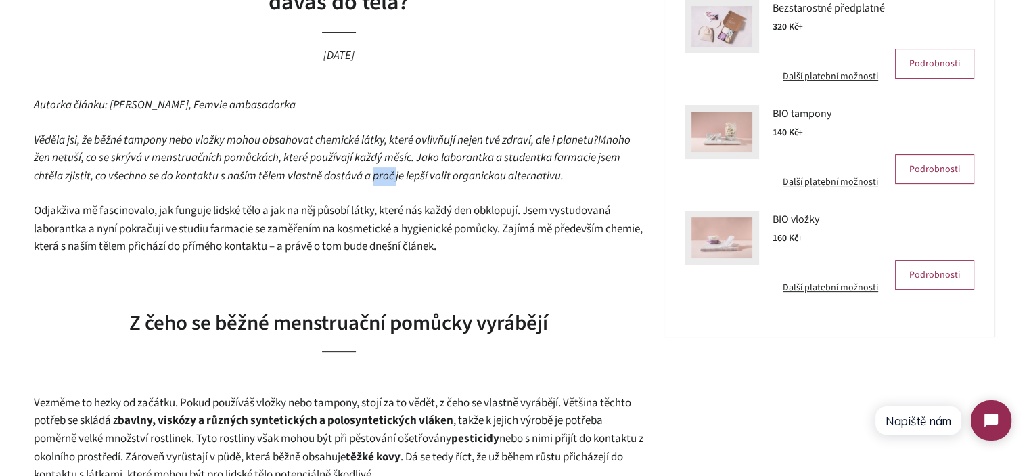
click at [372, 170] on span "Mnoho žen netuší, co se skrývá v menstruačních pomůckách, které používají každý…" at bounding box center [332, 158] width 597 height 52
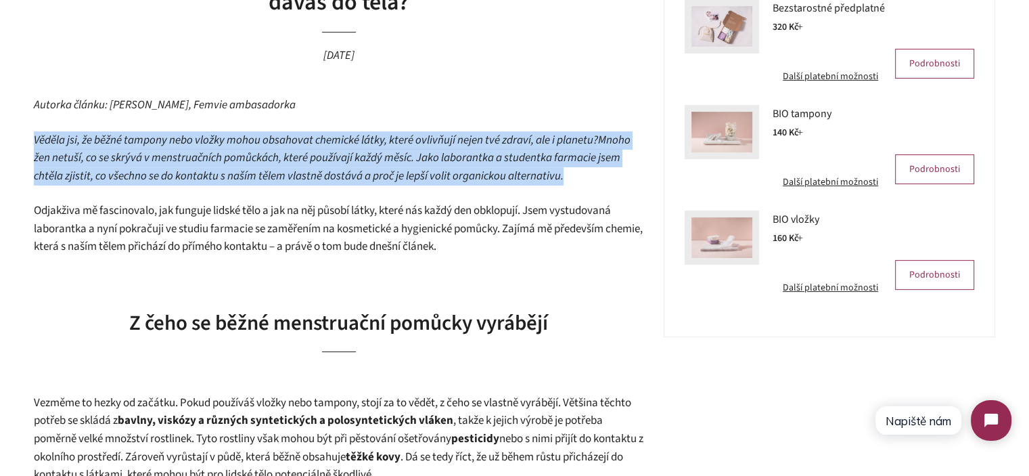
drag, startPoint x: 372, startPoint y: 170, endPoint x: 470, endPoint y: 170, distance: 98.1
click at [372, 170] on span "Mnoho žen netuší, co se skrývá v menstruačních pomůckách, které používají každý…" at bounding box center [332, 158] width 597 height 52
click at [576, 170] on p "Věděla jsi, že běžné tampony nebo vložky mohou obsahovat chemické látky, které …" at bounding box center [338, 158] width 609 height 54
drag, startPoint x: 453, startPoint y: 178, endPoint x: 30, endPoint y: 139, distance: 424.5
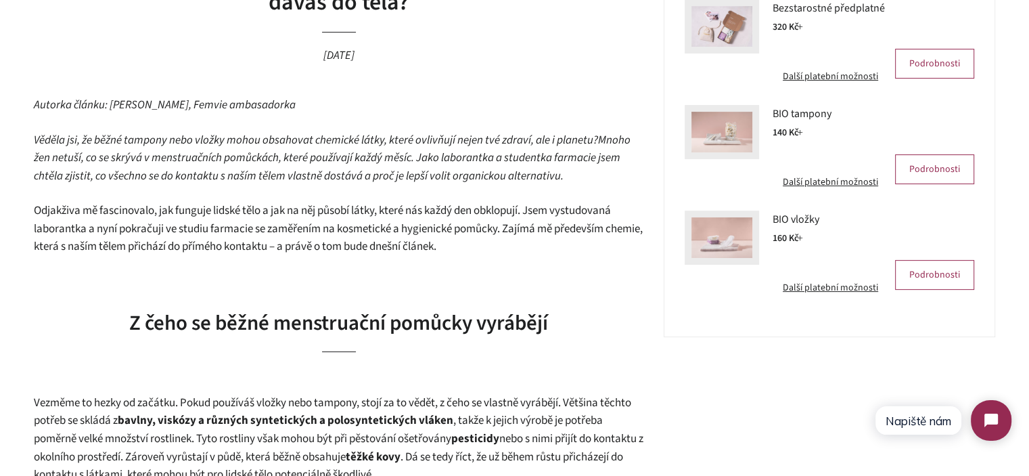
click at [292, 239] on span "Odjakživa mě fascinovalo, jak funguje lidské tělo a jak na něj působí látky, kt…" at bounding box center [338, 228] width 609 height 52
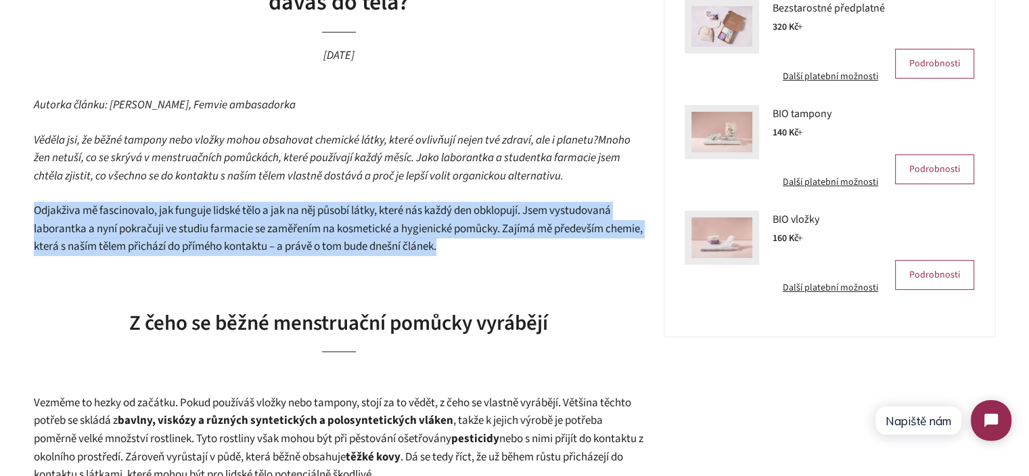
click at [292, 239] on span "Odjakživa mě fascinovalo, jak funguje lidské tělo a jak na něj působí látky, kt…" at bounding box center [338, 228] width 609 height 52
drag, startPoint x: 474, startPoint y: 238, endPoint x: 530, endPoint y: 244, distance: 57.1
click at [474, 238] on span "Odjakživa mě fascinovalo, jak funguje lidské tělo a jak na něj působí látky, kt…" at bounding box center [338, 228] width 609 height 52
click at [532, 244] on p "Odjakživa mě fascinovalo, jak funguje lidské tělo a jak na něj působí látky, kt…" at bounding box center [338, 229] width 609 height 54
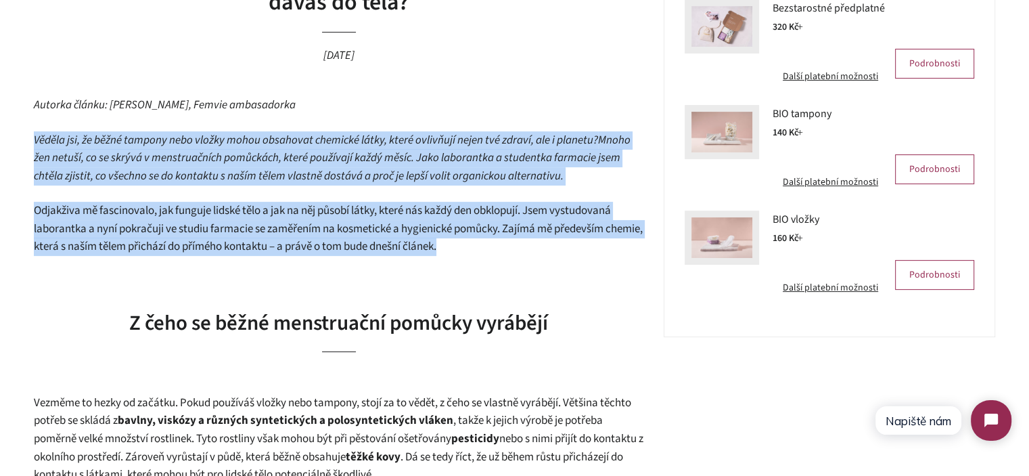
drag, startPoint x: 463, startPoint y: 235, endPoint x: 18, endPoint y: 135, distance: 456.2
drag, startPoint x: 18, startPoint y: 135, endPoint x: 536, endPoint y: 246, distance: 529.9
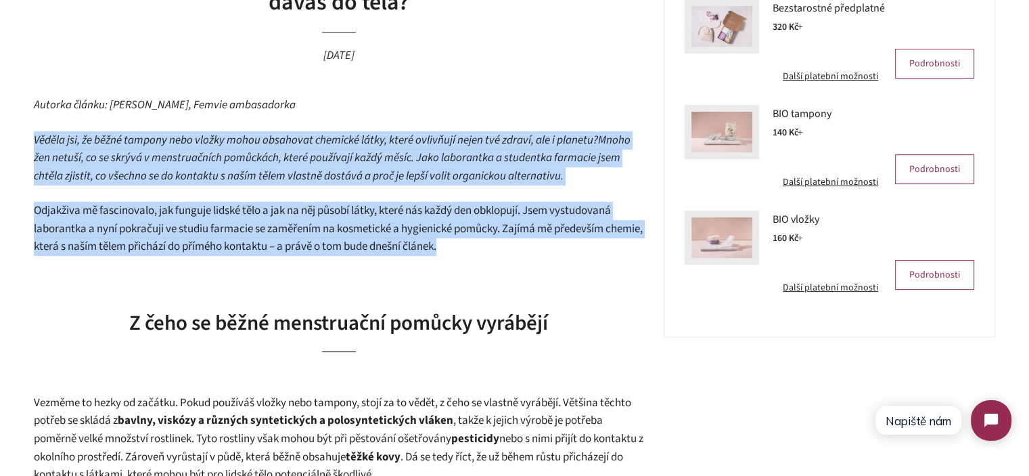
click at [536, 246] on p "Odjakživa mě fascinovalo, jak funguje lidské tělo a jak na něj působí látky, kt…" at bounding box center [338, 229] width 609 height 54
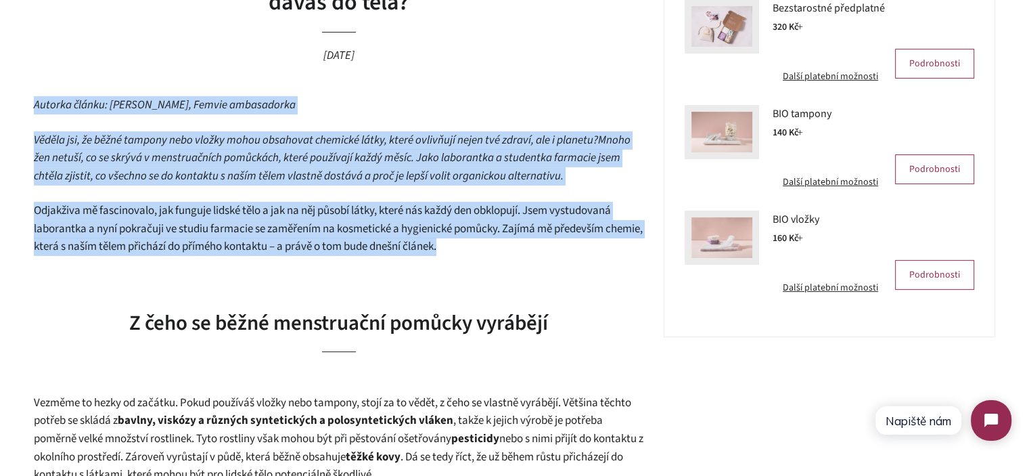
drag, startPoint x: 522, startPoint y: 244, endPoint x: 34, endPoint y: 108, distance: 506.5
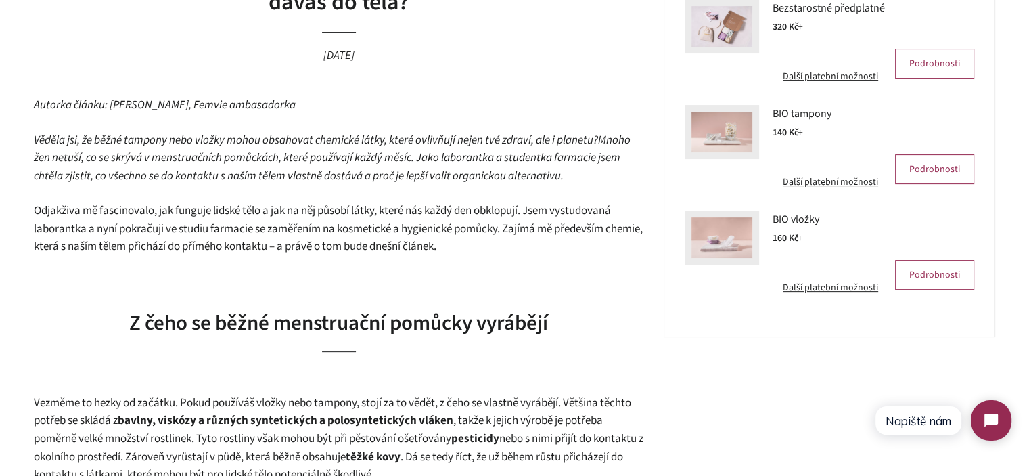
click at [238, 237] on span "Odjakživa mě fascinovalo, jak funguje lidské tělo a jak na něj působí látky, kt…" at bounding box center [338, 228] width 609 height 52
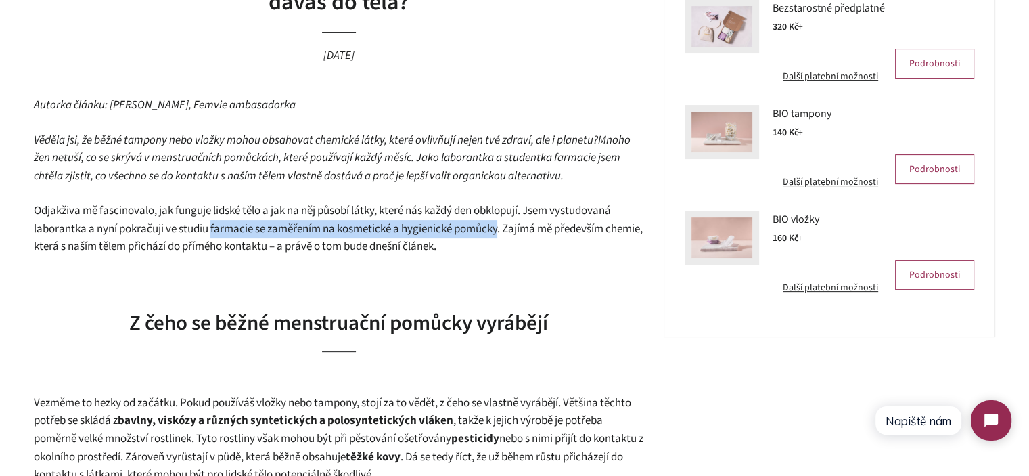
drag, startPoint x: 238, startPoint y: 237, endPoint x: 478, endPoint y: 231, distance: 239.5
click at [478, 231] on span "Odjakživa mě fascinovalo, jak funguje lidské tělo a jak na něj působí látky, kt…" at bounding box center [338, 228] width 609 height 52
click at [501, 231] on span "Odjakživa mě fascinovalo, jak funguje lidské tělo a jak na něj působí látky, kt…" at bounding box center [338, 228] width 609 height 52
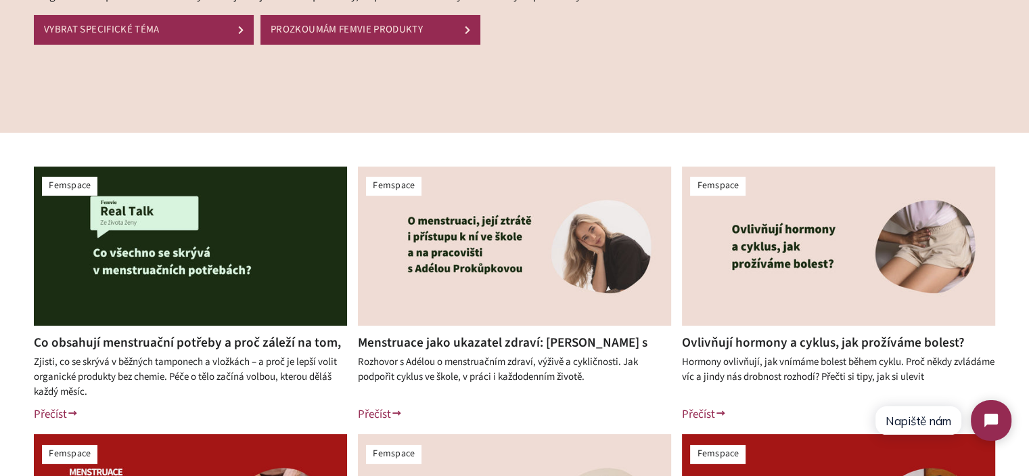
click at [522, 340] on link "Menstruace jako ukazatel zdraví: [PERSON_NAME] s Adélou o cyklu, stravě a podpo…" at bounding box center [503, 351] width 290 height 37
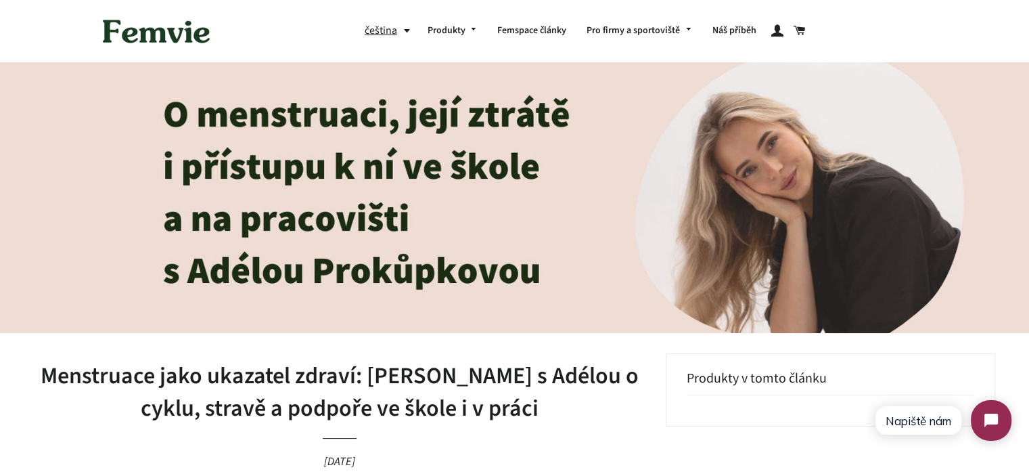
click at [323, 381] on h1 "Menstruace jako ukazatel zdraví: [PERSON_NAME] s Adélou o cyklu, stravě a podpo…" at bounding box center [340, 392] width 612 height 64
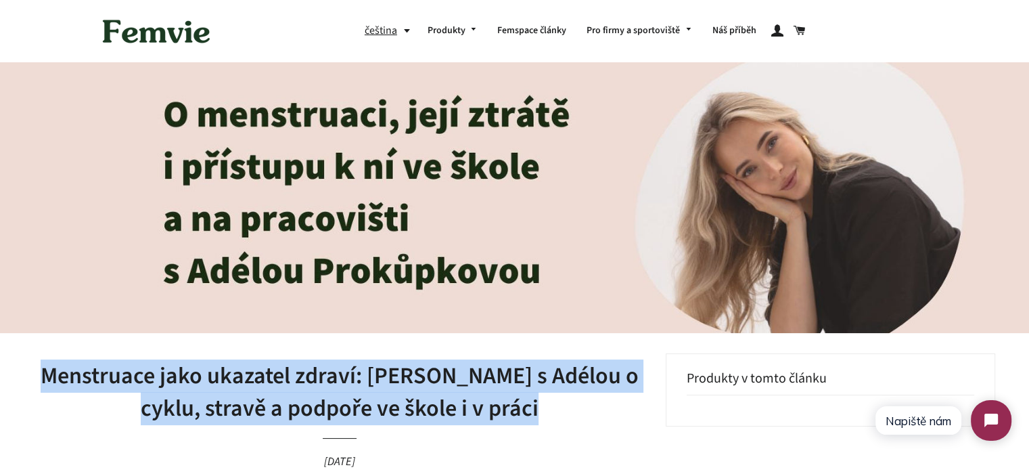
click at [323, 381] on h1 "Menstruace jako ukazatel zdraví: [PERSON_NAME] s Adélou o cyklu, stravě a podpo…" at bounding box center [340, 392] width 612 height 64
copy h1 "Menstruace jako ukazatel zdraví: [PERSON_NAME] s Adélou o cyklu, stravě a podpo…"
click at [560, 224] on img at bounding box center [514, 197] width 1029 height 271
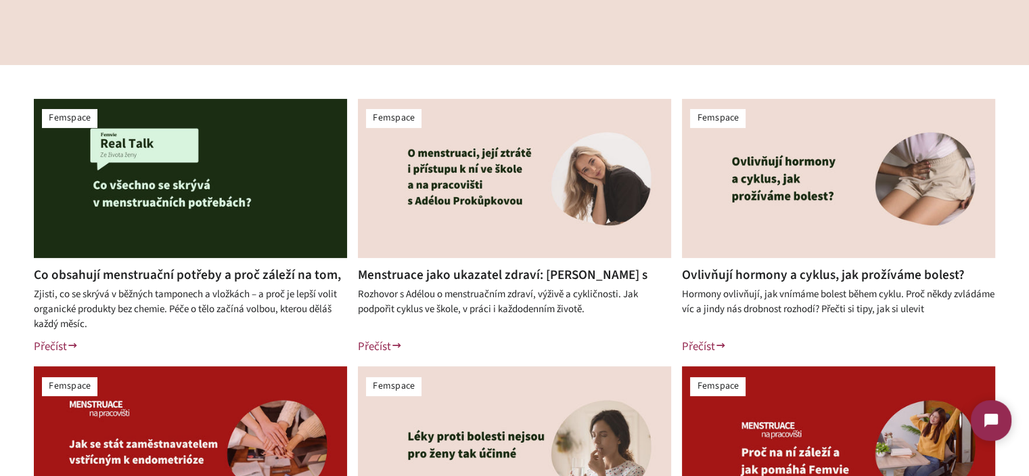
click at [506, 270] on link "Menstruace jako ukazatel zdraví: [PERSON_NAME] s Adélou o cyklu, stravě a podpo…" at bounding box center [503, 283] width 290 height 37
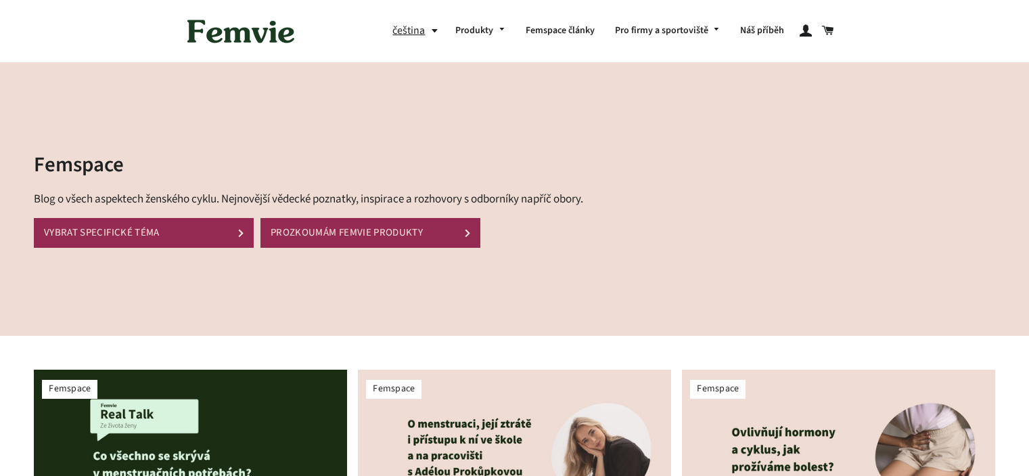
scroll to position [271, 0]
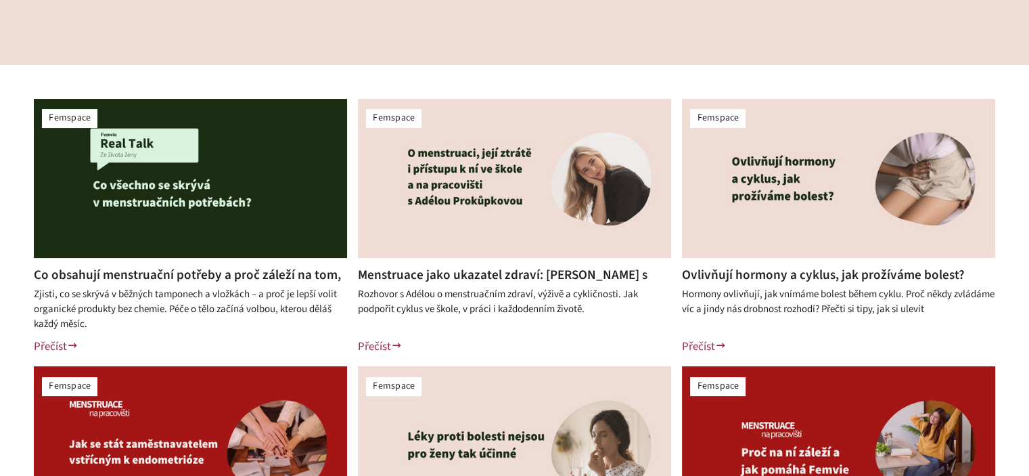
click at [173, 234] on img at bounding box center [190, 178] width 313 height 159
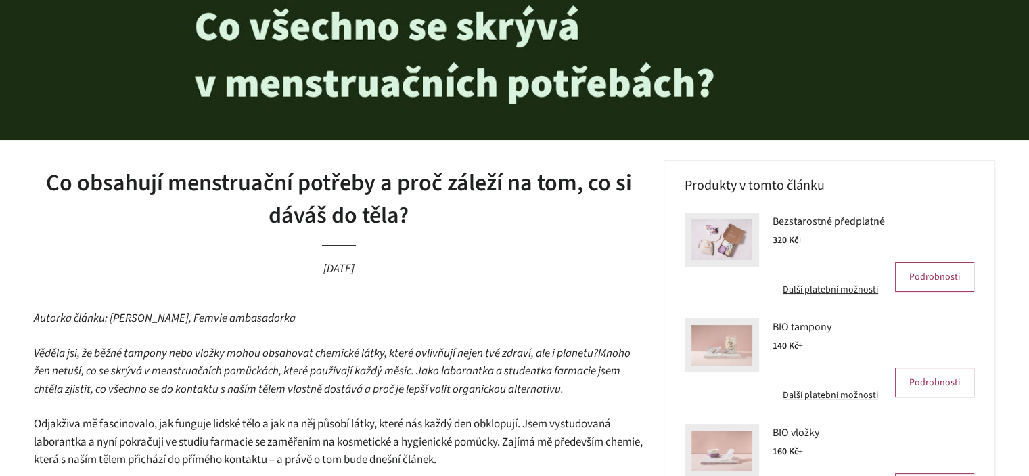
scroll to position [406, 0]
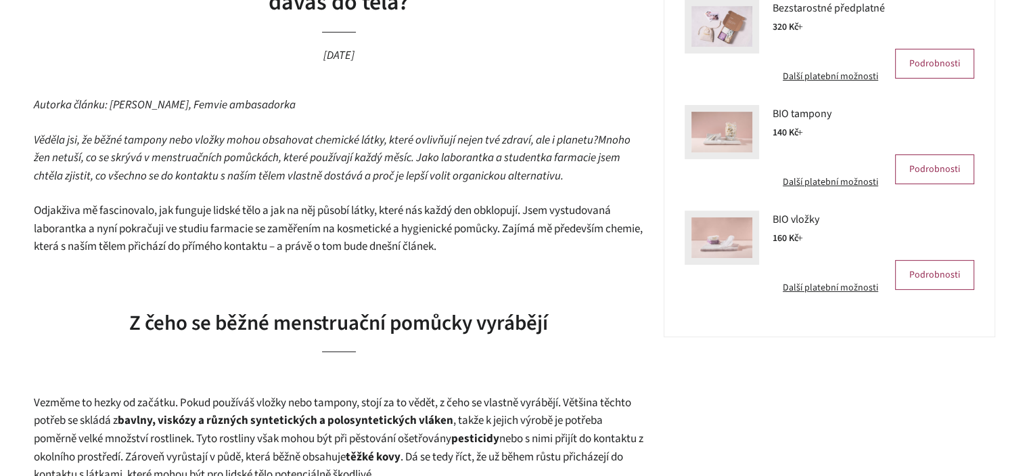
click at [400, 168] on span "Mnoho žen netuší, co se skrývá v menstruačních pomůckách, které používají každý…" at bounding box center [332, 158] width 597 height 52
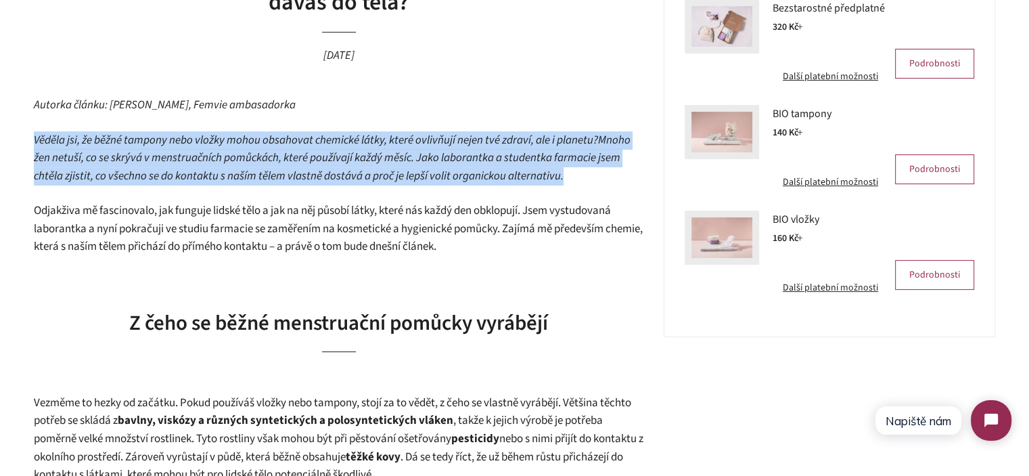
click at [400, 168] on span "Mnoho žen netuší, co se skrývá v menstruačních pomůckách, které používají každý…" at bounding box center [332, 158] width 597 height 52
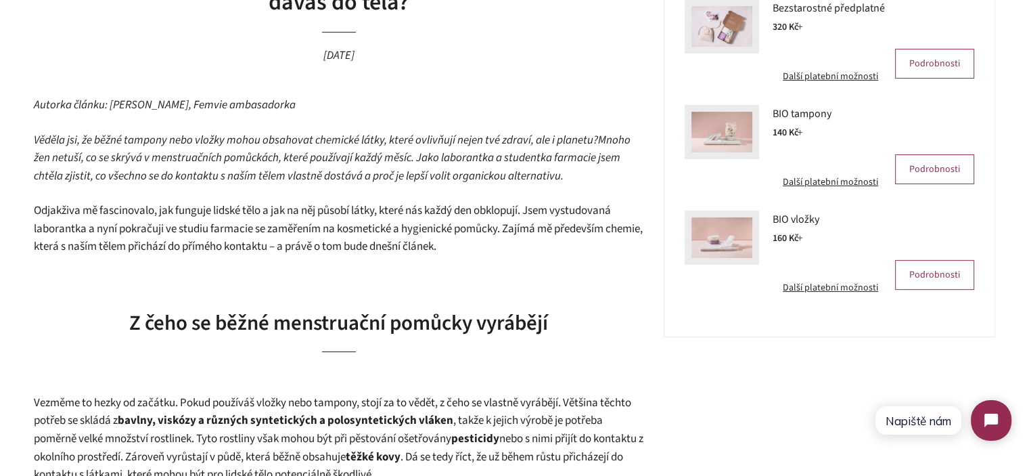
click at [393, 178] on span "Mnoho žen netuší, co se skrývá v menstruačních pomůckách, které používají každý…" at bounding box center [332, 158] width 597 height 52
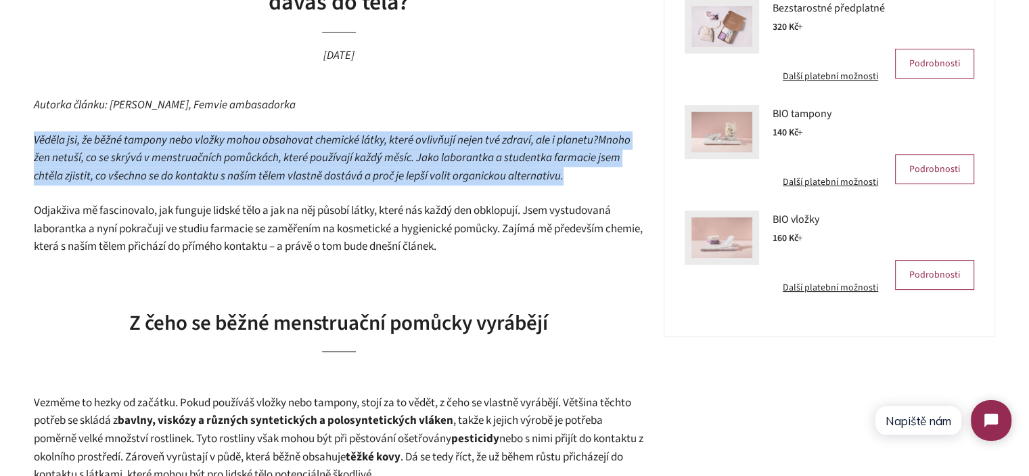
click at [393, 178] on span "Mnoho žen netuší, co se skrývá v menstruačních pomůckách, které používají každý…" at bounding box center [332, 158] width 597 height 52
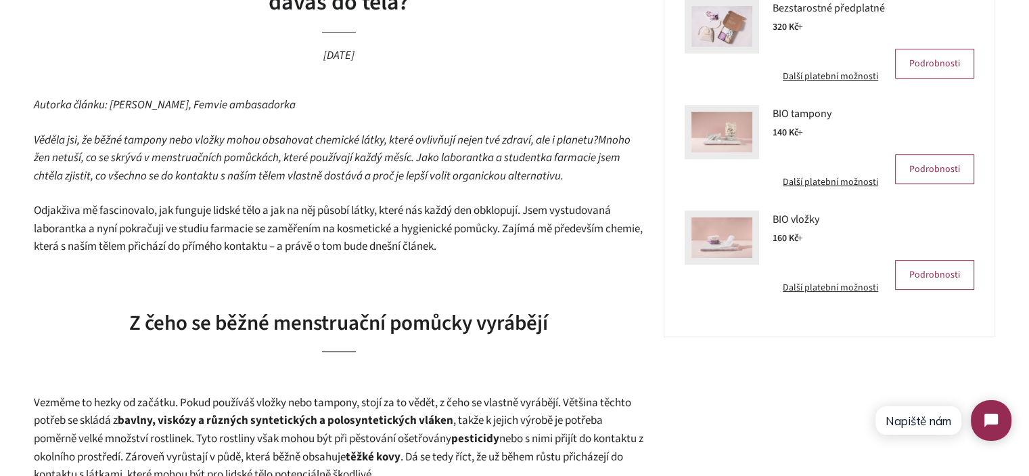
click at [410, 223] on span "Odjakživa mě fascinovalo, jak funguje lidské tělo a jak na něj působí látky, kt…" at bounding box center [338, 228] width 609 height 52
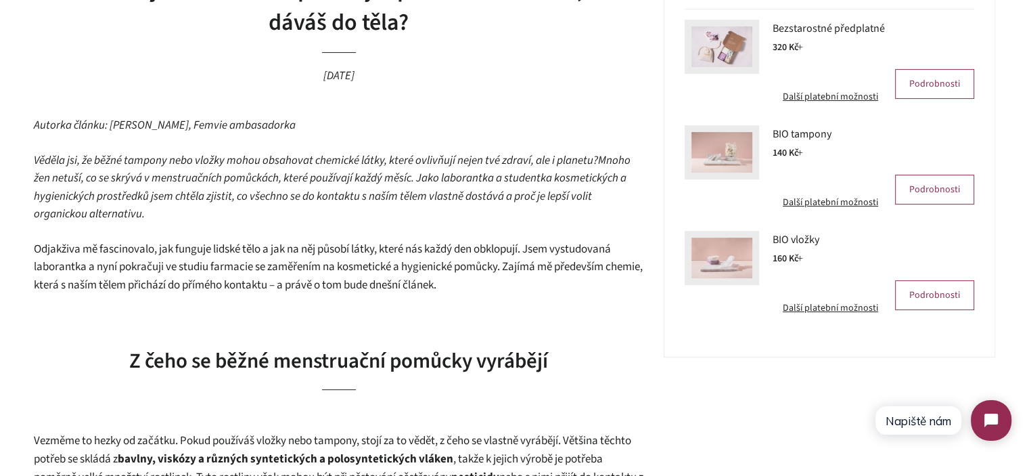
scroll to position [406, 0]
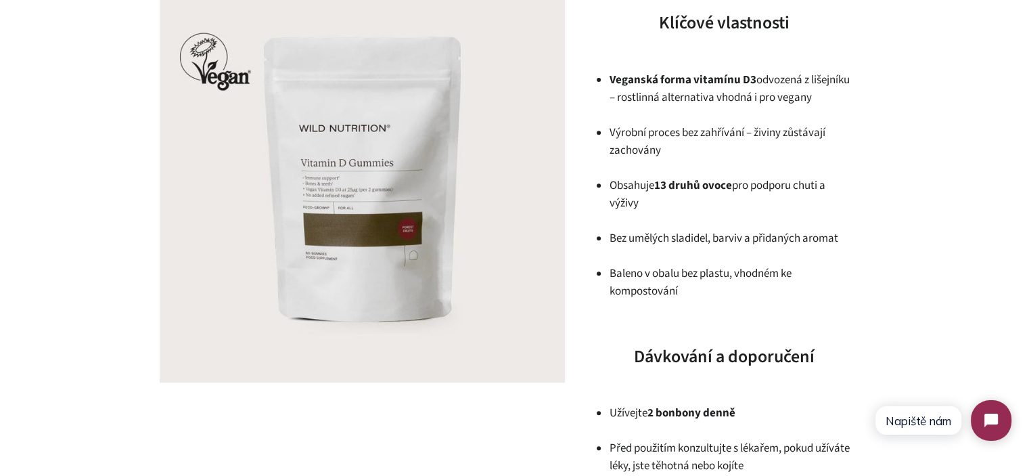
scroll to position [474, 0]
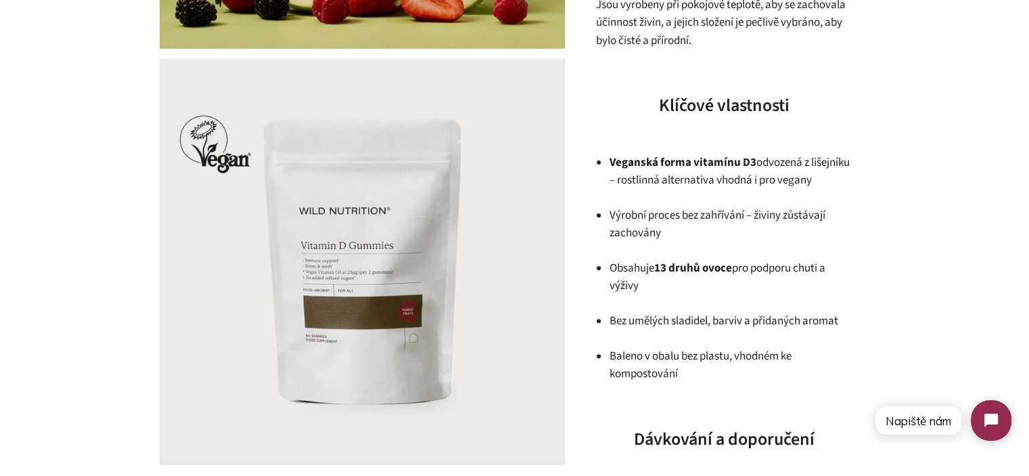
click at [669, 100] on h3 "Klíčové vlastnosti" at bounding box center [723, 105] width 257 height 24
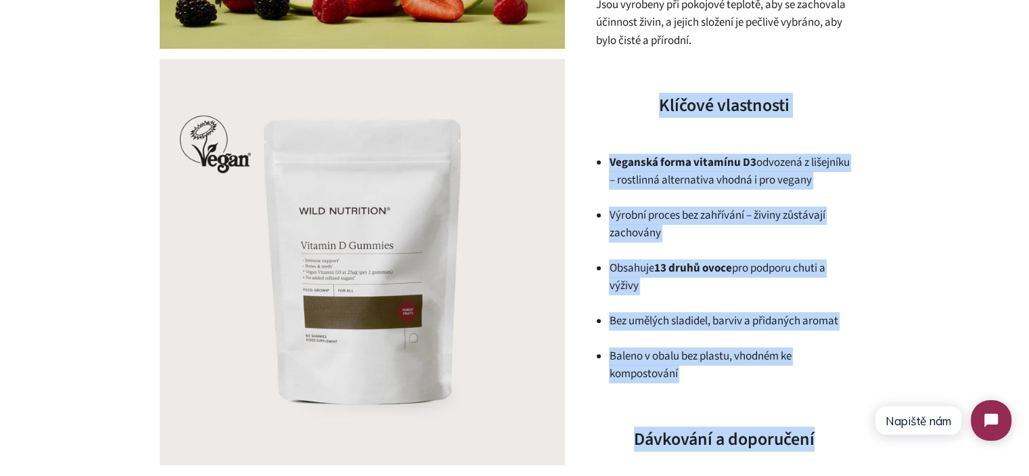
drag, startPoint x: 669, startPoint y: 100, endPoint x: 742, endPoint y: 390, distance: 298.6
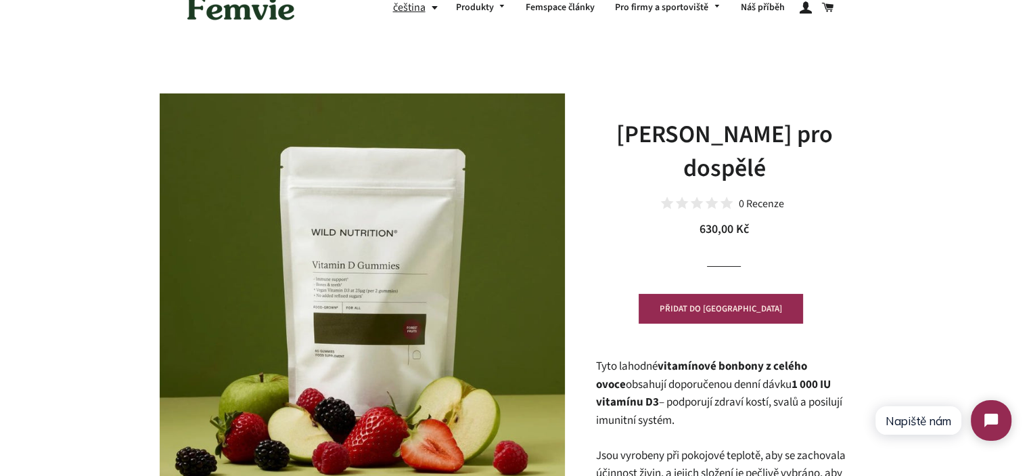
scroll to position [0, 0]
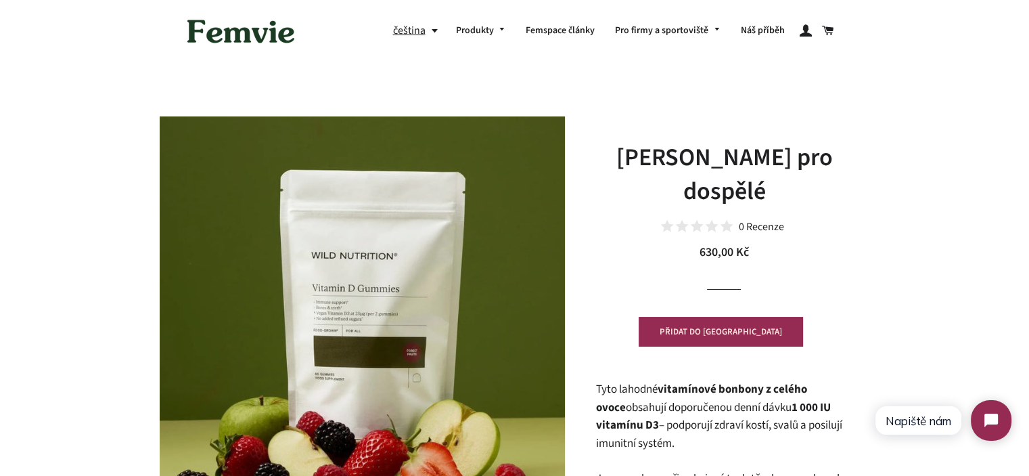
click at [737, 175] on h1 "Vitamín D bonbony pro dospělé" at bounding box center [723, 175] width 257 height 68
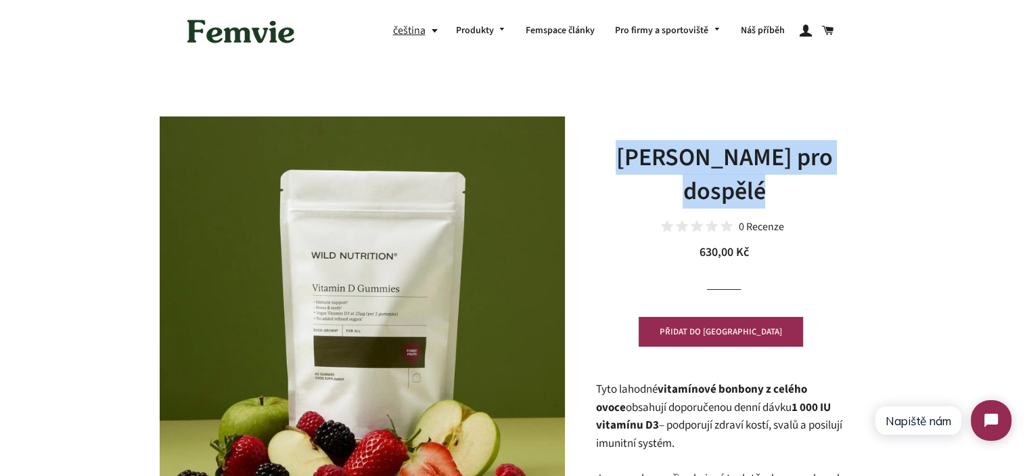
click at [798, 175] on h1 "Vitamín D bonbony pro dospělé" at bounding box center [723, 175] width 257 height 68
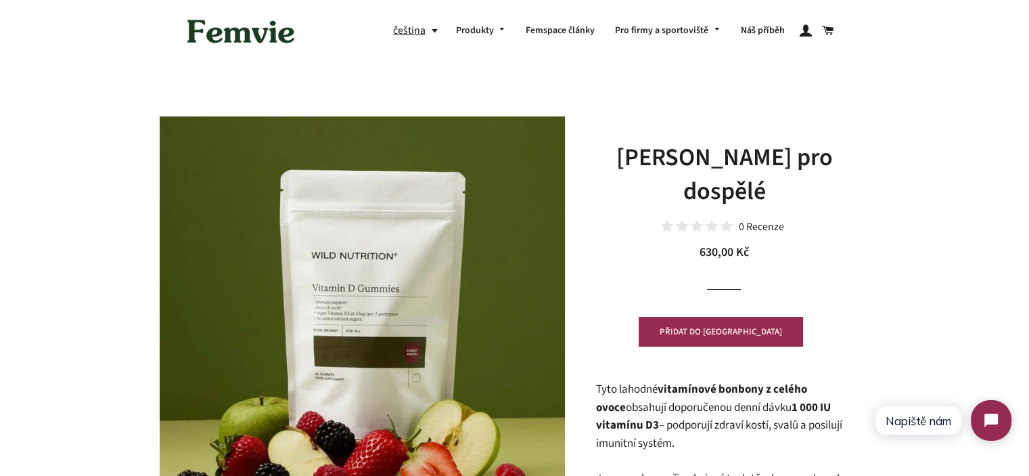
click at [678, 160] on h1 "Vitamín D bonbony pro dospělé" at bounding box center [723, 175] width 257 height 68
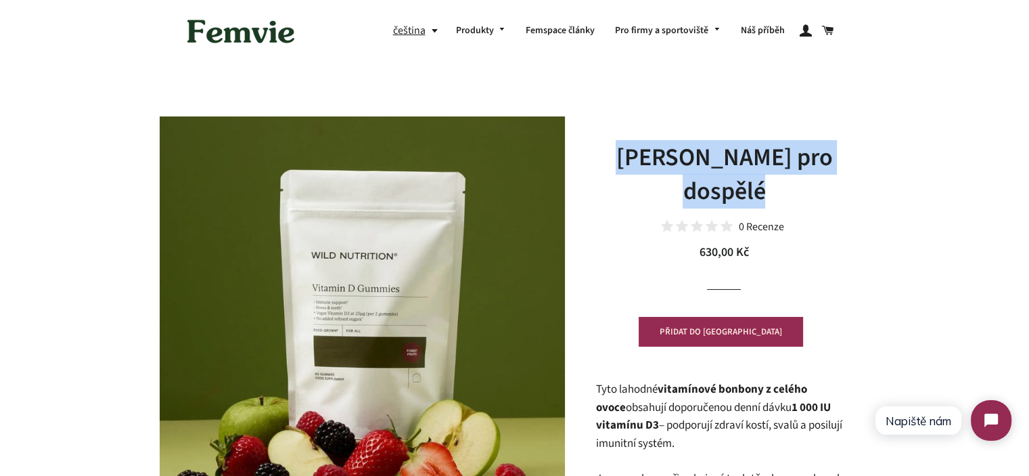
click at [678, 160] on h1 "Vitamín D bonbony pro dospělé" at bounding box center [723, 175] width 257 height 68
click at [808, 177] on h1 "Vitamín D bonbony pro dospělé" at bounding box center [723, 175] width 257 height 68
click at [835, 183] on h1 "Vitamín D bonbony pro dospělé" at bounding box center [723, 175] width 257 height 68
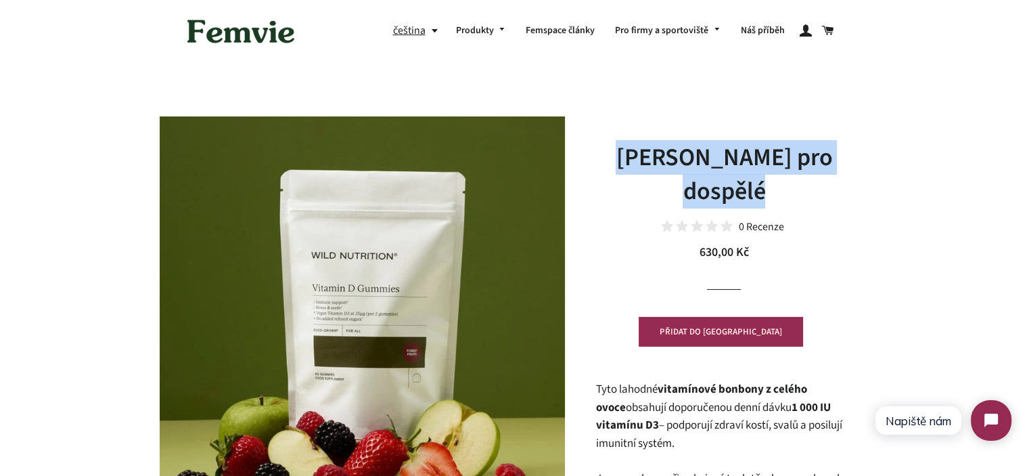
drag, startPoint x: 783, startPoint y: 184, endPoint x: 601, endPoint y: 162, distance: 183.3
click at [605, 162] on h1 "Vitamín D bonbony pro dospělé" at bounding box center [723, 175] width 257 height 68
click at [601, 162] on h1 "Vitamín D bonbony pro dospělé" at bounding box center [723, 175] width 257 height 68
drag, startPoint x: 608, startPoint y: 160, endPoint x: 796, endPoint y: 191, distance: 190.7
click at [793, 190] on h1 "Vitamín D bonbony pro dospělé" at bounding box center [723, 175] width 257 height 68
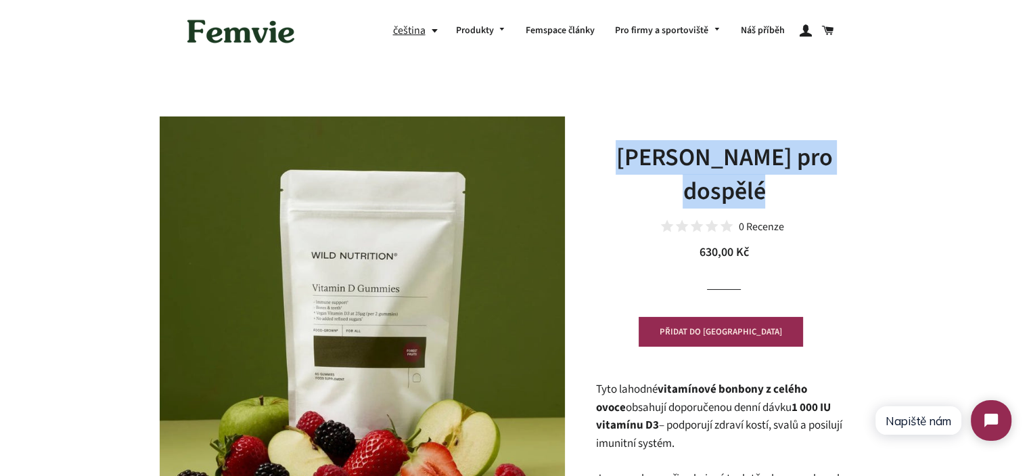
click at [798, 191] on h1 "Vitamín D bonbony pro dospělé" at bounding box center [723, 175] width 257 height 68
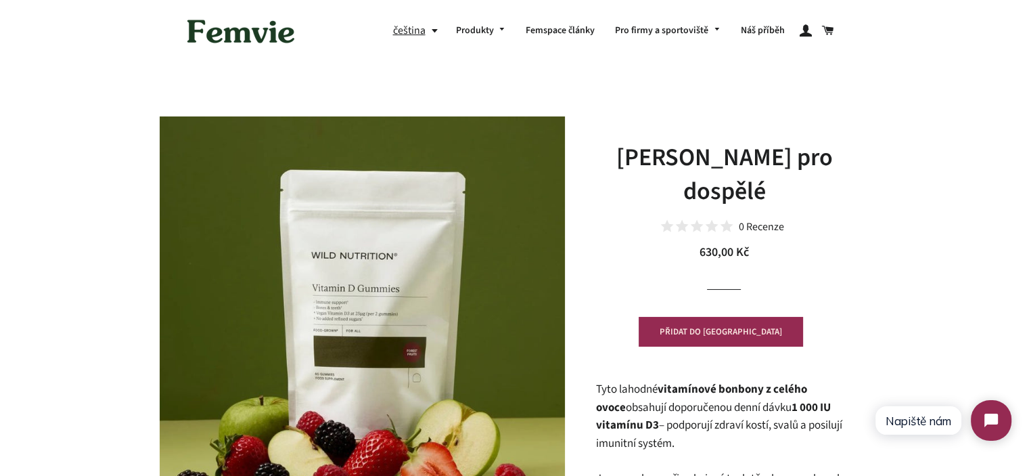
click at [775, 177] on h1 "Vitamín D bonbony pro dospělé" at bounding box center [723, 175] width 257 height 68
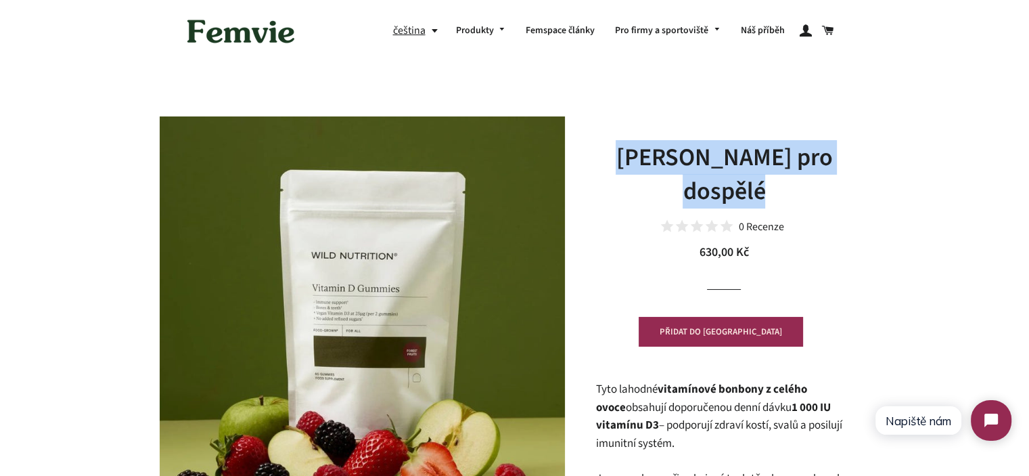
click at [775, 177] on h1 "Vitamín D bonbony pro dospělé" at bounding box center [723, 175] width 257 height 68
click at [821, 185] on h1 "Vitamín D bonbony pro dospělé" at bounding box center [723, 175] width 257 height 68
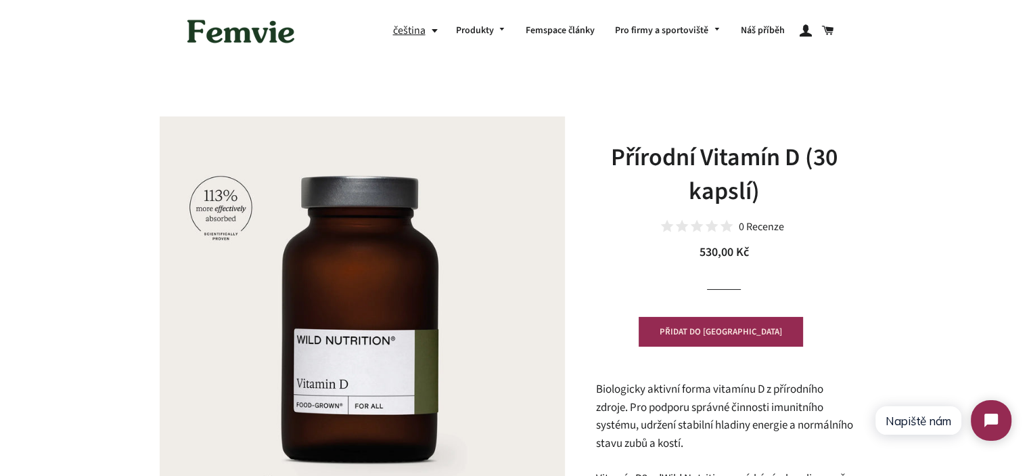
click at [660, 152] on h1 "Přírodní Vitamín D (30 kapslí)" at bounding box center [723, 175] width 257 height 68
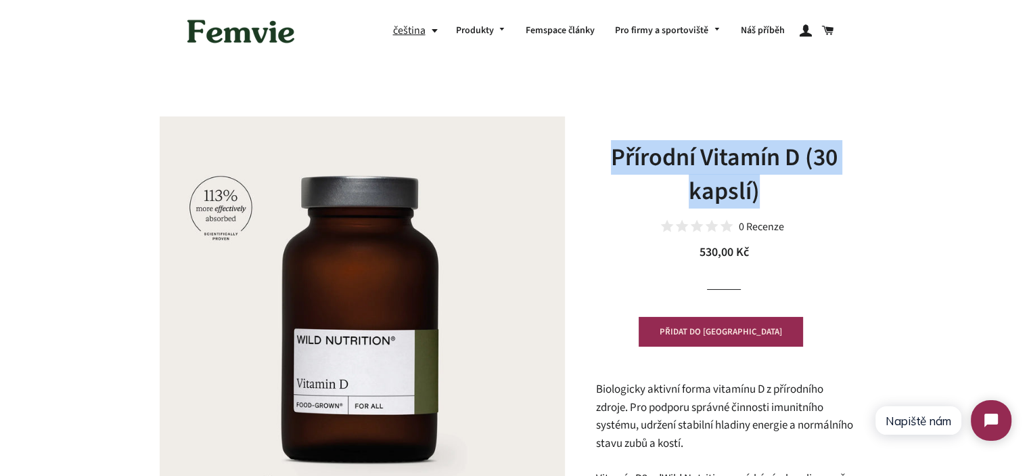
click at [660, 152] on h1 "Přírodní Vitamín D (30 kapslí)" at bounding box center [723, 175] width 257 height 68
click at [769, 172] on h1 "Přírodní Vitamín D (30 kapslí)" at bounding box center [723, 175] width 257 height 68
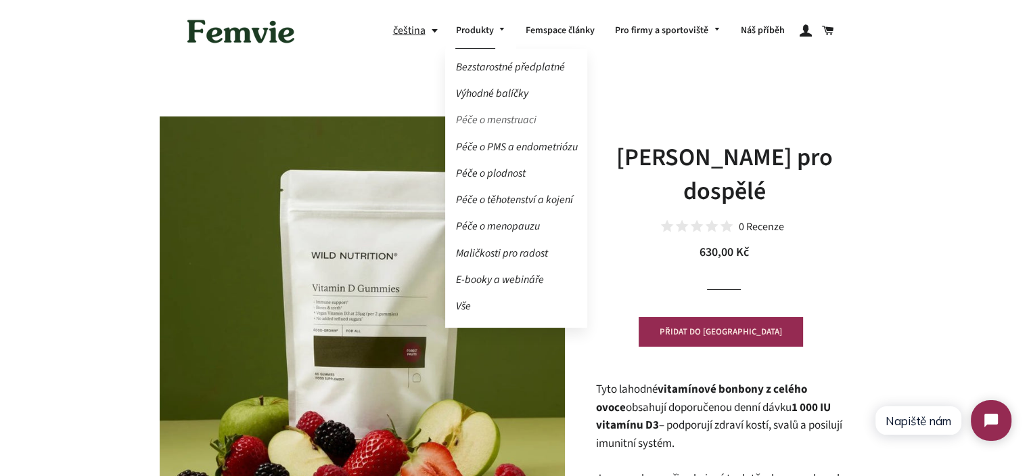
click at [508, 120] on link "Péče o menstruaci" at bounding box center [516, 120] width 142 height 24
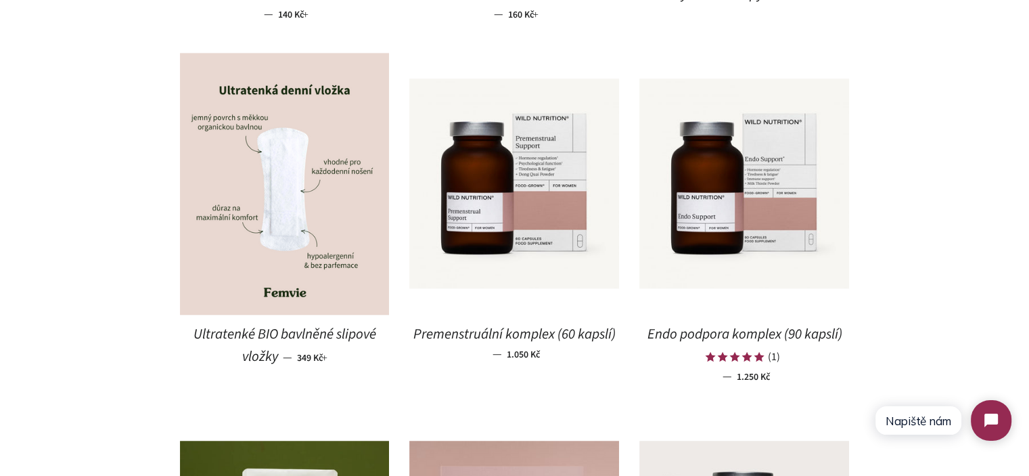
scroll to position [1015, 0]
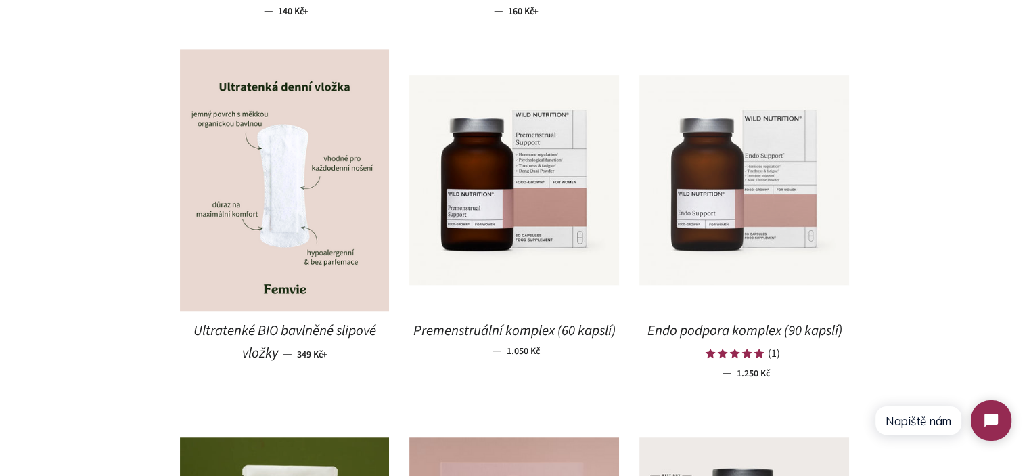
click at [706, 235] on img at bounding box center [744, 180] width 210 height 210
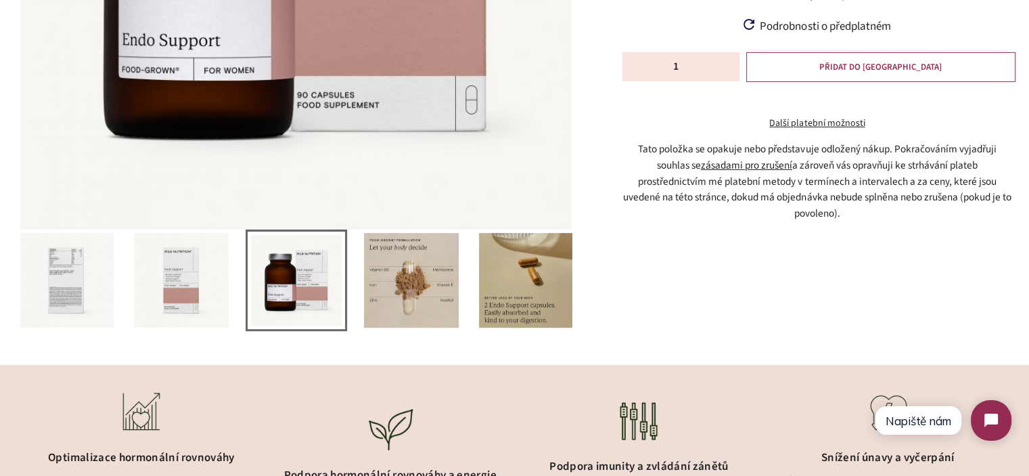
scroll to position [541, 0]
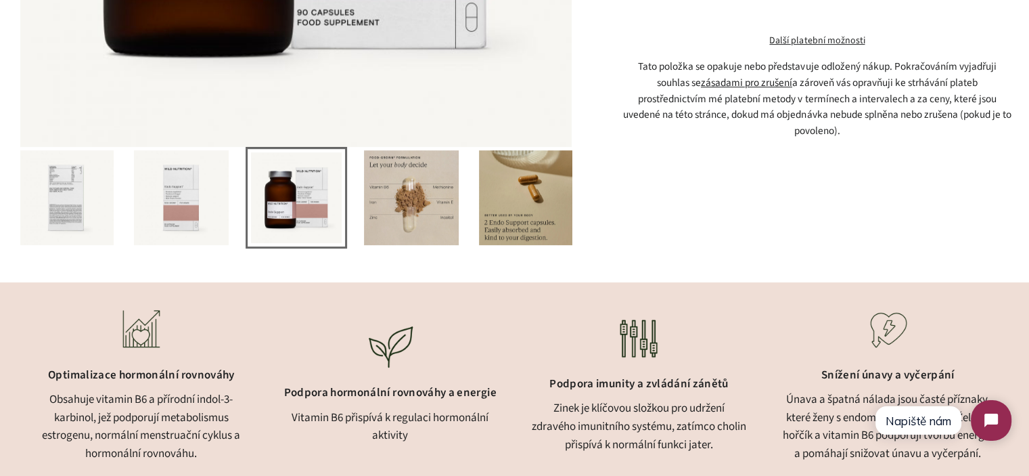
click at [507, 214] on img at bounding box center [526, 197] width 95 height 95
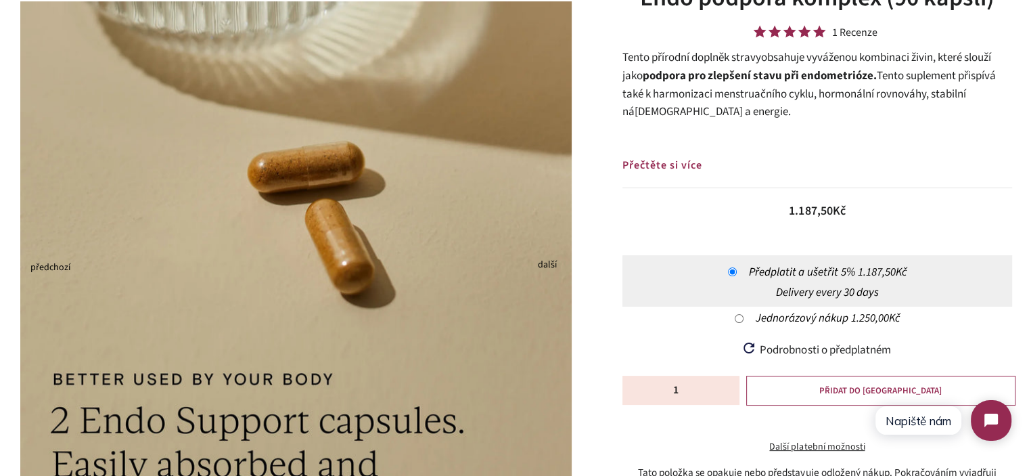
scroll to position [68, 0]
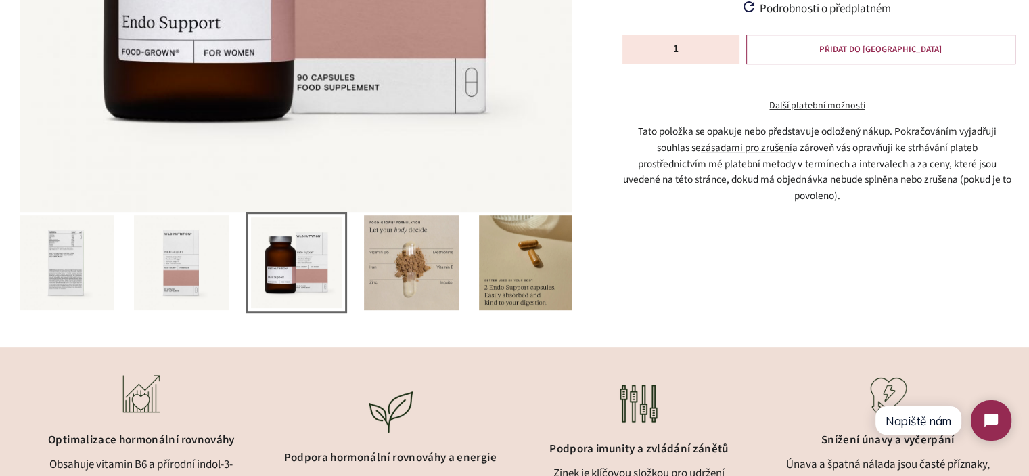
scroll to position [474, 0]
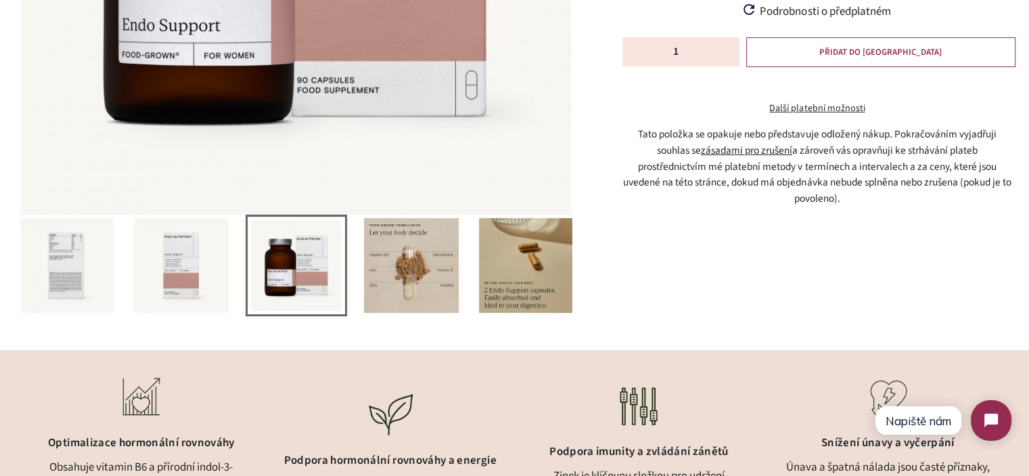
click at [538, 268] on img at bounding box center [526, 265] width 95 height 95
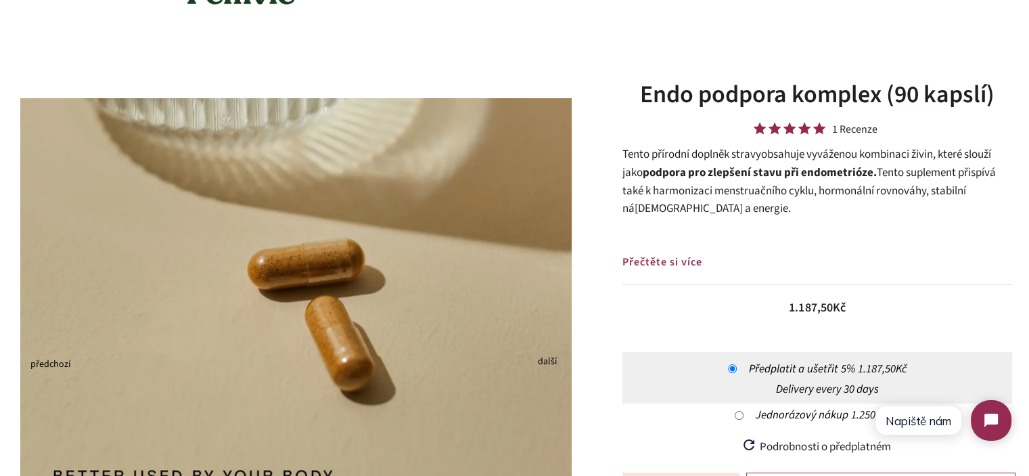
scroll to position [0, 0]
